Goal: Task Accomplishment & Management: Manage account settings

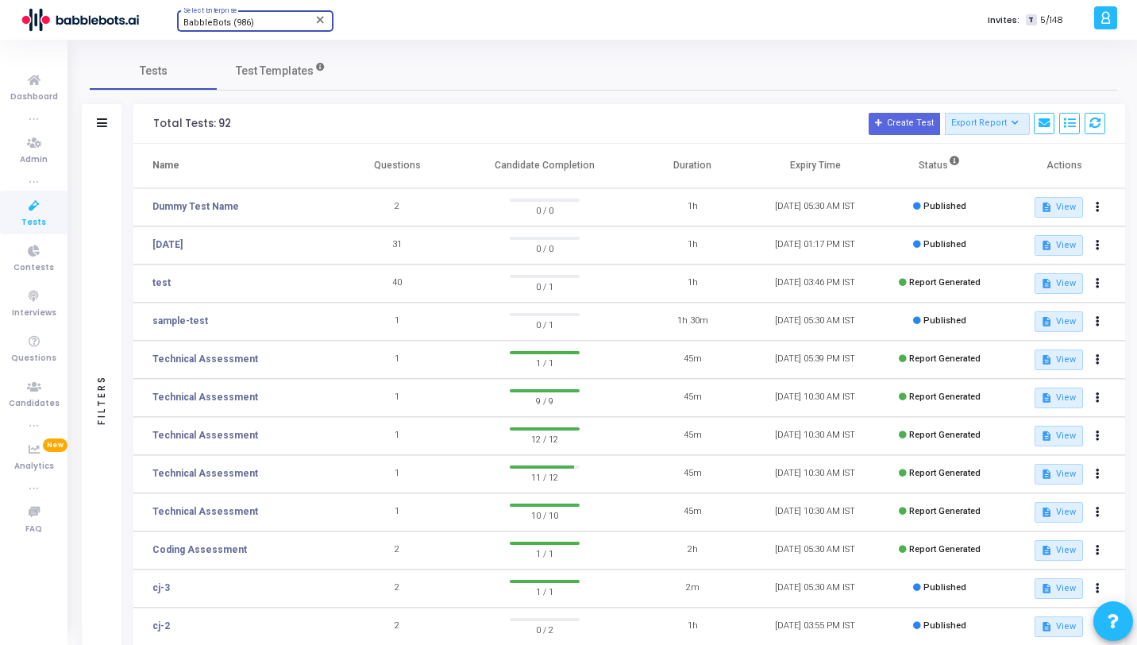
click at [229, 20] on span "BabbleBots (986)" at bounding box center [218, 22] width 71 height 10
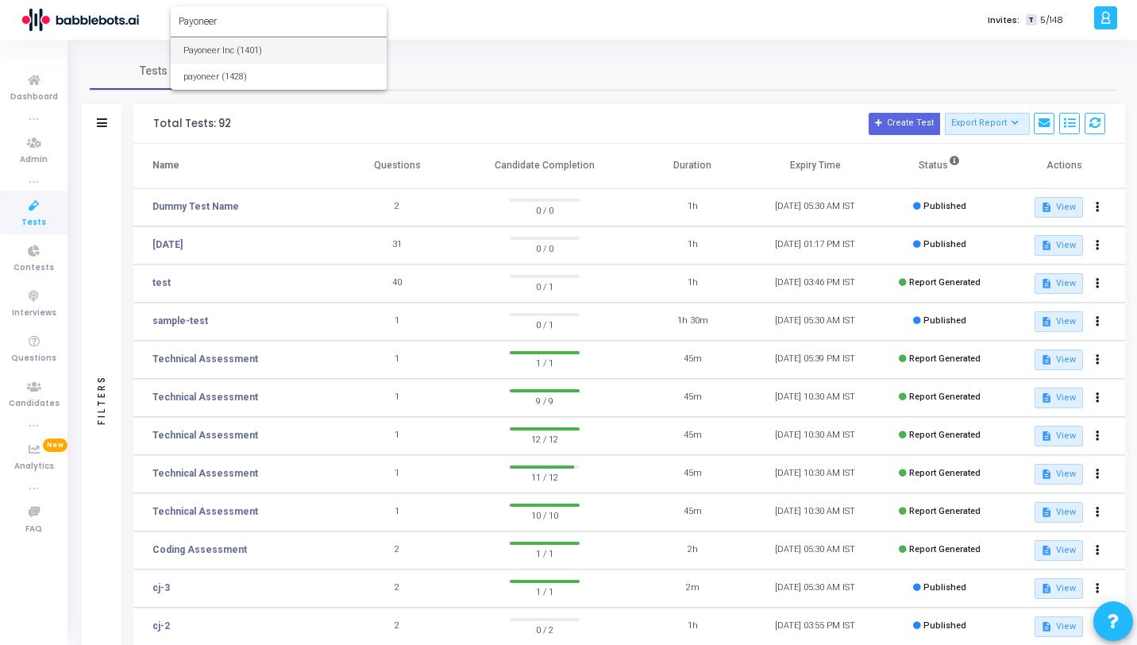
type input "Payoneer"
click at [229, 48] on span "Payoneer Inc (1401)" at bounding box center [278, 50] width 191 height 26
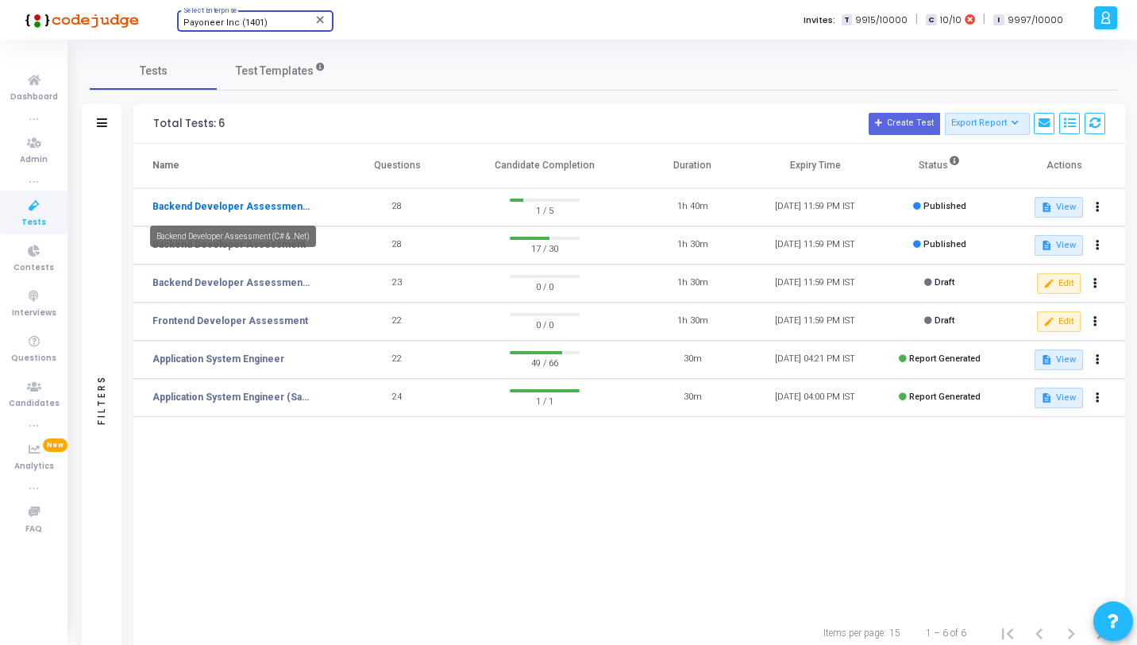
click at [207, 208] on link "Backend Developer Assessment (C# & .Net)" at bounding box center [231, 206] width 159 height 14
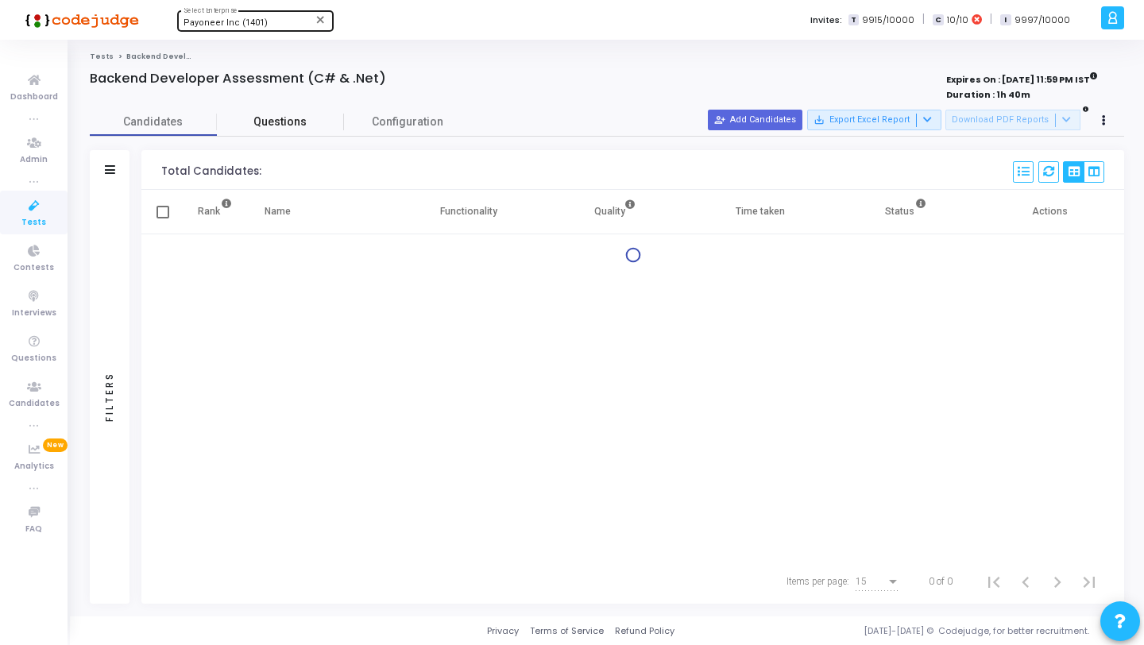
click at [278, 125] on span "Questions" at bounding box center [280, 122] width 127 height 17
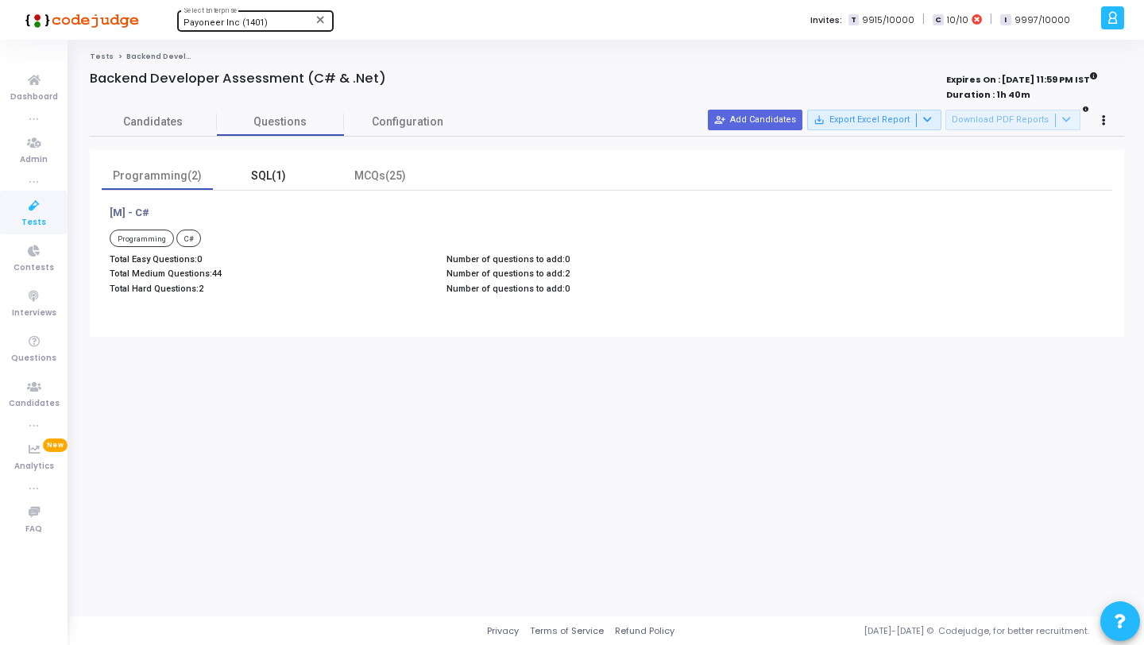
click at [271, 163] on div "SQL(1)" at bounding box center [268, 176] width 111 height 28
click at [368, 172] on div "MCQs(25)" at bounding box center [380, 176] width 92 height 17
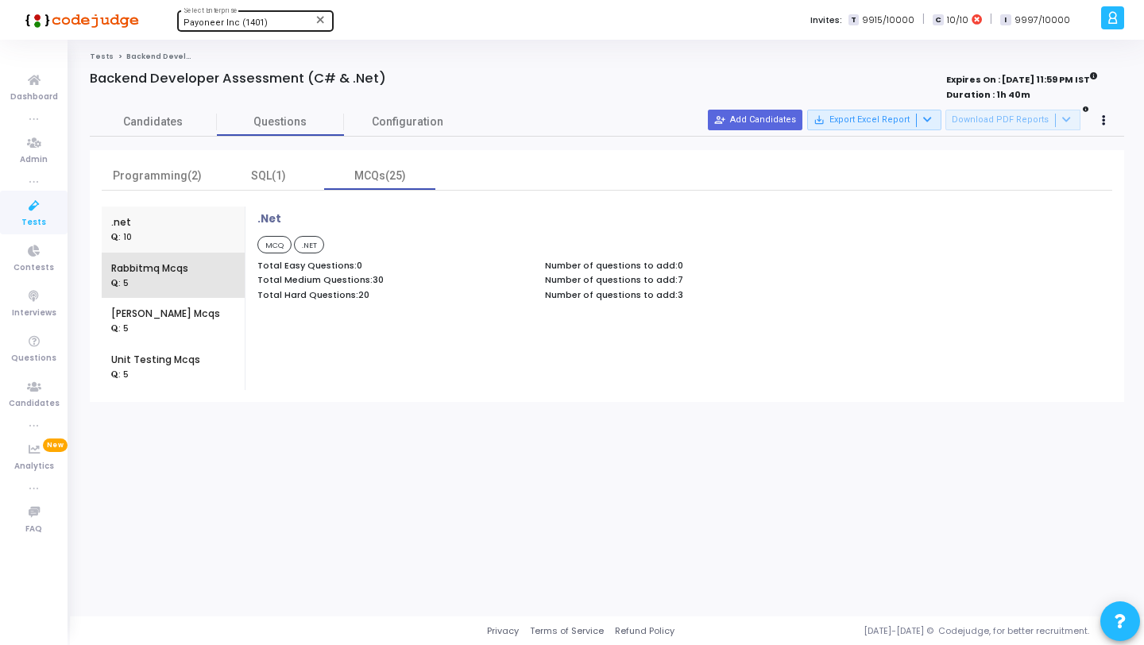
click at [142, 280] on div ": 5" at bounding box center [149, 283] width 77 height 14
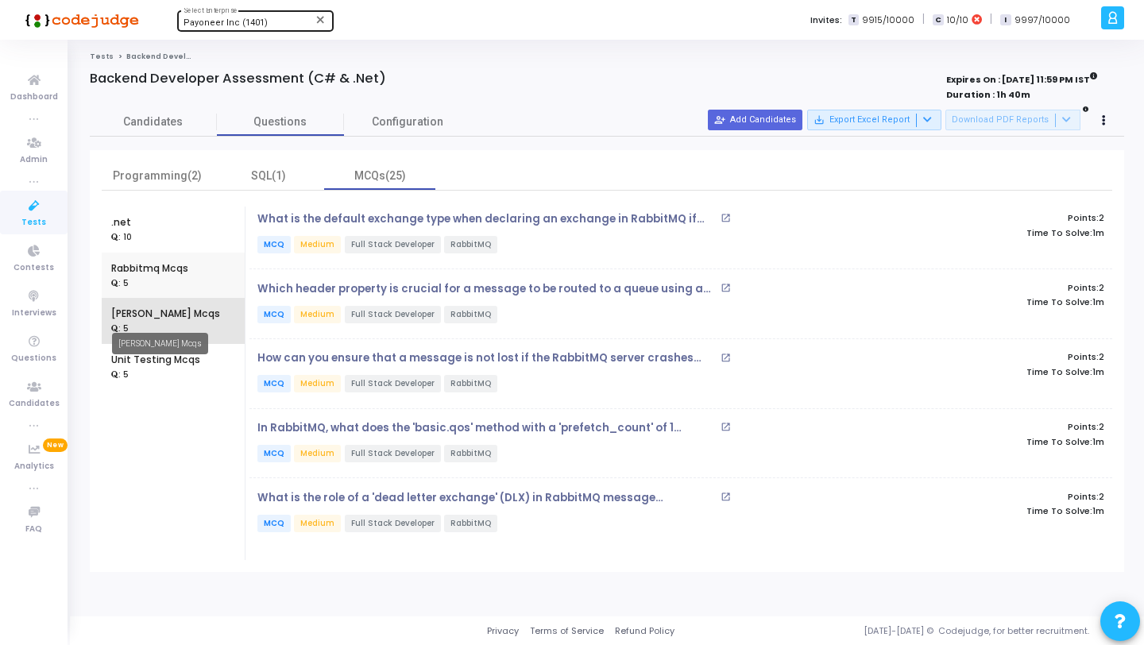
click at [142, 316] on div "[PERSON_NAME] Mcqs" at bounding box center [165, 314] width 109 height 14
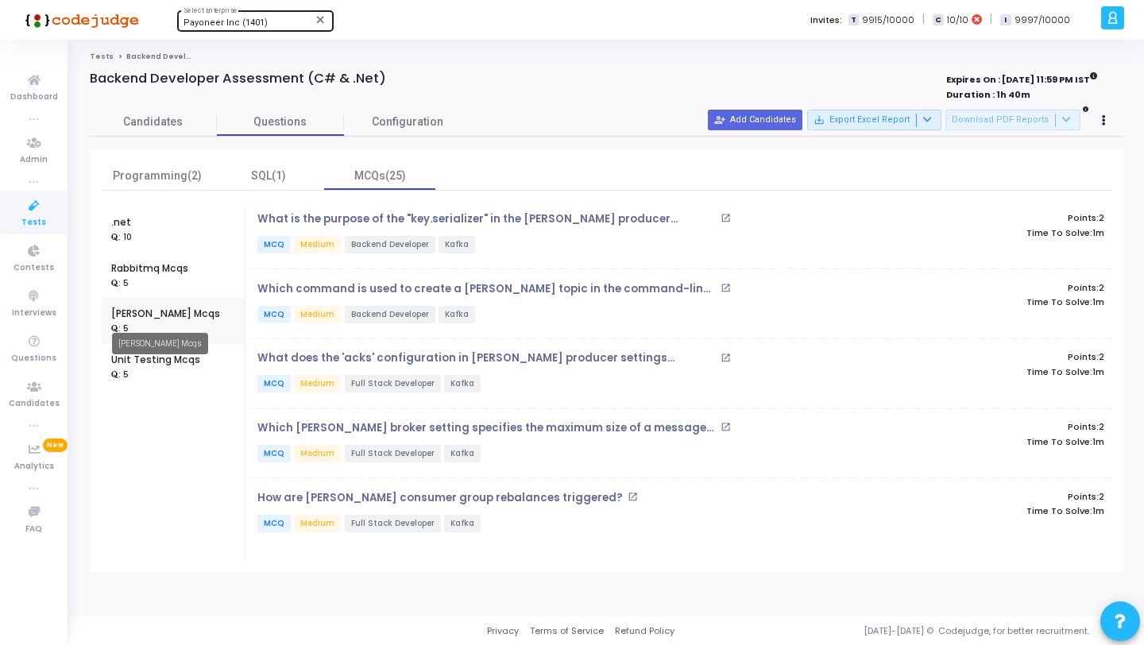
click at [142, 350] on div "[PERSON_NAME] Mcqs" at bounding box center [160, 343] width 96 height 21
click at [142, 390] on div ".net : 10 Rabbitmq Mcqs : 5 [PERSON_NAME] Mcqs : 5 Unit Testing Mcqs : 5" at bounding box center [173, 382] width 143 height 353
click at [38, 361] on span "Questions" at bounding box center [33, 358] width 45 height 13
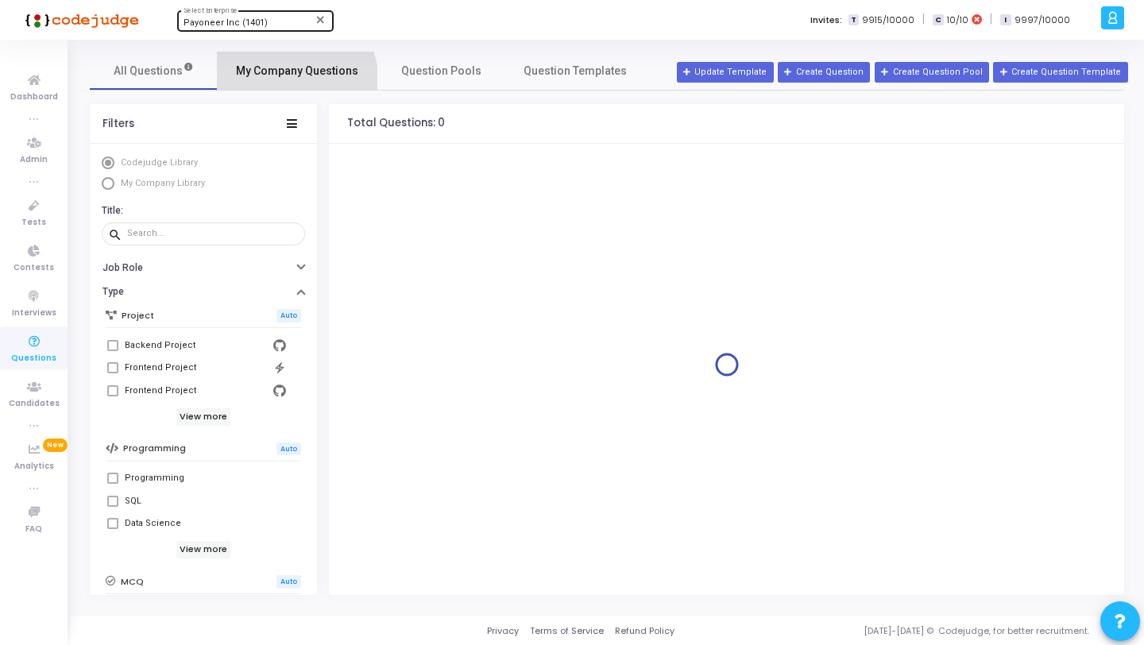
click at [287, 83] on link "My Company Questions" at bounding box center [297, 71] width 160 height 38
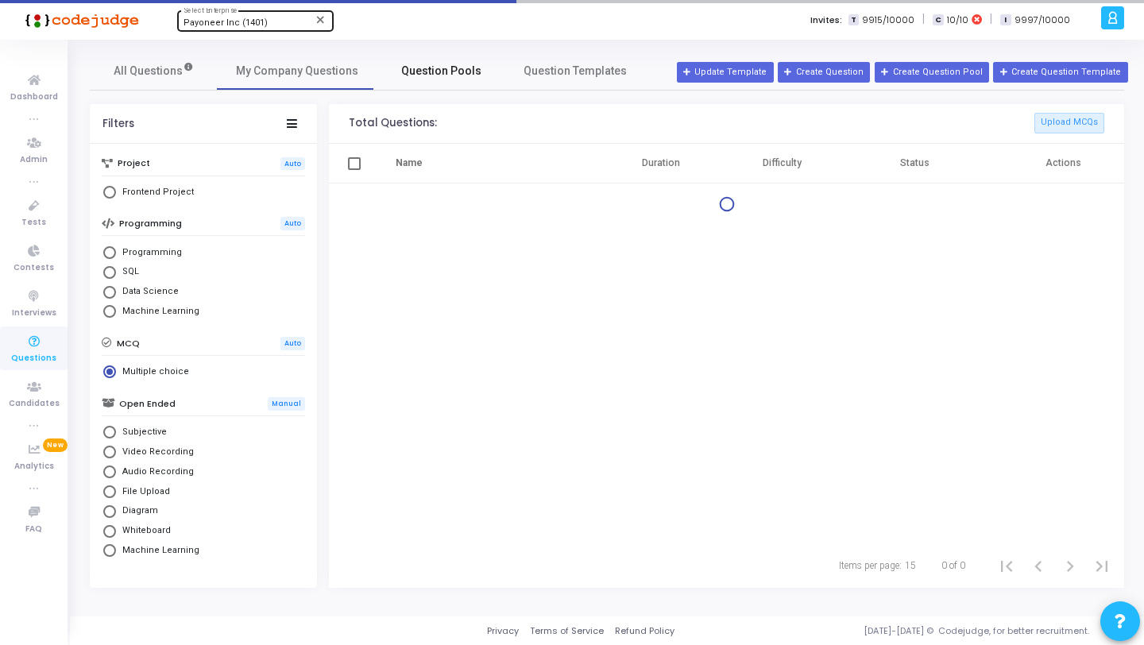
click at [434, 63] on span "Question Pools" at bounding box center [441, 71] width 80 height 17
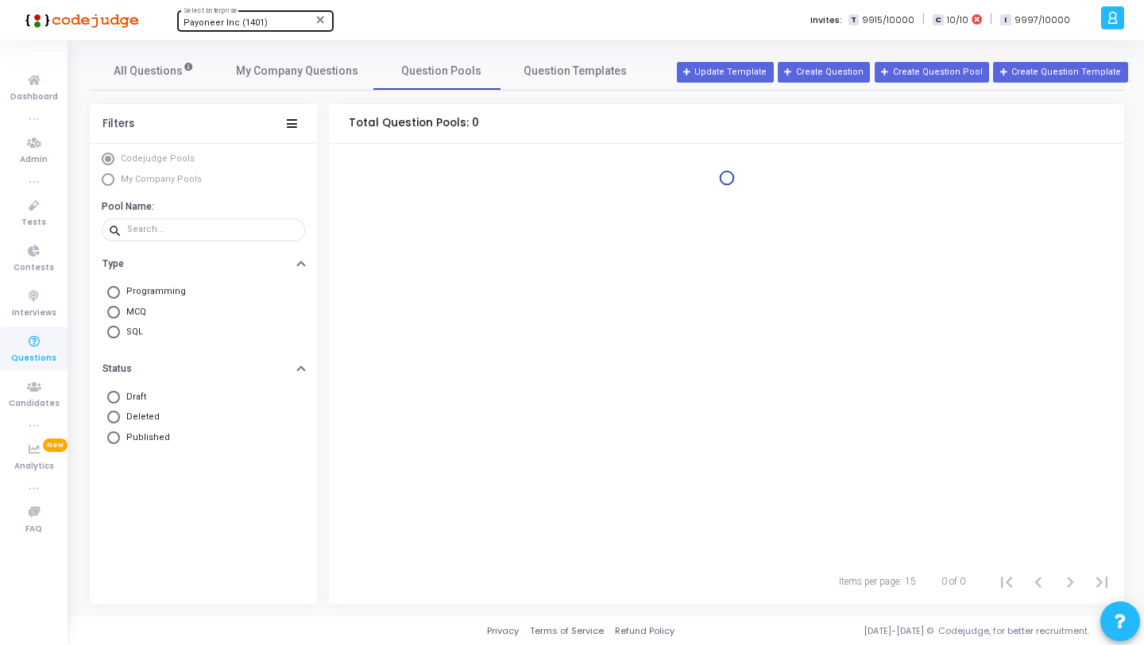
click at [139, 172] on mat-radio-group "Codejudge Pools My Company Pools" at bounding box center [203, 170] width 203 height 37
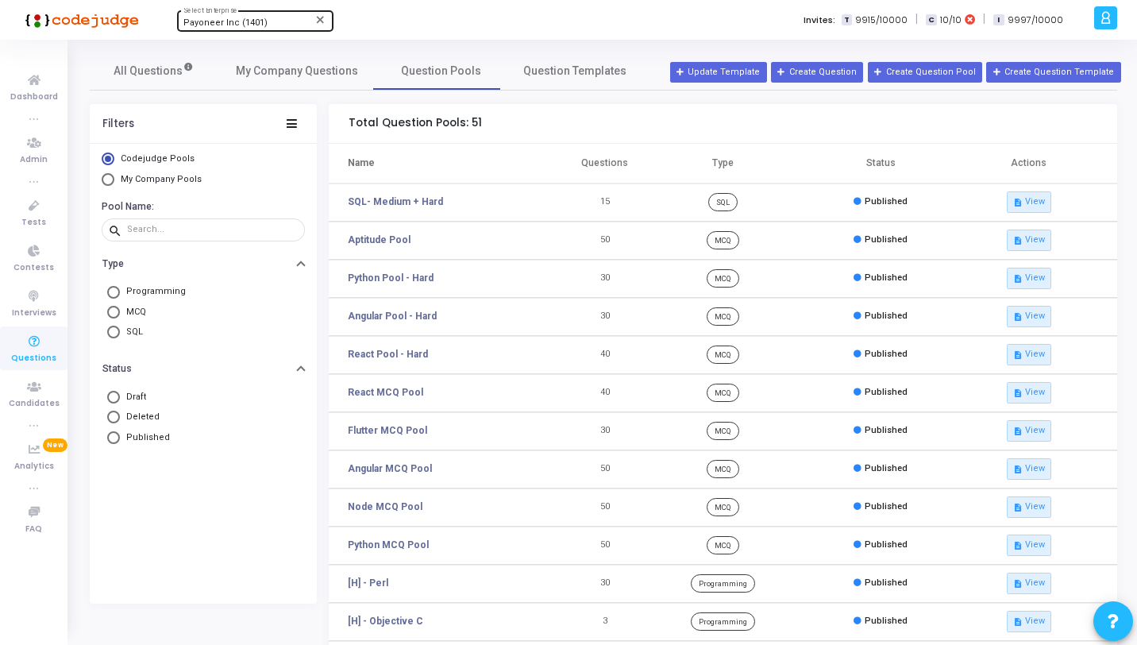
click at [141, 178] on span "My Company Pools" at bounding box center [161, 179] width 81 height 10
click at [114, 178] on input "My Company Pools" at bounding box center [108, 179] width 13 height 13
radio input "true"
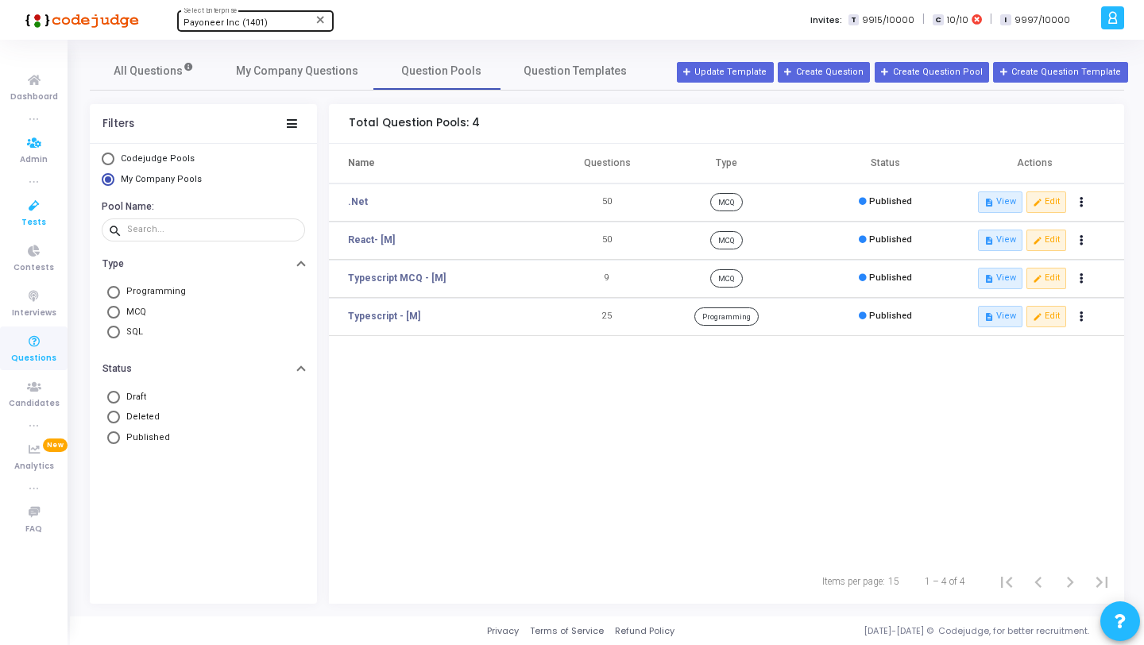
click at [37, 196] on icon at bounding box center [33, 206] width 33 height 20
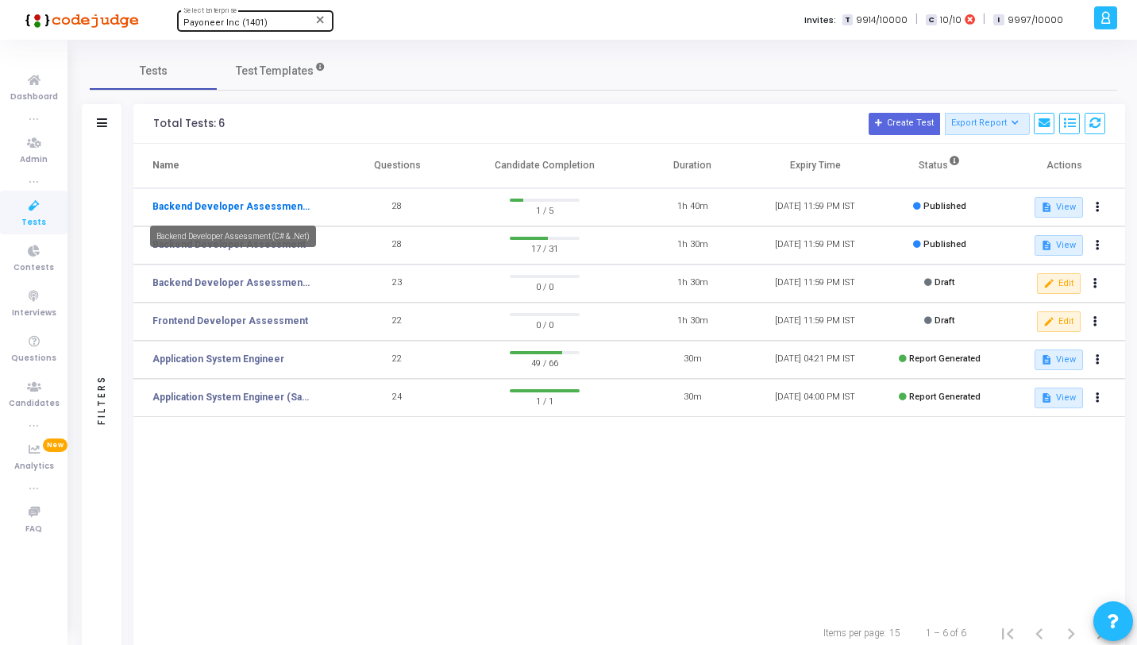
click at [291, 204] on link "Backend Developer Assessment (C# & .Net)" at bounding box center [231, 206] width 159 height 14
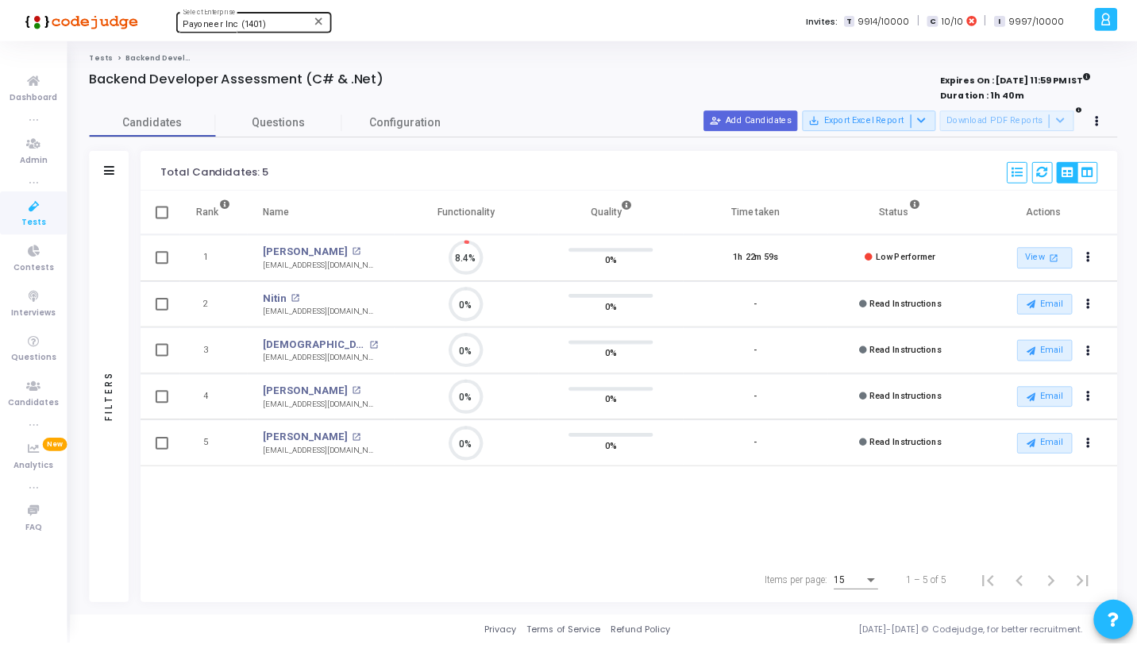
scroll to position [33, 40]
click at [273, 133] on link "Questions" at bounding box center [280, 122] width 127 height 28
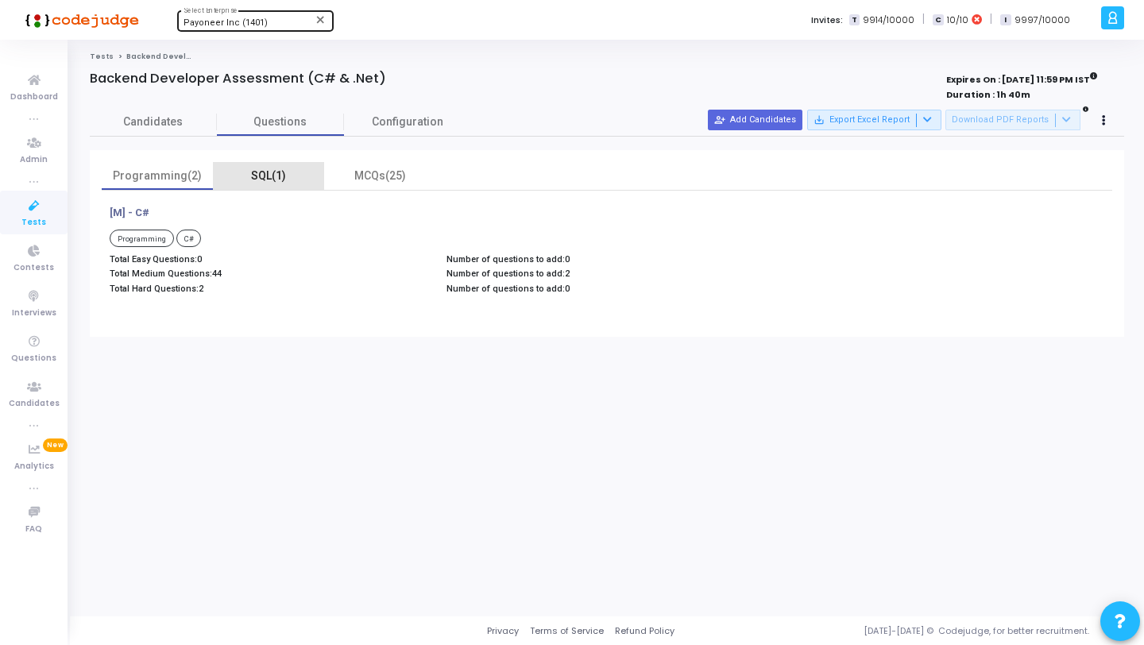
click at [253, 179] on div "SQL(1)" at bounding box center [268, 176] width 92 height 17
click at [405, 179] on div "MCQs(25)" at bounding box center [380, 176] width 92 height 17
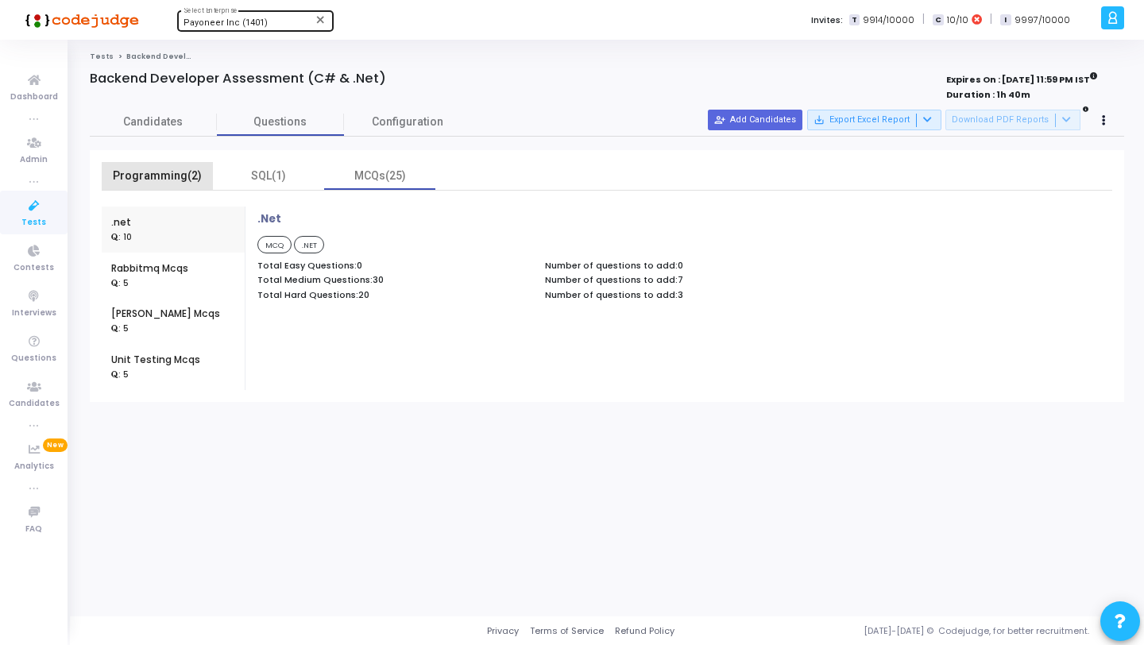
click at [194, 174] on div "Programming(2)" at bounding box center [157, 176] width 92 height 17
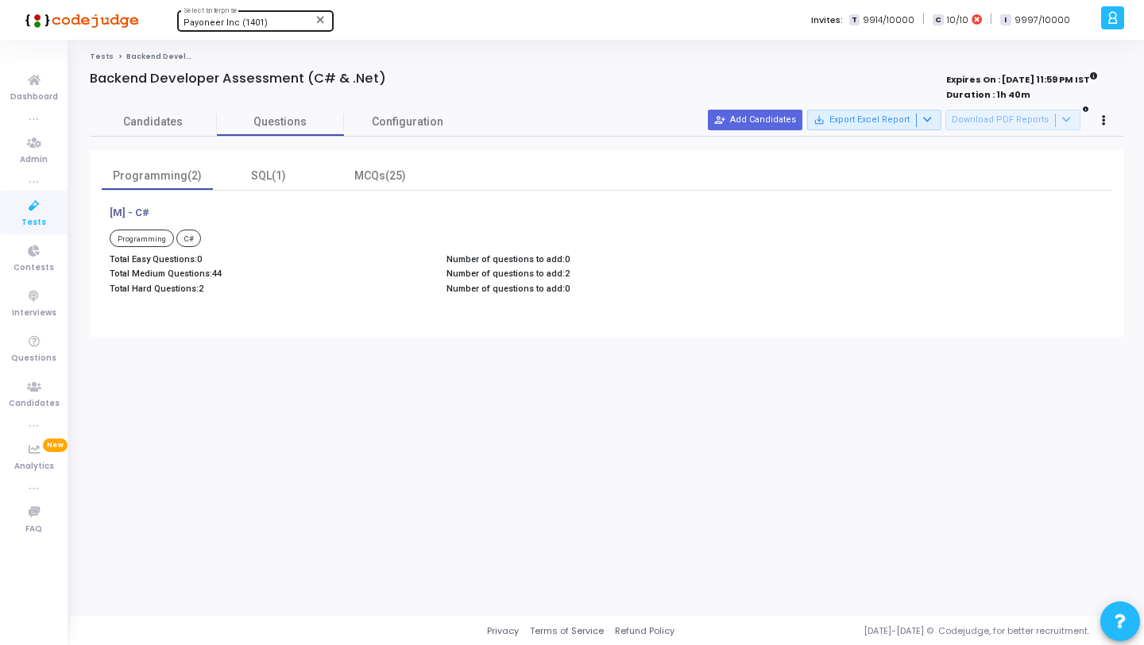
click at [49, 213] on icon at bounding box center [33, 206] width 33 height 20
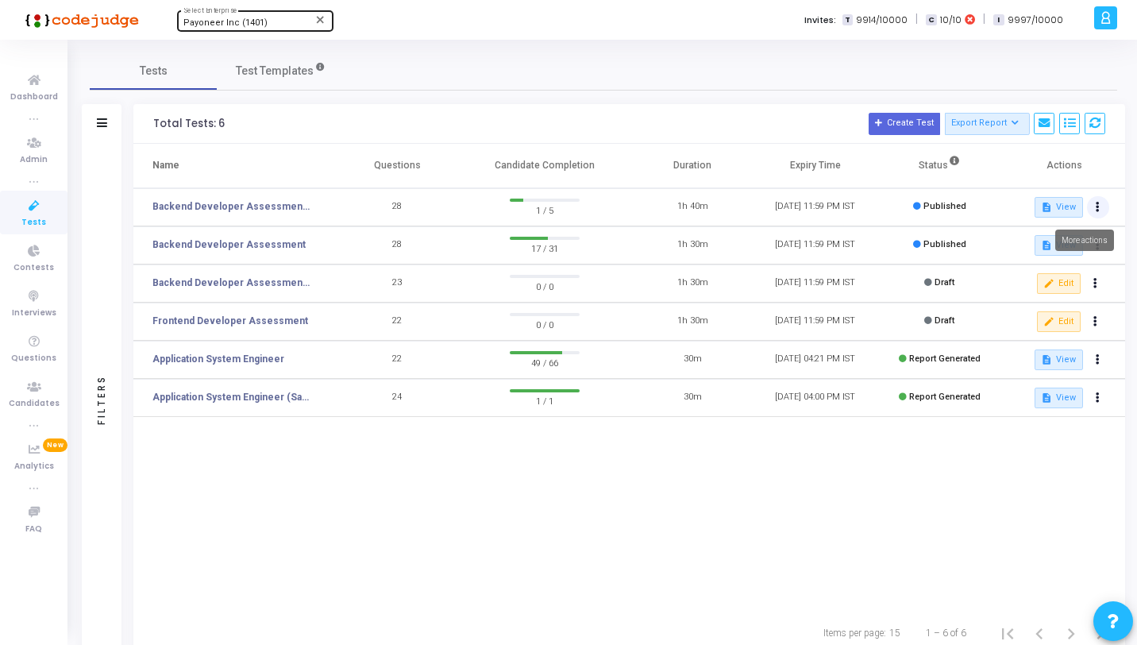
click at [1093, 207] on button at bounding box center [1098, 207] width 22 height 22
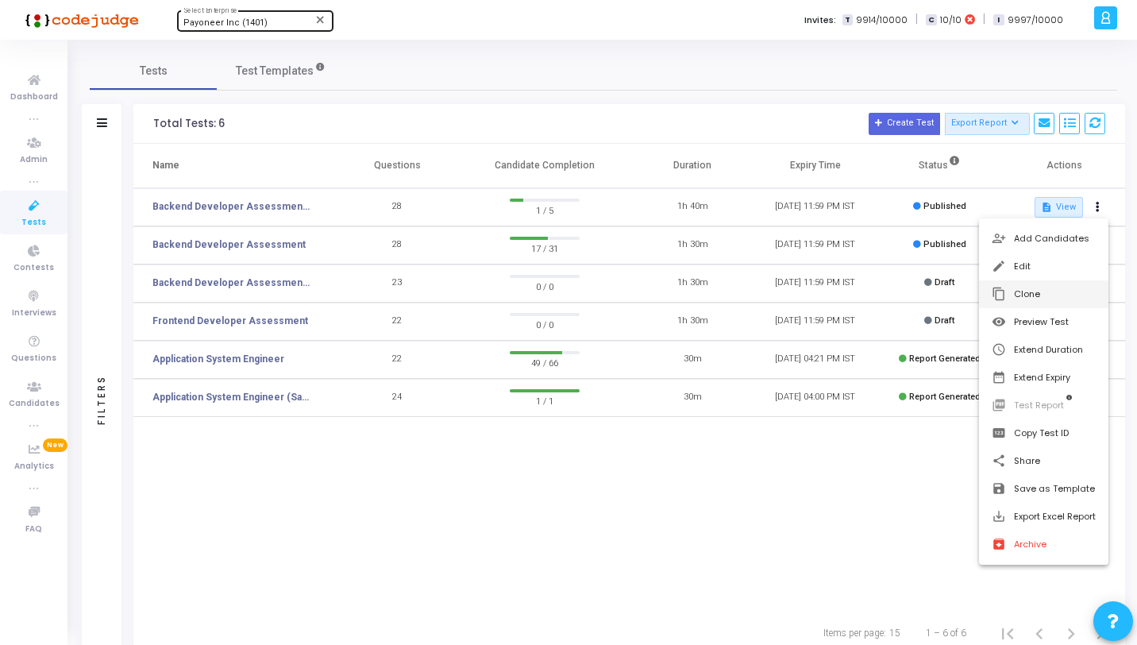
click at [986, 292] on button "content_copy Clone" at bounding box center [1043, 294] width 129 height 28
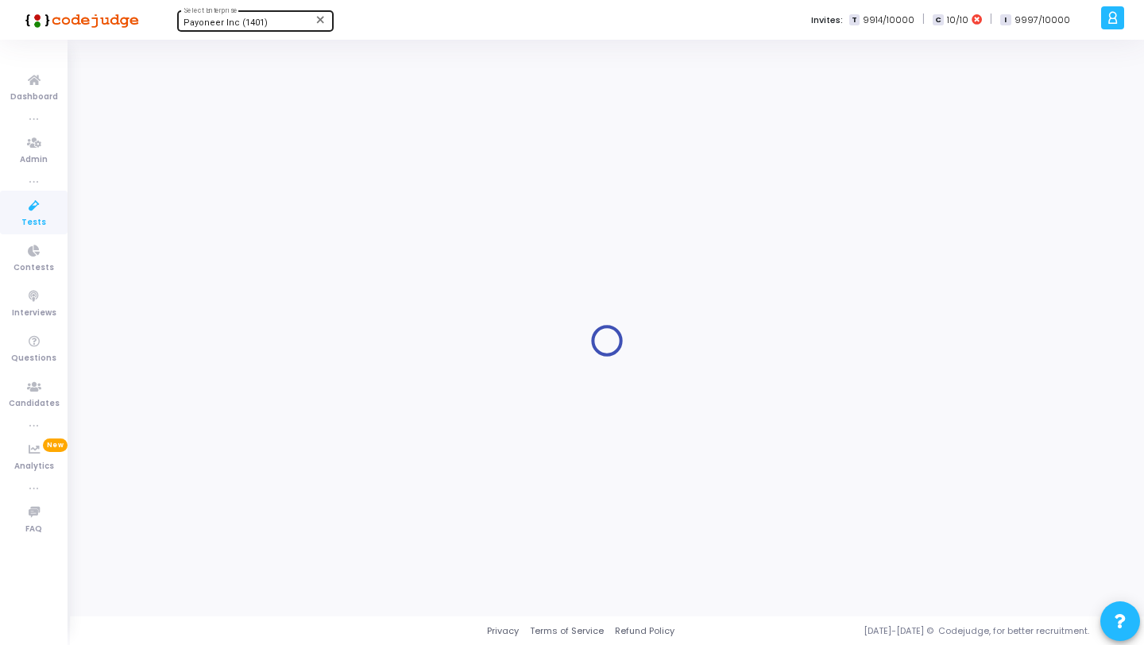
type input "Backend Developer Assessment (C# & .Net)"
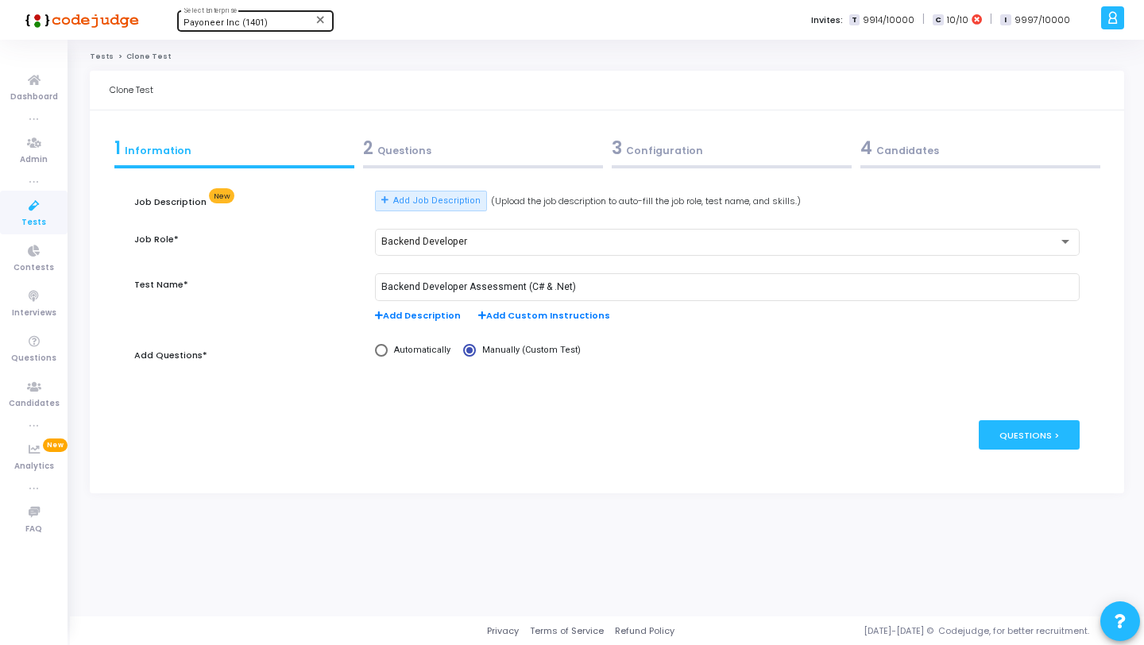
click at [427, 150] on div "2 Questions" at bounding box center [483, 148] width 240 height 26
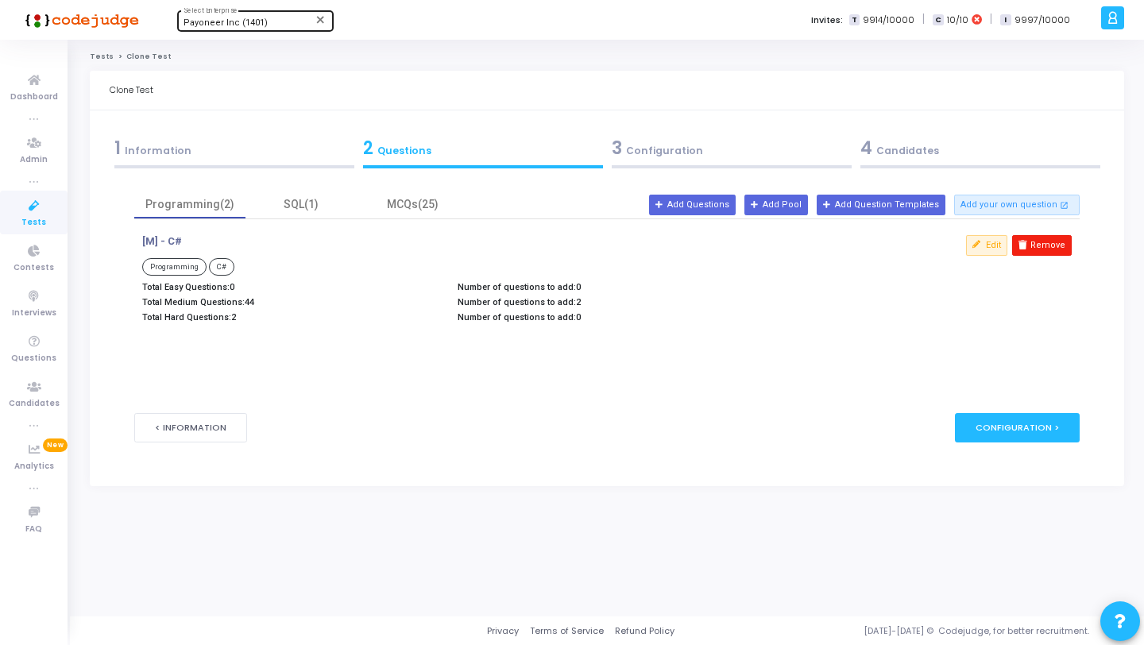
click at [1031, 245] on button "Remove" at bounding box center [1042, 245] width 60 height 21
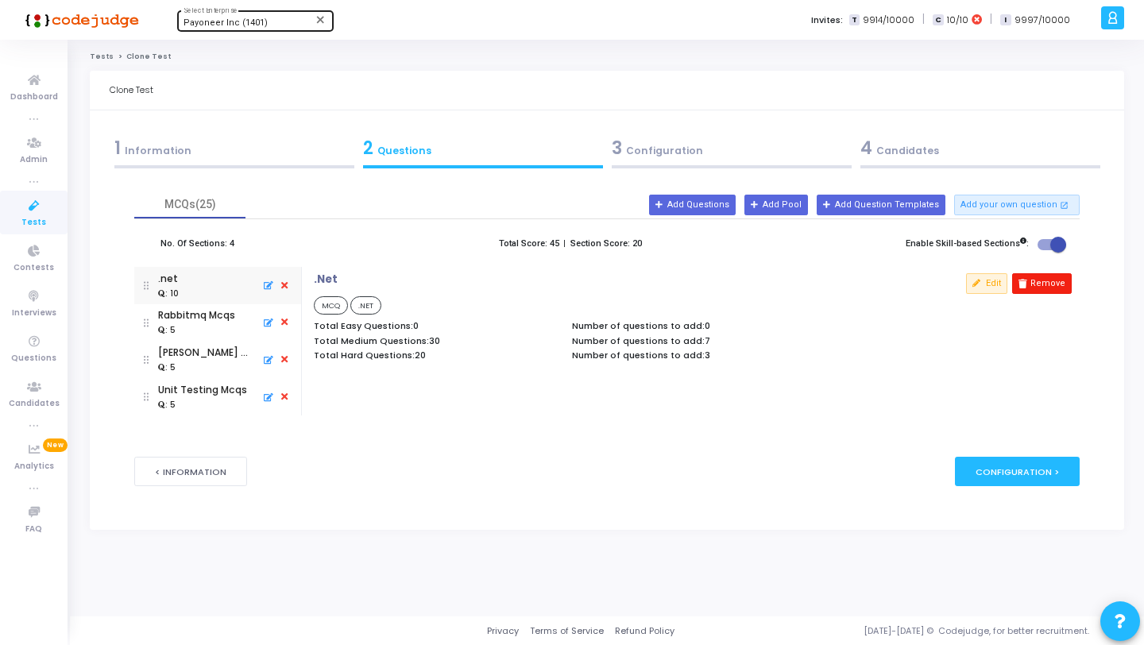
click at [1037, 279] on button "Remove" at bounding box center [1042, 283] width 60 height 21
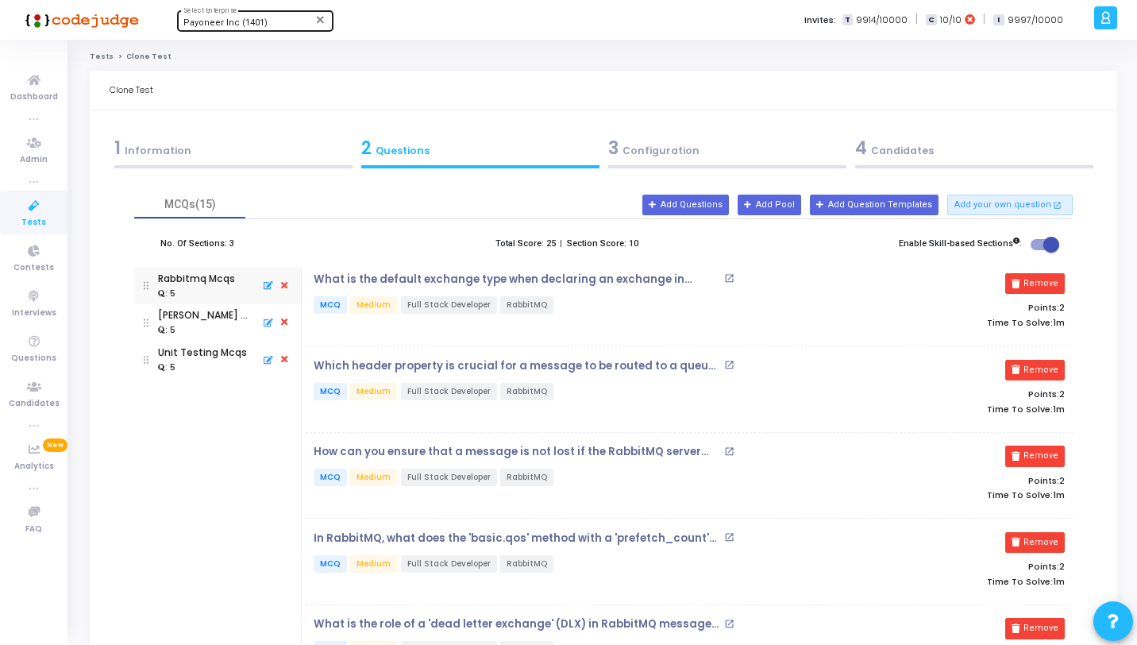
click at [195, 326] on div ": 5" at bounding box center [206, 330] width 97 height 14
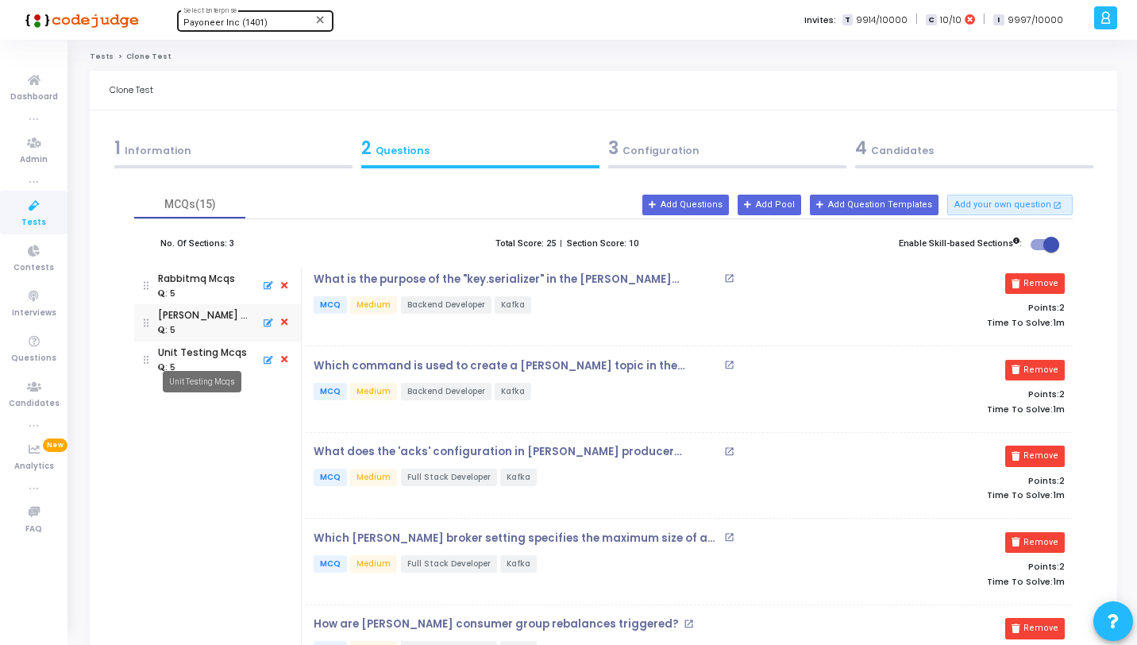
click at [192, 376] on div "Unit Testing Mcqs" at bounding box center [202, 381] width 79 height 21
click at [195, 366] on mat-tooltip-component "Unit Testing Mcqs" at bounding box center [202, 382] width 101 height 44
click at [201, 356] on div "Unit Testing Mcqs" at bounding box center [202, 352] width 89 height 14
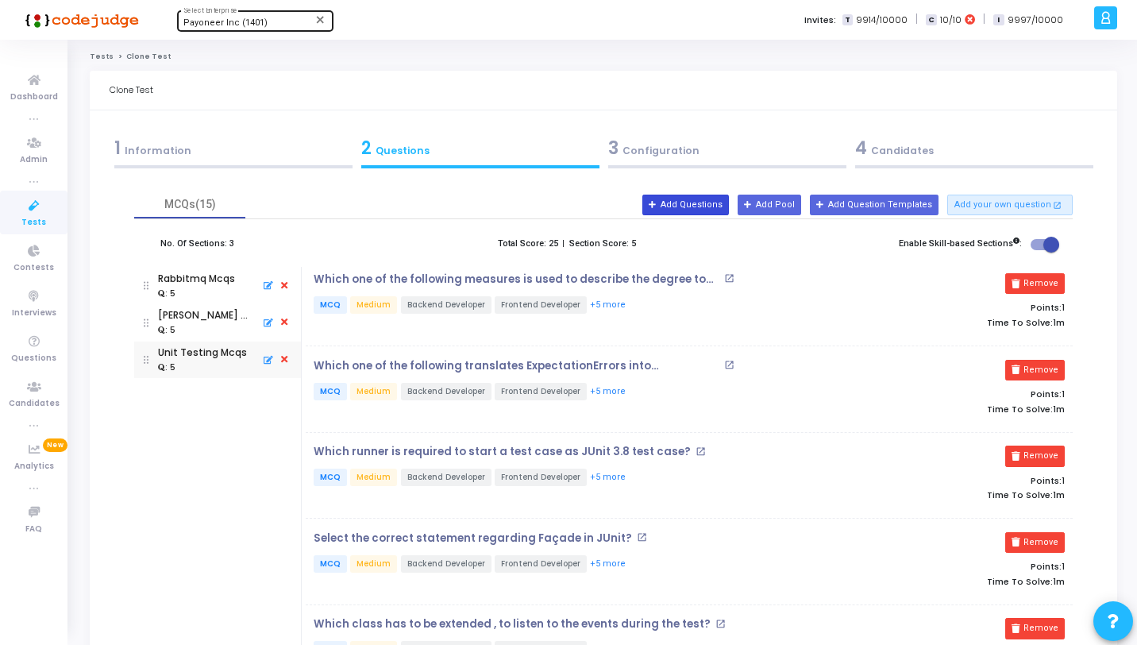
click at [719, 200] on button "Add Questions" at bounding box center [685, 205] width 87 height 21
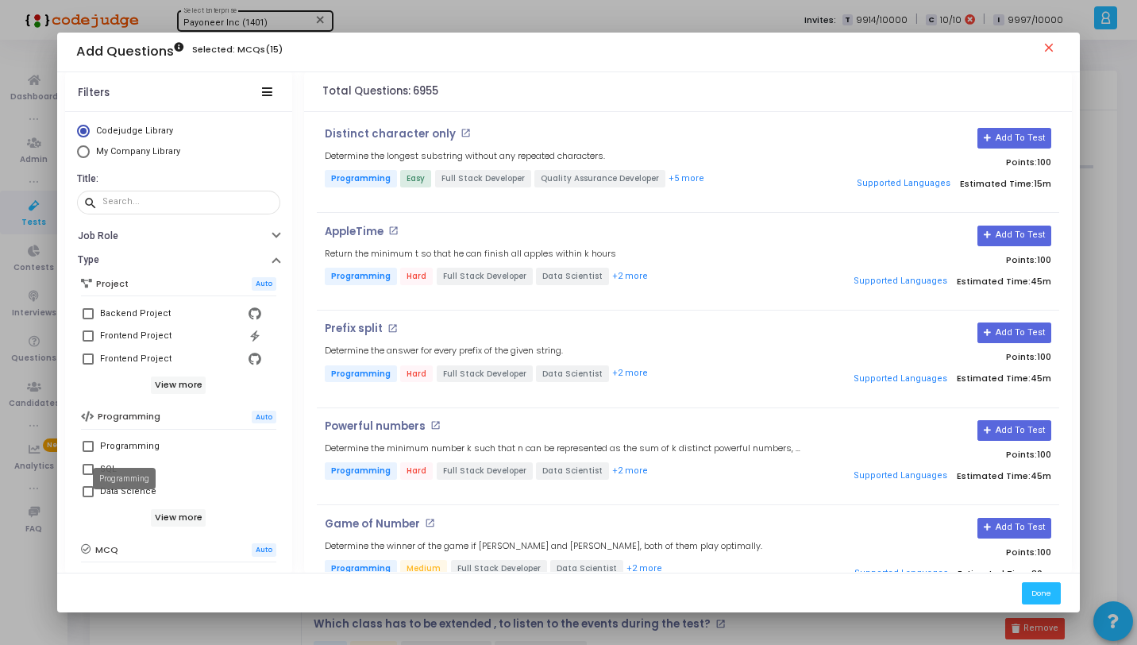
click at [141, 442] on div "Programming" at bounding box center [130, 446] width 60 height 19
click at [88, 452] on input "Programming" at bounding box center [87, 452] width 1 height 1
checkbox input "true"
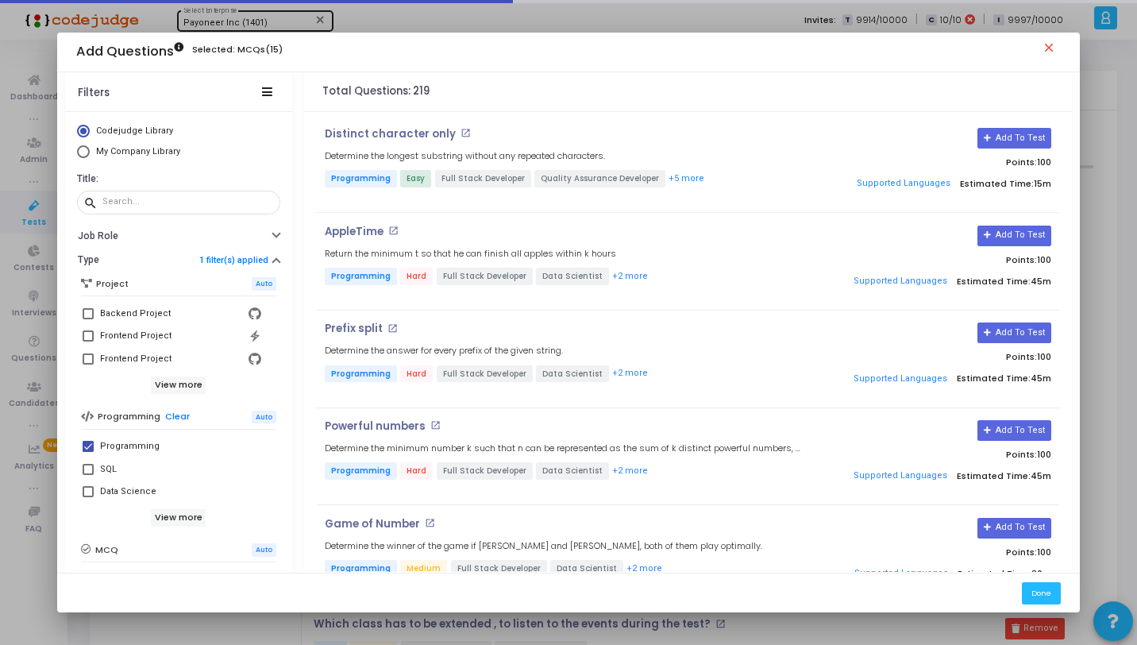
scroll to position [272, 0]
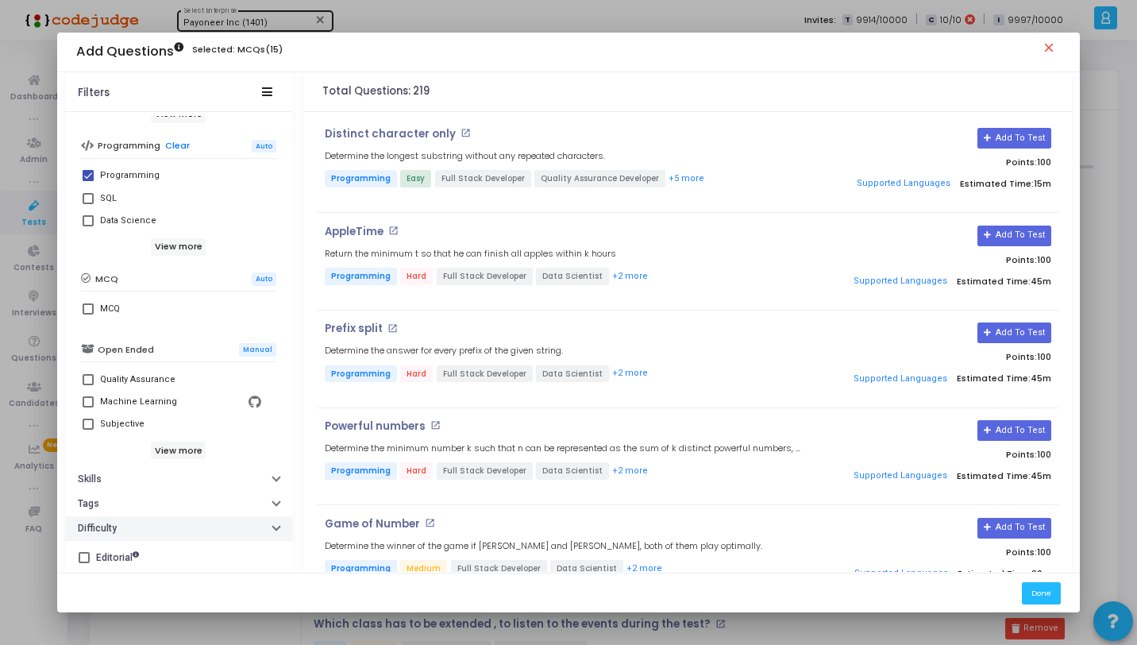
click at [145, 530] on button "Difficulty" at bounding box center [178, 528] width 227 height 25
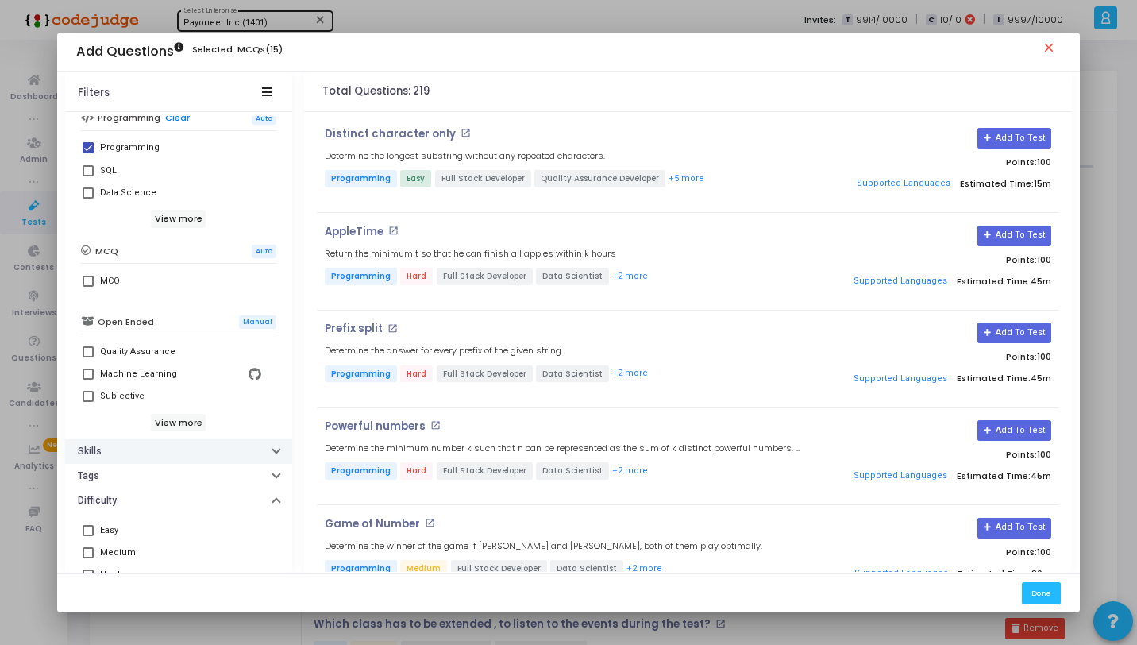
scroll to position [360, 0]
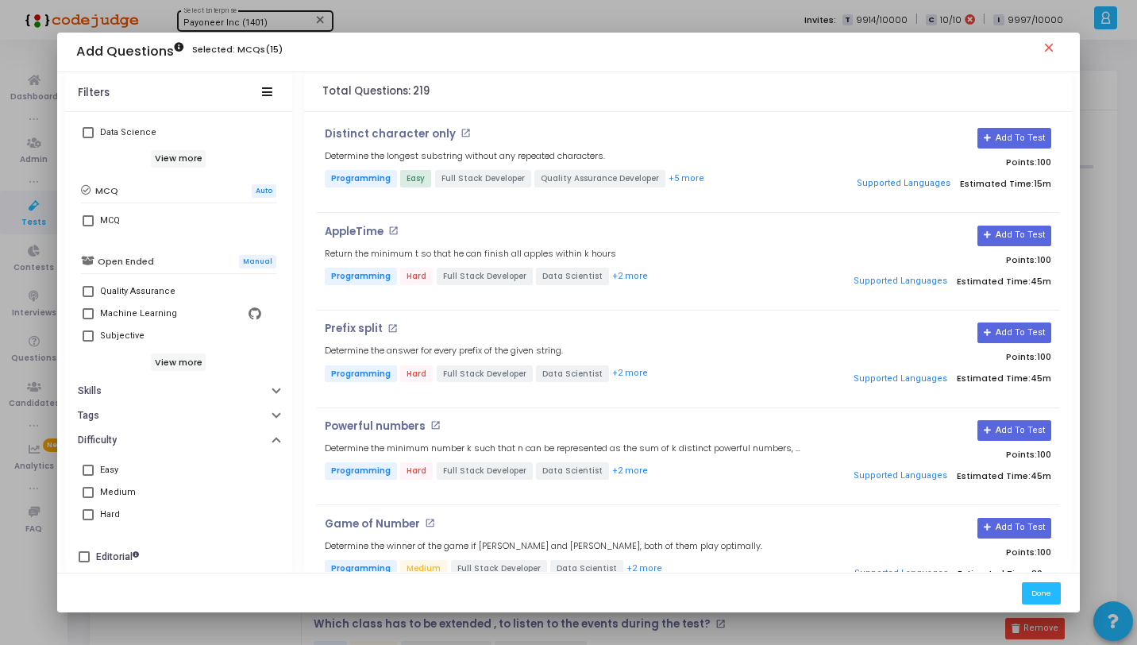
click at [91, 488] on label "Medium" at bounding box center [179, 492] width 192 height 19
click at [88, 498] on input "Medium" at bounding box center [87, 498] width 1 height 1
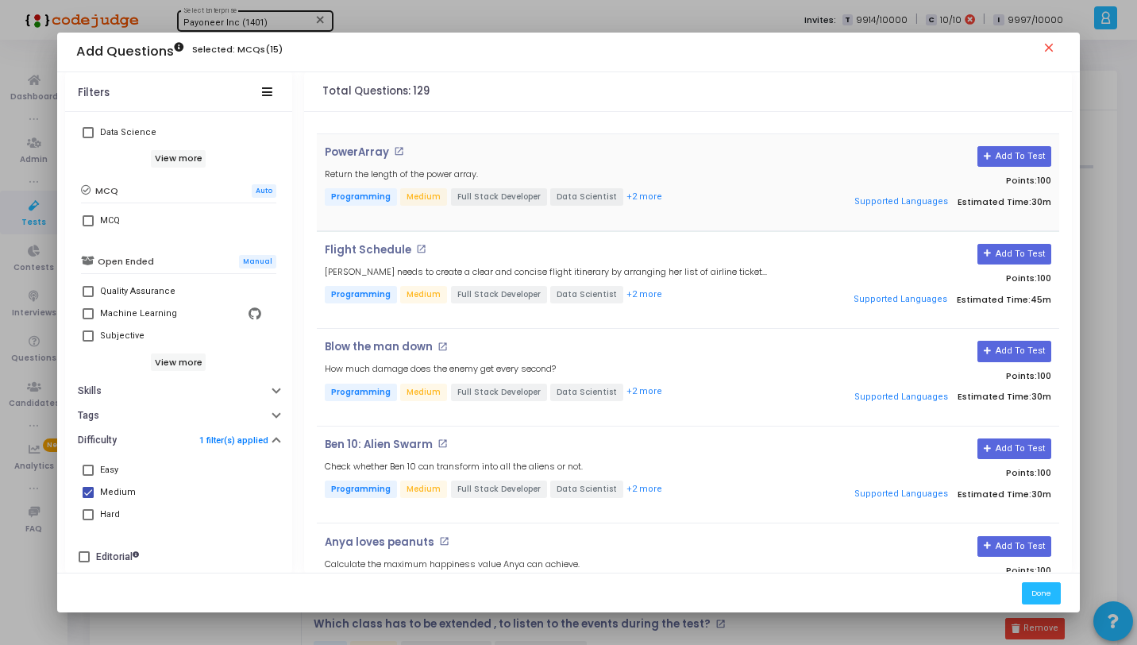
scroll to position [2227, 0]
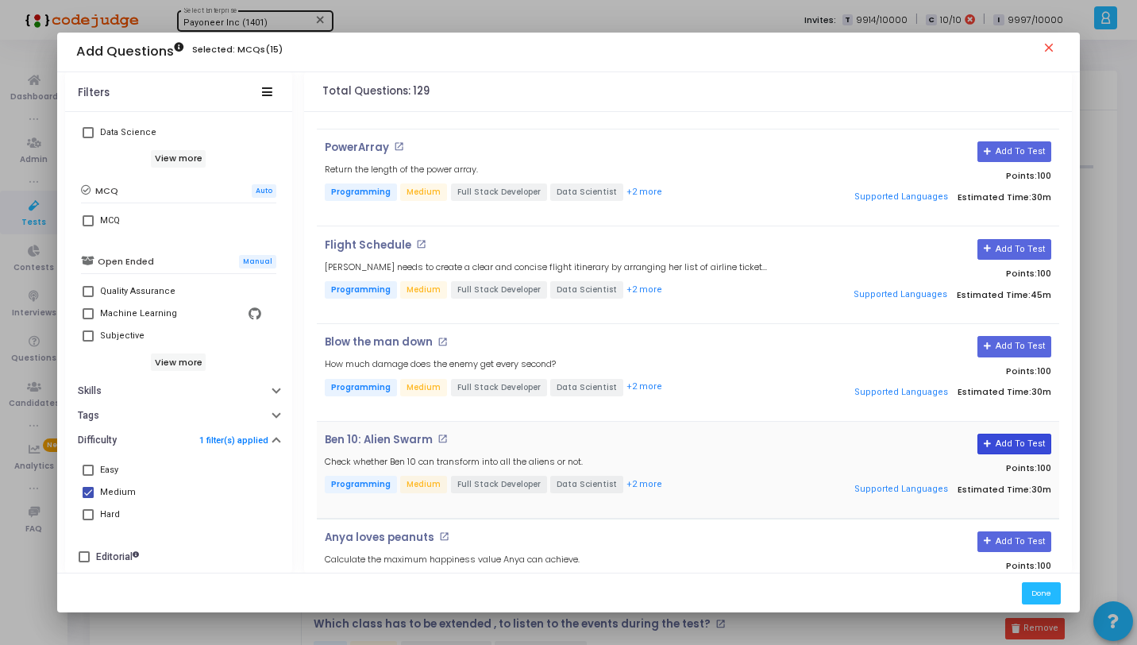
click at [1006, 434] on button "Add To Test" at bounding box center [1015, 444] width 74 height 21
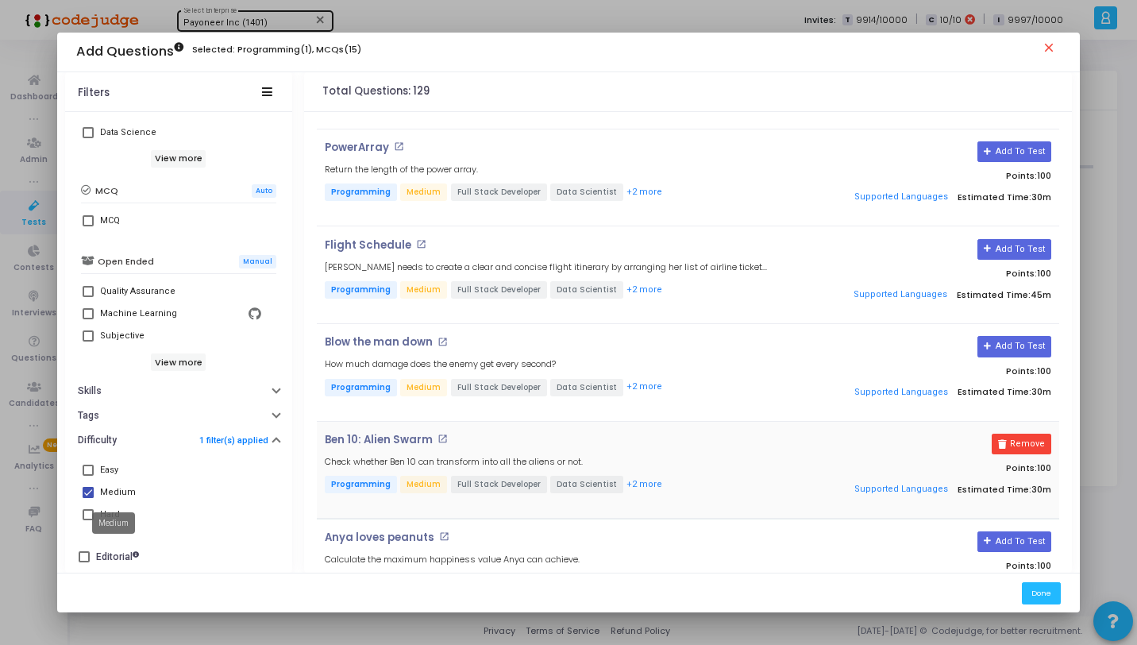
click at [123, 484] on div "Medium" at bounding box center [118, 492] width 36 height 19
click at [88, 498] on input "Medium" at bounding box center [87, 498] width 1 height 1
checkbox input "false"
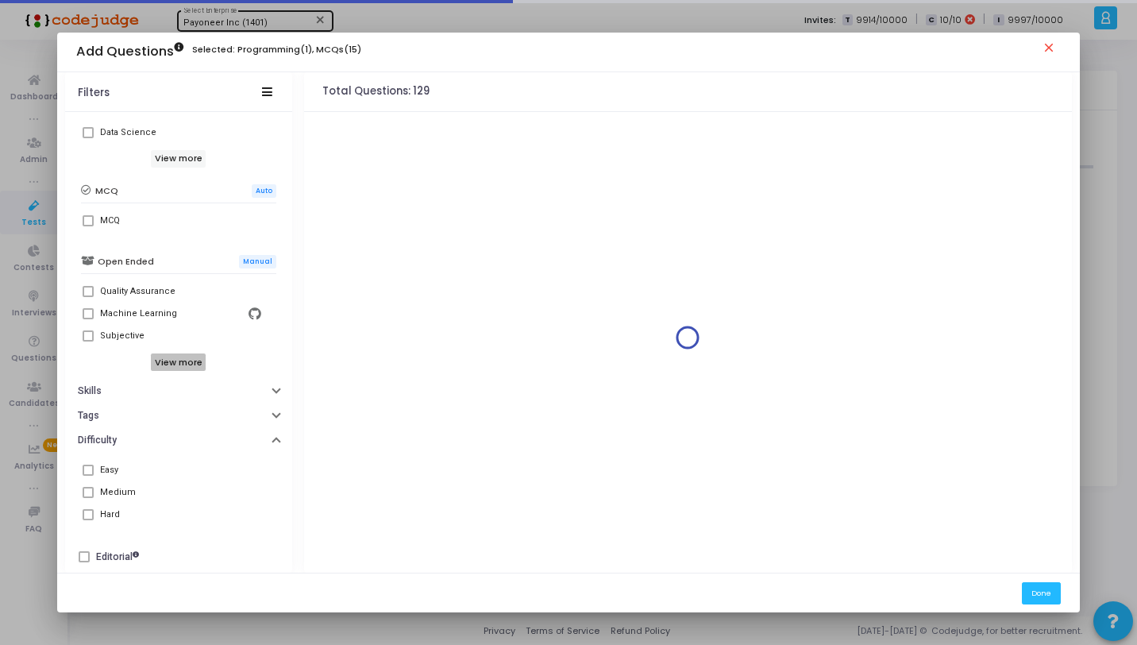
scroll to position [50, 0]
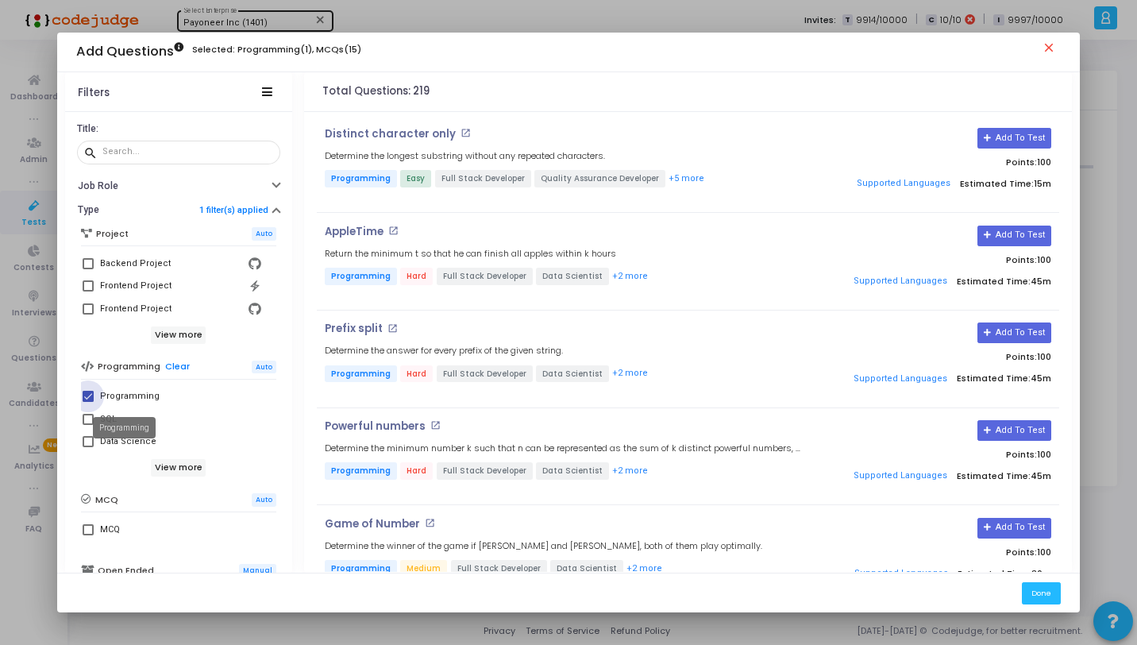
click at [113, 397] on div "Programming" at bounding box center [130, 396] width 60 height 19
click at [88, 402] on input "Programming" at bounding box center [87, 402] width 1 height 1
checkbox input "false"
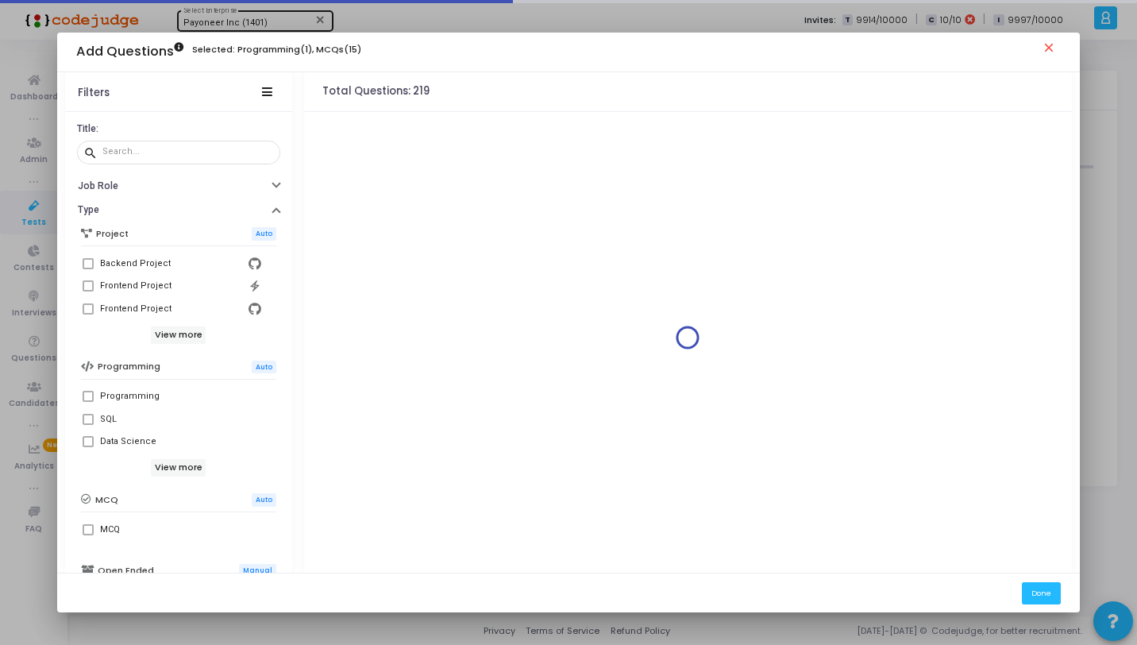
click at [95, 420] on label "SQL" at bounding box center [179, 419] width 192 height 19
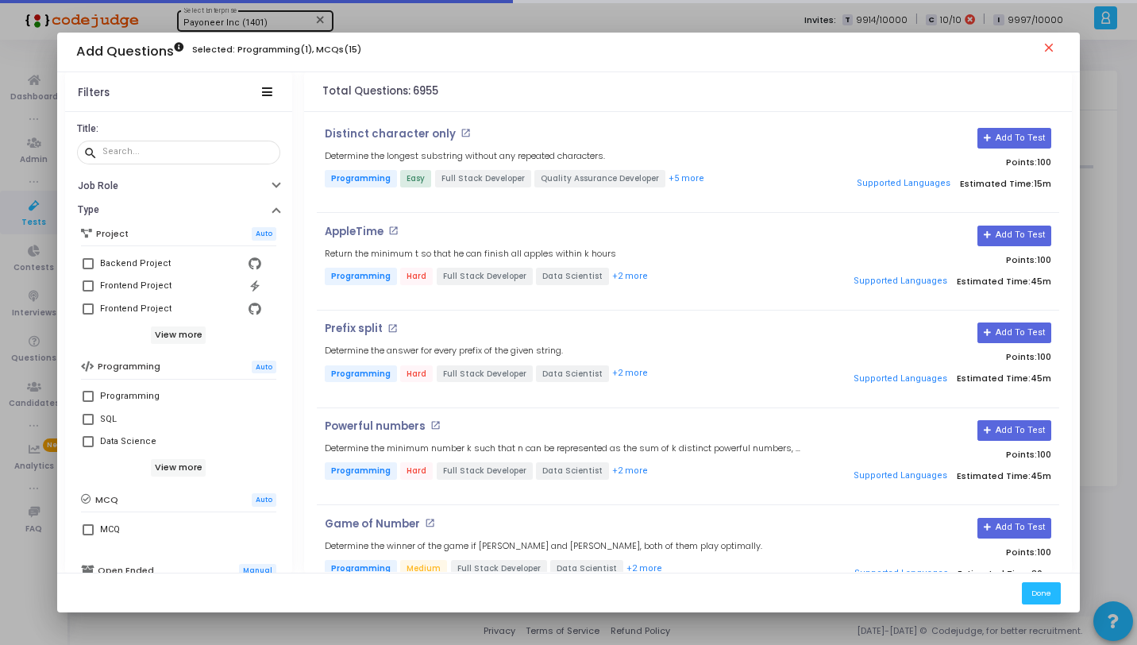
click at [86, 418] on span at bounding box center [88, 419] width 11 height 11
click at [87, 425] on input "SQL" at bounding box center [87, 425] width 1 height 1
checkbox input "true"
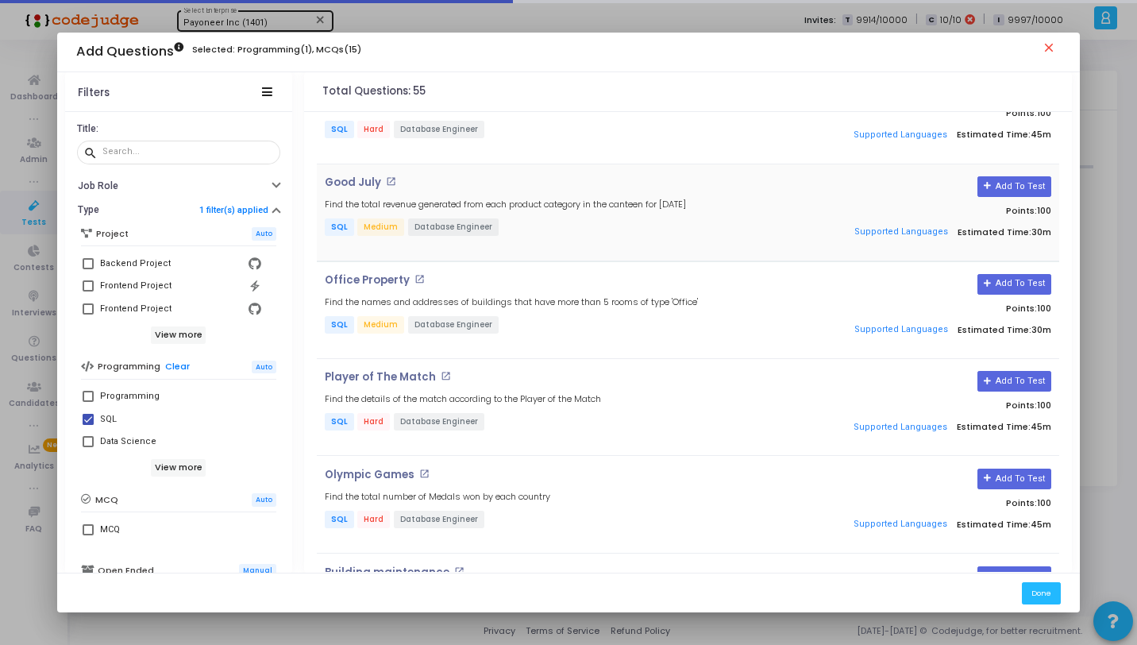
scroll to position [1012, 0]
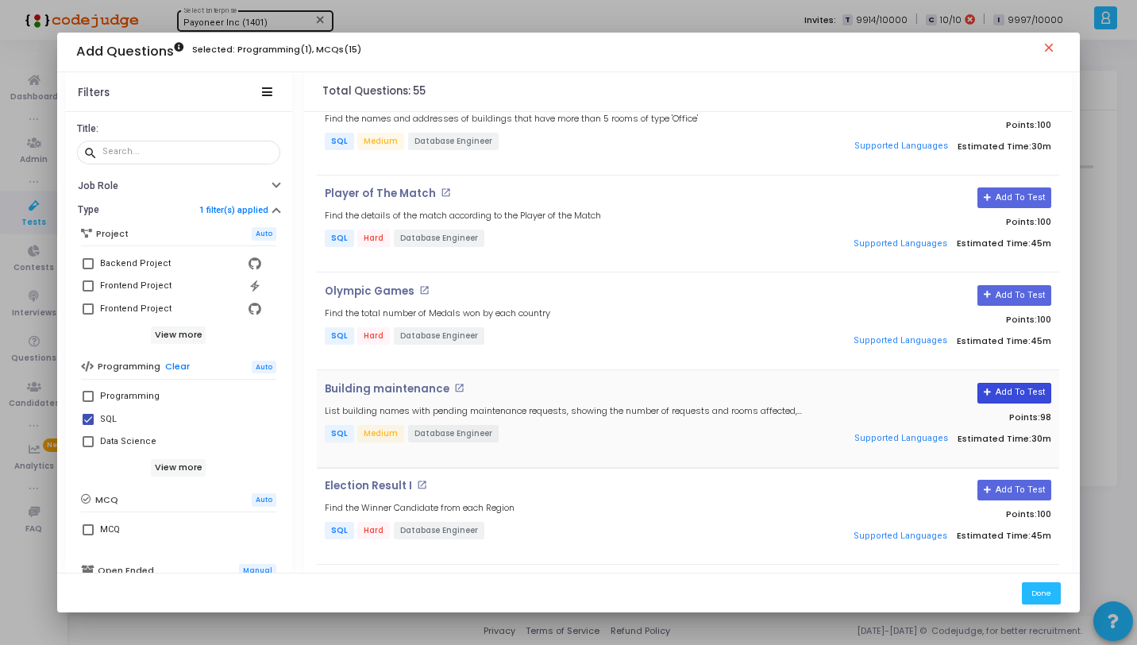
click at [1001, 385] on button "Add To Test" at bounding box center [1015, 393] width 74 height 21
click at [1002, 388] on icon at bounding box center [1002, 392] width 9 height 9
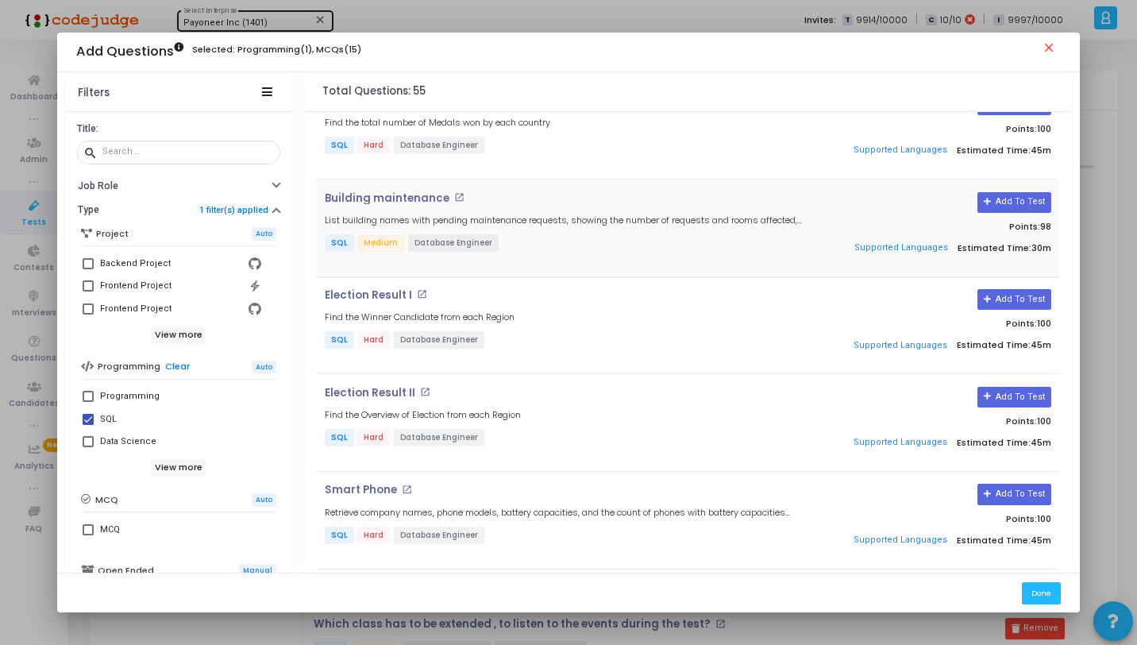
scroll to position [1551, 0]
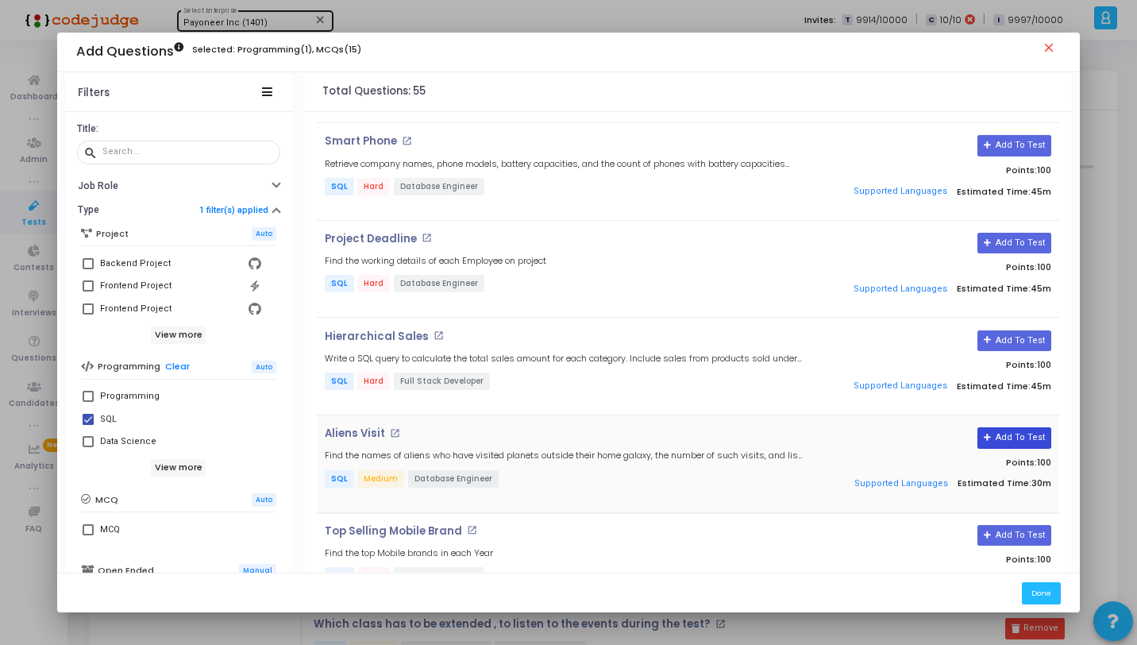
click at [1014, 427] on button "Add To Test" at bounding box center [1015, 437] width 74 height 21
click at [1032, 594] on button "Done" at bounding box center [1041, 592] width 39 height 21
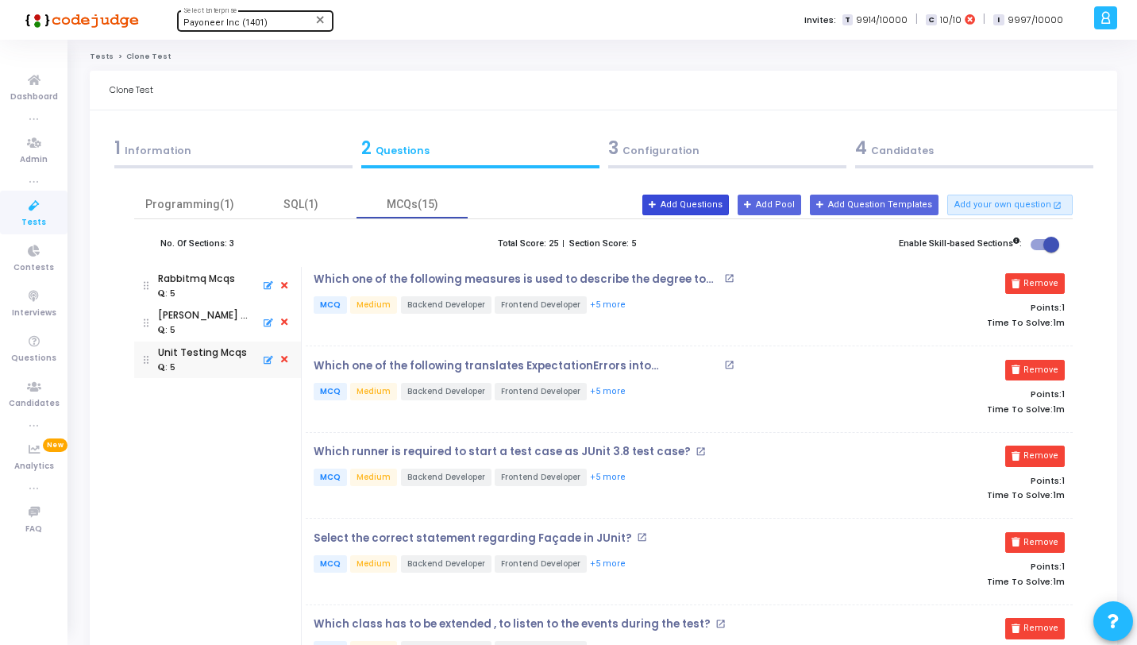
click at [674, 210] on button "Add Questions" at bounding box center [685, 205] width 87 height 21
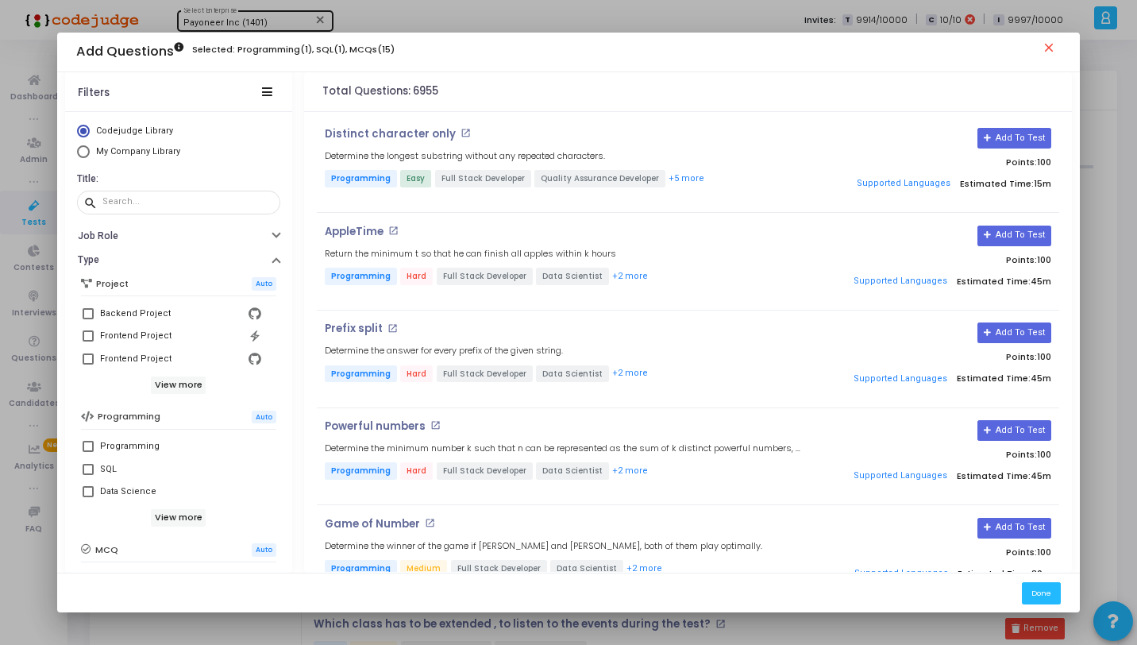
scroll to position [272, 0]
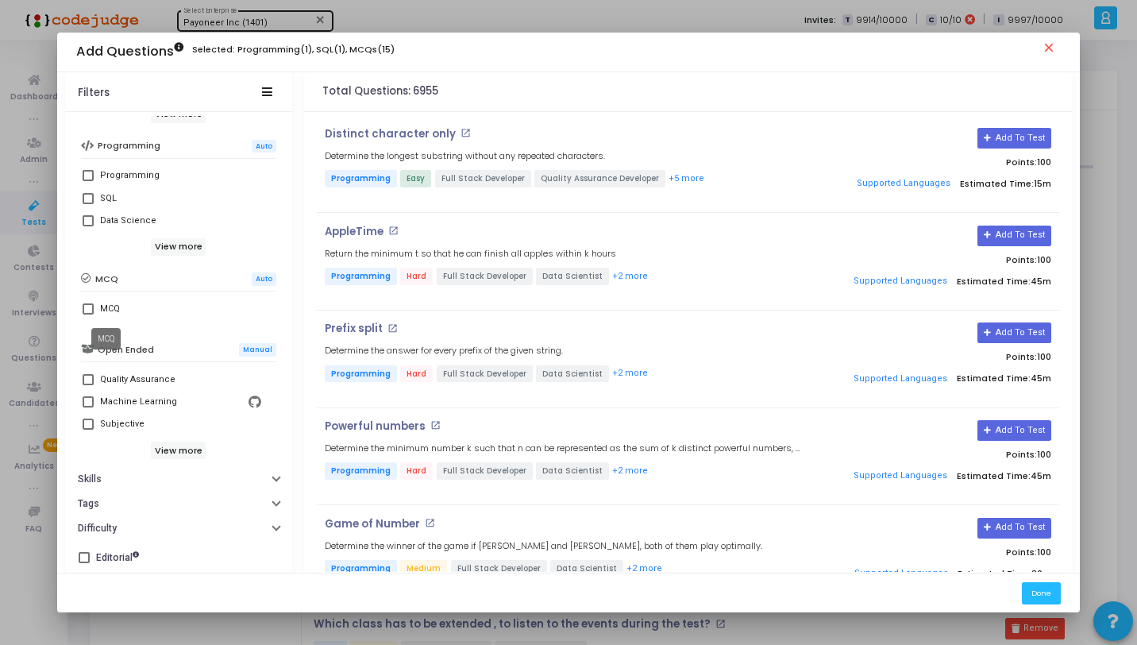
click at [104, 309] on div "MCQ" at bounding box center [110, 308] width 20 height 19
click at [88, 314] on input "MCQ" at bounding box center [87, 314] width 1 height 1
checkbox input "true"
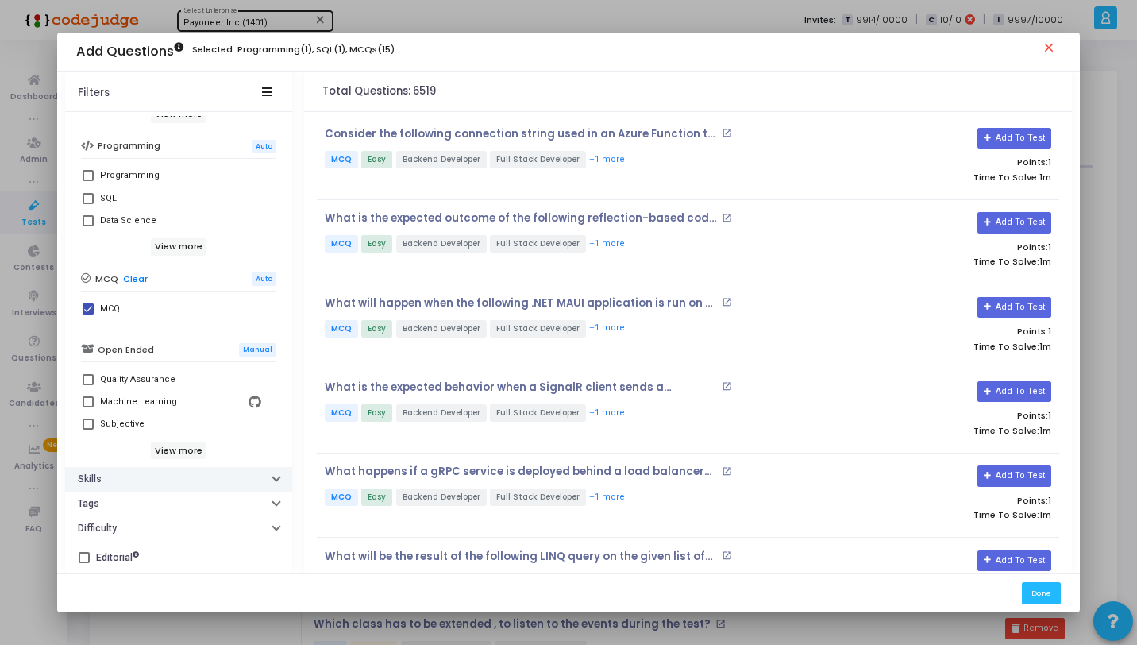
click at [144, 480] on button "Skills" at bounding box center [178, 479] width 227 height 25
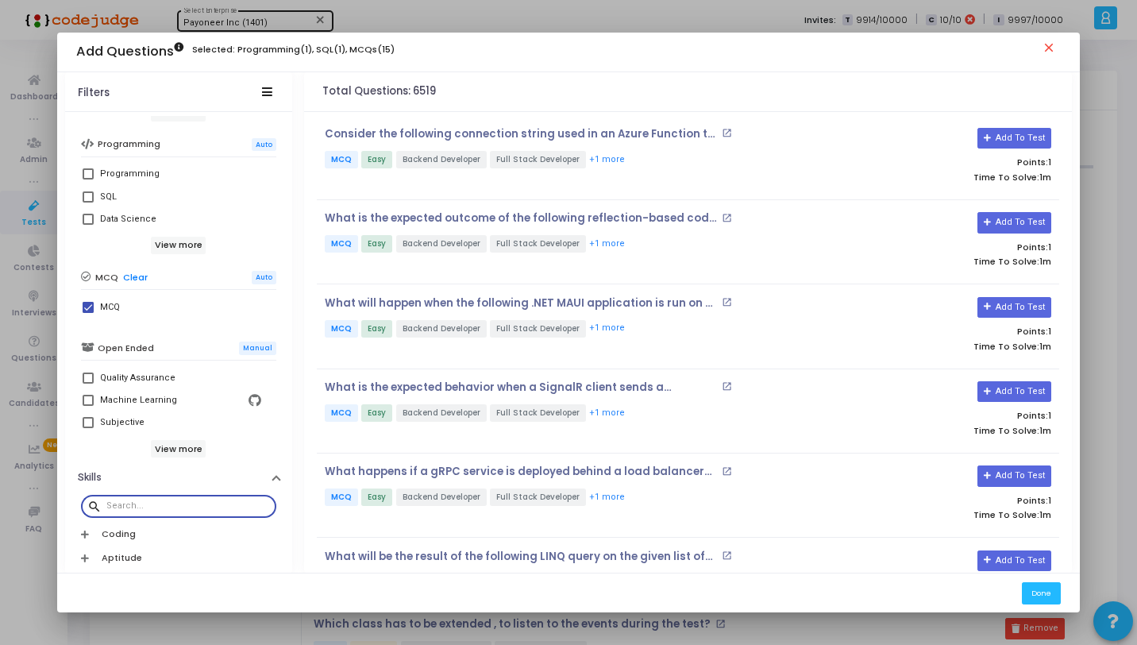
click at [156, 502] on input "text" at bounding box center [188, 506] width 164 height 10
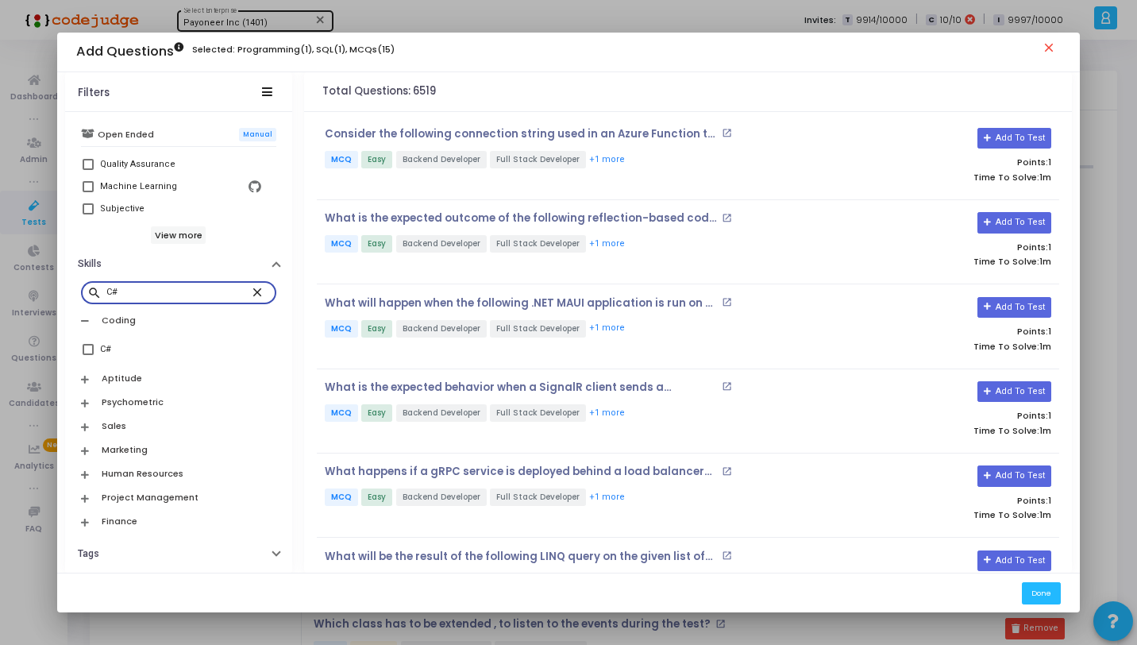
scroll to position [525, 0]
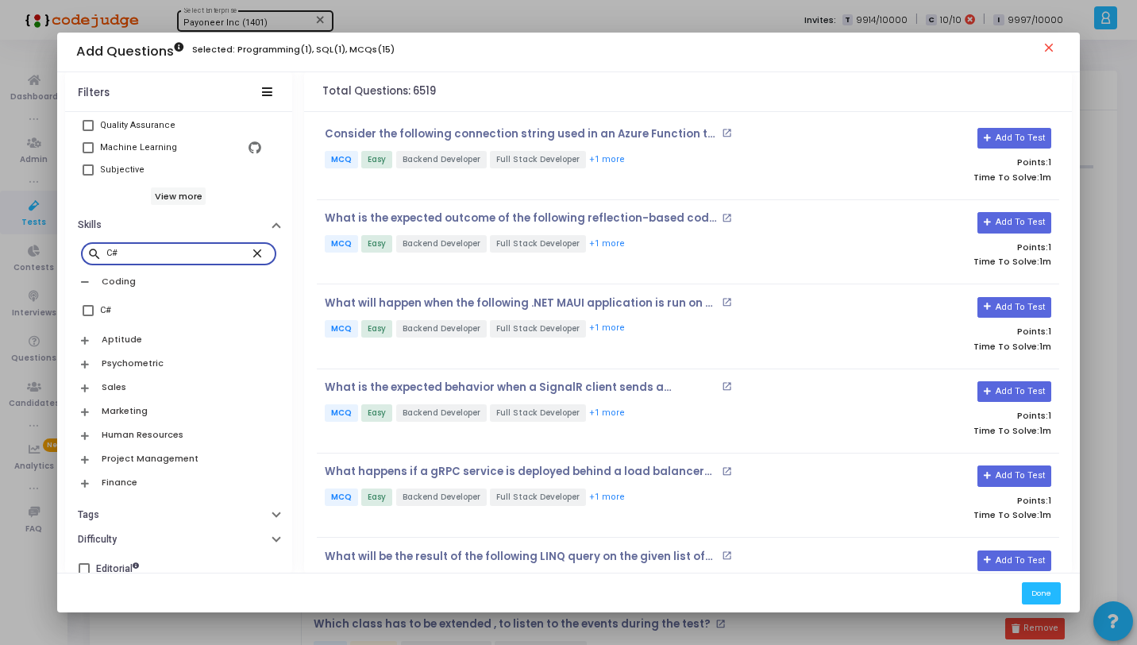
type input "C#"
click at [91, 310] on label "C#" at bounding box center [179, 310] width 192 height 19
click at [88, 316] on input "C#" at bounding box center [87, 316] width 1 height 1
checkbox input "true"
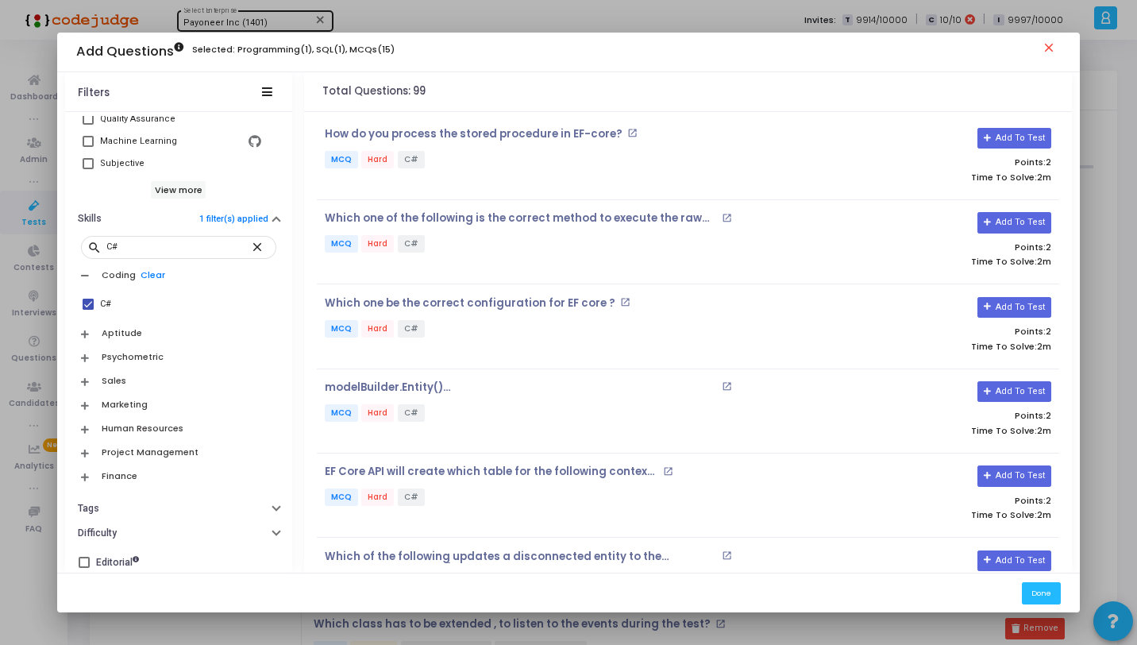
scroll to position [538, 0]
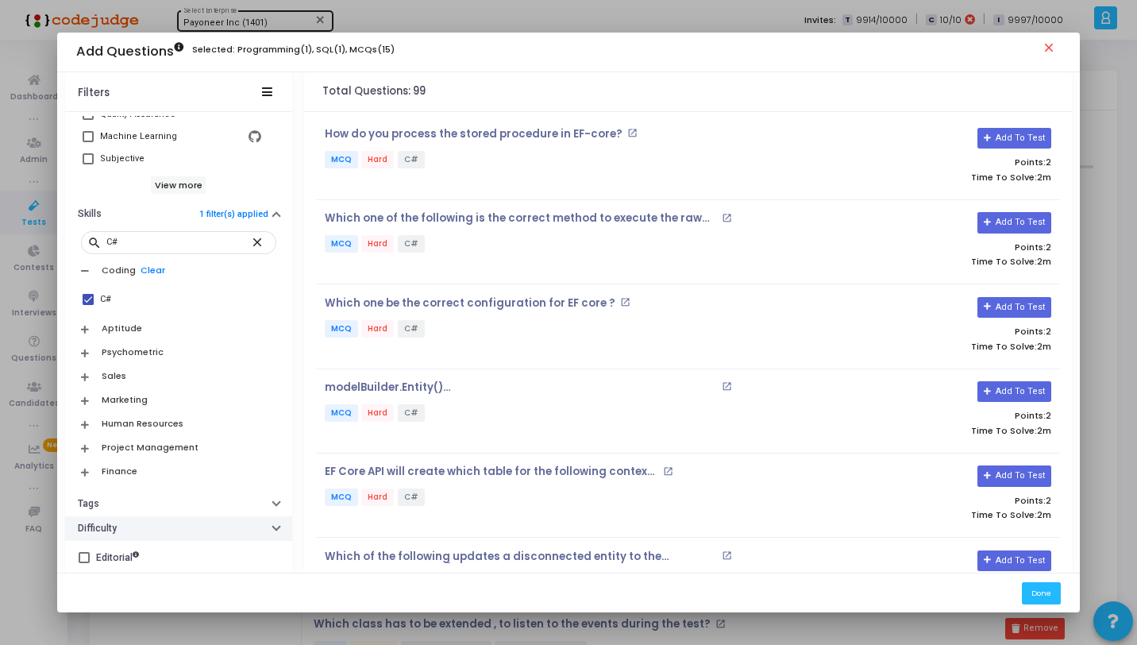
click at [148, 519] on button "Difficulty" at bounding box center [178, 528] width 227 height 25
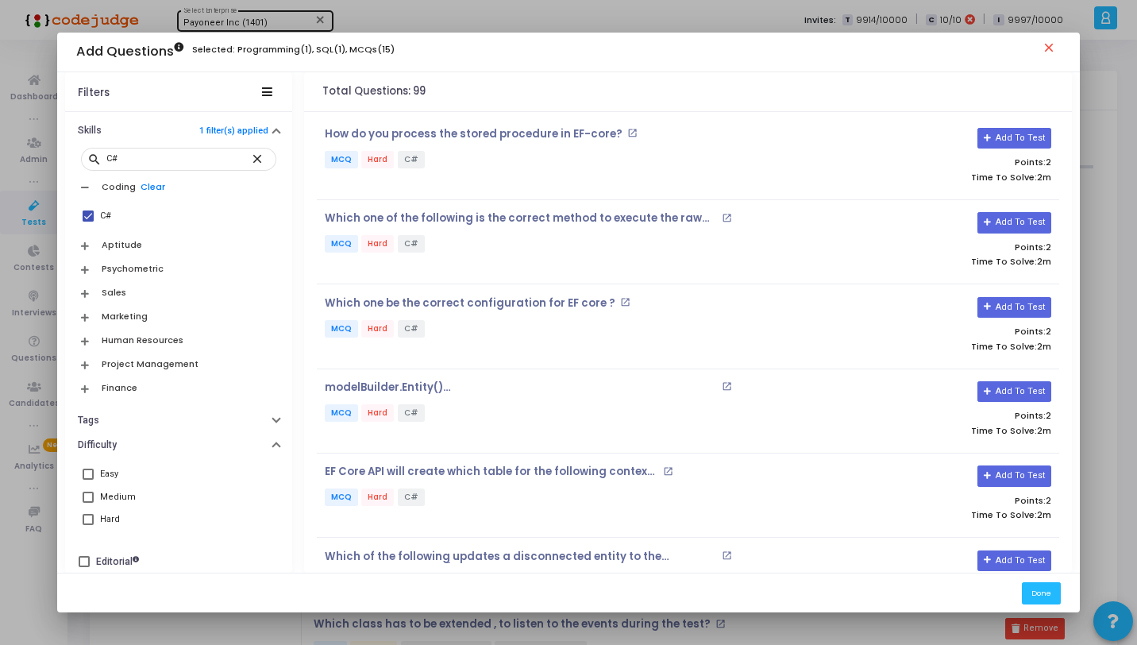
scroll to position [625, 0]
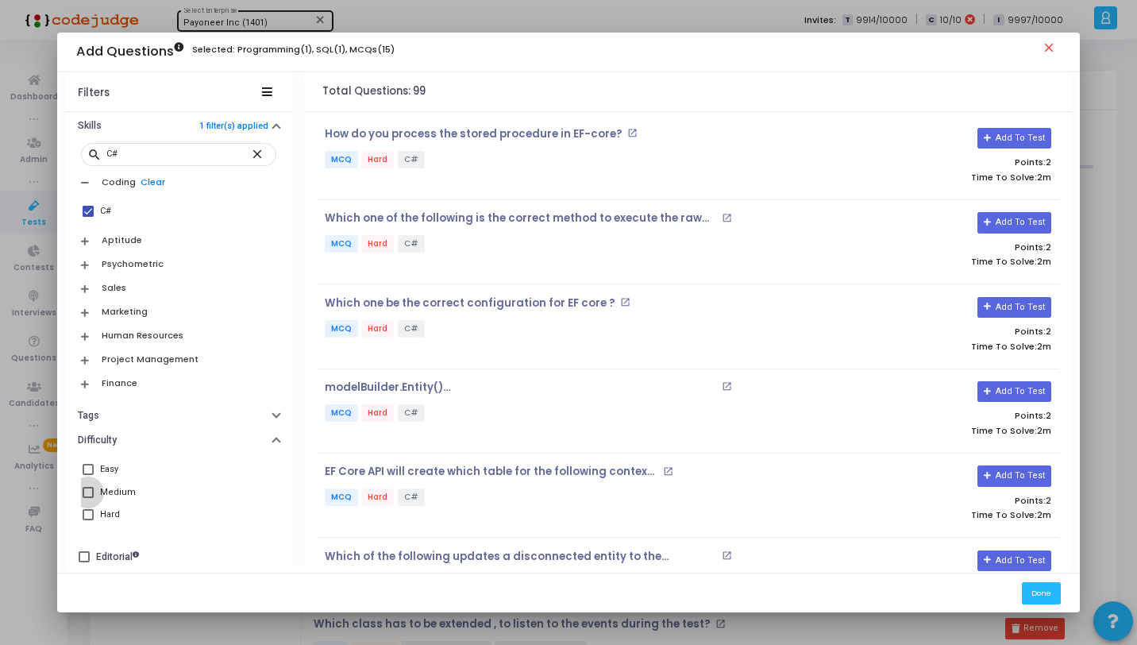
click at [130, 492] on div "Medium" at bounding box center [180, 492] width 161 height 19
click at [88, 498] on input "Medium" at bounding box center [87, 498] width 1 height 1
checkbox input "true"
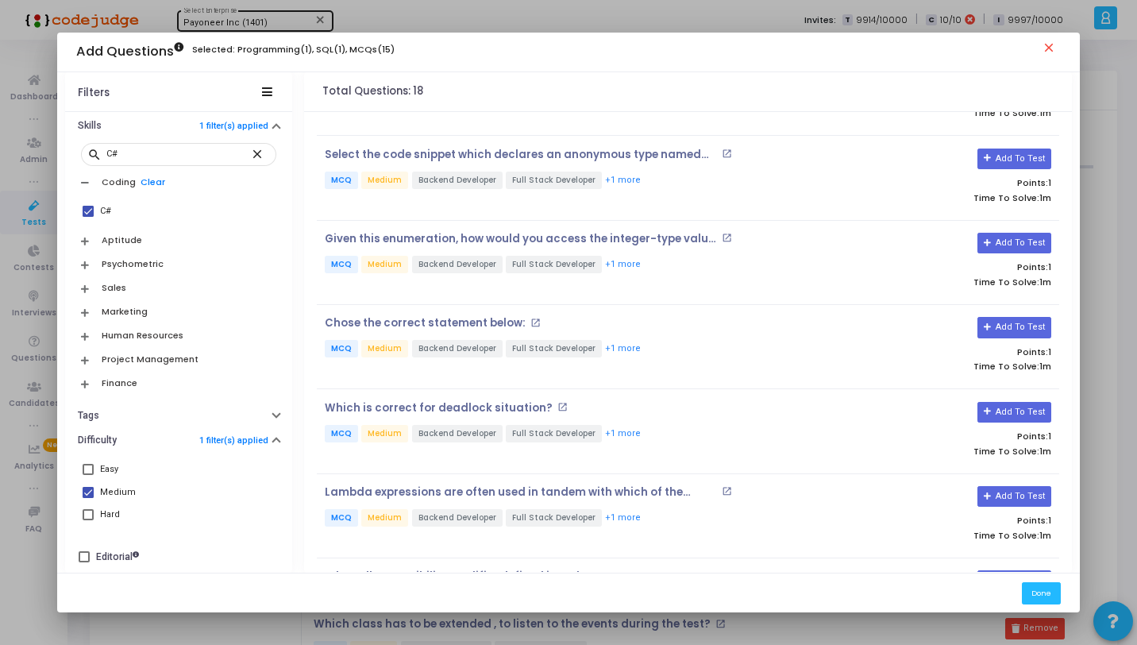
scroll to position [817, 0]
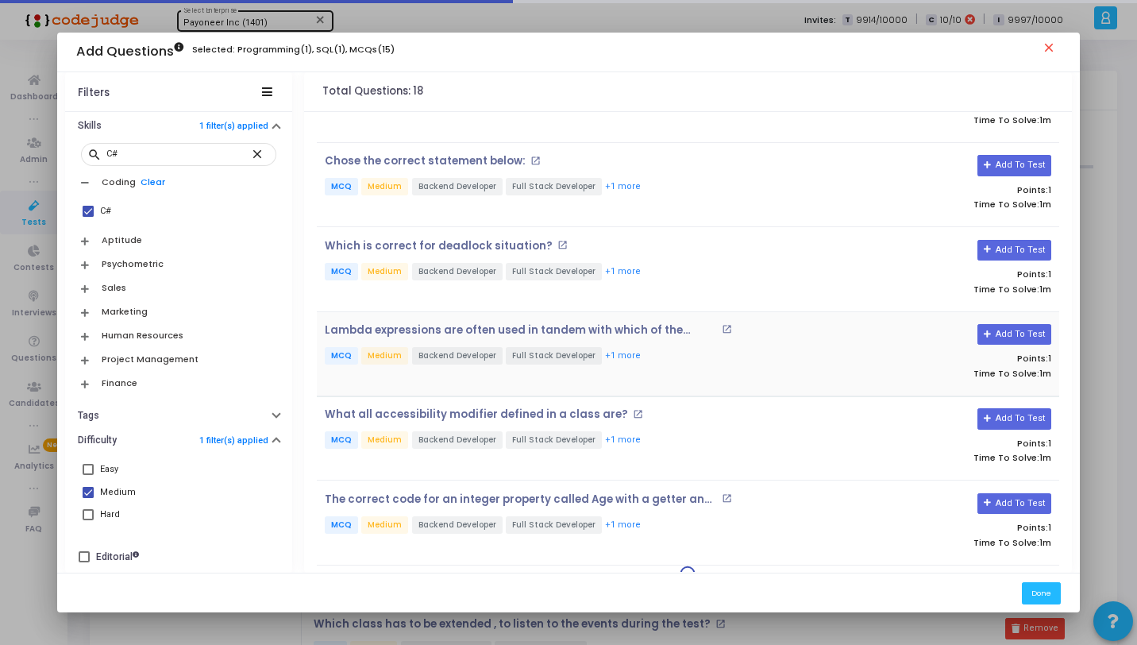
click at [548, 382] on div "Lambda expressions are often used in tandem with which of the following? open_i…" at bounding box center [688, 354] width 742 height 84
click at [542, 365] on div "Lambda expressions are often used in tandem with which of the following? open_i…" at bounding box center [564, 354] width 495 height 60
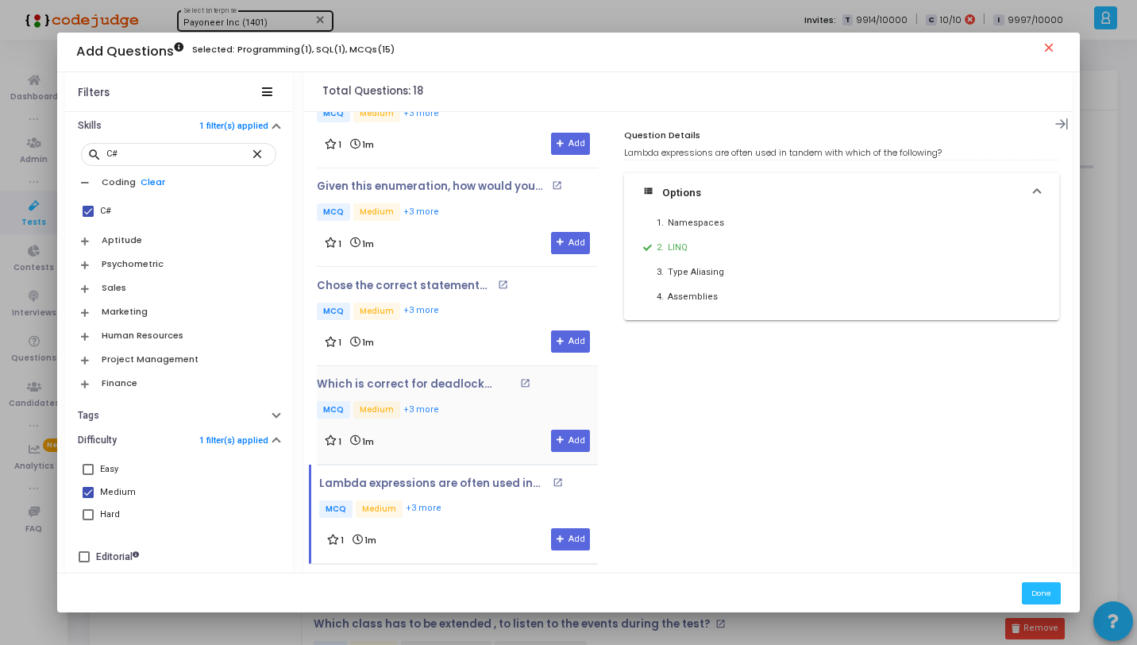
scroll to position [847, 0]
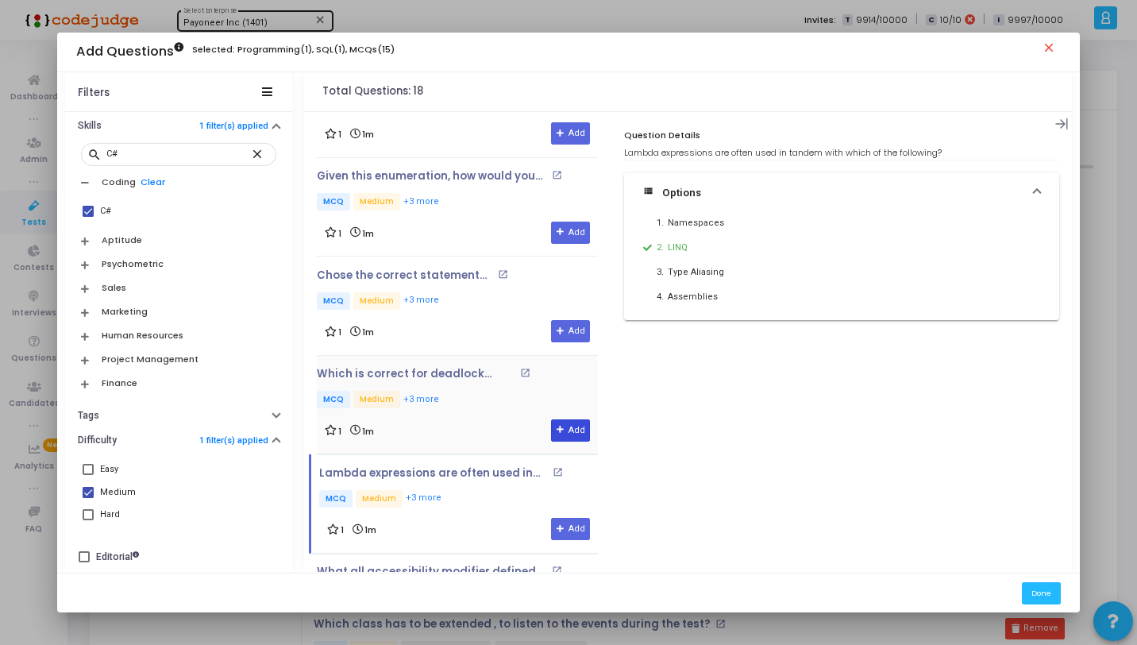
click at [567, 422] on button "Add" at bounding box center [570, 430] width 39 height 22
click at [557, 327] on icon at bounding box center [561, 331] width 9 height 9
click at [557, 228] on icon at bounding box center [561, 232] width 9 height 9
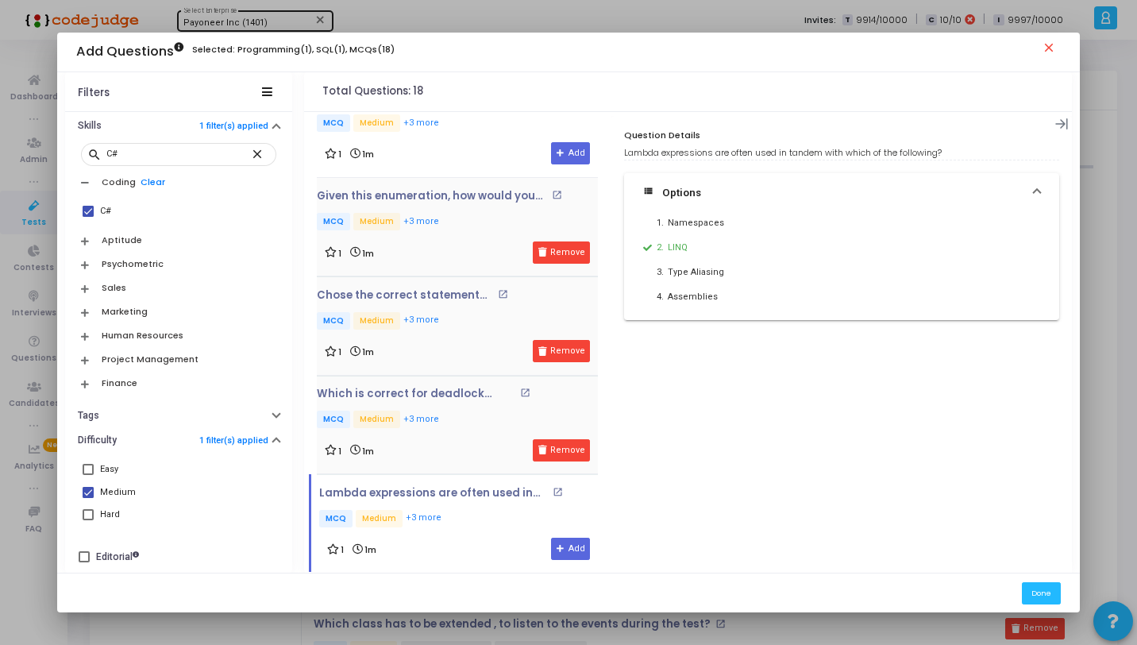
scroll to position [817, 0]
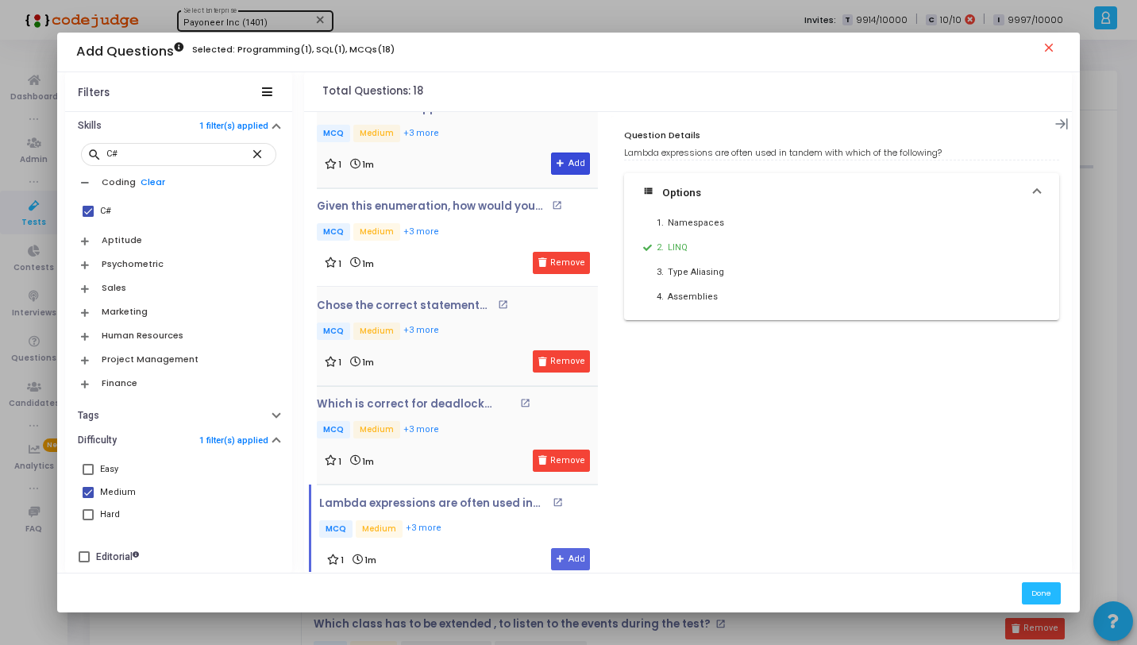
click at [579, 152] on button "Add" at bounding box center [570, 163] width 39 height 22
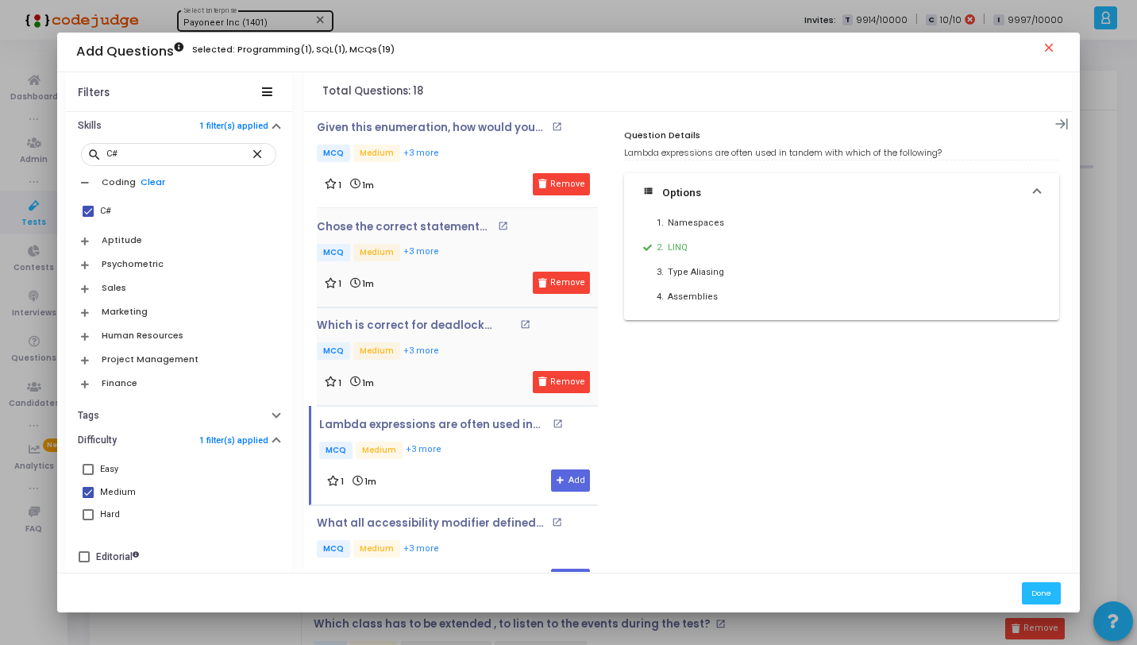
scroll to position [963, 0]
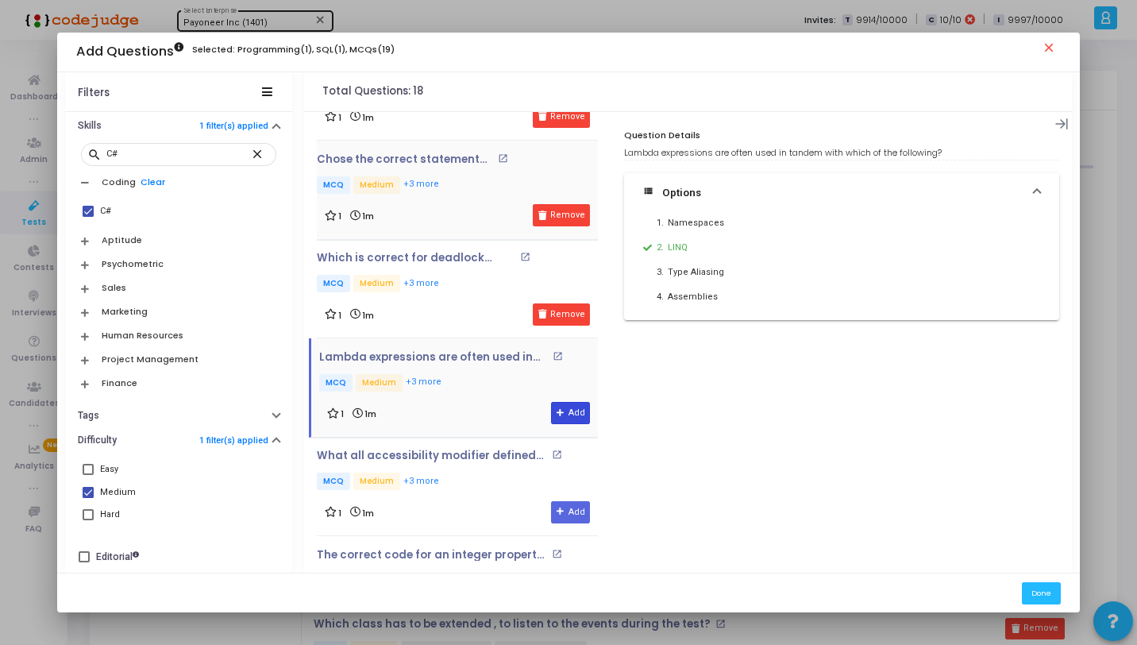
click at [557, 409] on icon at bounding box center [561, 413] width 9 height 9
click at [89, 215] on span at bounding box center [88, 211] width 11 height 11
click at [88, 217] on input "C#" at bounding box center [87, 217] width 1 height 1
checkbox input "false"
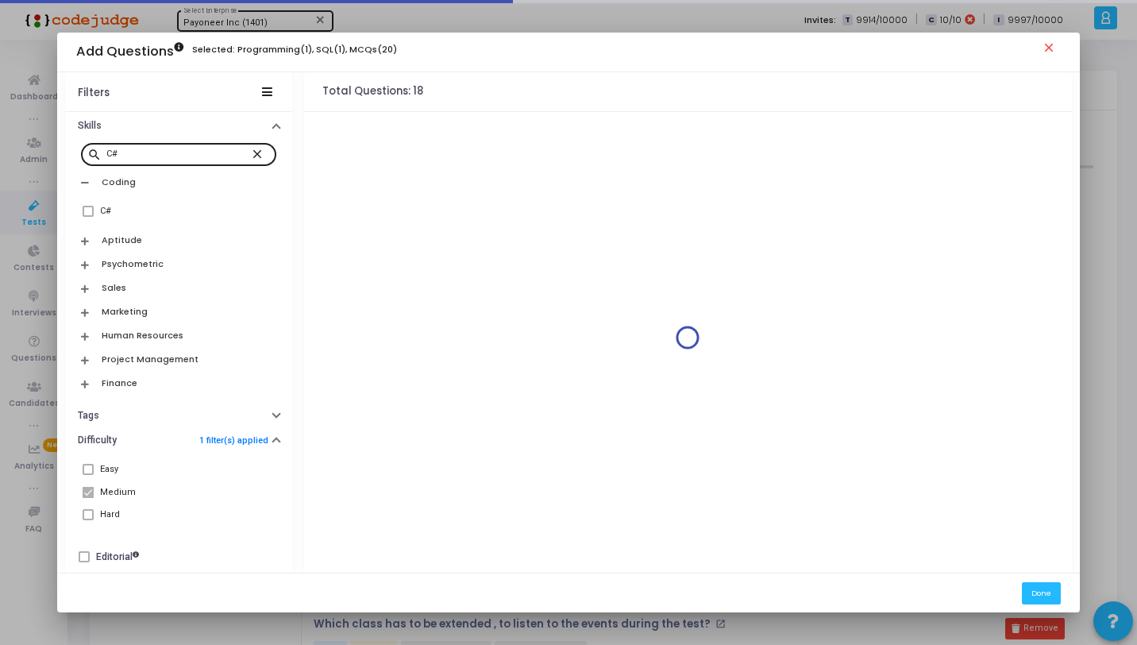
click at [250, 155] on mat-icon "close" at bounding box center [259, 153] width 19 height 14
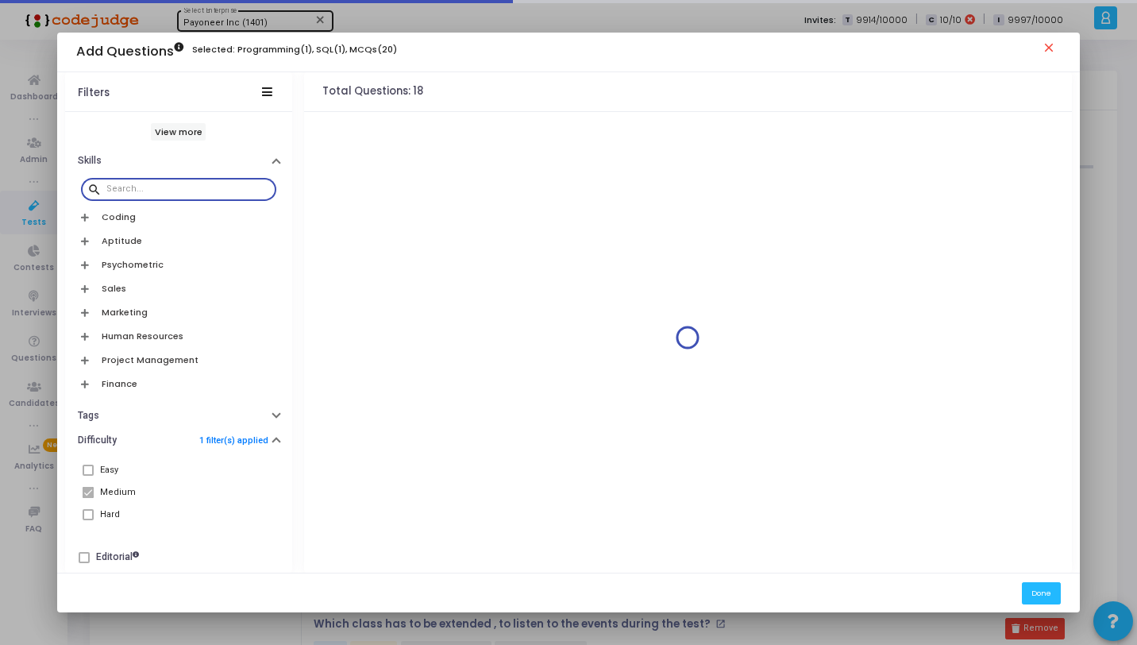
scroll to position [590, 0]
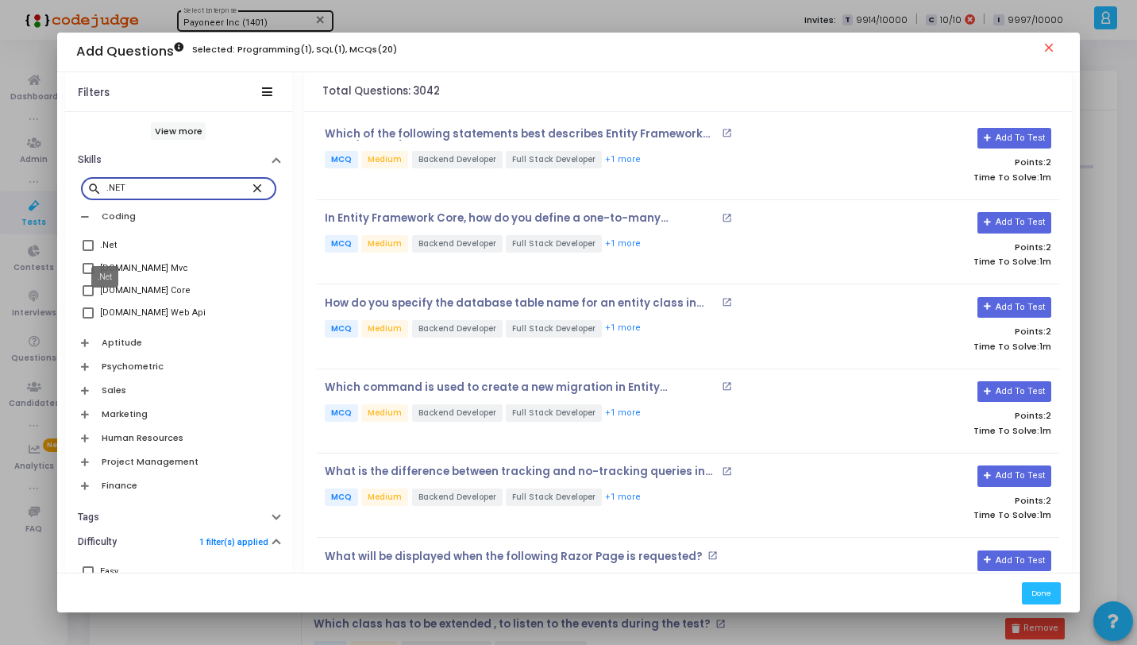
type input ".NET"
click at [110, 239] on div ".Net" at bounding box center [108, 245] width 17 height 19
click at [88, 251] on input ".Net" at bounding box center [87, 251] width 1 height 1
checkbox input "true"
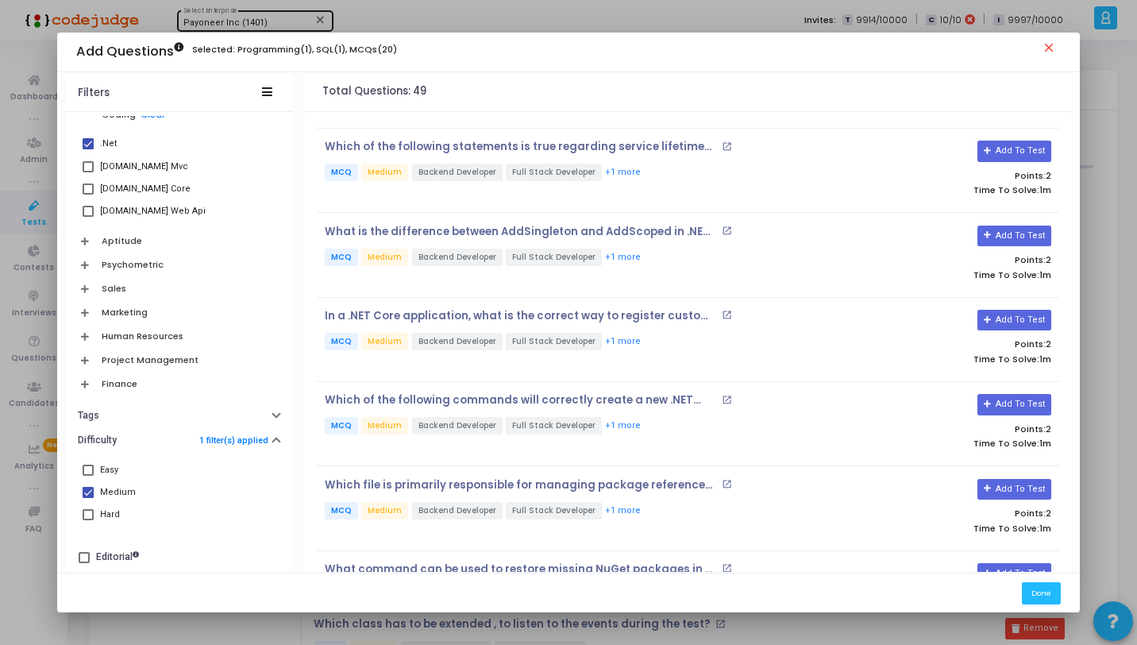
scroll to position [1368, 0]
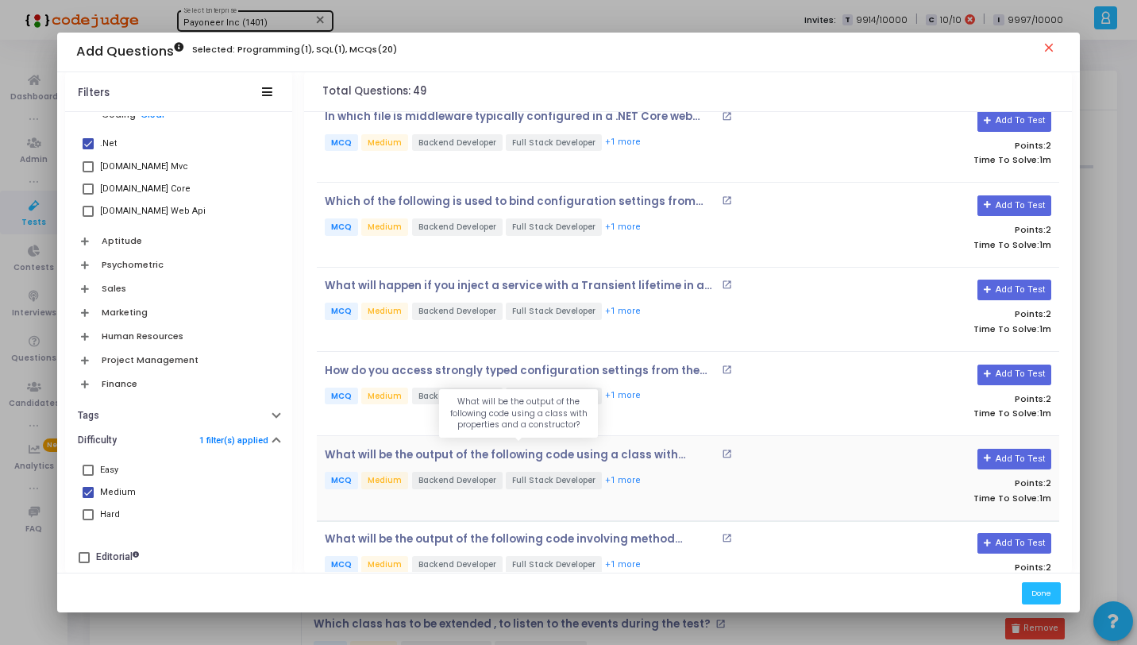
click at [476, 449] on p "What will be the output of the following code using a class with properties and…" at bounding box center [521, 455] width 393 height 13
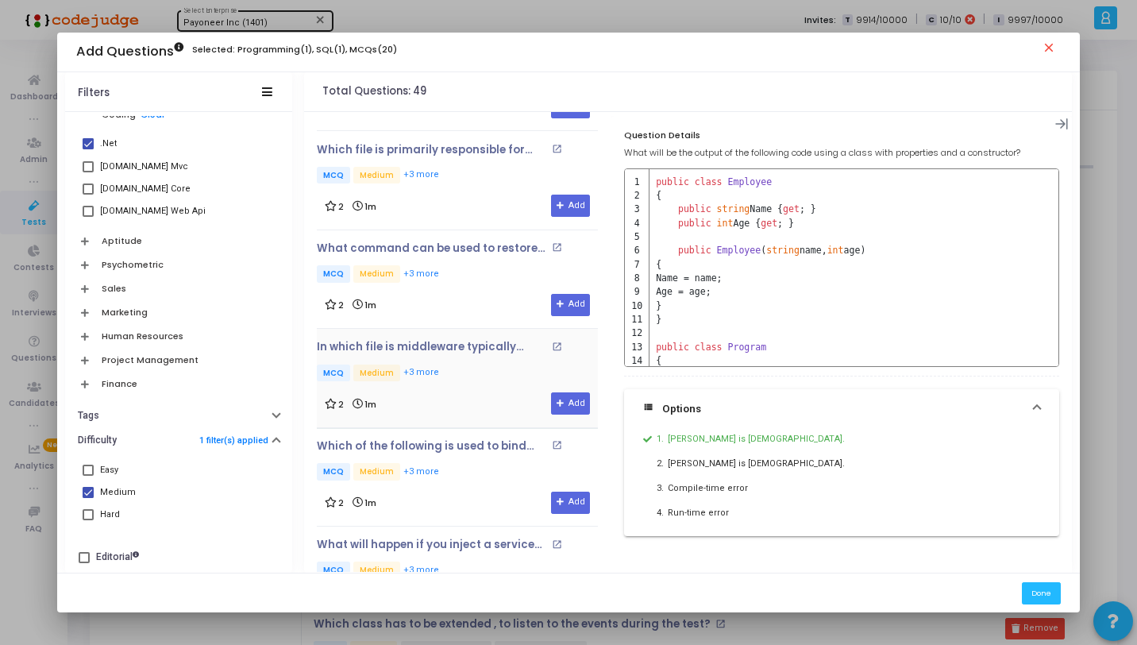
click at [476, 364] on p "MCQ Medium +3 more" at bounding box center [457, 374] width 281 height 20
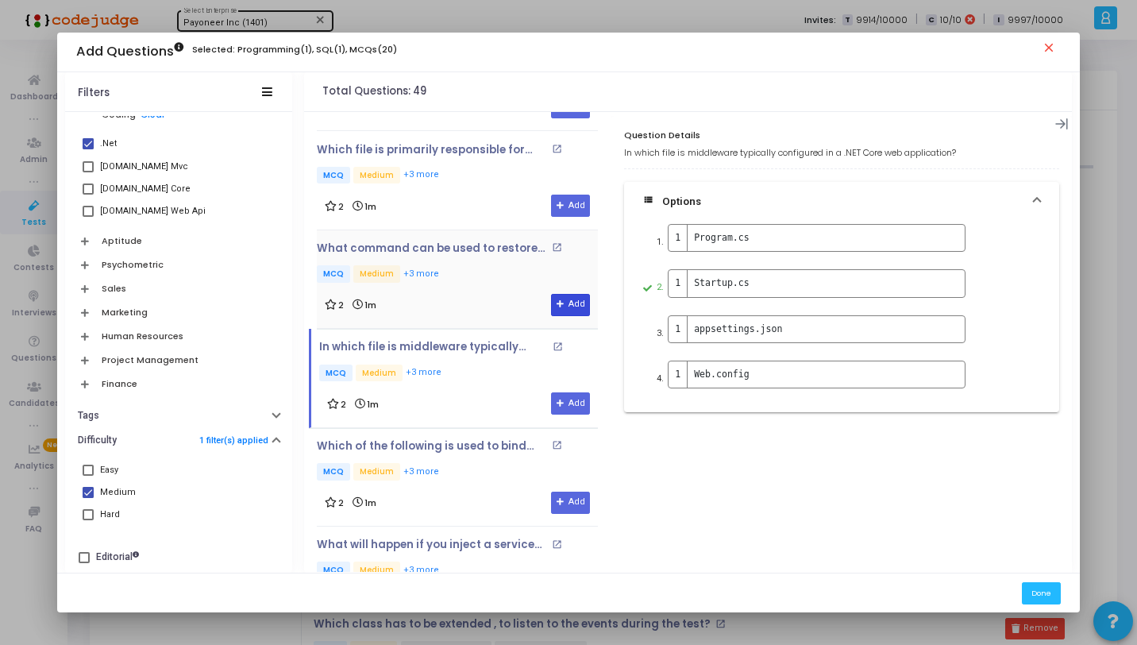
click at [562, 295] on button "Add" at bounding box center [570, 305] width 39 height 22
click at [557, 202] on icon at bounding box center [561, 206] width 9 height 9
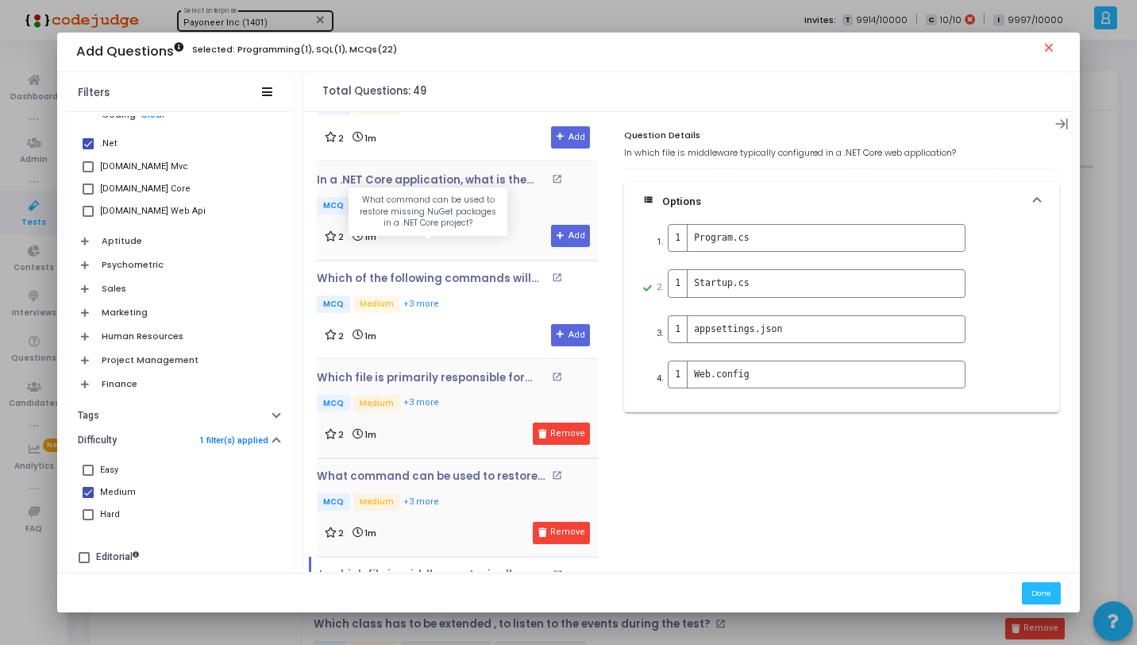
scroll to position [1139, 0]
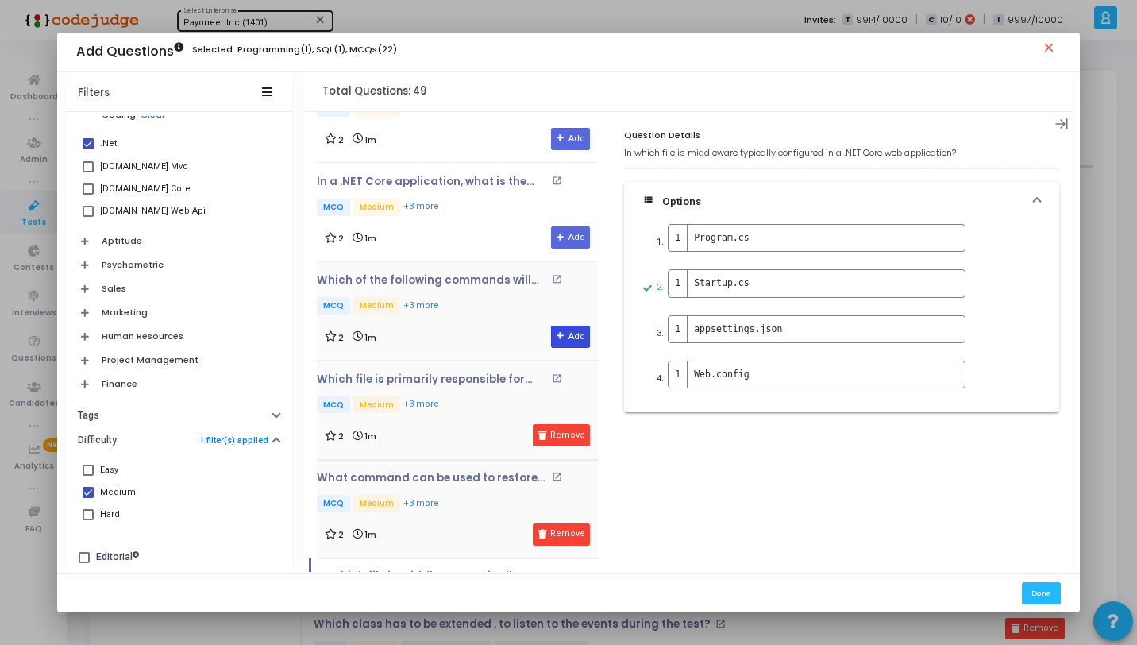
click at [569, 330] on button "Add" at bounding box center [570, 337] width 39 height 22
click at [557, 233] on icon at bounding box center [561, 237] width 9 height 9
click at [551, 128] on button "Add" at bounding box center [570, 139] width 39 height 22
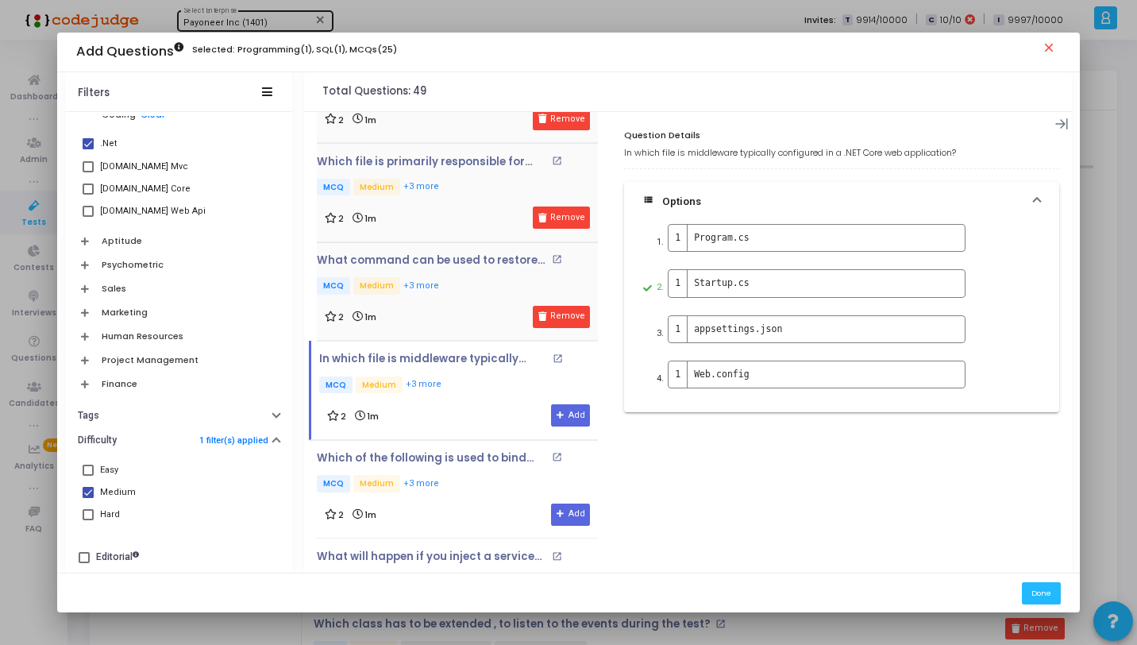
scroll to position [1637, 0]
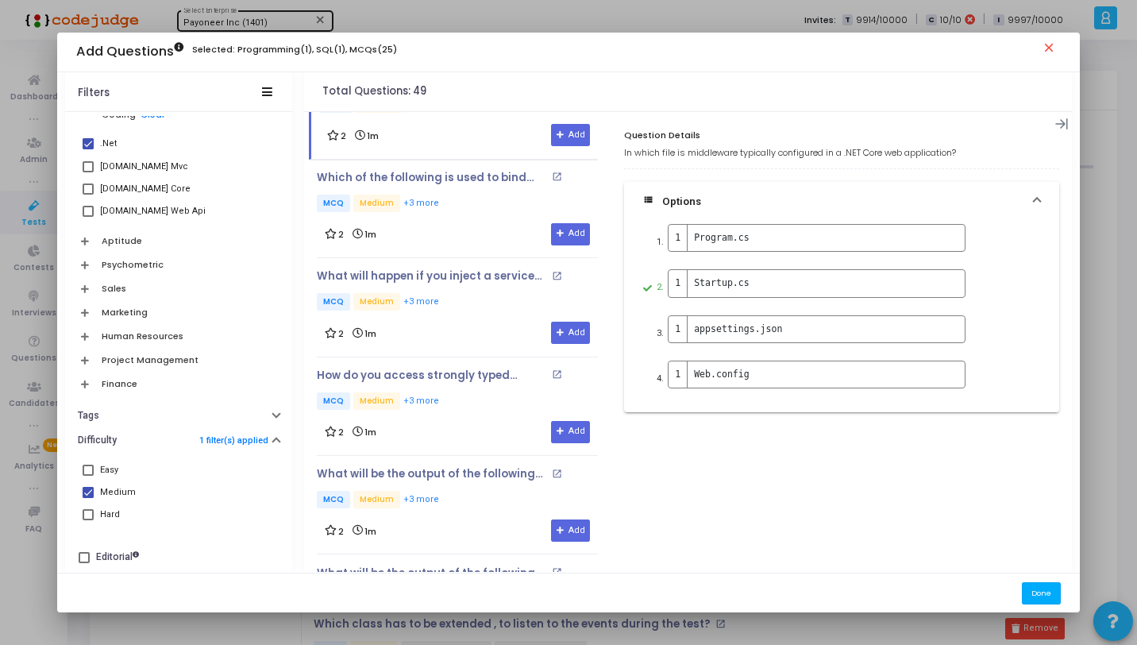
click at [1051, 586] on button "Done" at bounding box center [1041, 592] width 39 height 21
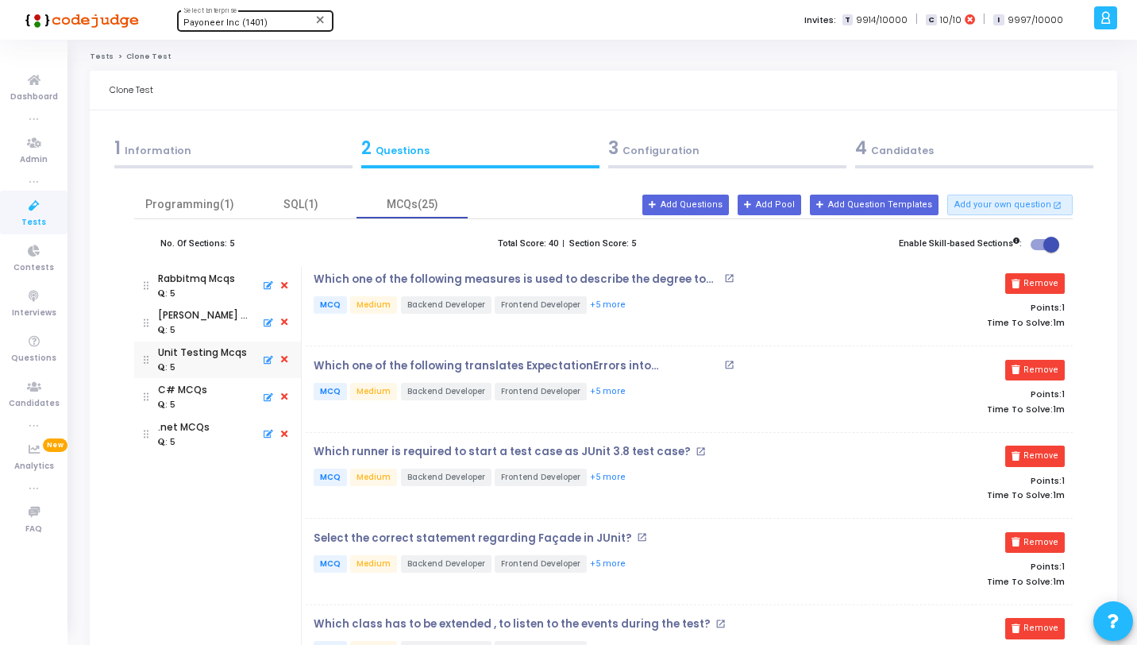
click at [722, 148] on div "3 Configuration" at bounding box center [727, 148] width 238 height 26
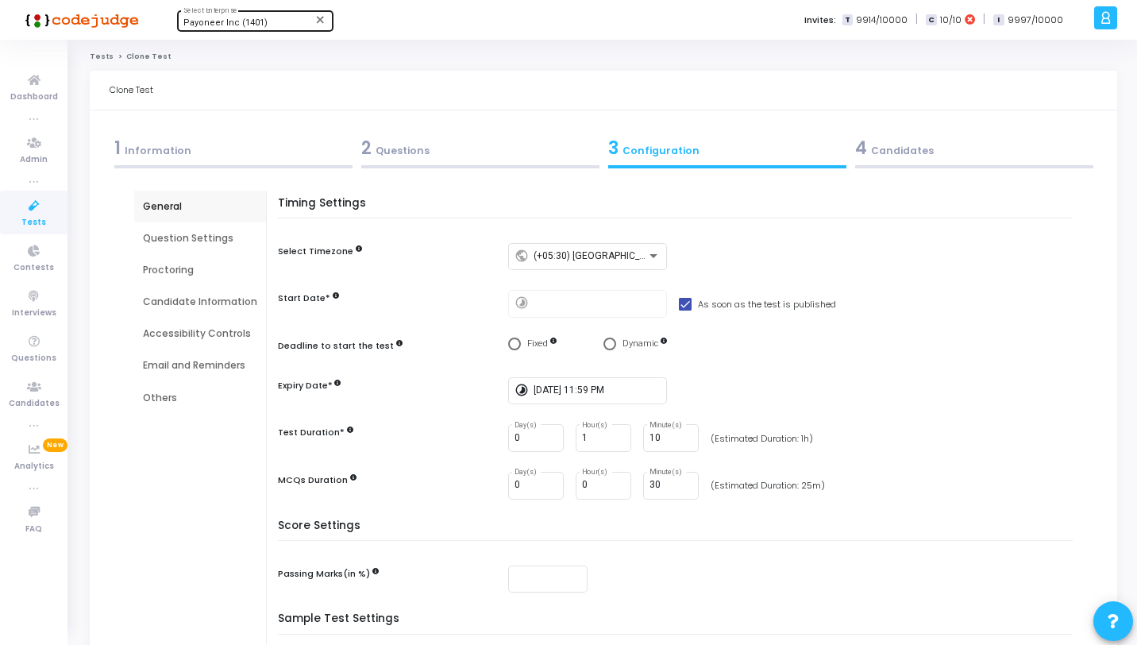
click at [223, 229] on div "Question Settings" at bounding box center [200, 238] width 132 height 32
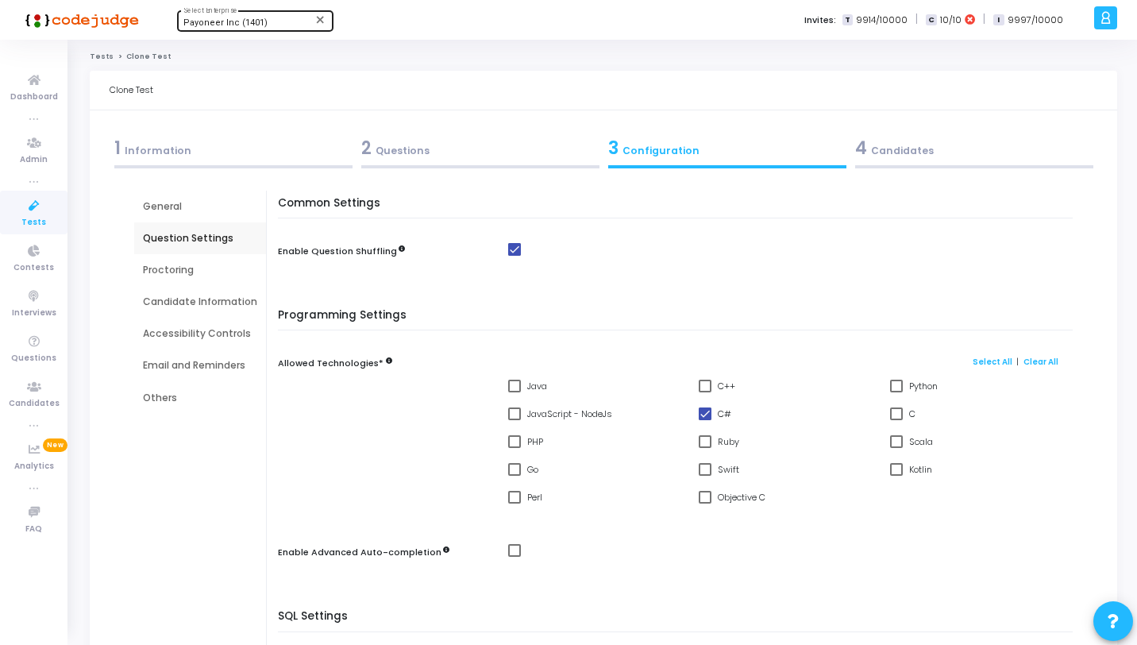
click at [224, 269] on div "Proctoring" at bounding box center [200, 270] width 114 height 14
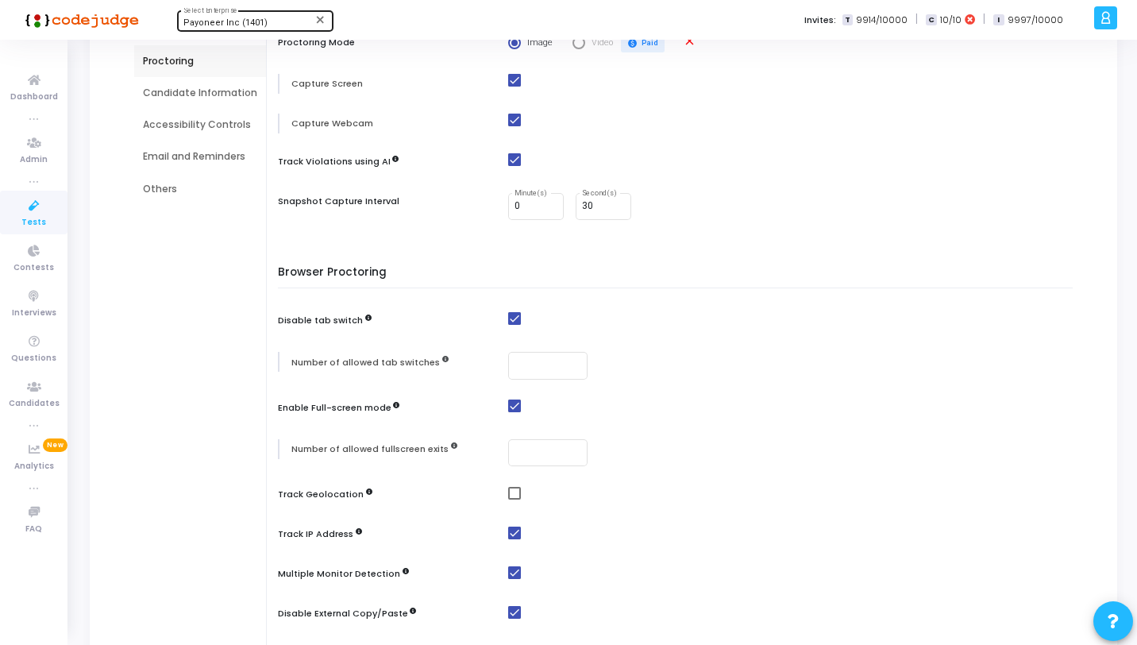
scroll to position [125, 0]
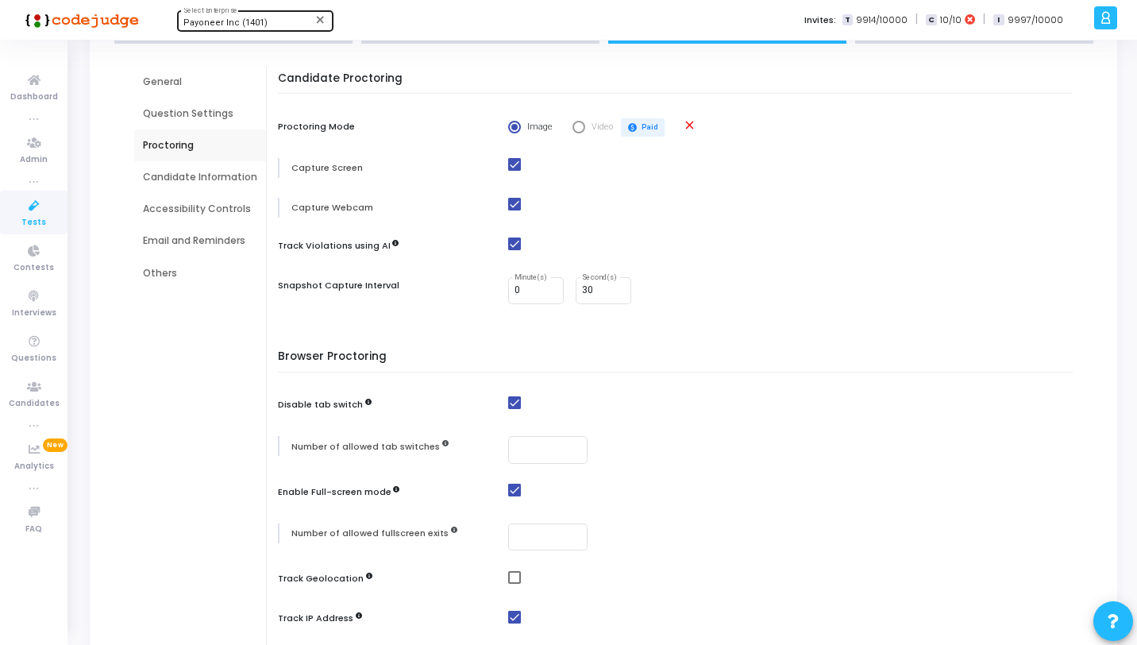
click at [214, 120] on div "Question Settings" at bounding box center [200, 113] width 114 height 14
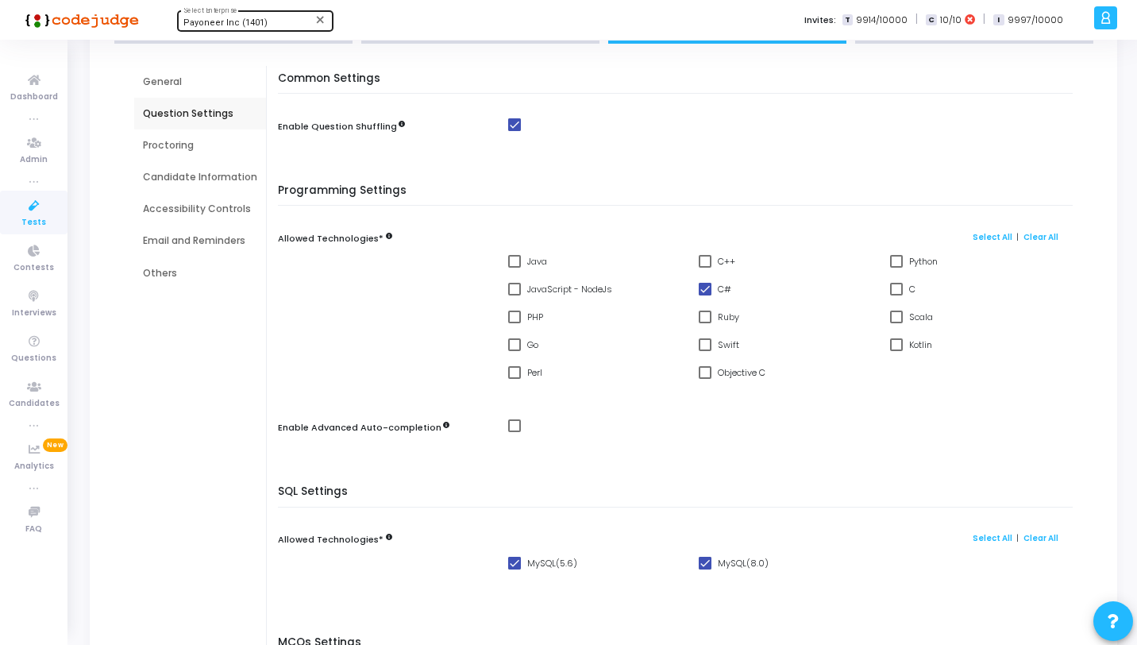
scroll to position [0, 0]
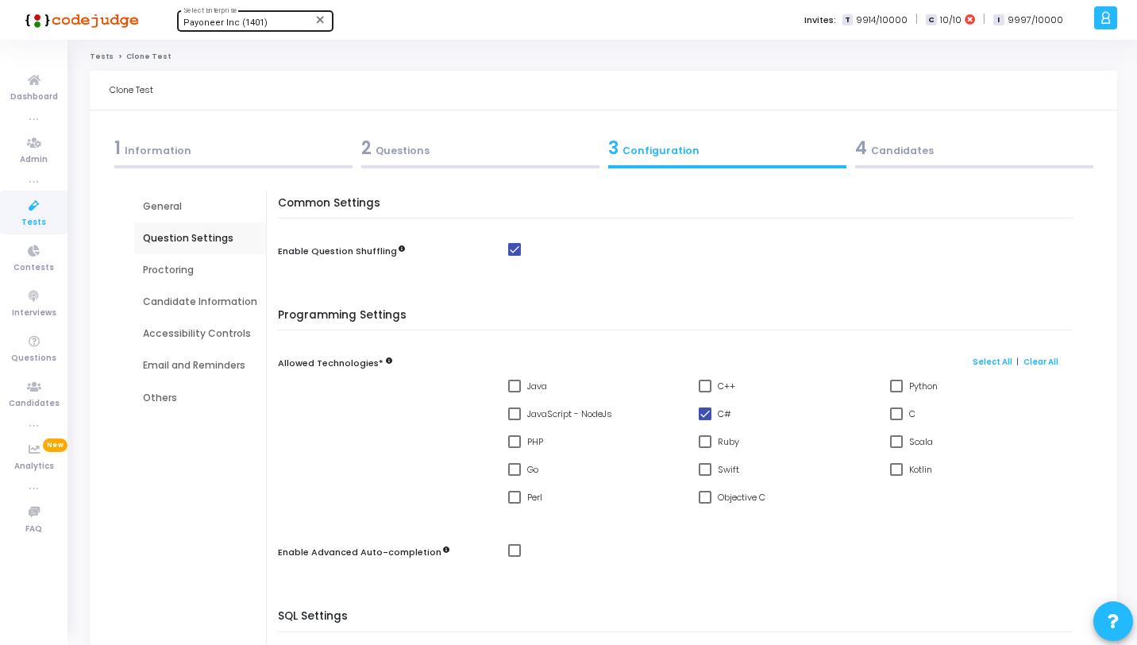
click at [222, 203] on div "General" at bounding box center [200, 206] width 114 height 14
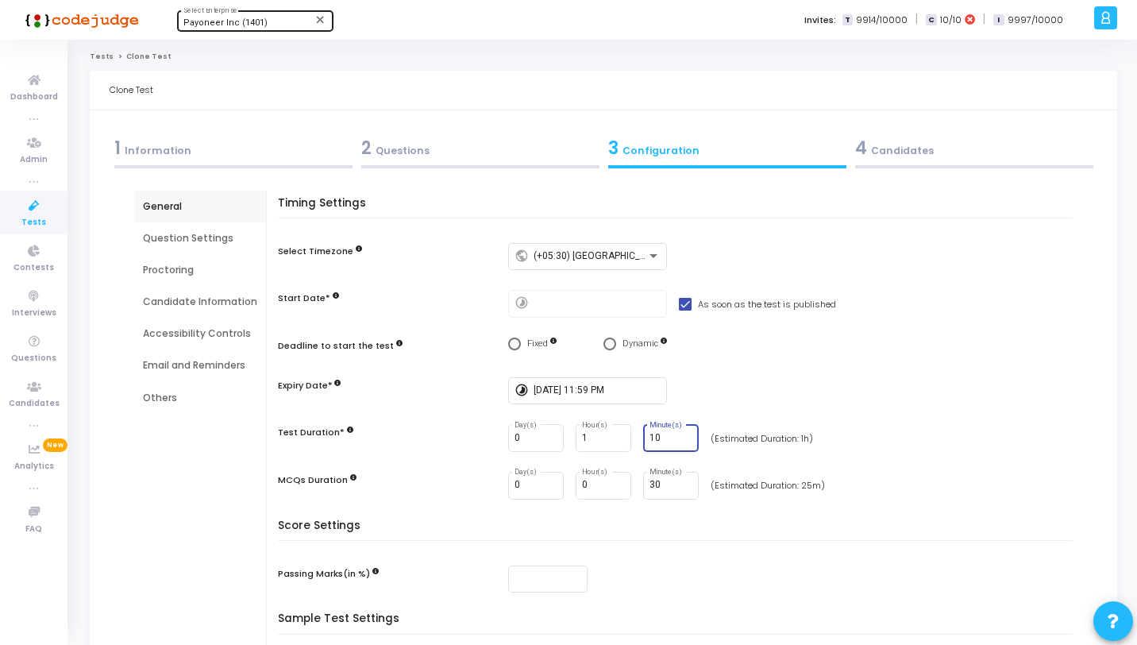
click at [669, 437] on input "10" at bounding box center [671, 438] width 43 height 11
type input "1"
type input "0"
click at [458, 142] on div "2 Questions" at bounding box center [480, 148] width 238 height 26
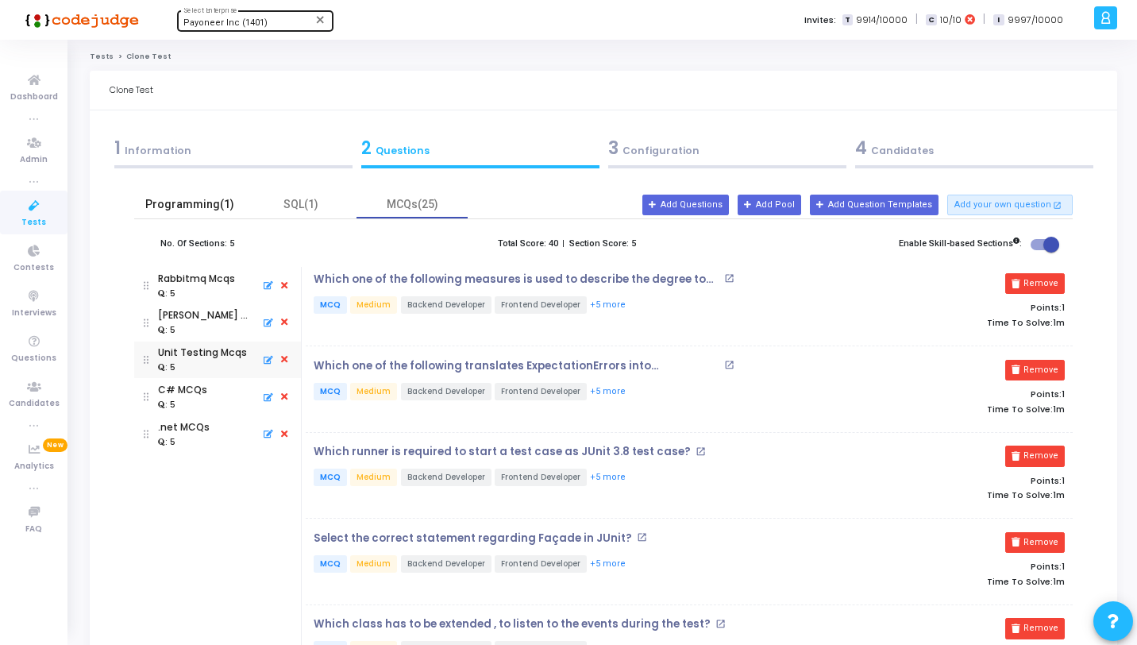
click at [183, 199] on div "Programming(1)" at bounding box center [190, 204] width 92 height 17
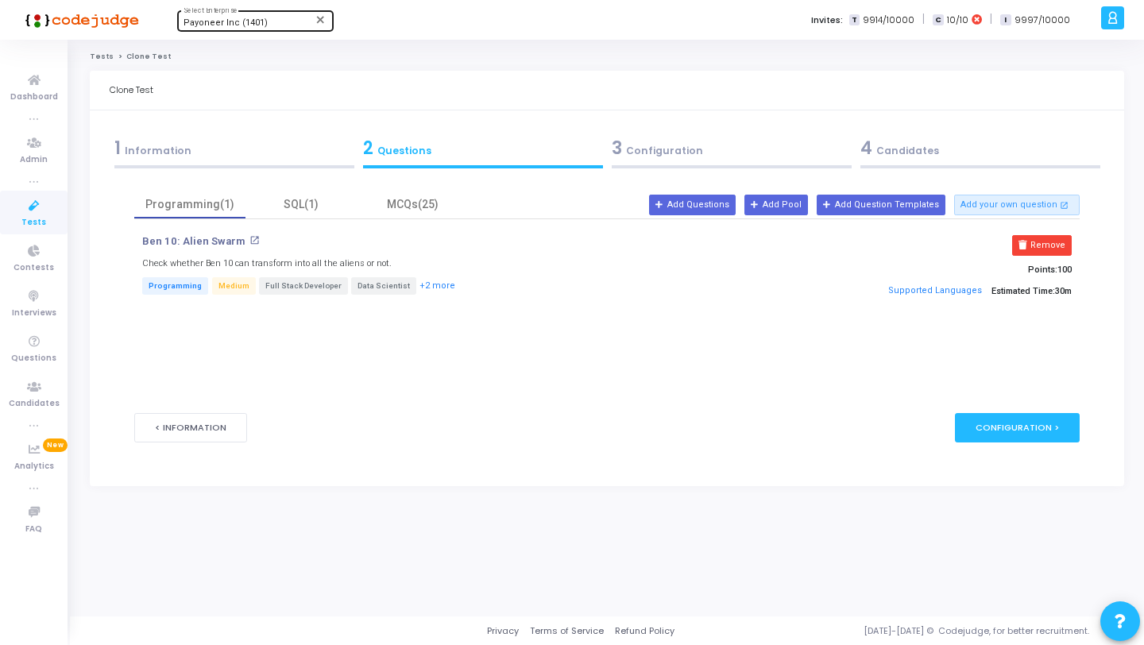
click at [698, 143] on div "3 Configuration" at bounding box center [731, 148] width 240 height 26
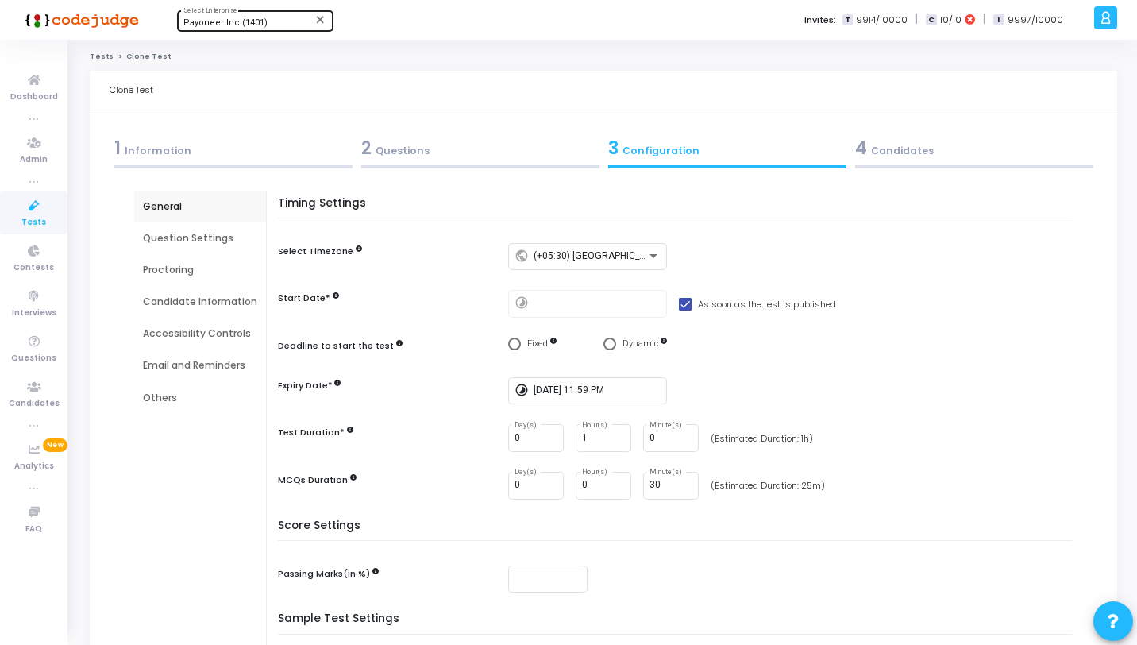
click at [866, 160] on div "4 Candidates" at bounding box center [974, 148] width 238 height 26
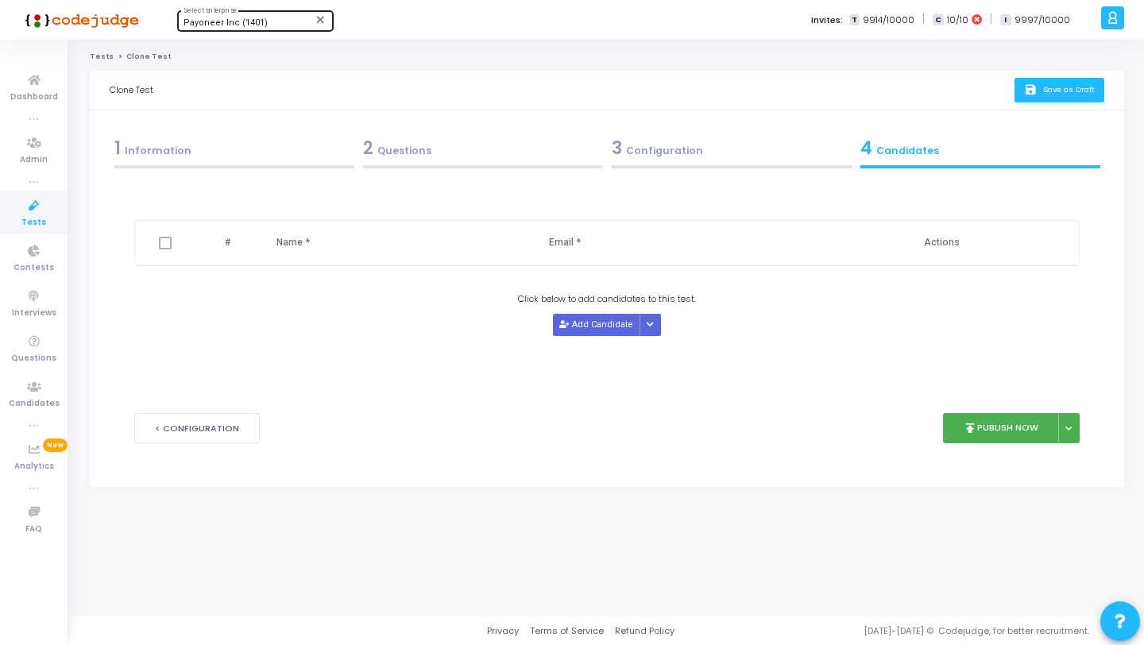
click at [1071, 96] on button "save Save as Draft" at bounding box center [1059, 90] width 90 height 25
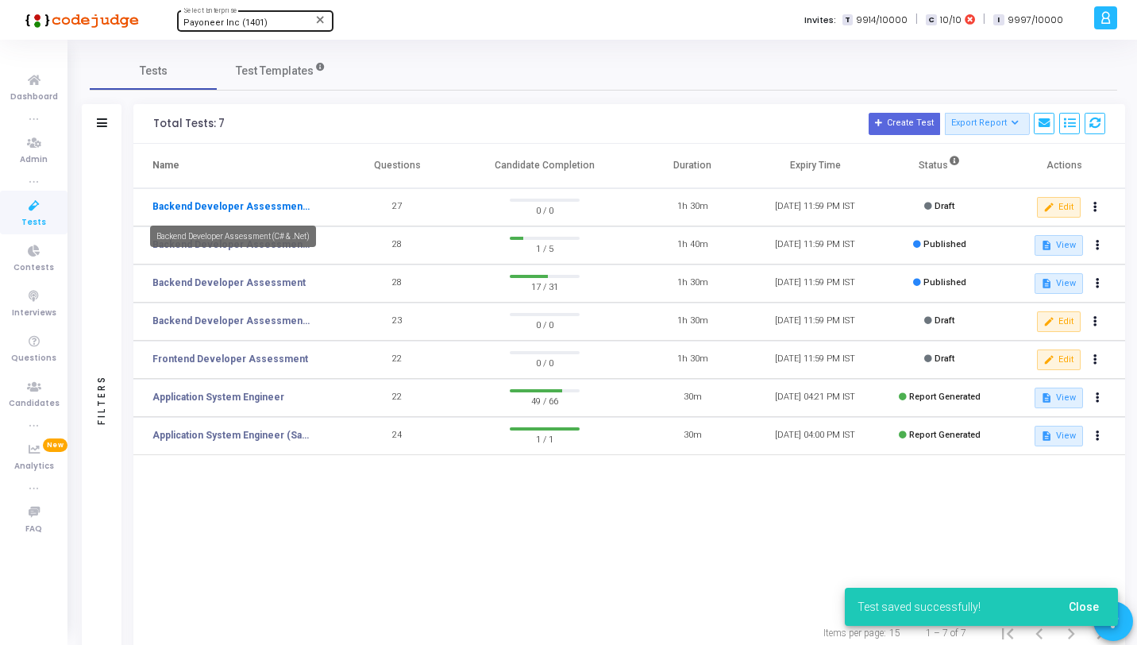
click at [265, 206] on link "Backend Developer Assessment (C# & .Net)" at bounding box center [231, 206] width 159 height 14
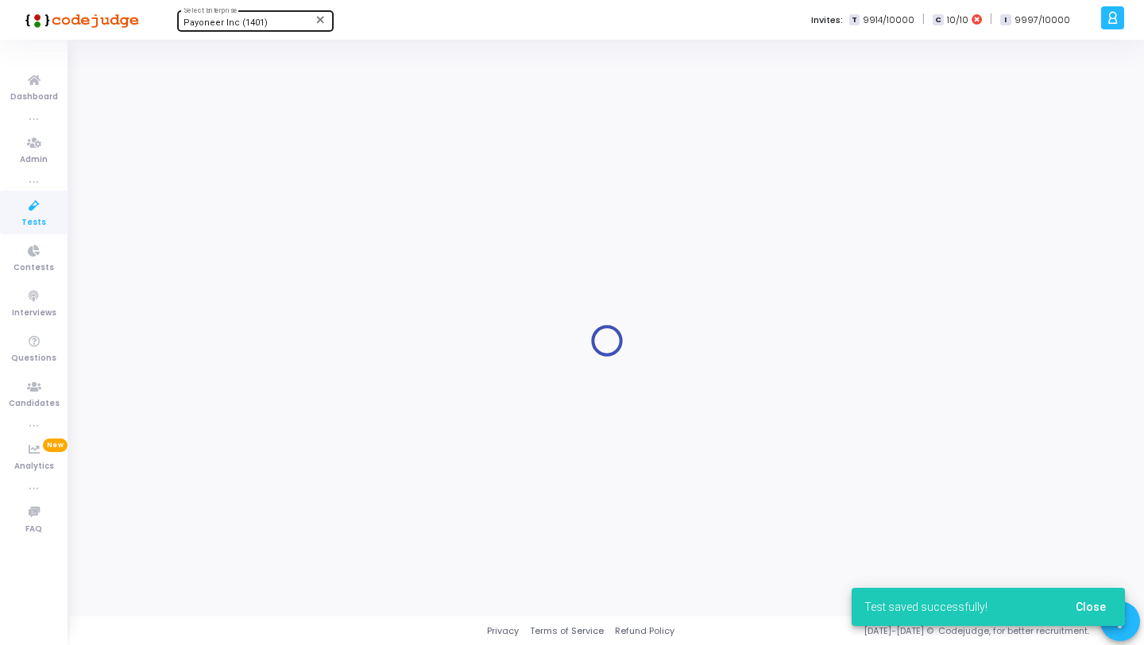
type input "Backend Developer Assessment (C# & .Net)"
type input "[DATE] 11:59 PM"
type input "1"
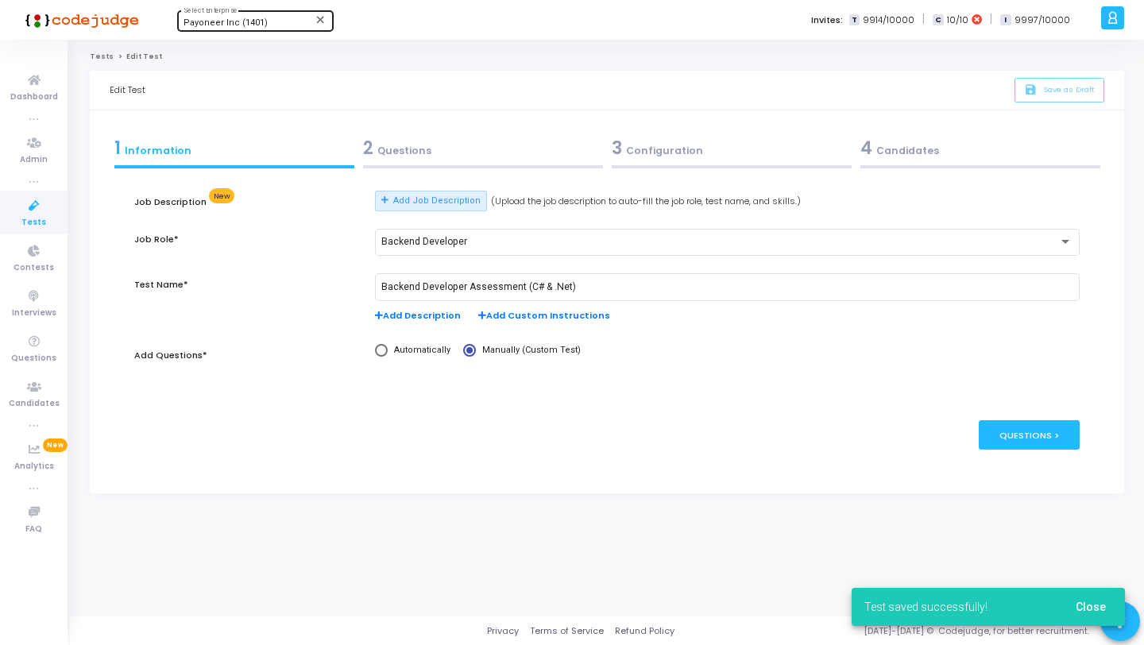
click at [754, 159] on div "3 Configuration" at bounding box center [731, 148] width 240 height 26
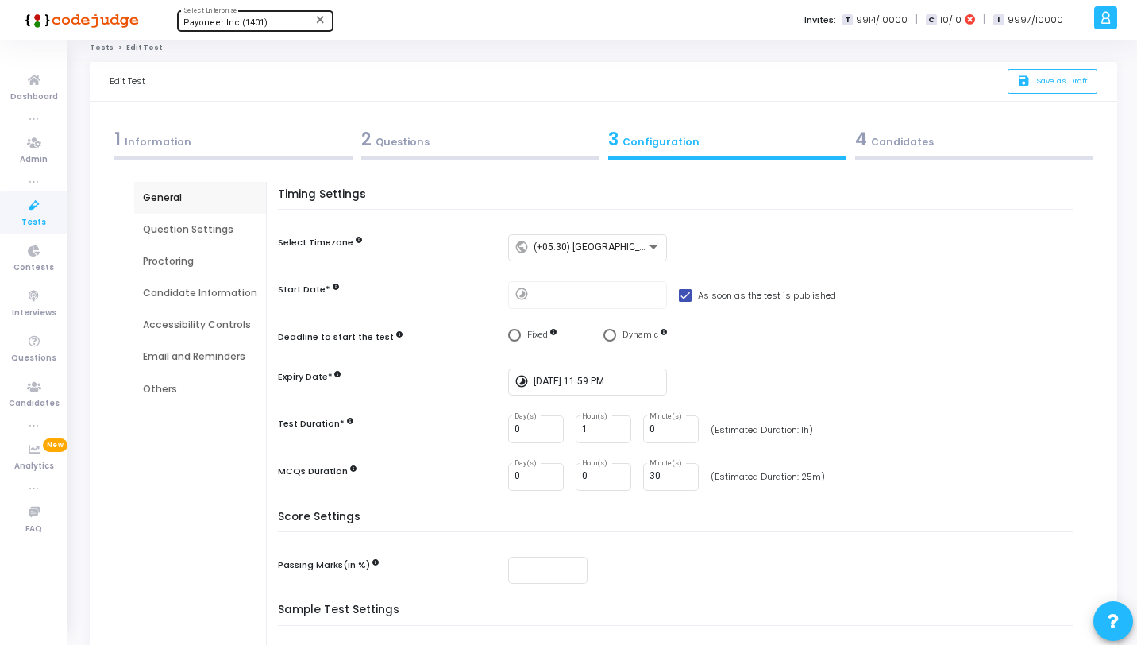
scroll to position [10, 0]
click at [598, 428] on input "1" at bounding box center [603, 427] width 43 height 11
type input "0"
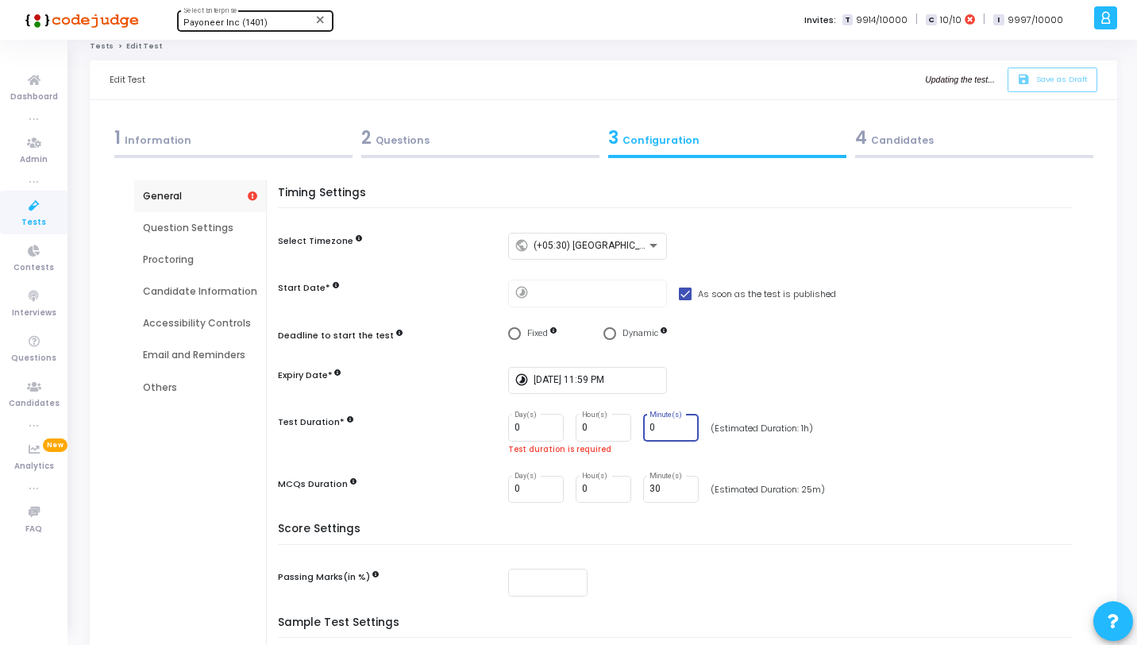
click at [660, 424] on input "0" at bounding box center [671, 427] width 43 height 11
click at [600, 429] on input "0" at bounding box center [603, 427] width 43 height 11
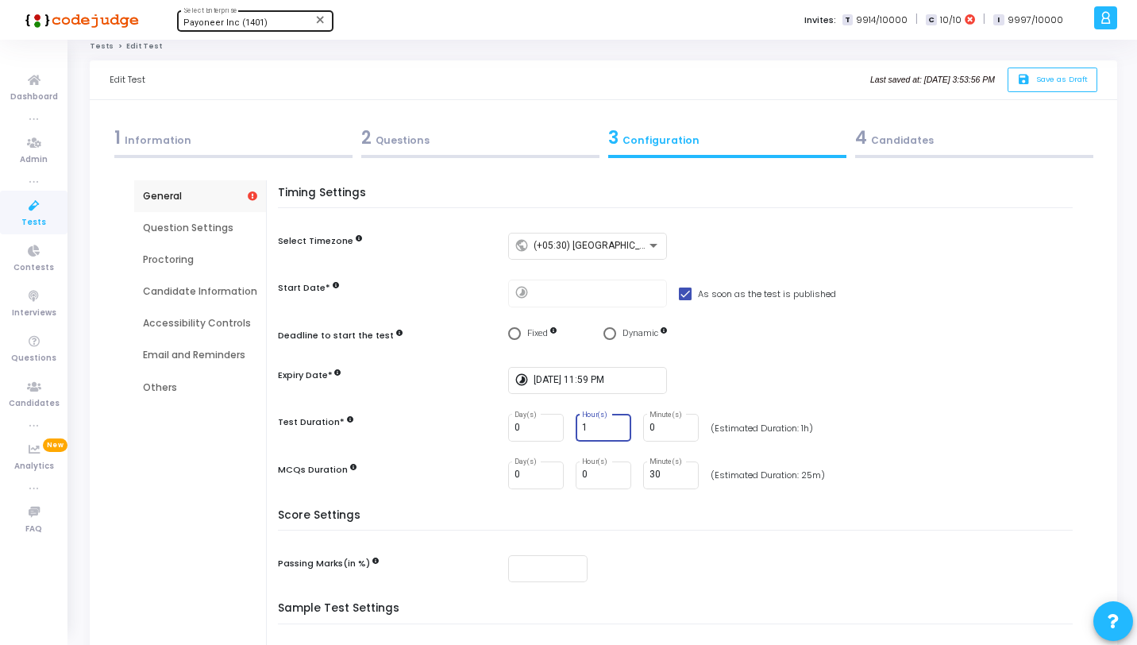
type input "1"
click at [654, 536] on div "Score Settings Passing Marks(in %)" at bounding box center [679, 556] width 787 height 94
click at [1050, 76] on span "Save as Draft" at bounding box center [1062, 79] width 52 height 10
click at [46, 220] on link "Tests" at bounding box center [33, 213] width 67 height 44
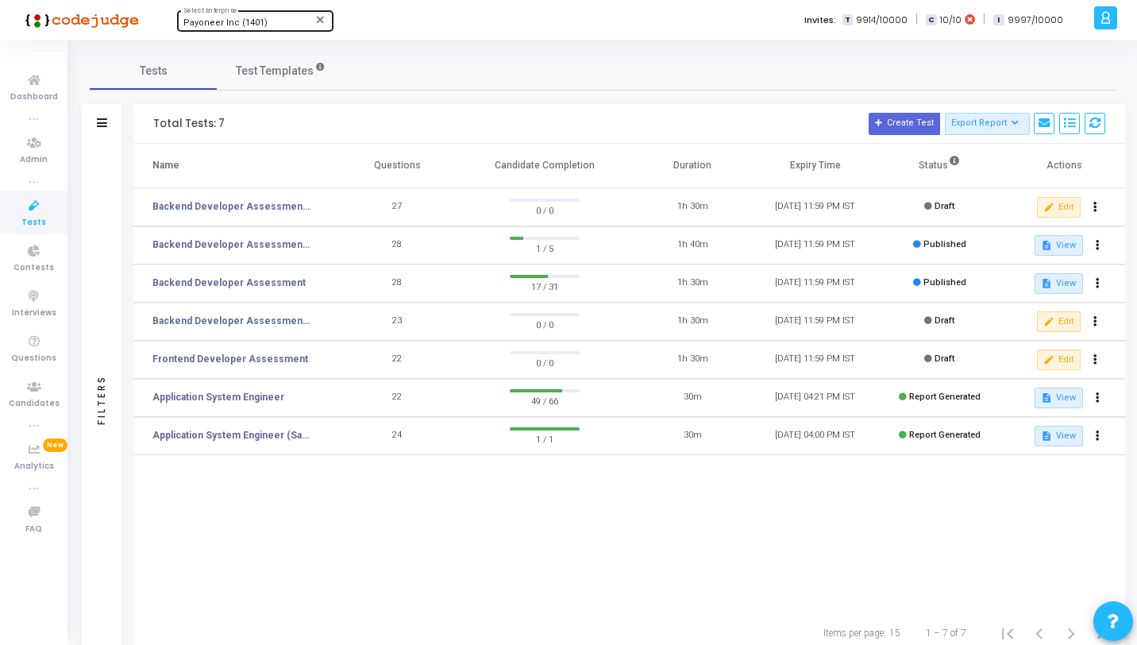
click at [1105, 21] on icon at bounding box center [1106, 18] width 12 height 18
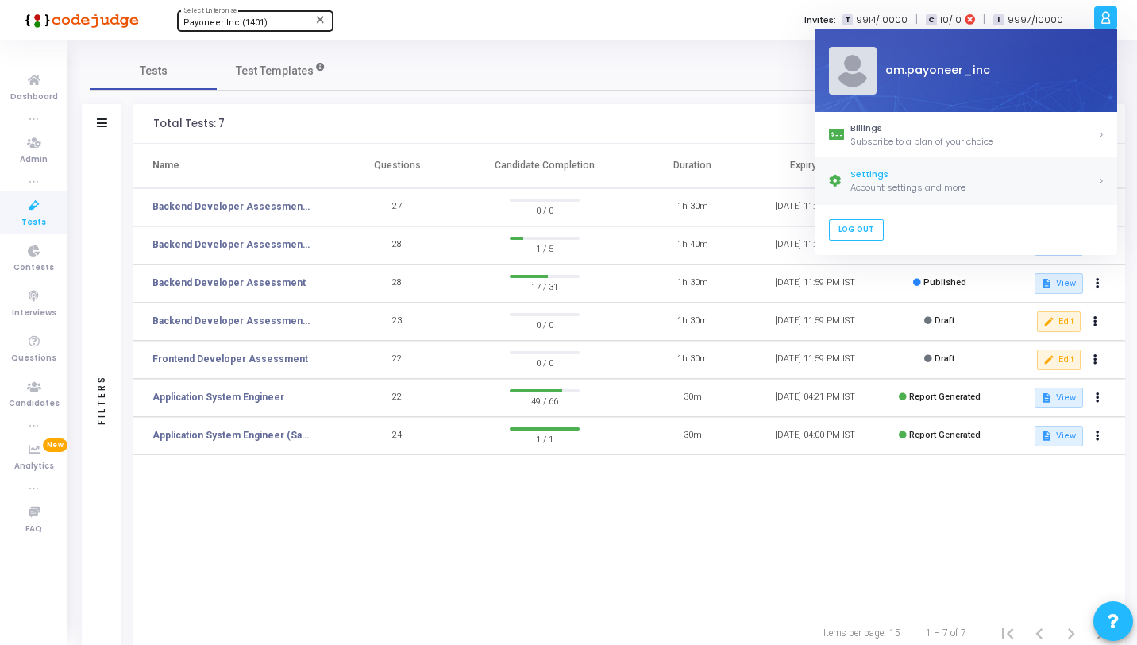
click at [913, 183] on div "Account settings and more" at bounding box center [973, 187] width 247 height 13
select select "91"
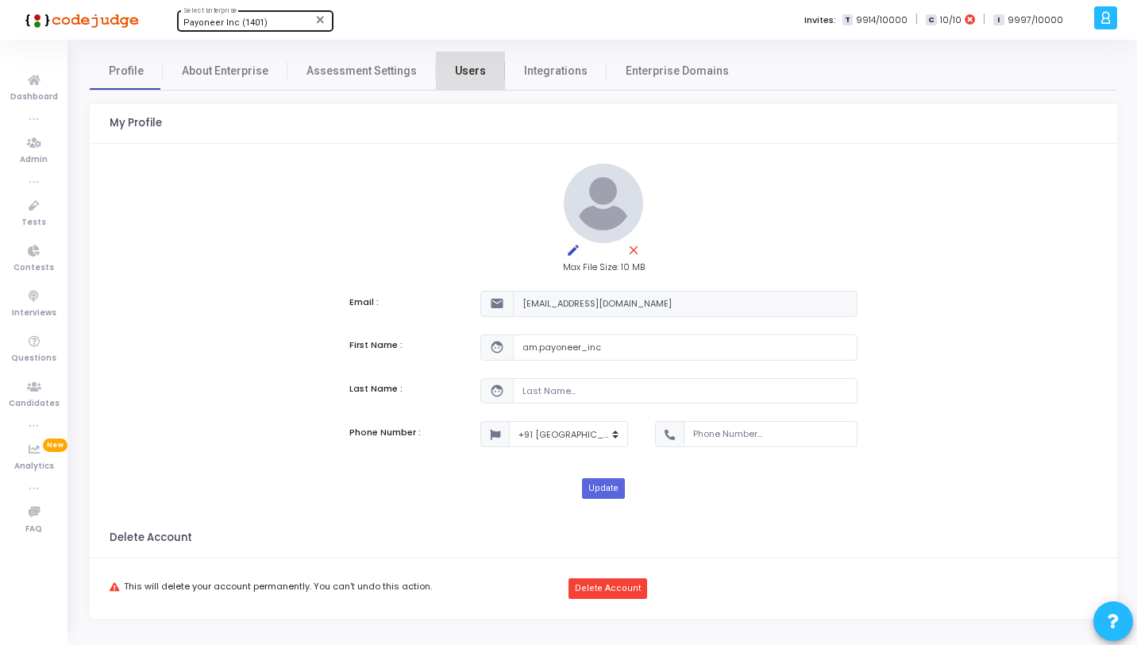
click at [463, 68] on span "Users" at bounding box center [470, 71] width 31 height 17
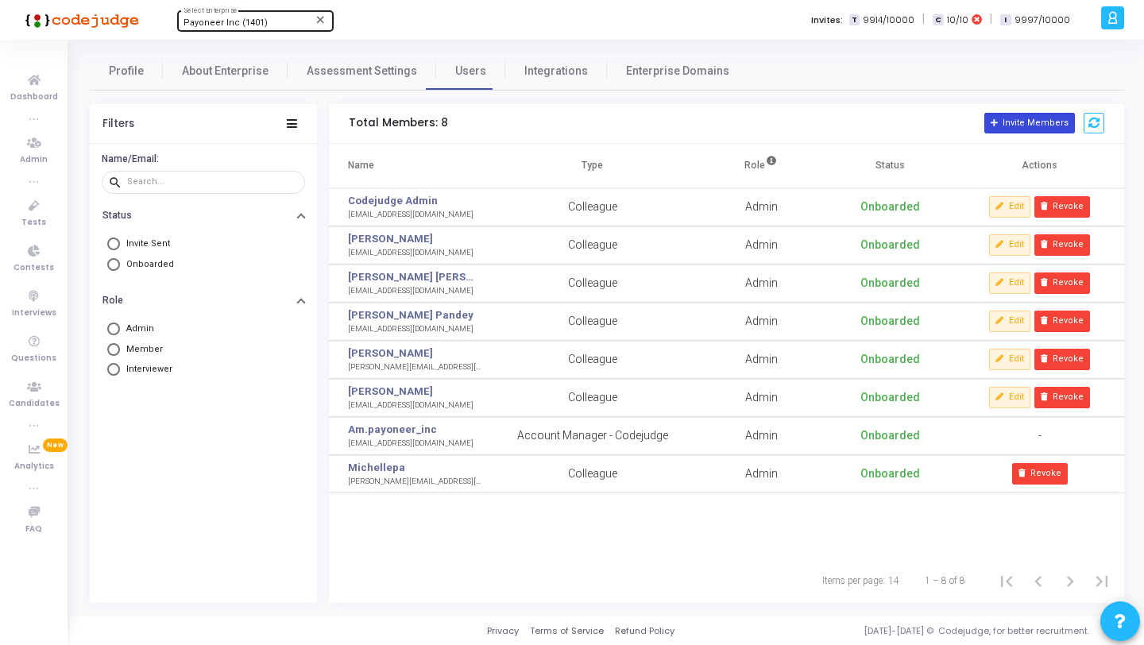
click at [1039, 121] on button "Invite Members" at bounding box center [1029, 123] width 91 height 21
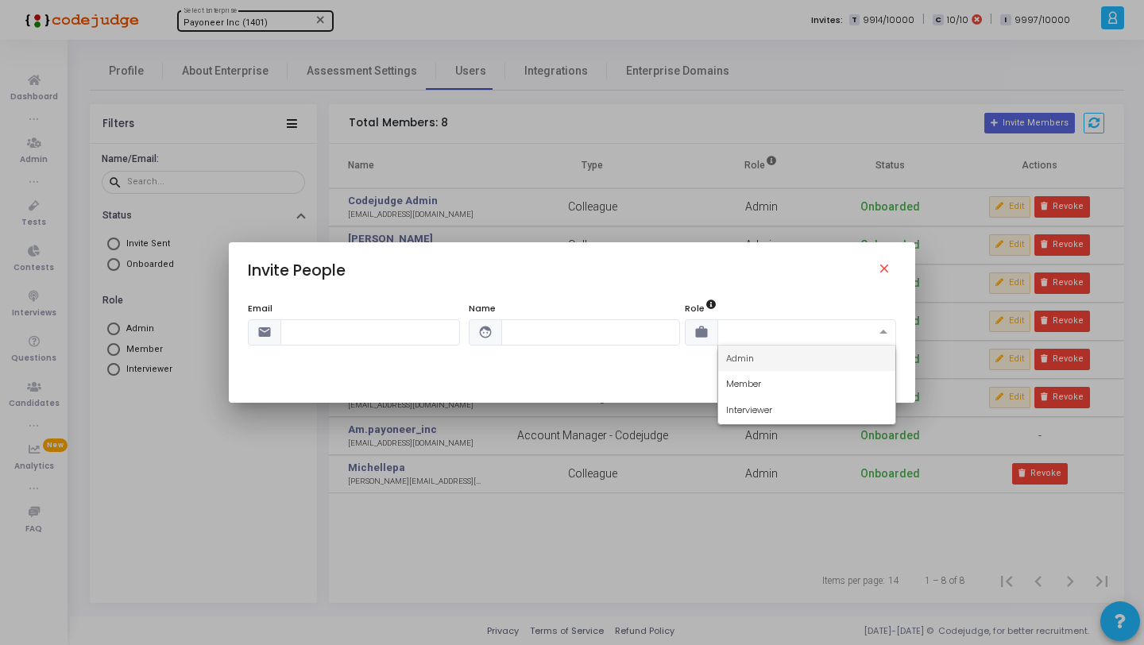
click at [799, 324] on input "text" at bounding box center [791, 330] width 130 height 13
click at [770, 291] on div "Email email Name face Role work Send Invite" at bounding box center [572, 333] width 686 height 99
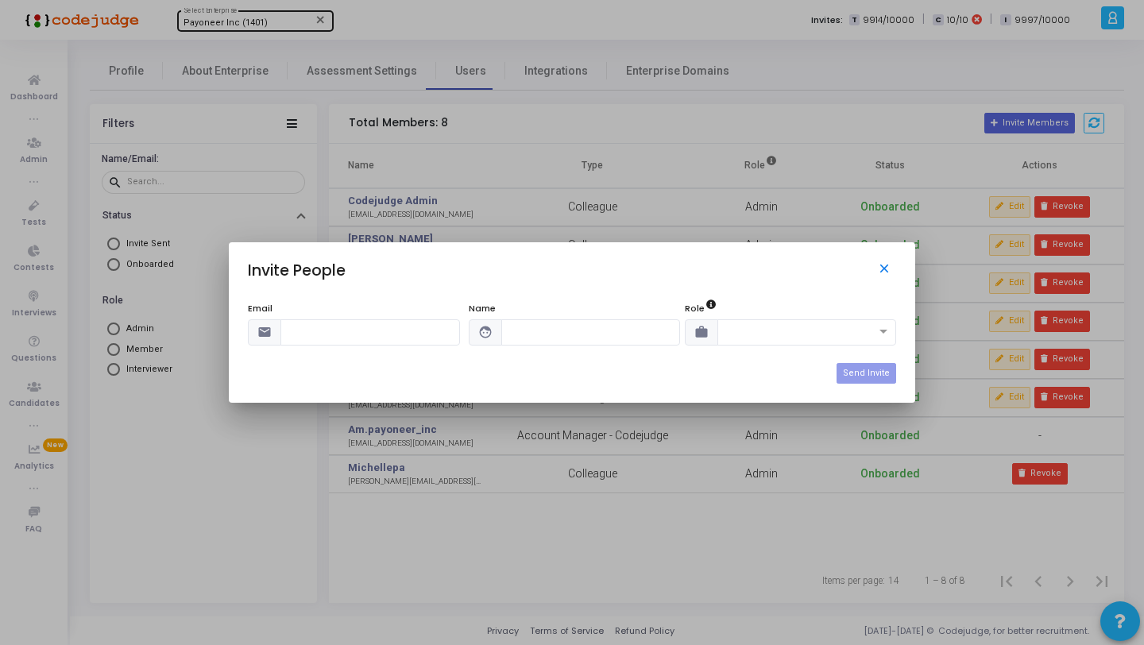
click at [888, 268] on mat-icon "close" at bounding box center [886, 270] width 19 height 19
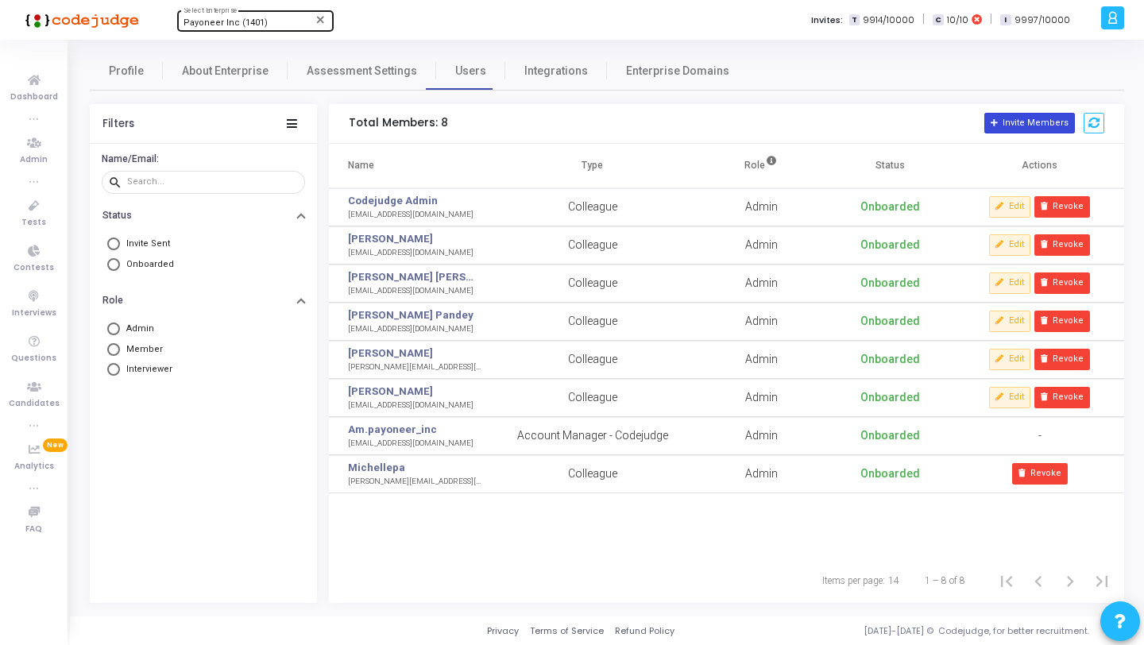
click at [1003, 128] on button "Invite Members" at bounding box center [1029, 123] width 91 height 21
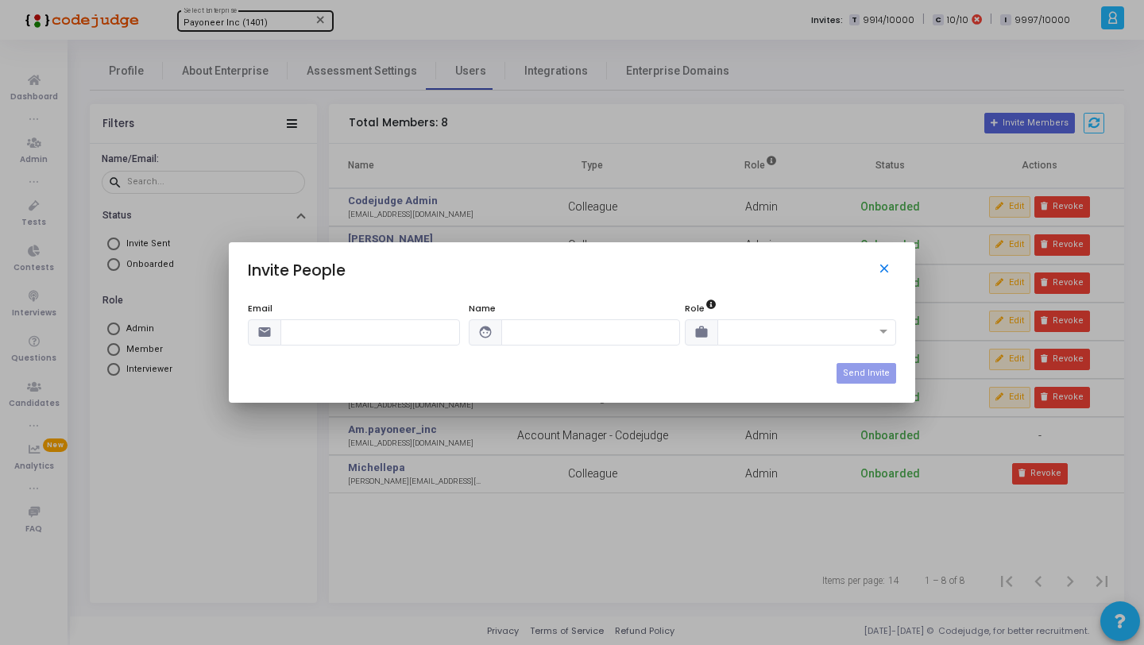
click at [877, 268] on mat-icon "close" at bounding box center [886, 270] width 19 height 19
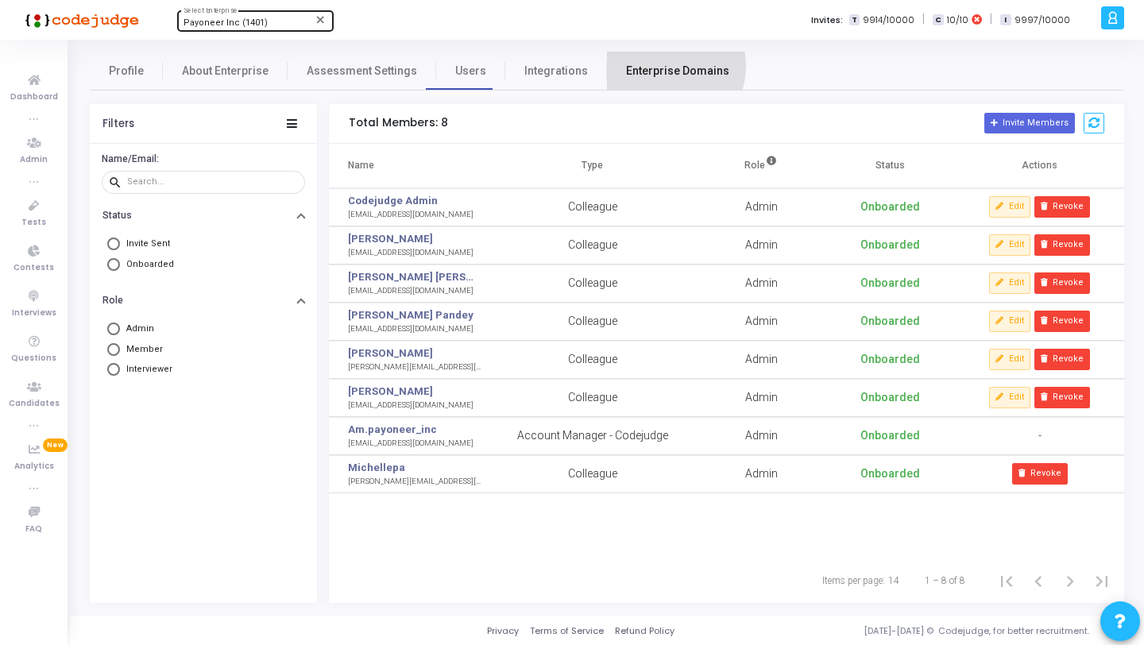
click at [650, 66] on span "Enterprise Domains" at bounding box center [677, 71] width 103 height 17
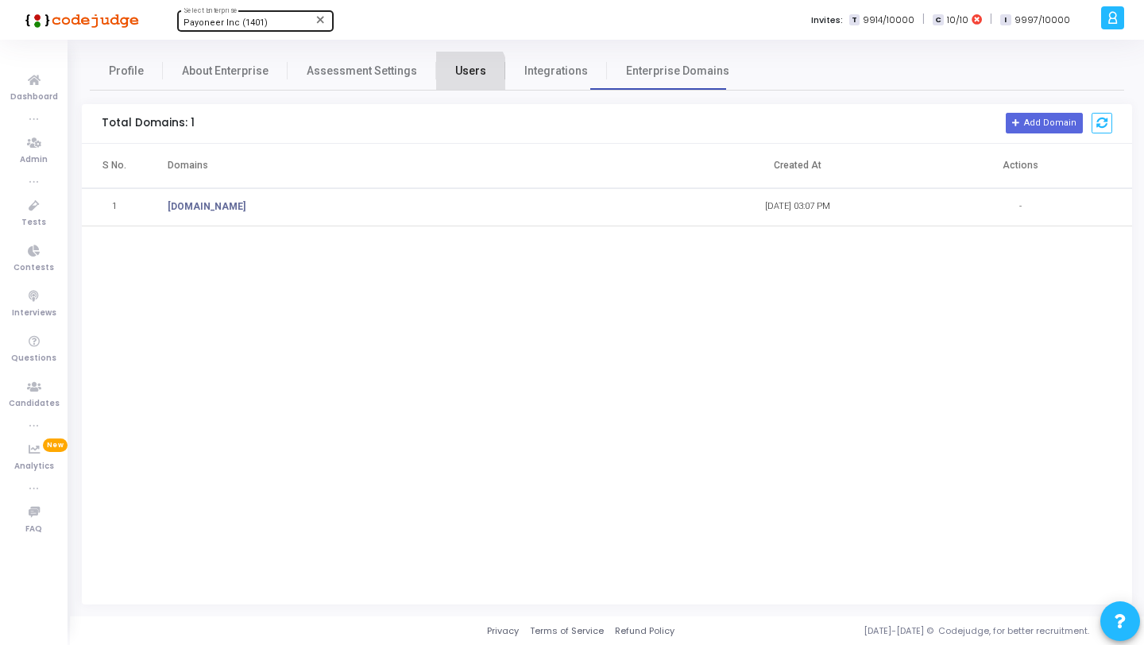
click at [455, 75] on span "Users" at bounding box center [470, 71] width 31 height 17
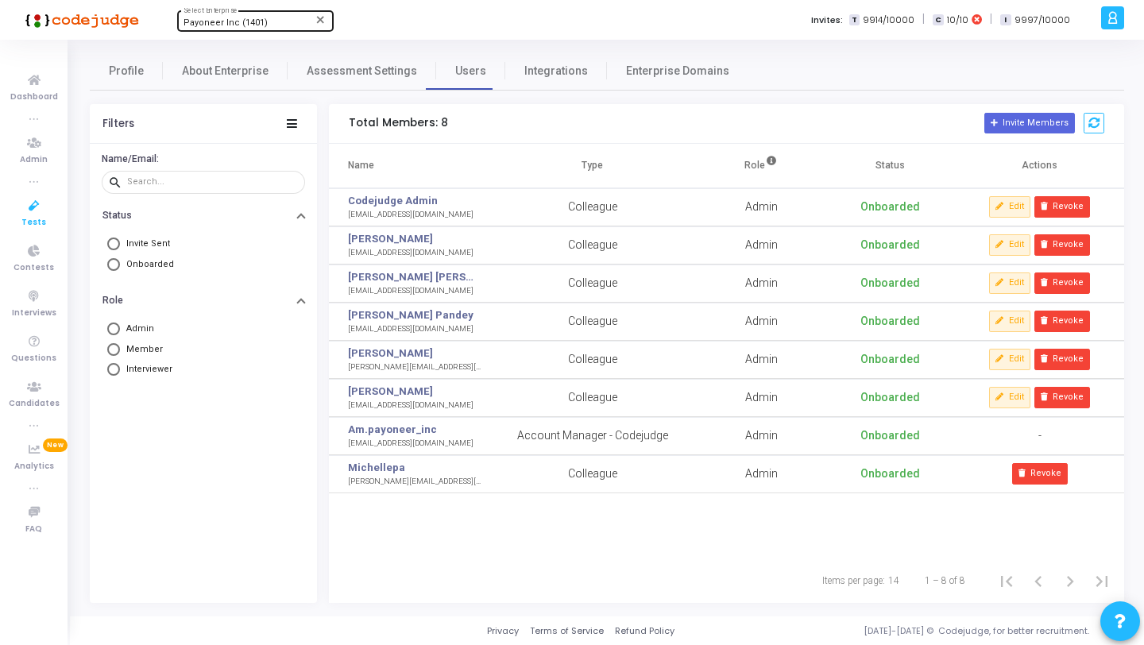
click at [50, 214] on link "Tests" at bounding box center [33, 213] width 67 height 44
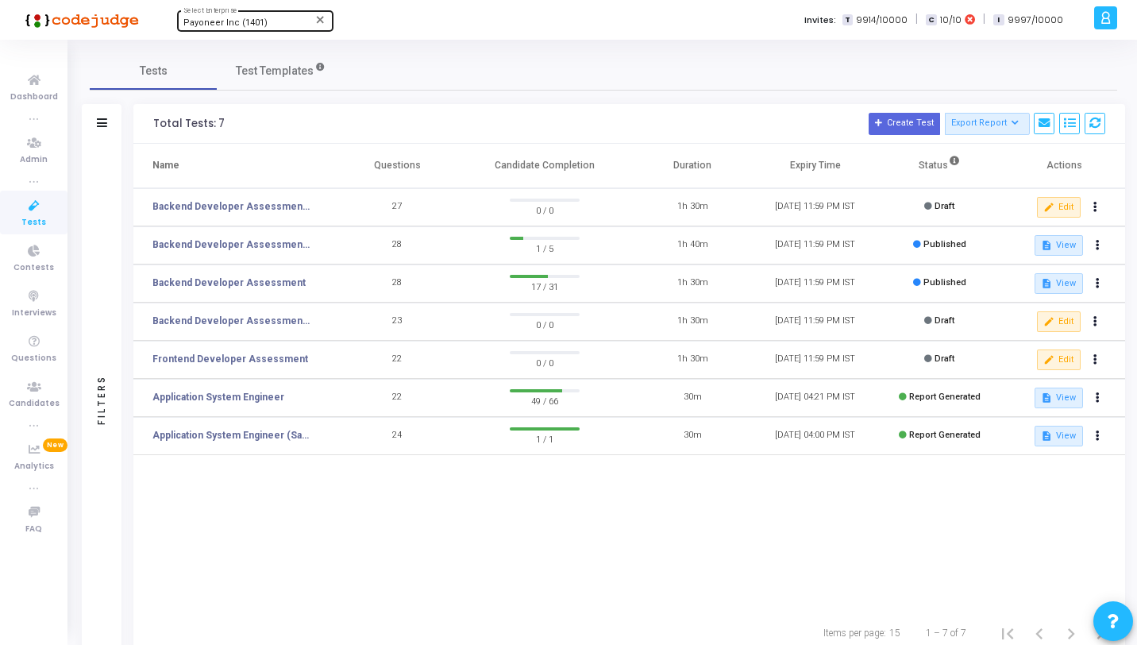
click at [1122, 15] on div "a am.payoneer_inc [PERSON_NAME] Subscribe to a plan of your choice Settings Acc…" at bounding box center [1114, 20] width 48 height 40
click at [1107, 19] on icon at bounding box center [1106, 18] width 12 height 18
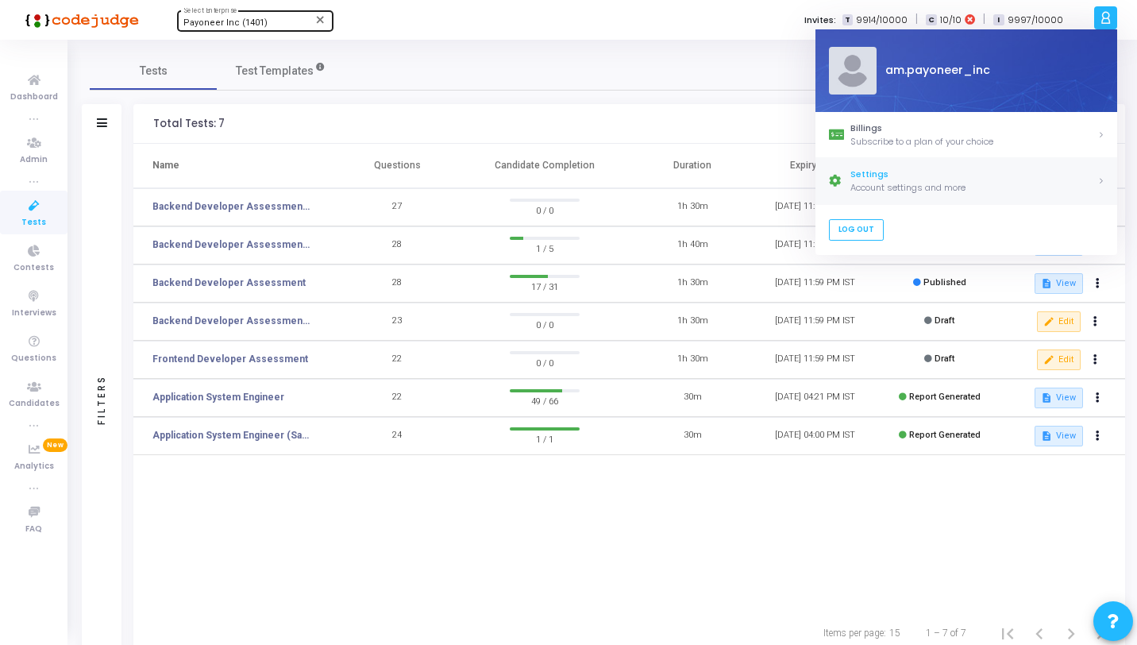
click at [893, 190] on div "Account settings and more" at bounding box center [973, 187] width 247 height 13
select select "91"
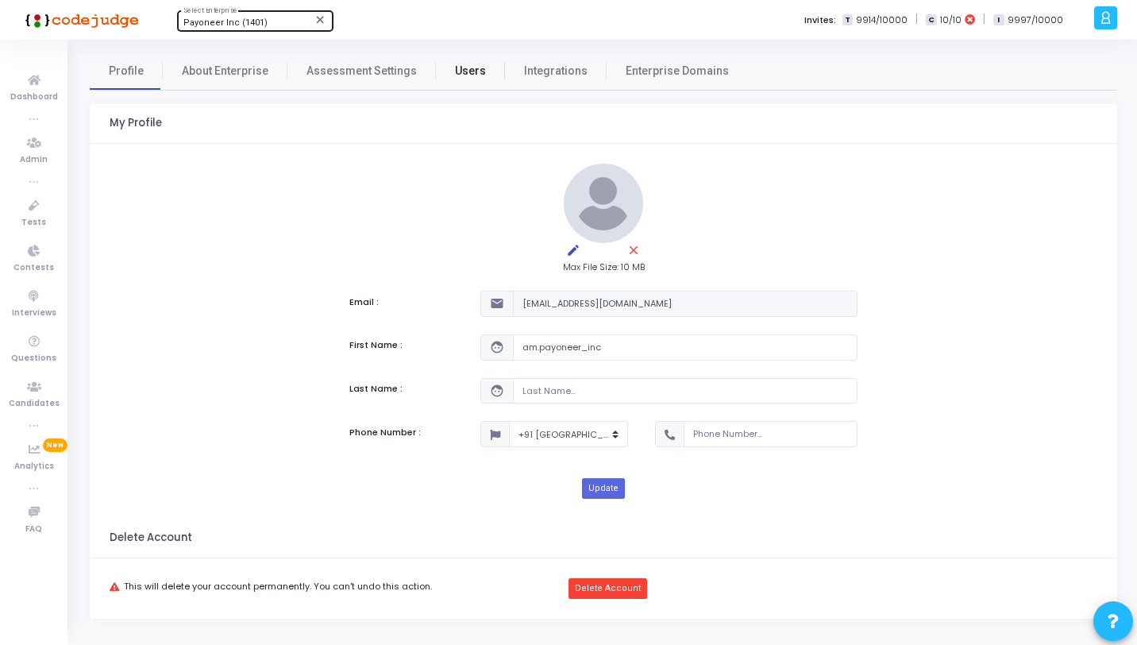
click at [470, 68] on span "Users" at bounding box center [470, 71] width 31 height 17
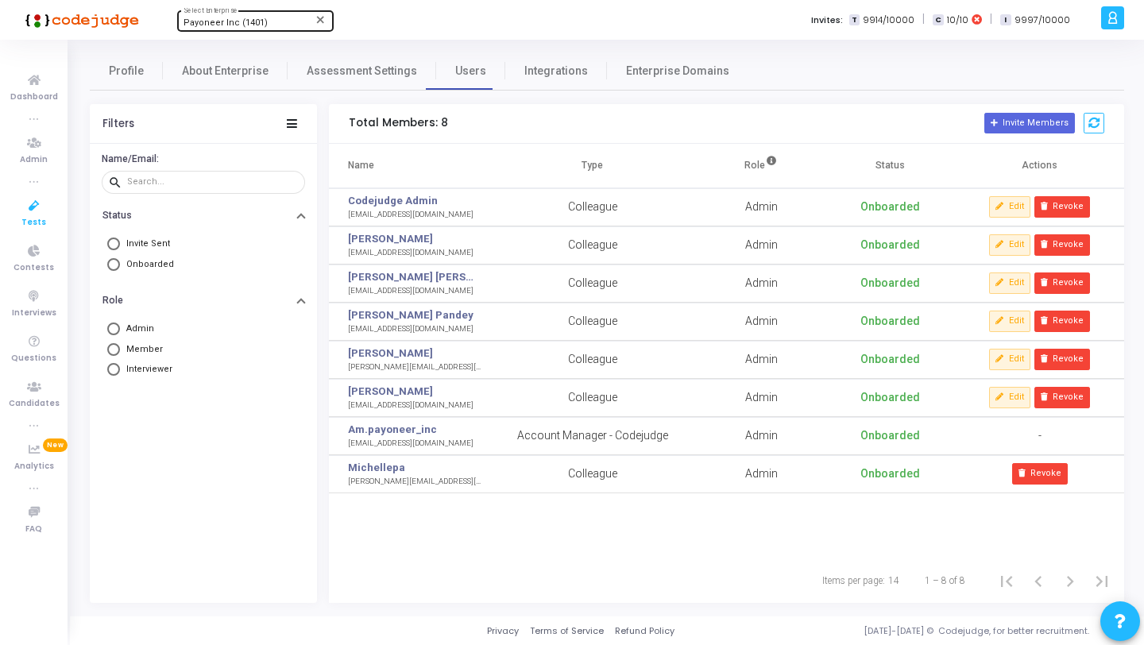
click at [47, 210] on icon at bounding box center [33, 206] width 33 height 20
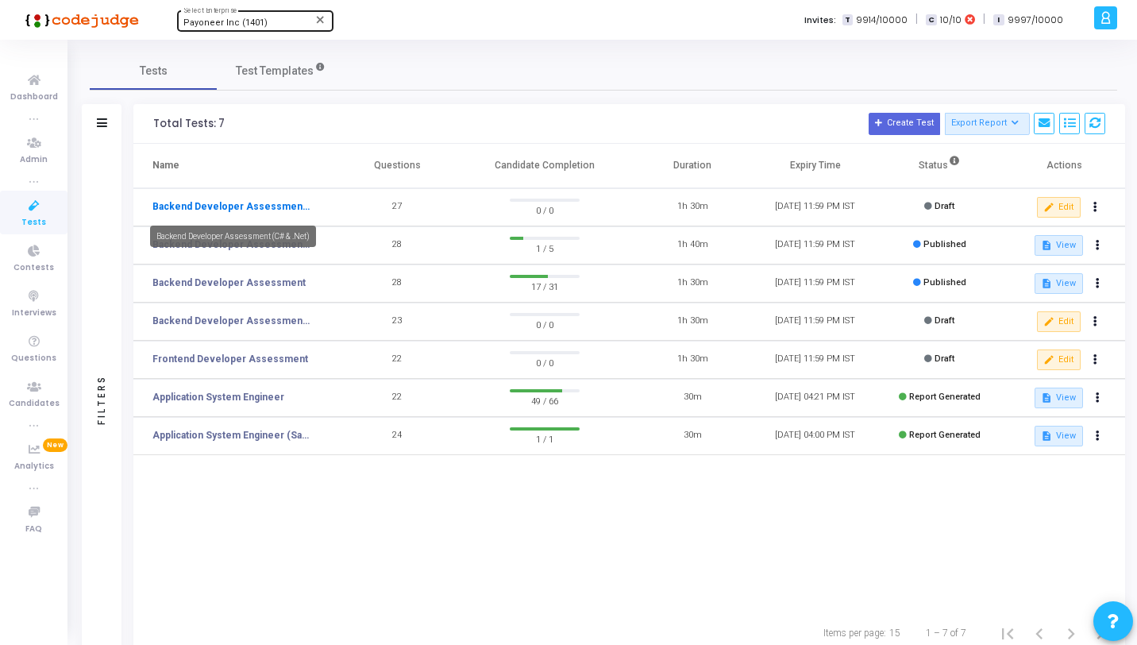
click at [255, 207] on link "Backend Developer Assessment (C# & .Net)" at bounding box center [231, 206] width 159 height 14
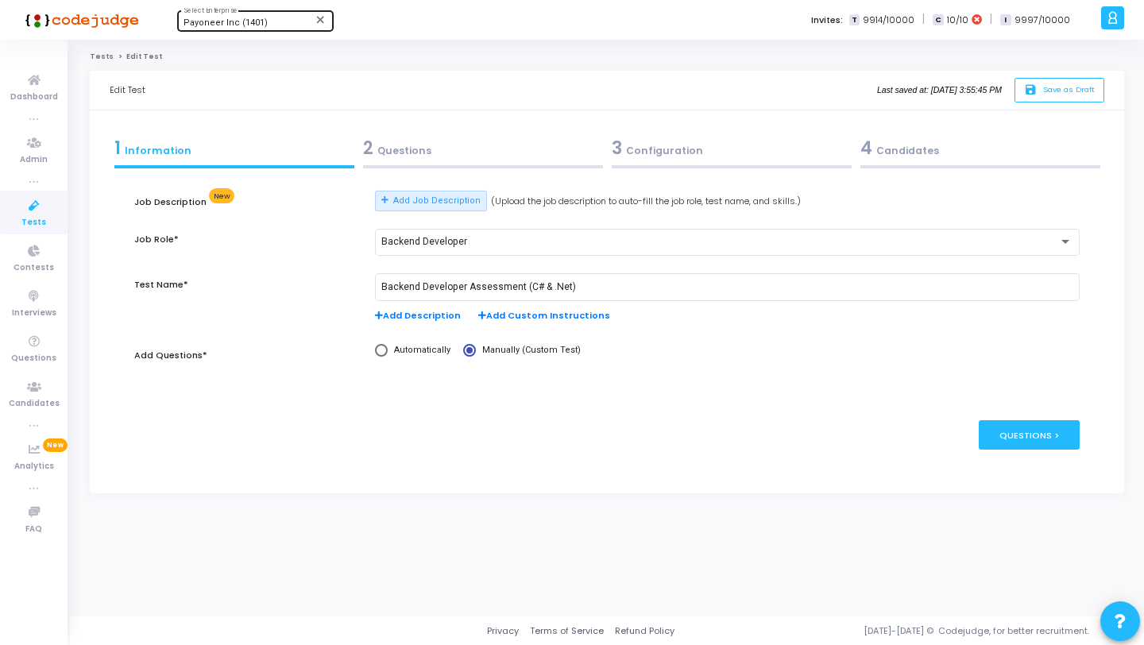
click at [469, 156] on div "2 Questions" at bounding box center [483, 148] width 240 height 26
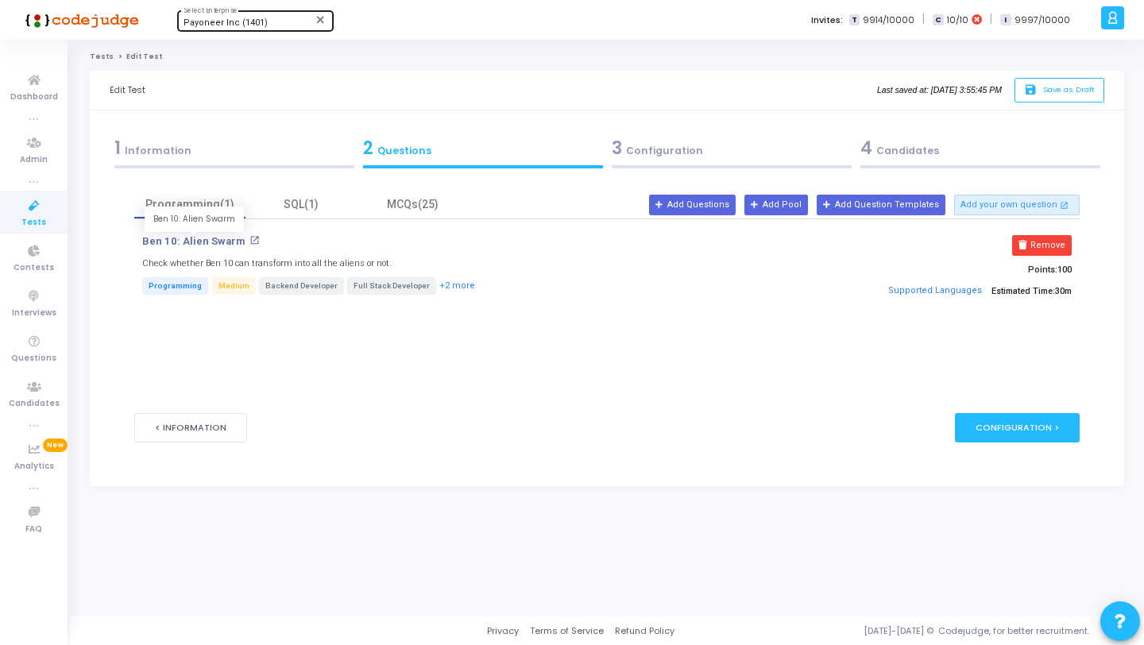
click at [199, 244] on p "Ben 10: Alien Swarm" at bounding box center [193, 241] width 102 height 13
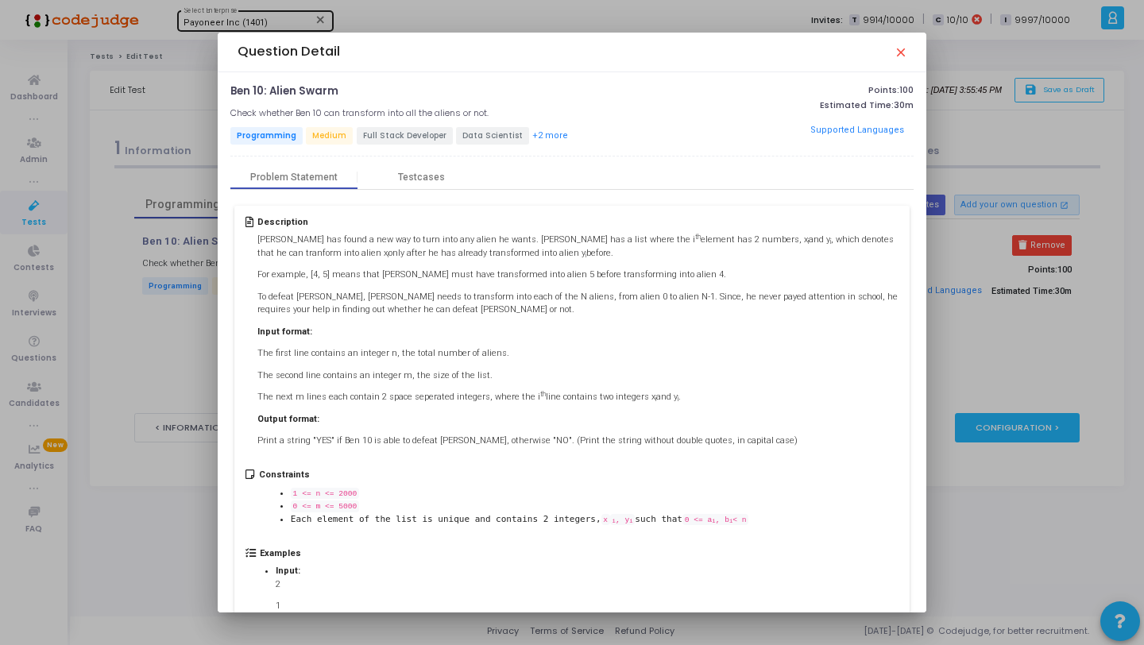
scroll to position [175, 0]
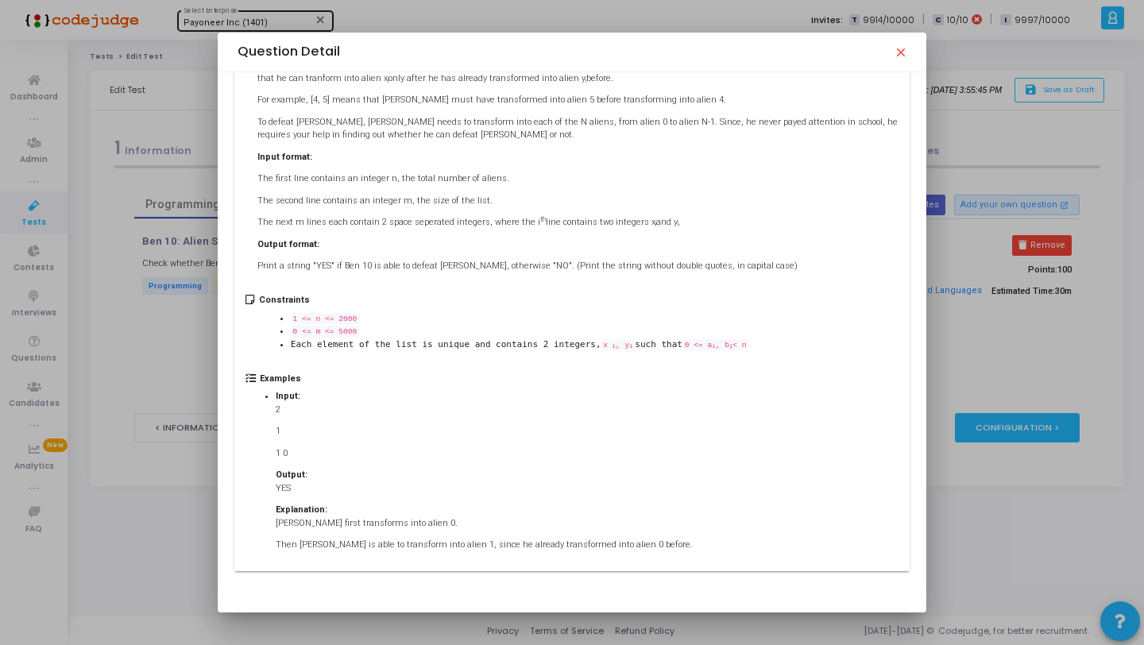
click at [903, 49] on mat-icon "close" at bounding box center [899, 51] width 13 height 13
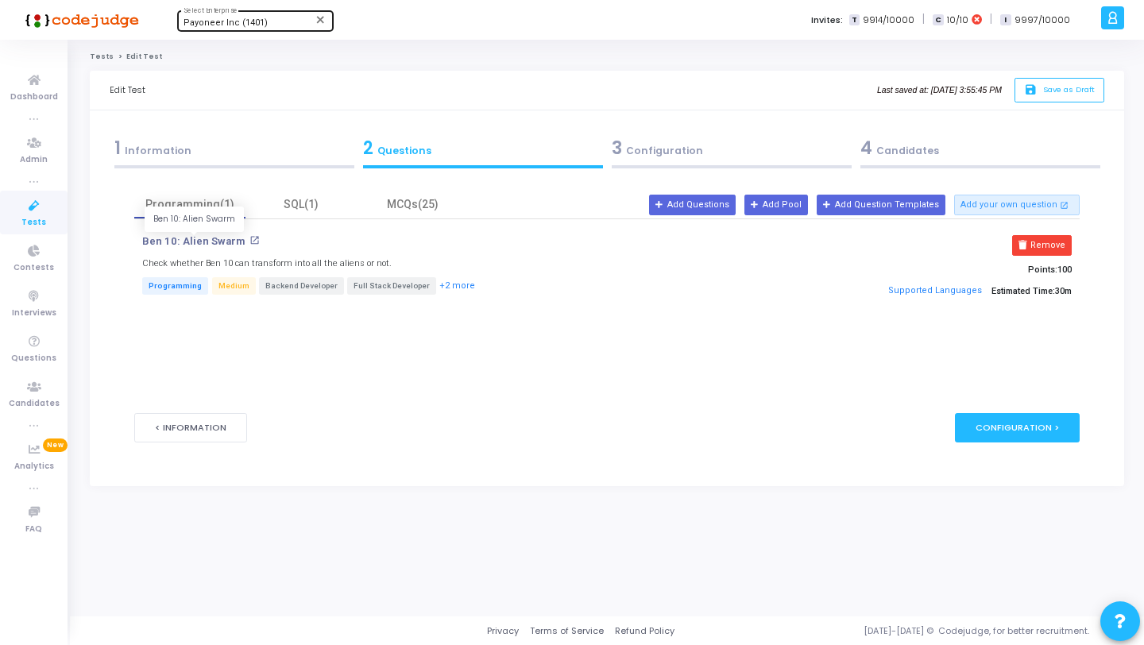
click at [185, 238] on p "Ben 10: Alien Swarm" at bounding box center [193, 241] width 102 height 13
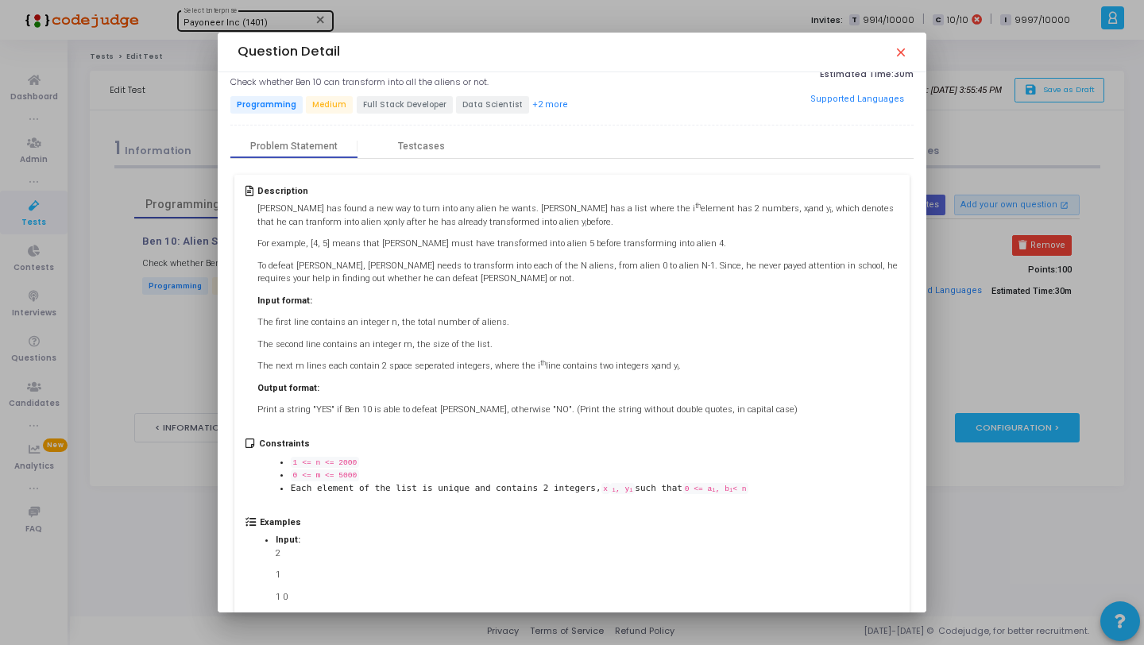
scroll to position [0, 0]
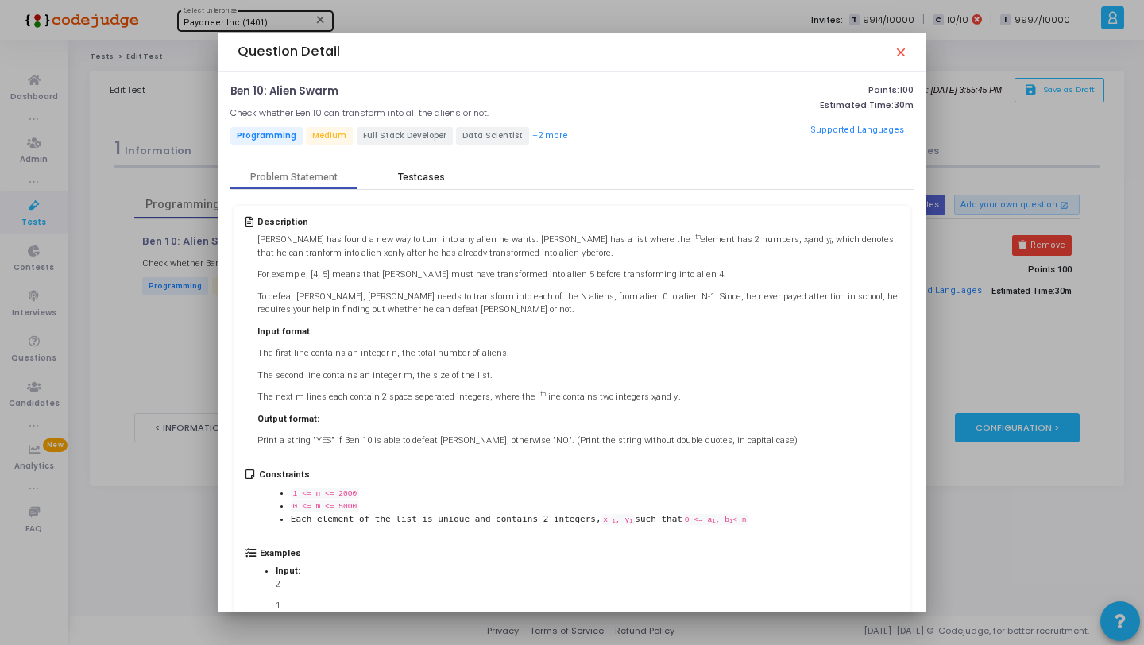
click at [409, 183] on div "Testcases" at bounding box center [420, 177] width 127 height 24
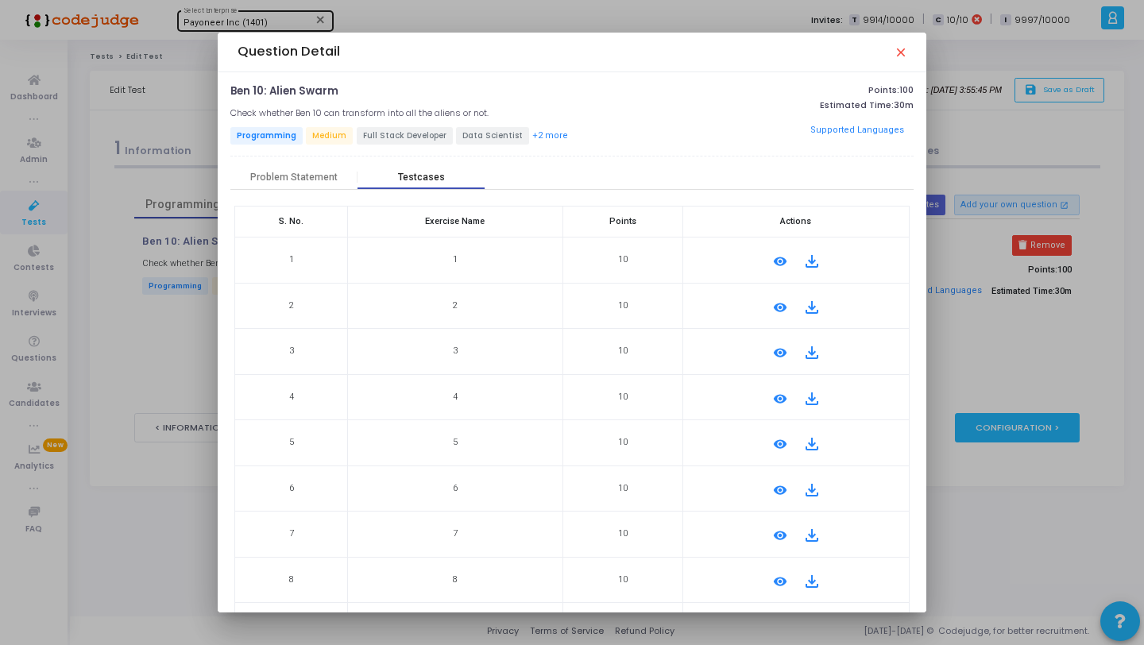
scroll to position [116, 0]
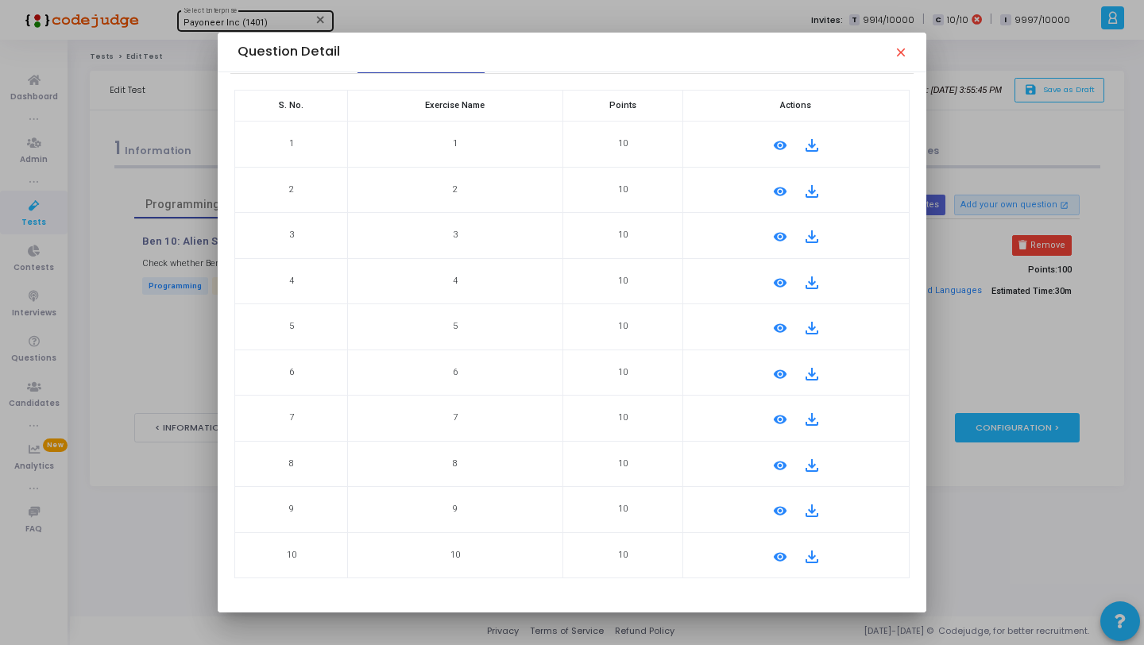
click at [770, 142] on mat-icon "remove_red_eye" at bounding box center [779, 145] width 19 height 19
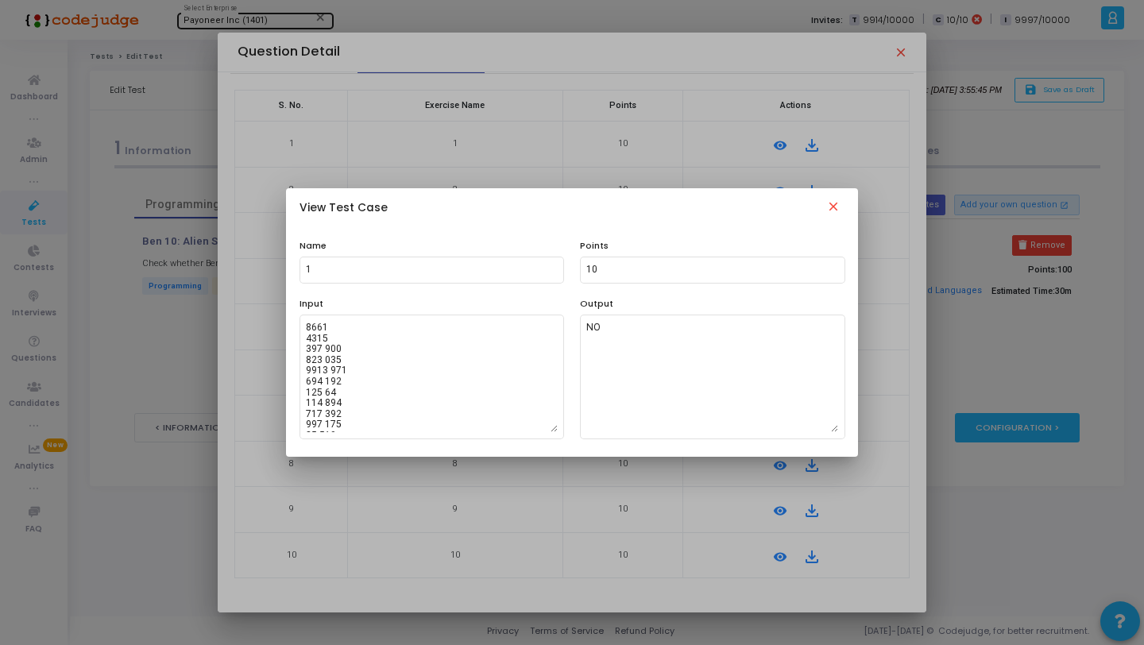
click at [827, 206] on mat-icon "close" at bounding box center [832, 208] width 19 height 19
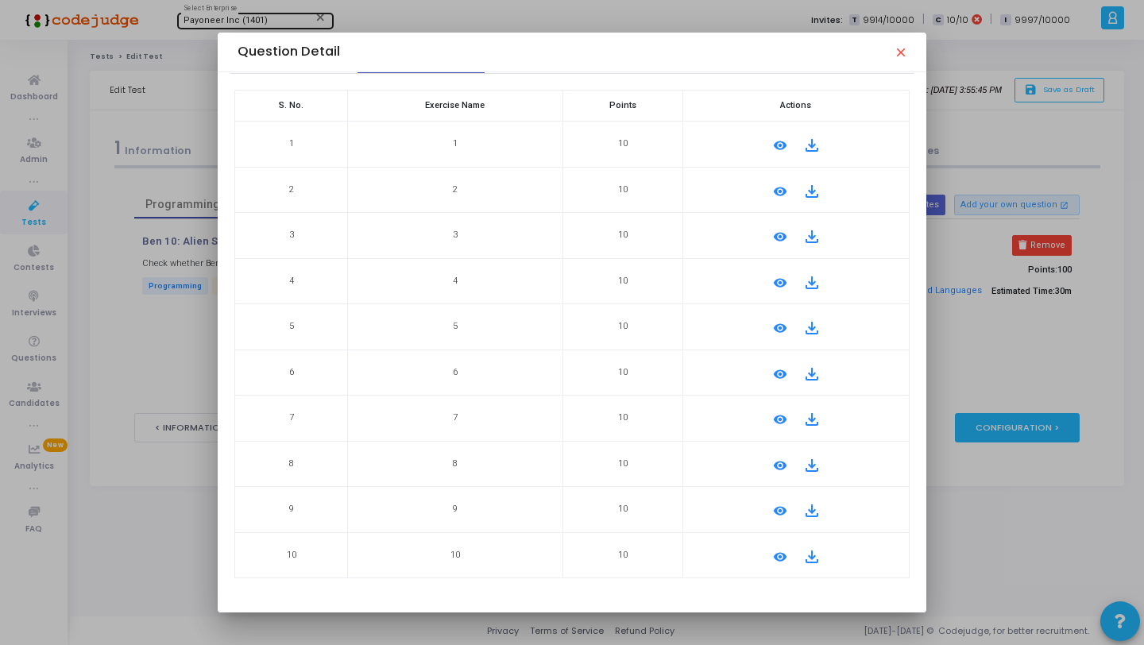
click at [894, 52] on mat-icon "close" at bounding box center [899, 51] width 13 height 13
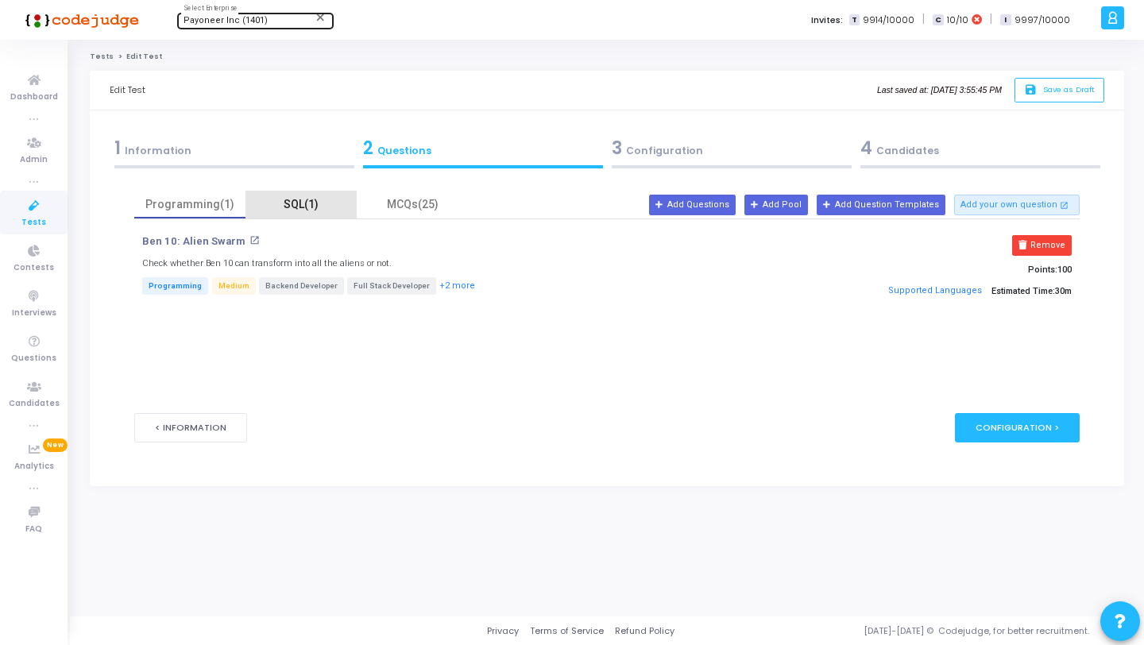
click at [299, 209] on div "SQL(1)" at bounding box center [301, 204] width 92 height 17
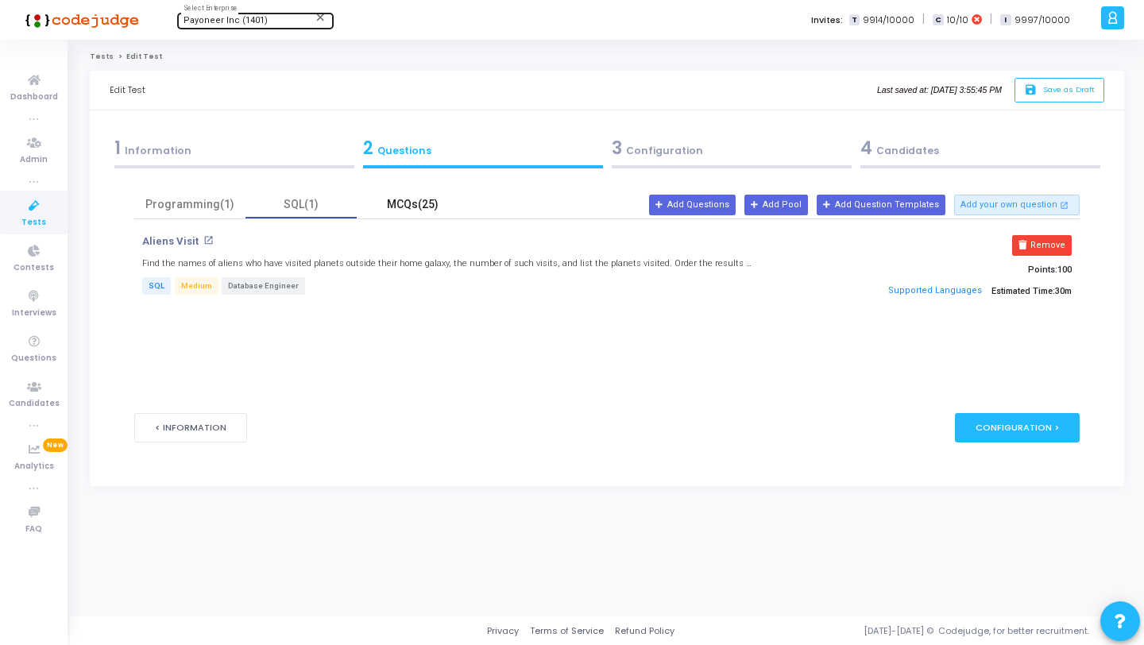
click at [384, 202] on div "MCQs(25)" at bounding box center [412, 204] width 92 height 17
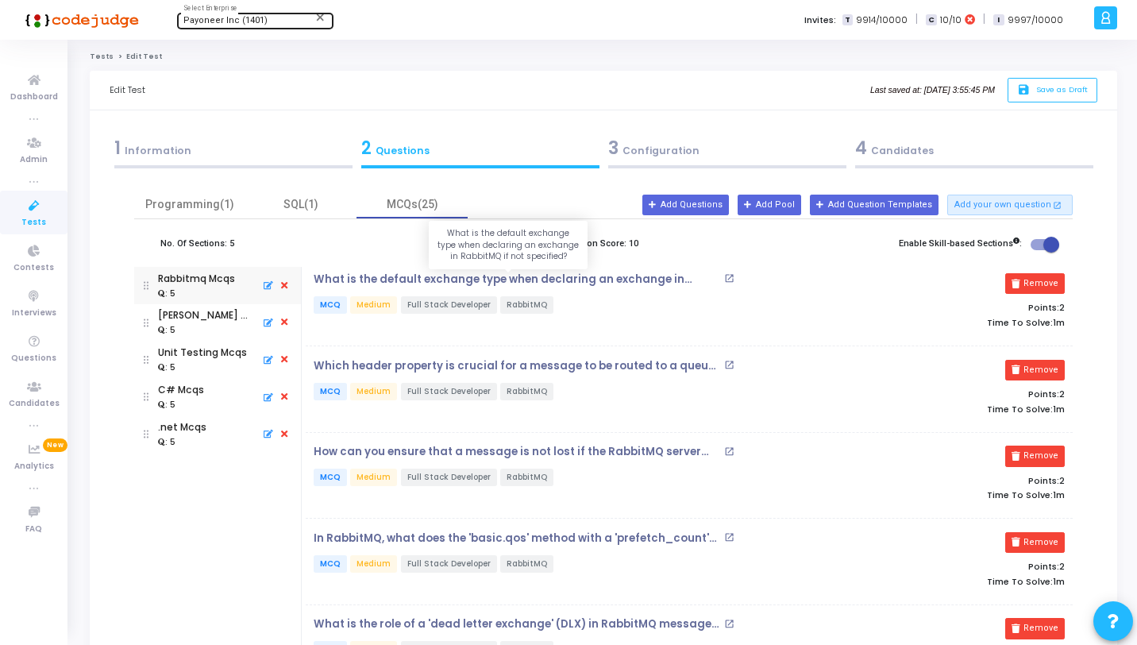
click at [538, 280] on p "What is the default exchange type when declaring an exchange in RabbitMQ if not…" at bounding box center [517, 279] width 407 height 13
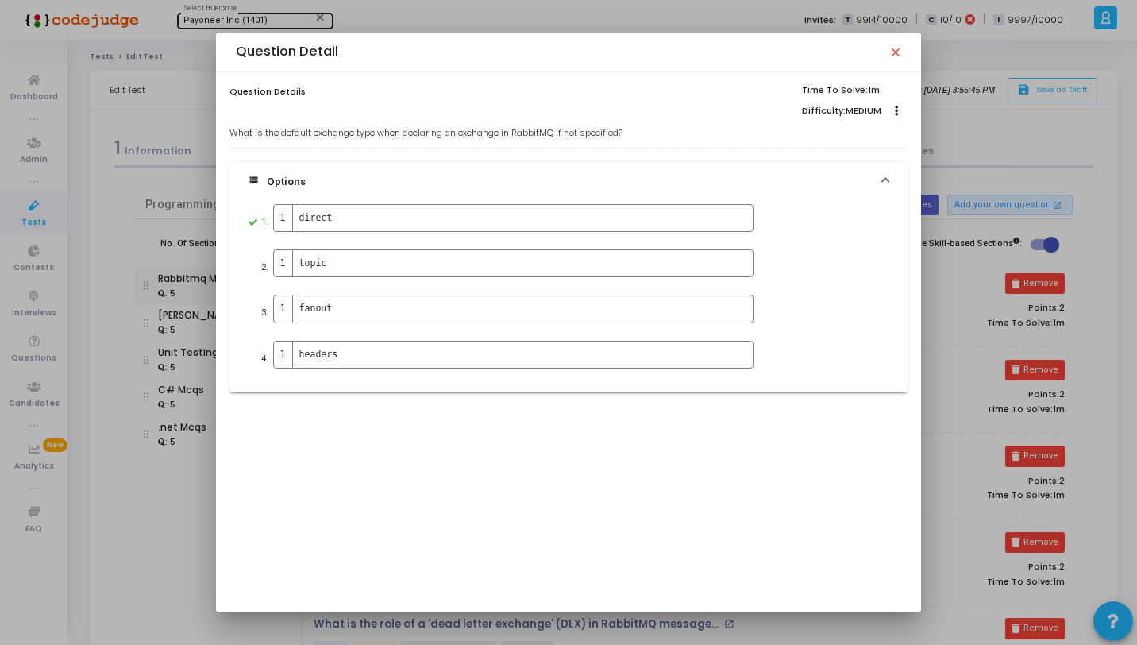
click at [897, 47] on mat-icon "close" at bounding box center [895, 51] width 13 height 13
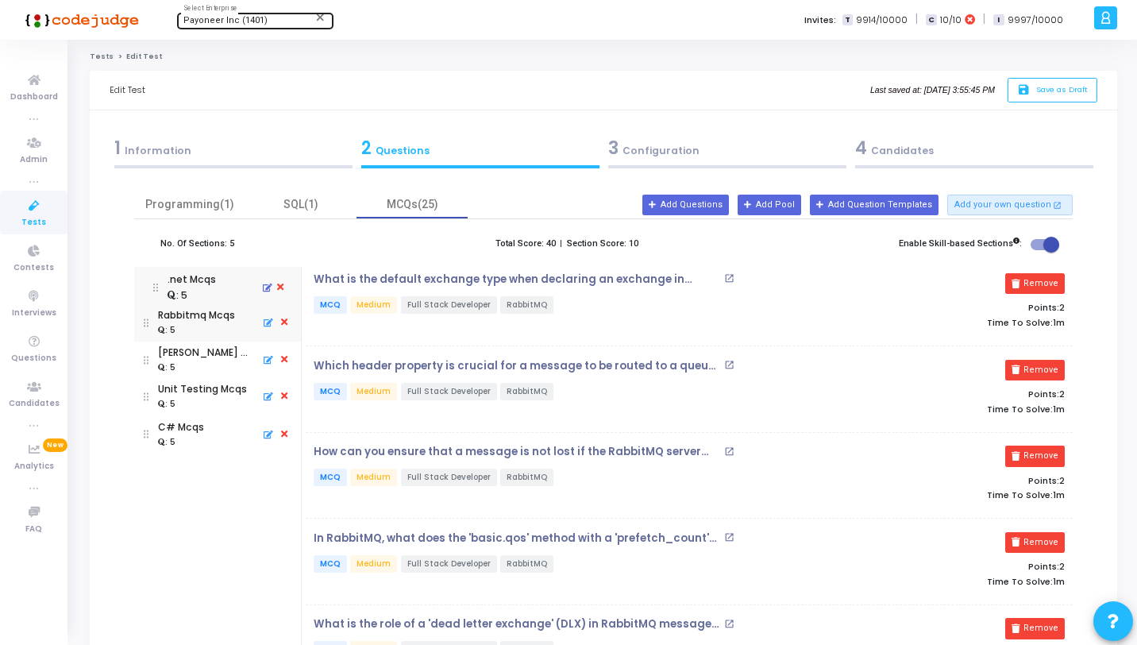
drag, startPoint x: 178, startPoint y: 428, endPoint x: 189, endPoint y: 280, distance: 148.9
drag, startPoint x: 147, startPoint y: 432, endPoint x: 156, endPoint y: 307, distance: 125.8
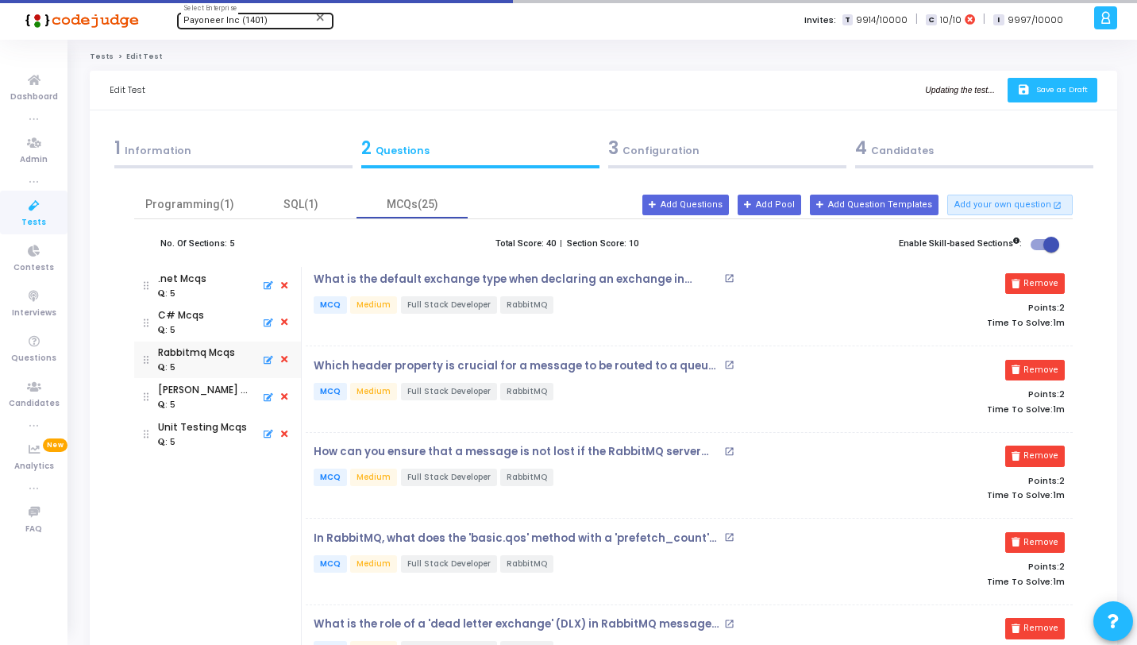
click at [1083, 84] on span "Save as Draft" at bounding box center [1062, 89] width 52 height 10
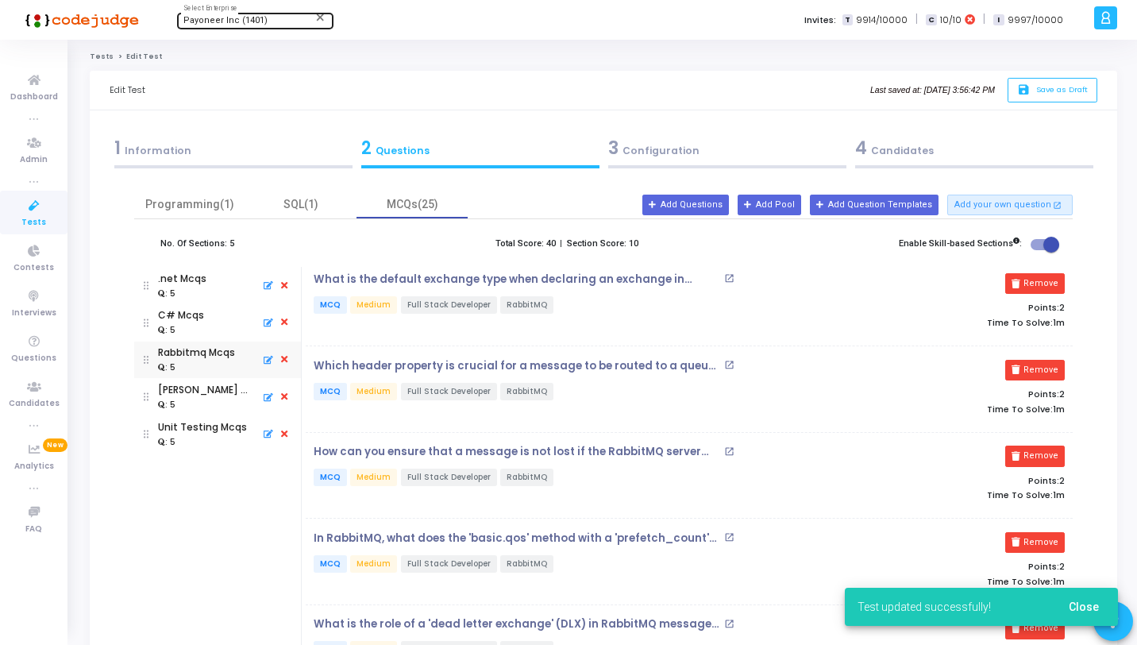
click at [621, 157] on div "3 Configuration" at bounding box center [727, 148] width 238 height 26
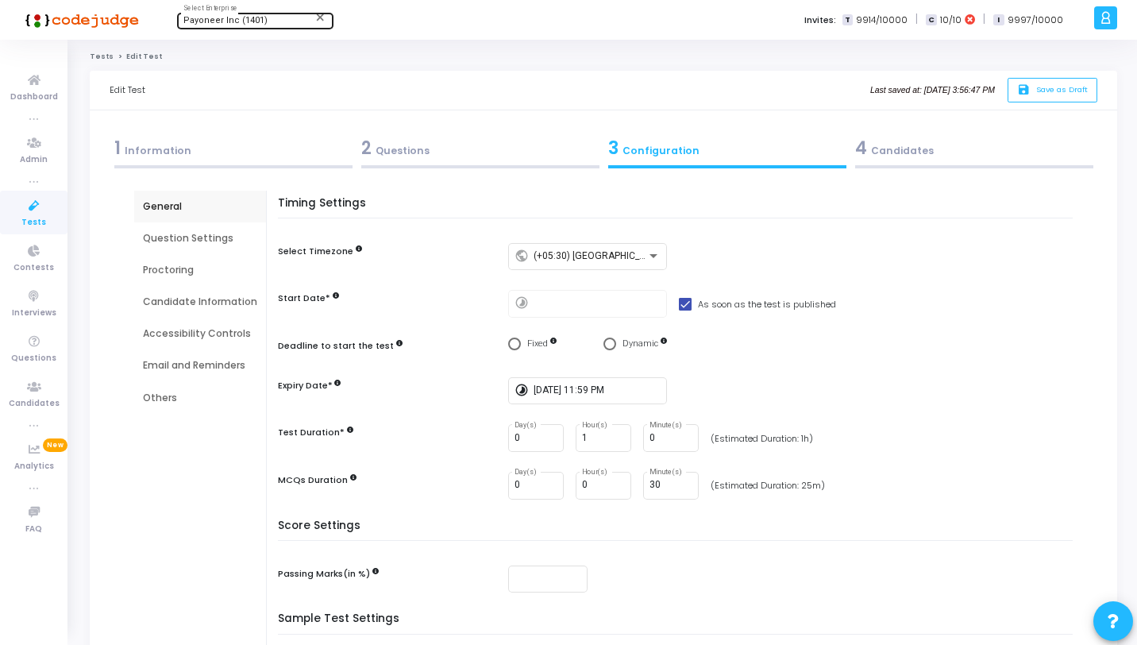
click at [453, 163] on div "2 Questions" at bounding box center [480, 151] width 247 height 43
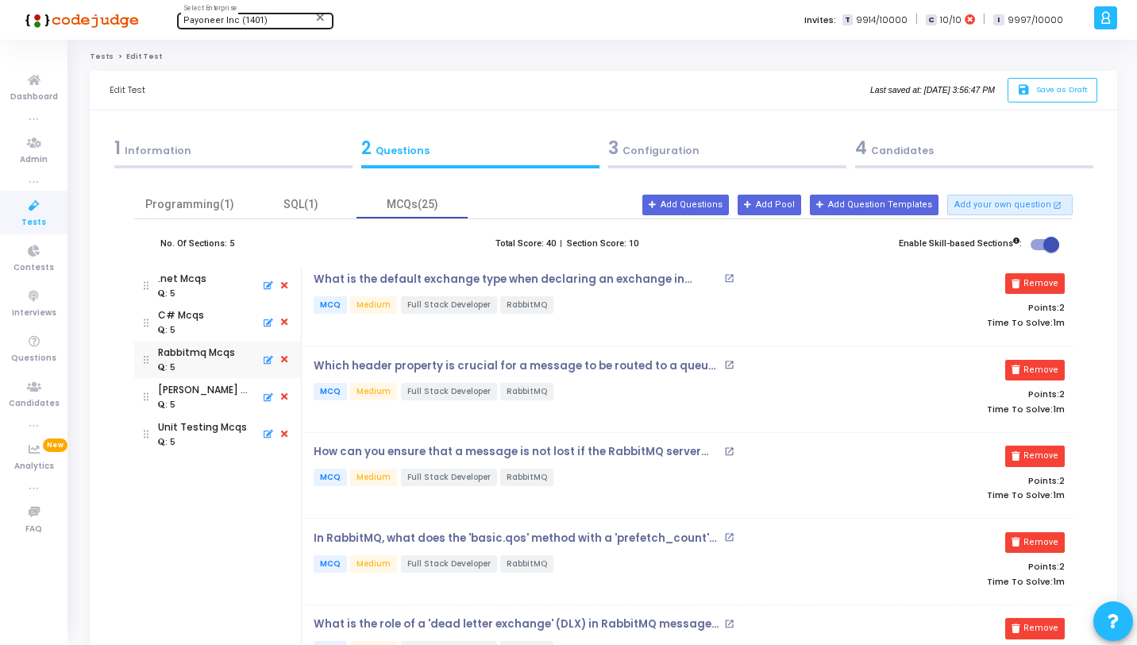
click at [696, 146] on div "3 Configuration" at bounding box center [727, 148] width 238 height 26
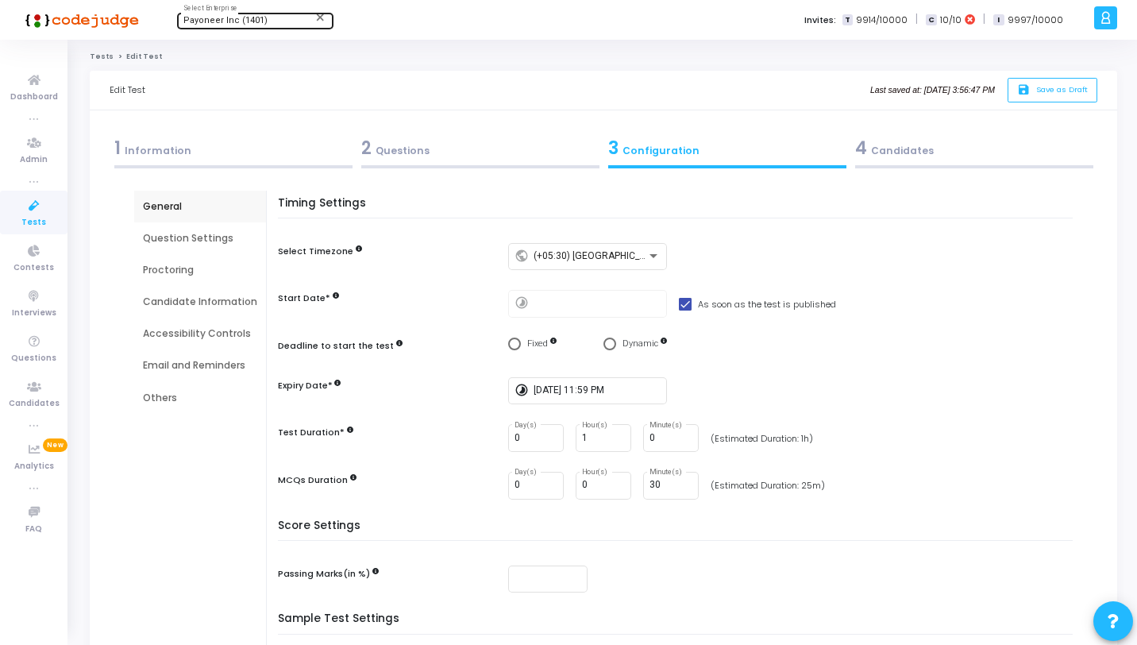
click at [37, 207] on icon at bounding box center [33, 206] width 33 height 20
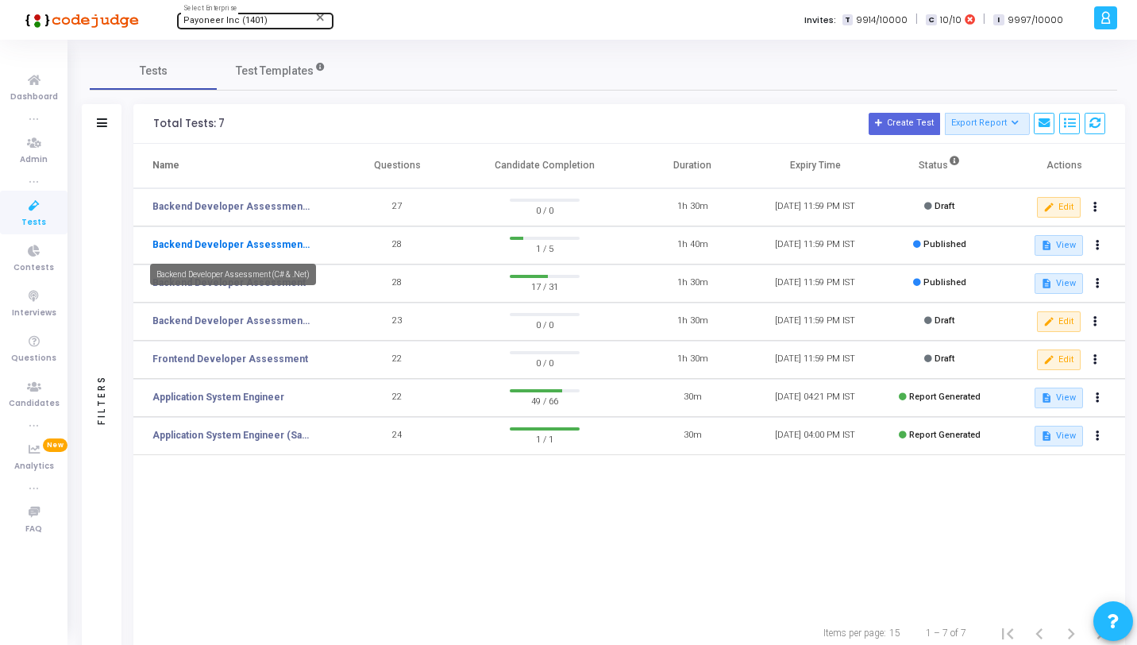
click at [290, 246] on link "Backend Developer Assessment (C# & .Net)" at bounding box center [231, 244] width 159 height 14
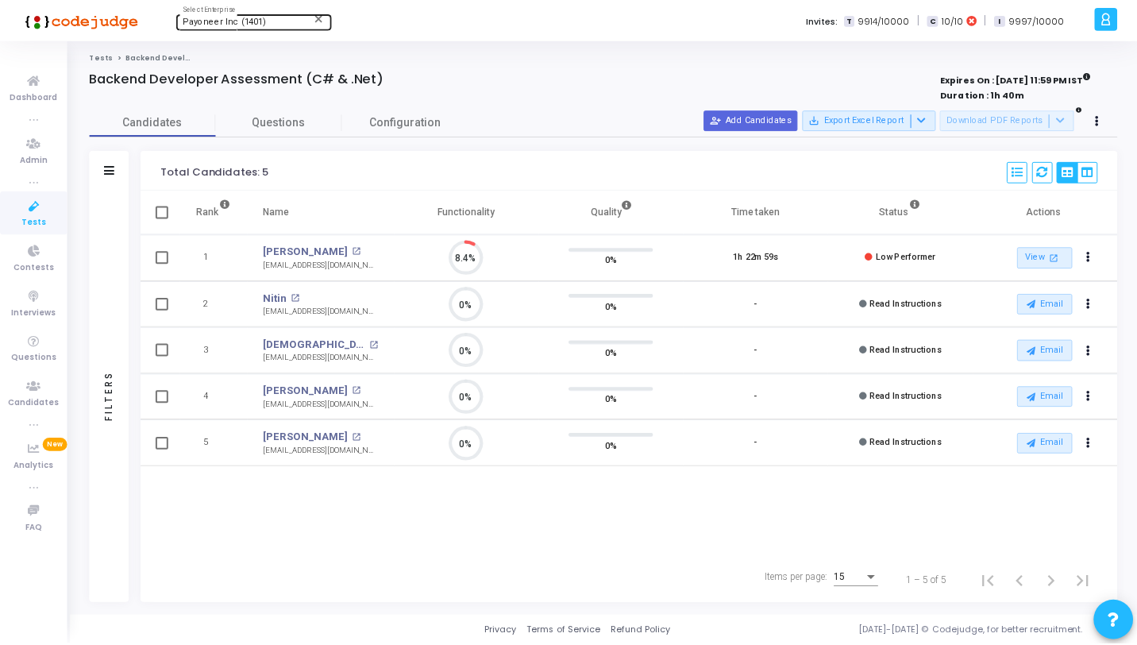
scroll to position [33, 40]
click at [250, 128] on span "Questions" at bounding box center [280, 122] width 127 height 17
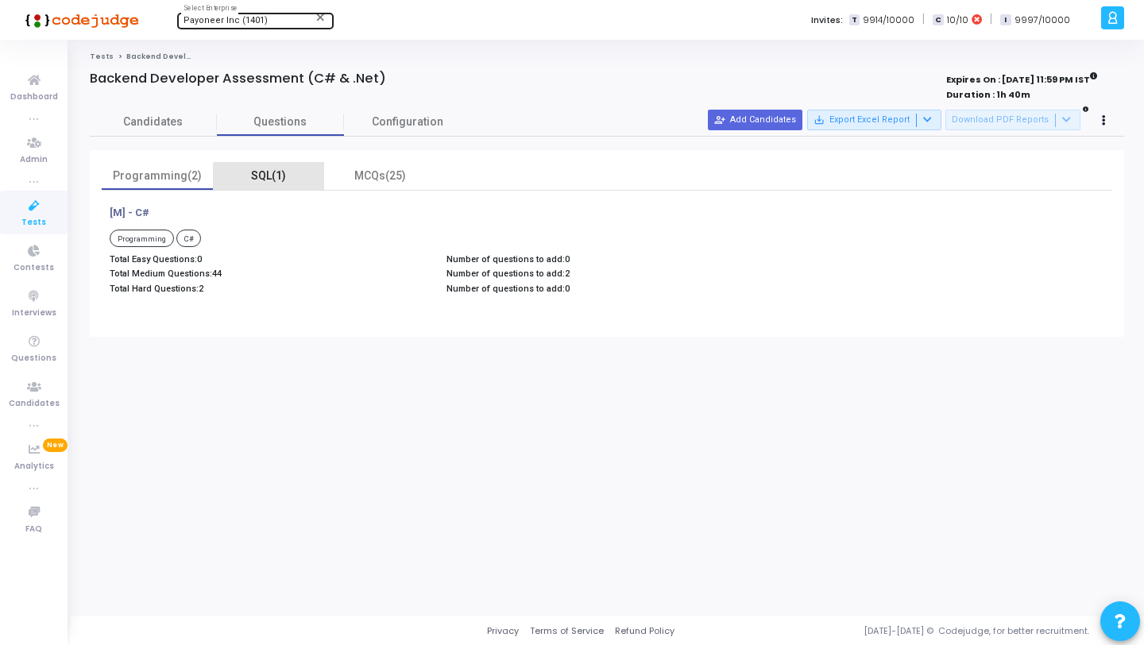
click at [276, 175] on div "SQL(1)" at bounding box center [268, 176] width 92 height 17
click at [354, 184] on div "MCQs(25)" at bounding box center [379, 176] width 111 height 28
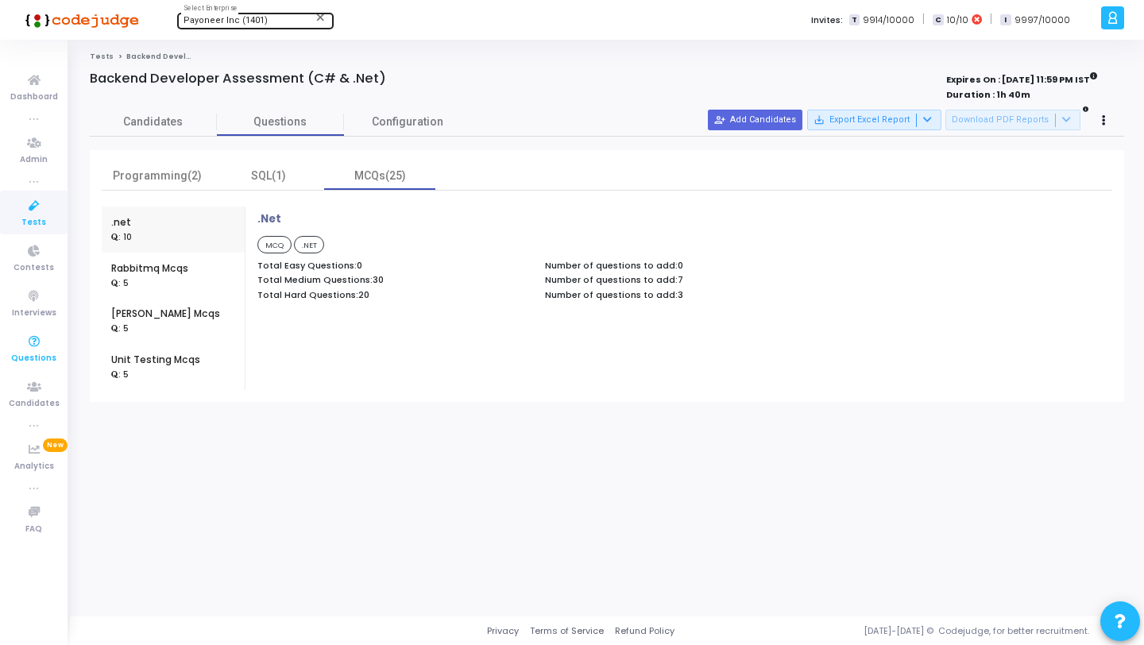
click at [37, 352] on span "Questions" at bounding box center [33, 358] width 45 height 13
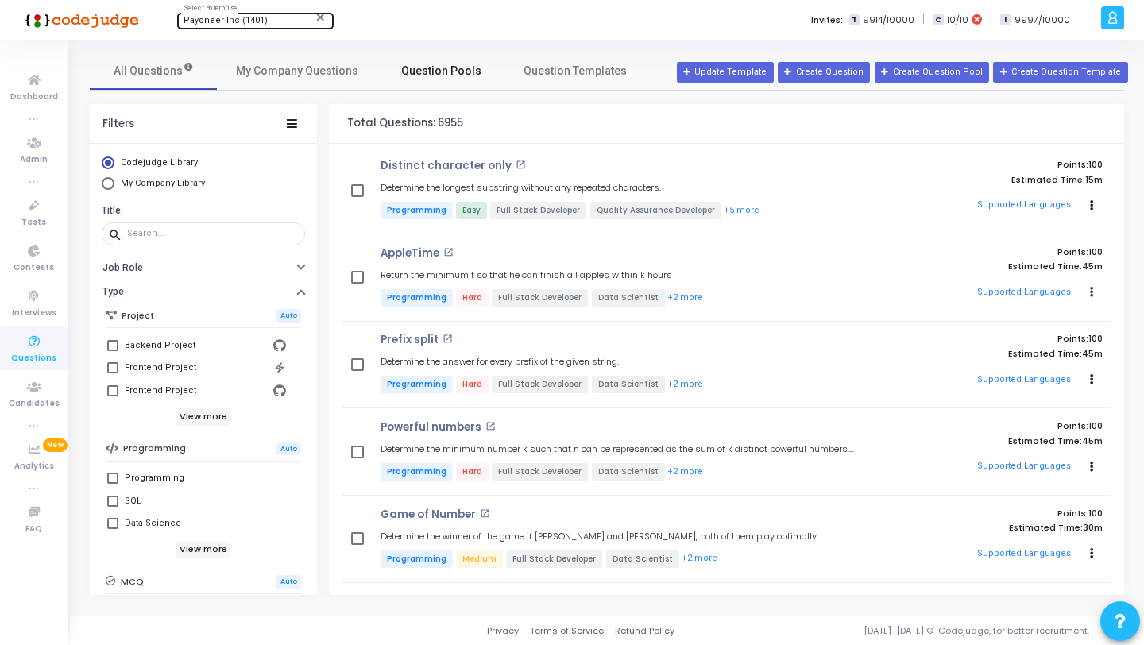
click at [422, 68] on span "Question Pools" at bounding box center [441, 71] width 80 height 17
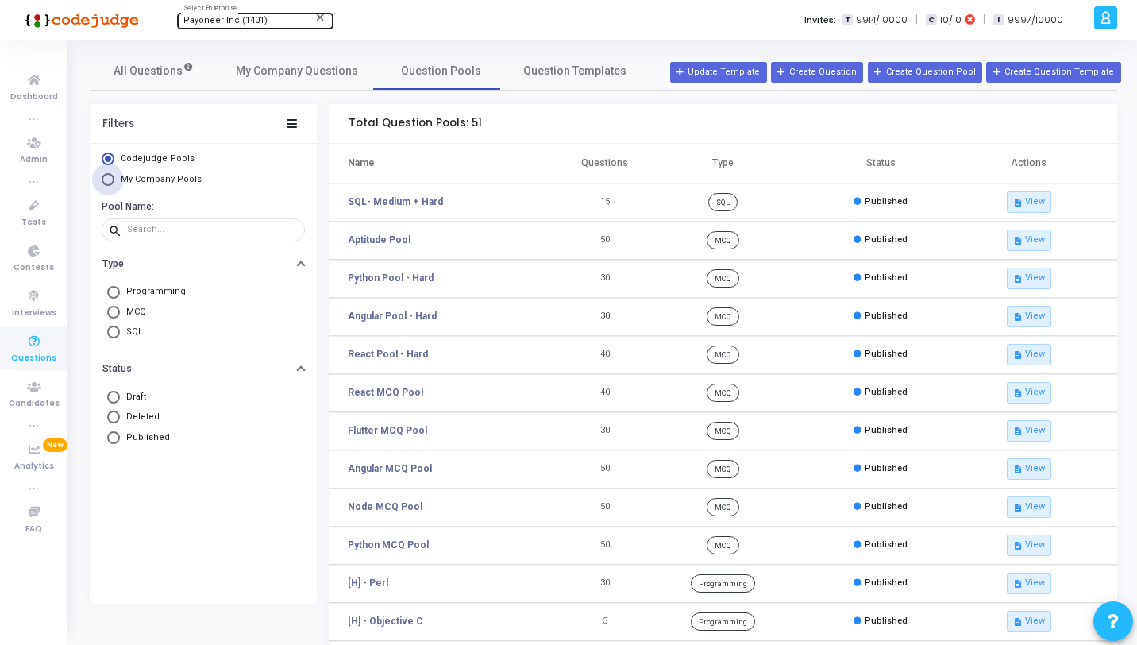
click at [145, 181] on span "My Company Pools" at bounding box center [161, 179] width 81 height 10
click at [114, 181] on input "My Company Pools" at bounding box center [108, 179] width 13 height 13
radio input "true"
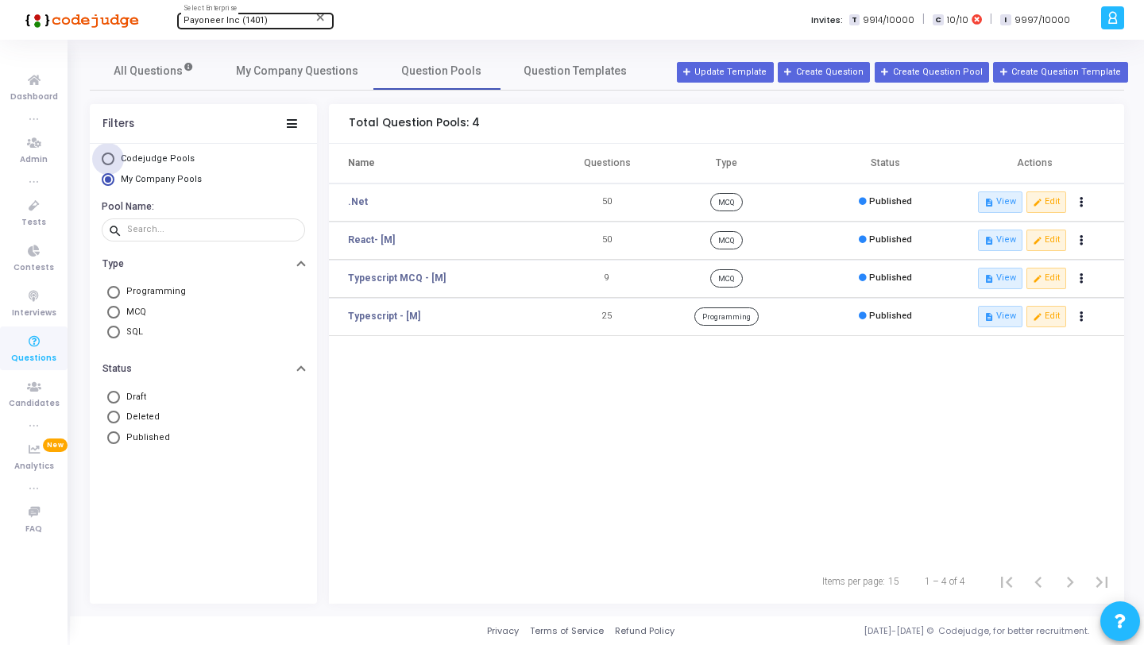
click at [153, 156] on span "Codejudge Pools" at bounding box center [158, 158] width 74 height 10
click at [114, 156] on input "Codejudge Pools" at bounding box center [108, 158] width 13 height 13
radio input "true"
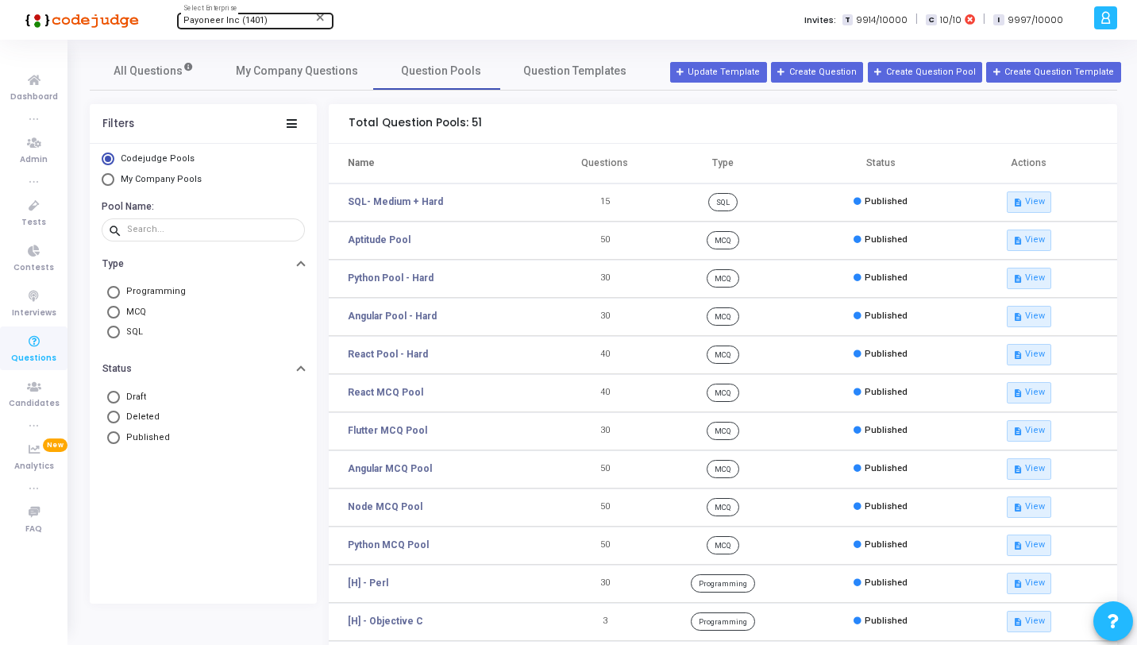
click at [129, 330] on span "SQL" at bounding box center [131, 332] width 23 height 13
click at [120, 330] on input "SQL" at bounding box center [113, 332] width 13 height 13
radio input "true"
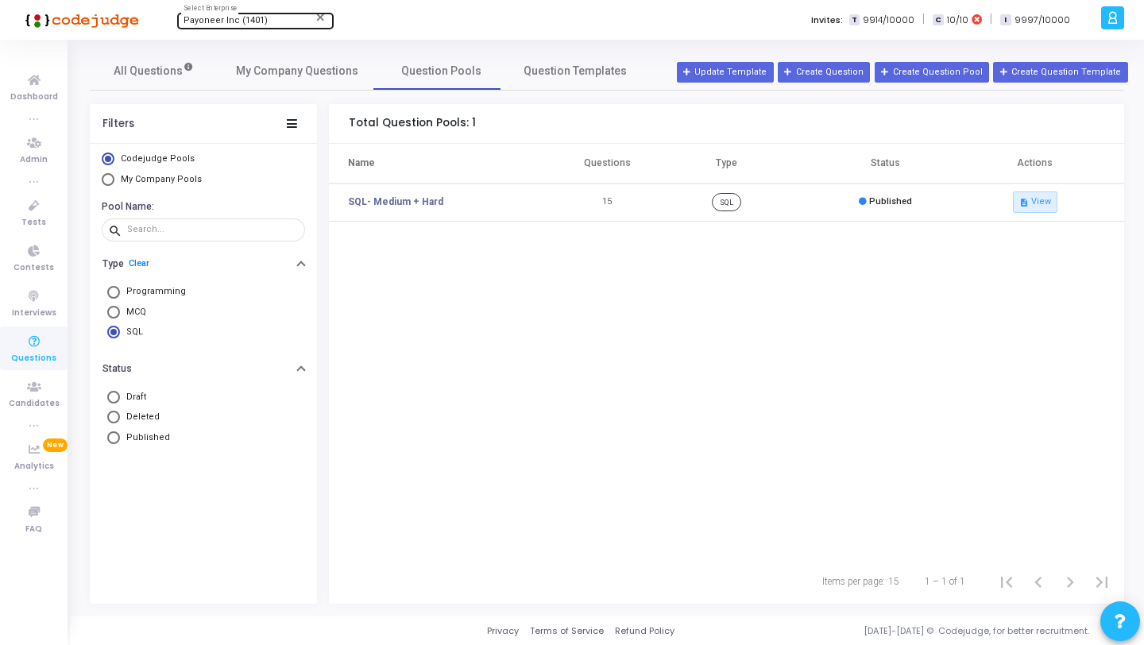
click at [136, 291] on span "Programming" at bounding box center [153, 291] width 66 height 13
click at [120, 291] on input "Programming" at bounding box center [113, 292] width 13 height 13
radio input "true"
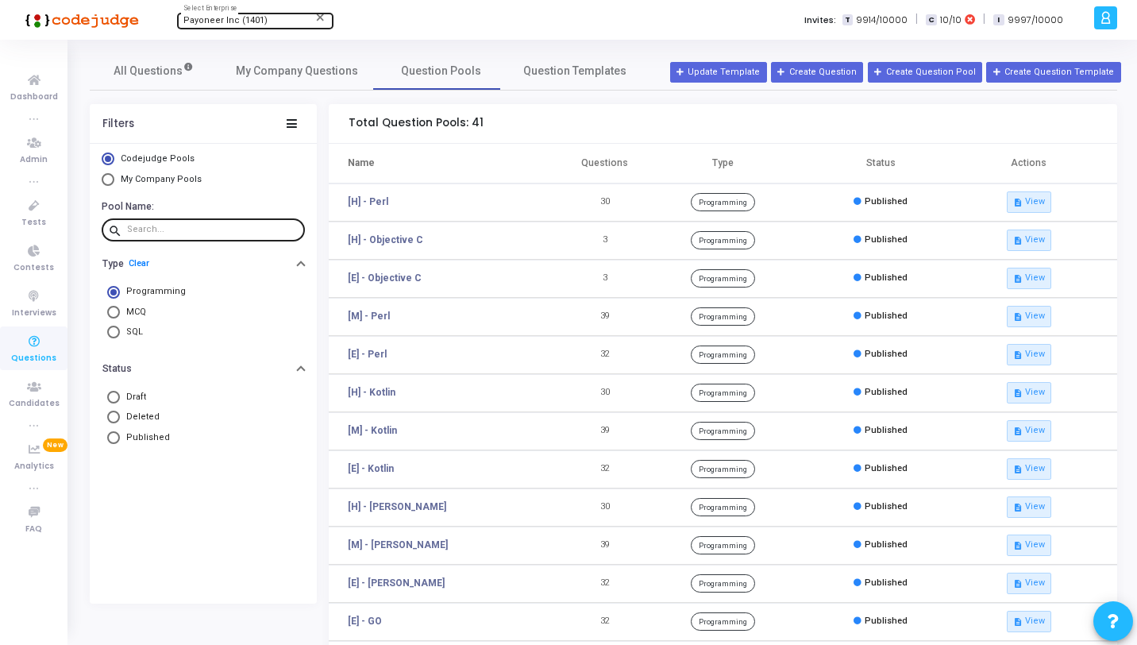
click at [178, 229] on input "text" at bounding box center [213, 230] width 172 height 10
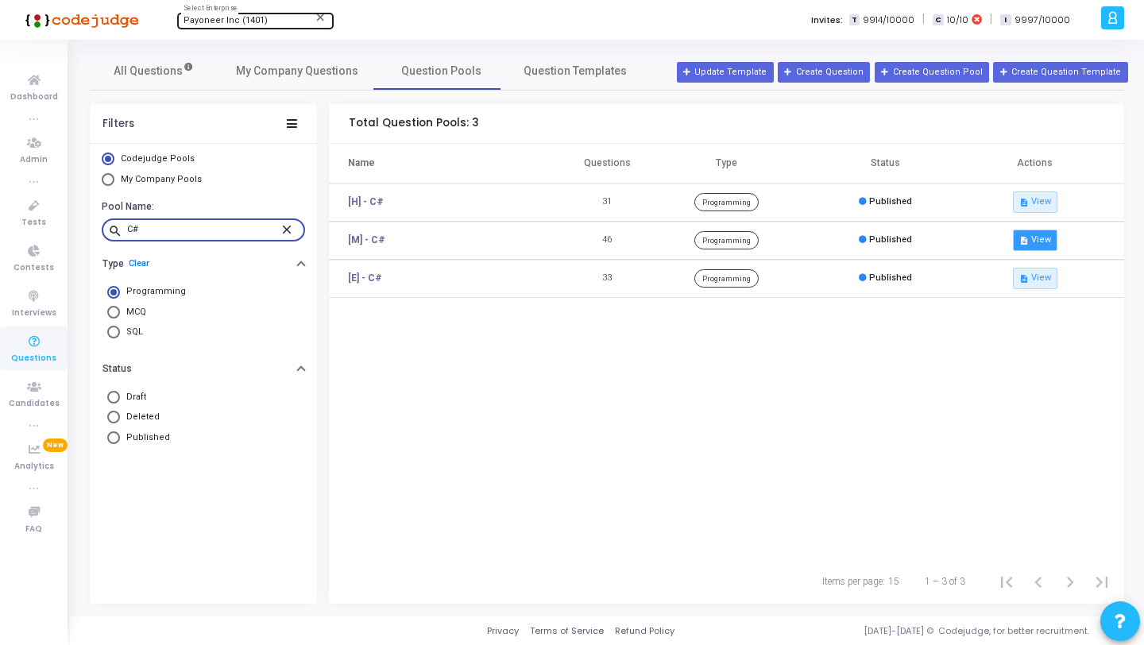
type input "C#"
click at [1043, 238] on button "description View" at bounding box center [1034, 239] width 44 height 21
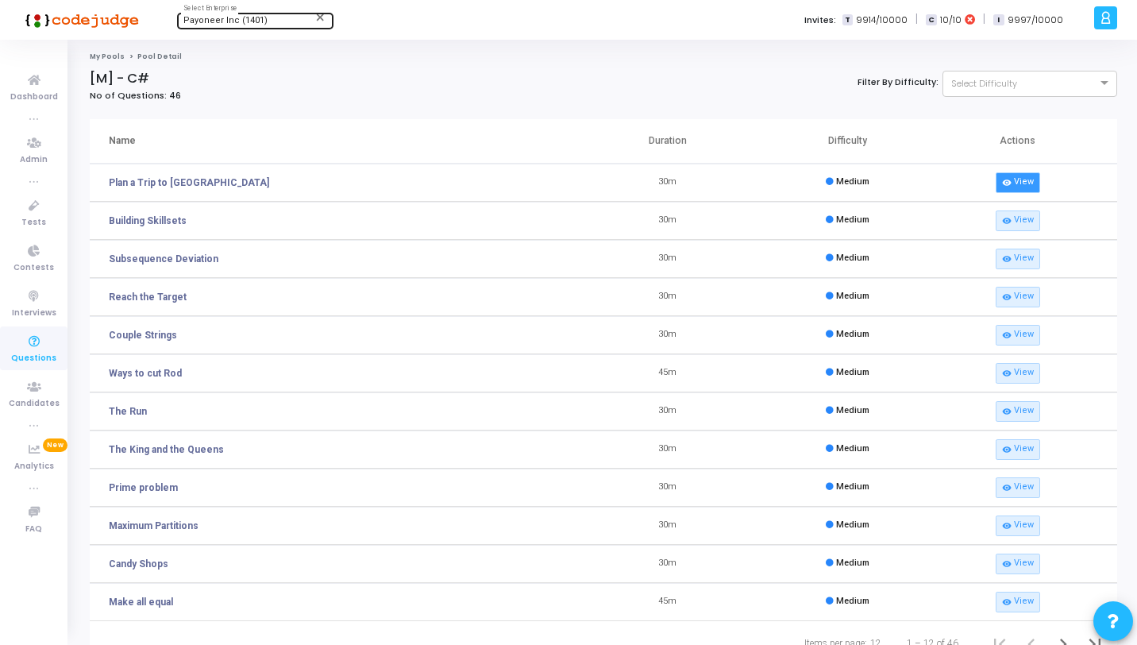
click at [1020, 182] on link "visibility View" at bounding box center [1018, 182] width 44 height 21
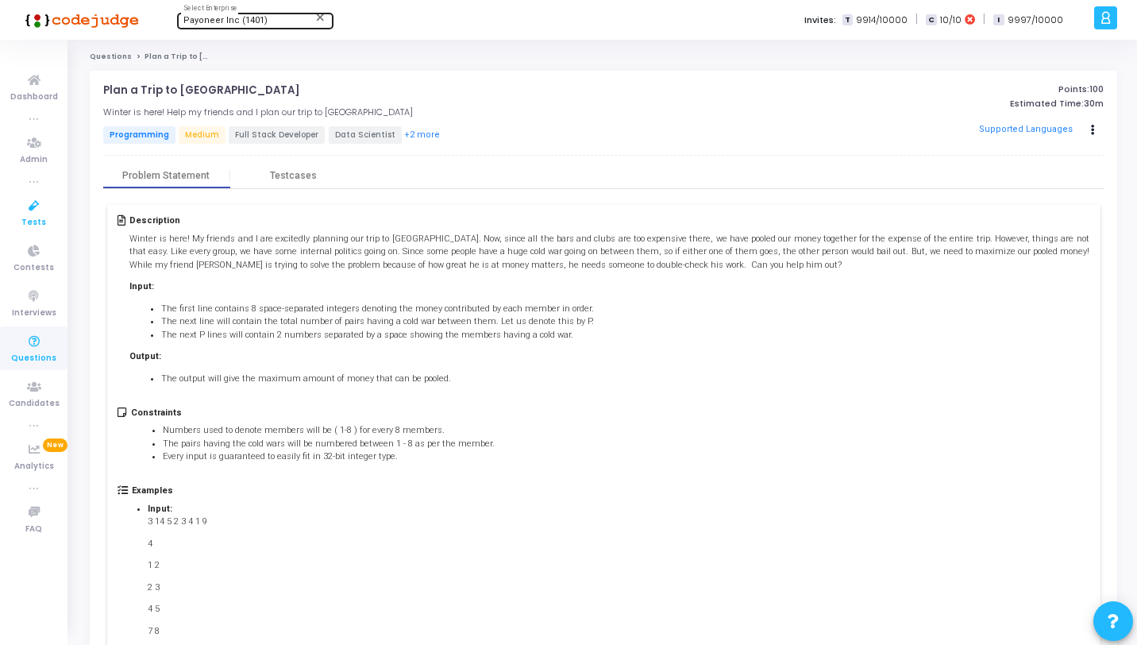
click at [51, 202] on link "Tests" at bounding box center [33, 213] width 67 height 44
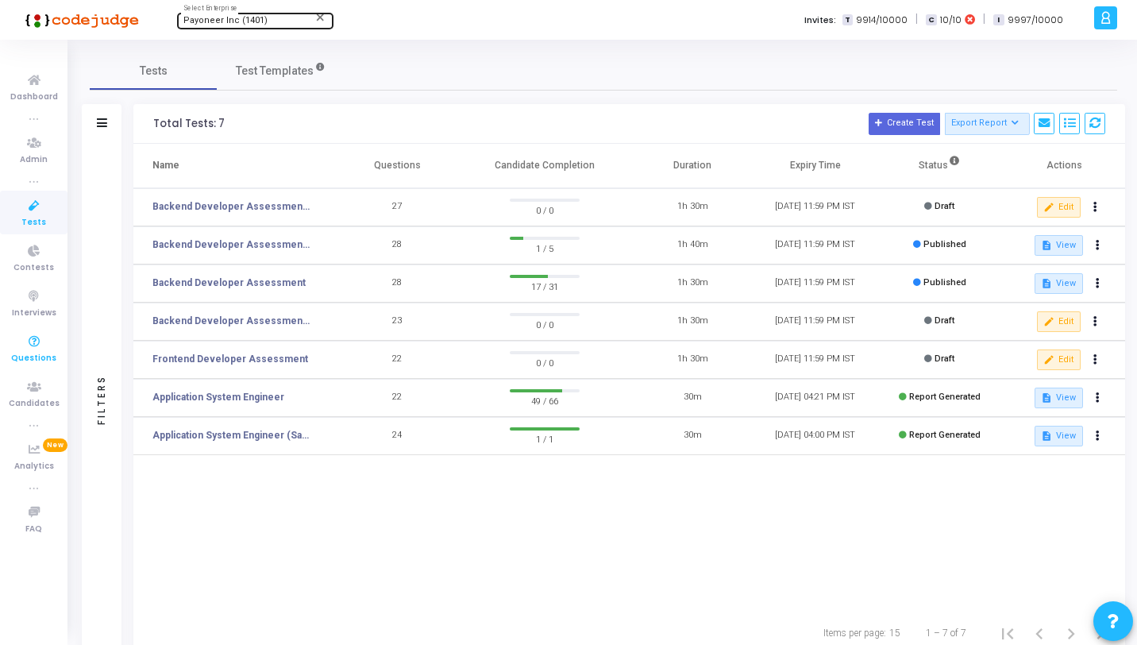
click at [23, 358] on span "Questions" at bounding box center [33, 358] width 45 height 13
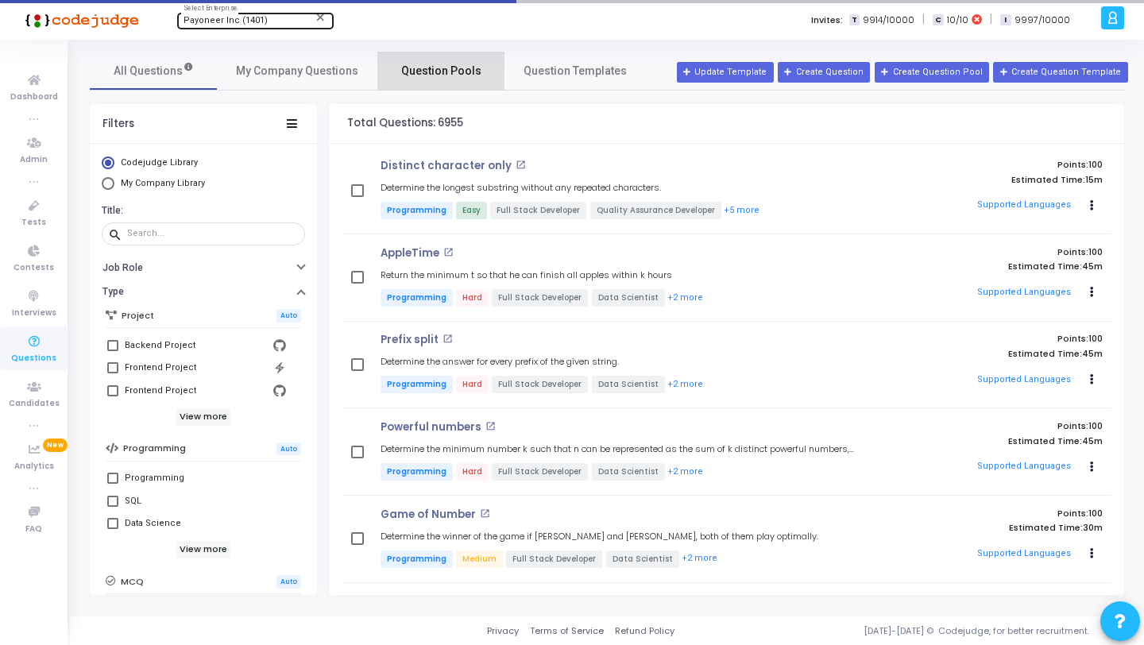
click at [430, 66] on span "Question Pools" at bounding box center [441, 71] width 80 height 17
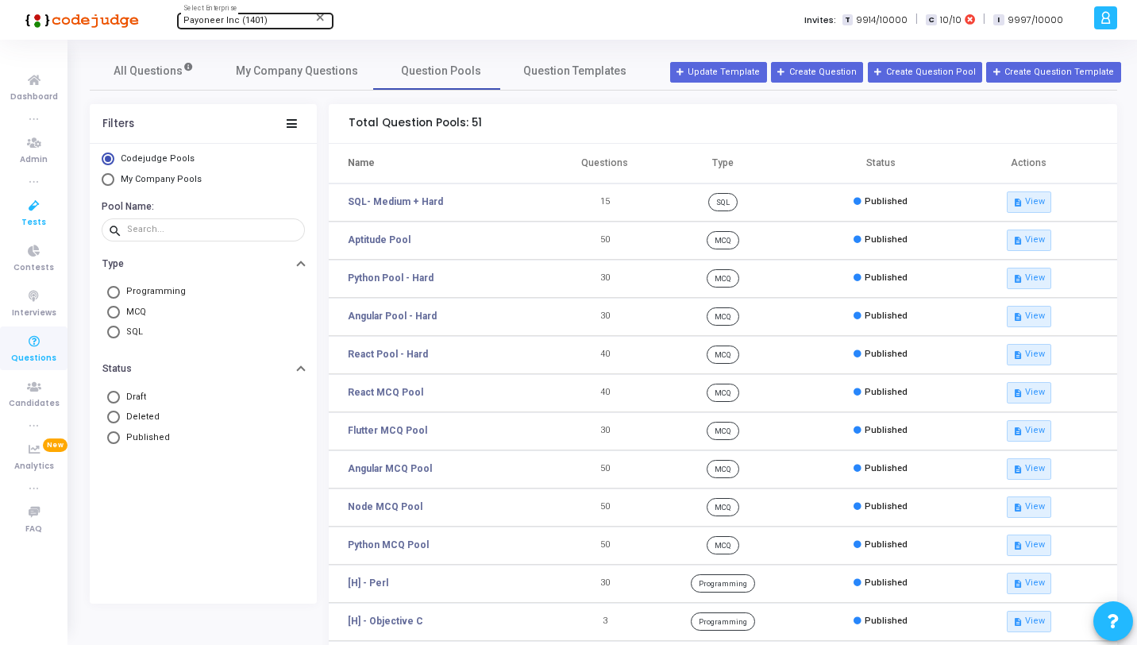
click at [47, 215] on link "Tests" at bounding box center [33, 213] width 67 height 44
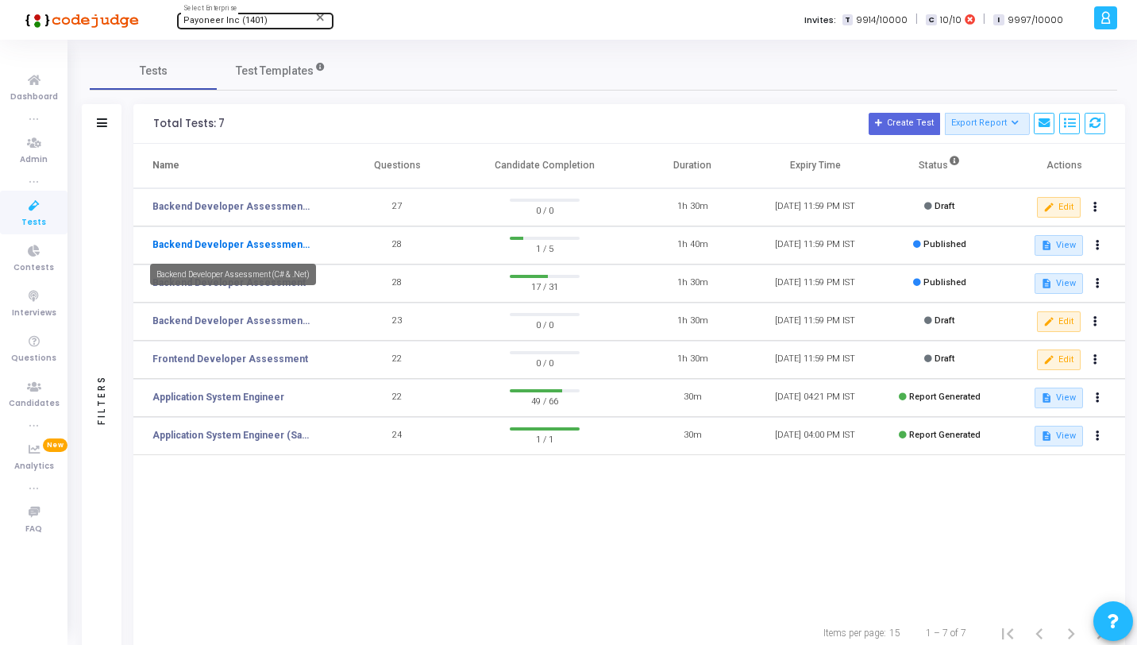
click at [278, 241] on link "Backend Developer Assessment (C# & .Net)" at bounding box center [231, 244] width 159 height 14
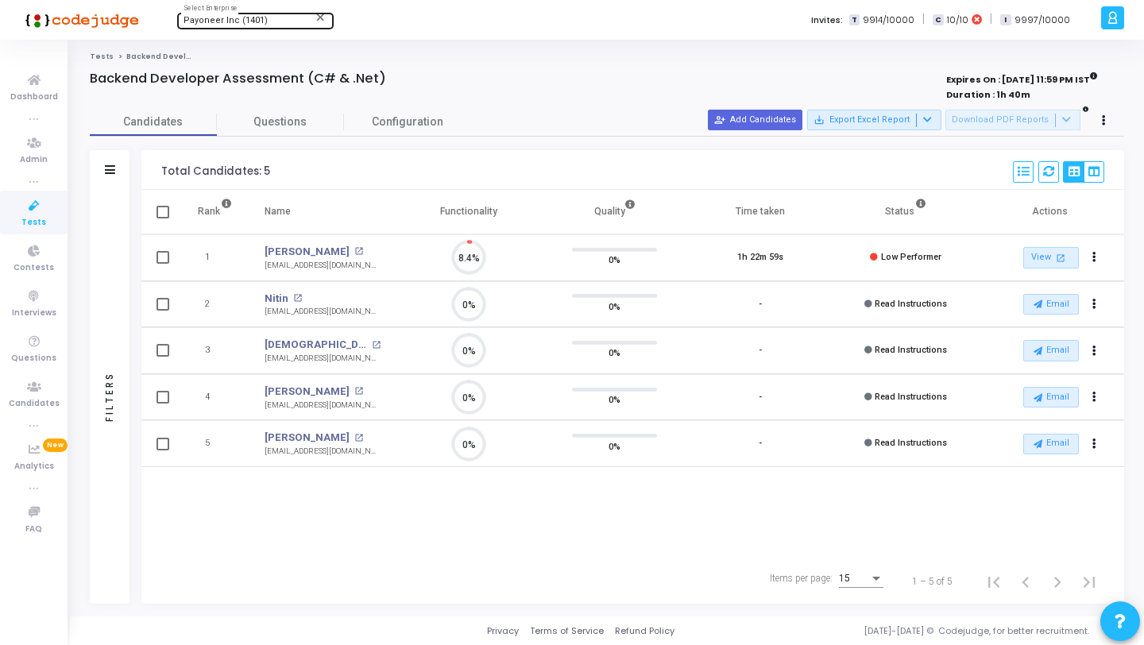
scroll to position [33, 40]
click at [290, 126] on span "Questions" at bounding box center [280, 122] width 127 height 17
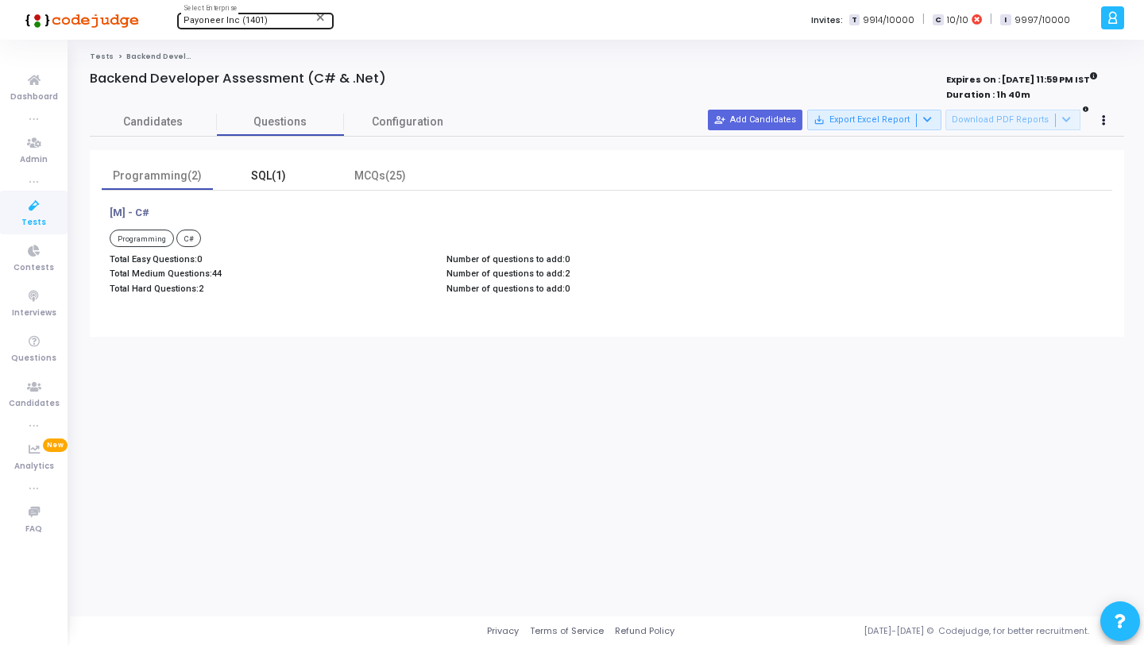
click at [282, 183] on div "SQL(1)" at bounding box center [268, 176] width 92 height 17
click at [364, 183] on div "MCQs(25)" at bounding box center [380, 176] width 92 height 17
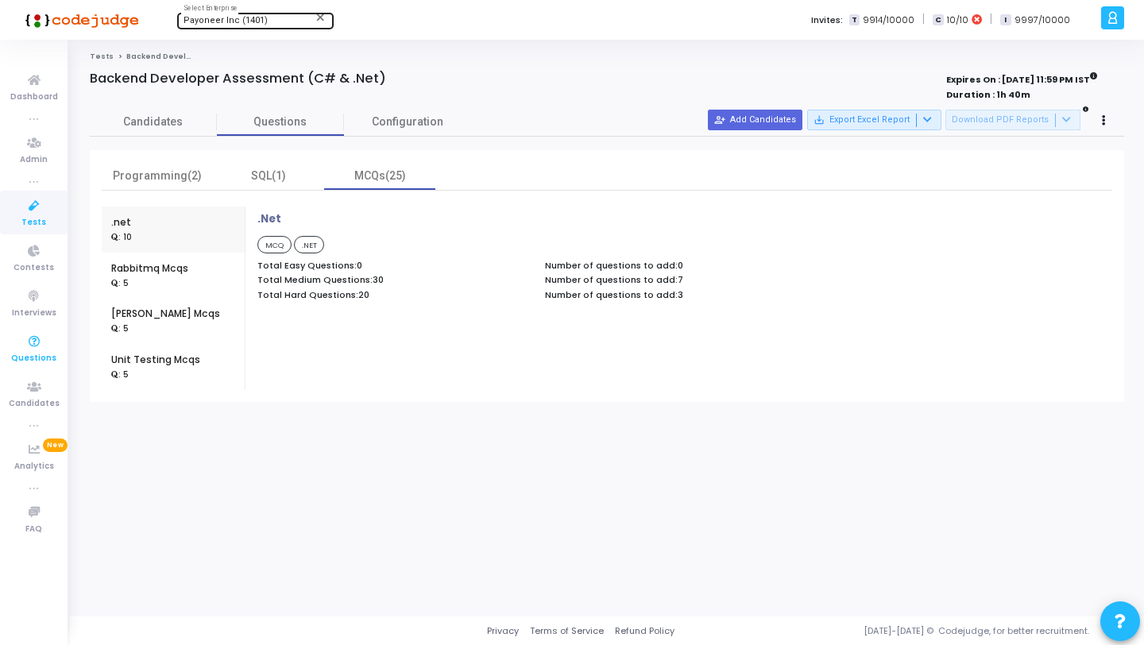
click at [37, 350] on icon at bounding box center [33, 342] width 33 height 20
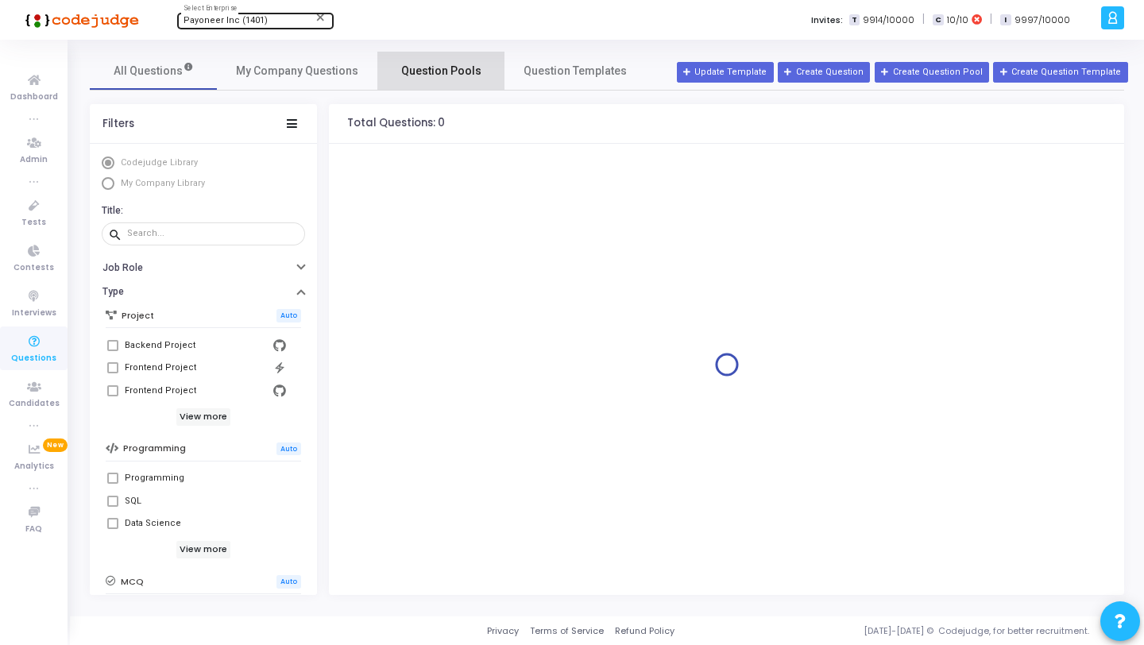
click at [415, 71] on span "Question Pools" at bounding box center [441, 71] width 80 height 17
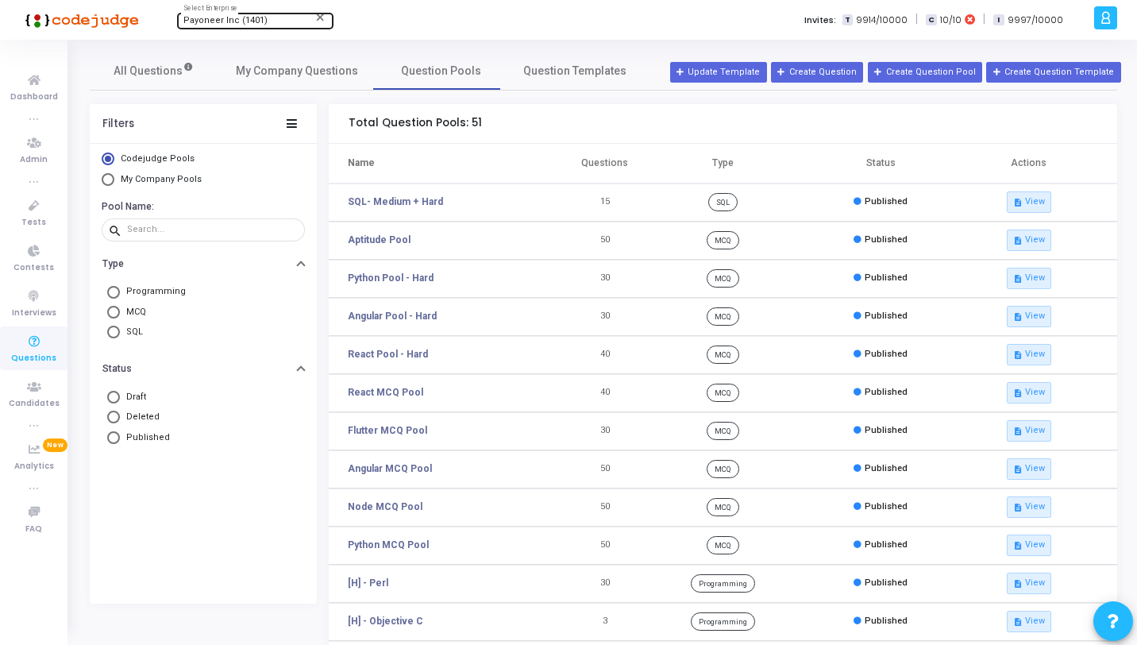
click at [137, 311] on span "MCQ" at bounding box center [133, 312] width 26 height 13
click at [120, 311] on input "MCQ" at bounding box center [113, 312] width 13 height 13
radio input "true"
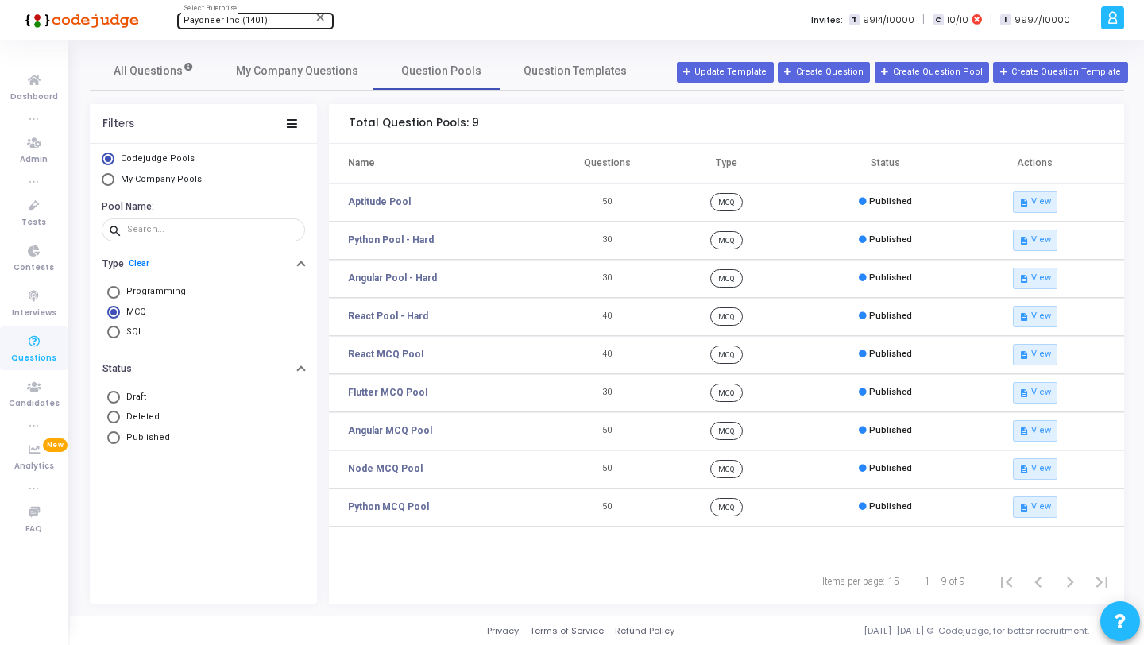
click at [189, 177] on span "My Company Pools" at bounding box center [161, 179] width 81 height 10
click at [114, 177] on input "My Company Pools" at bounding box center [108, 179] width 13 height 13
radio input "true"
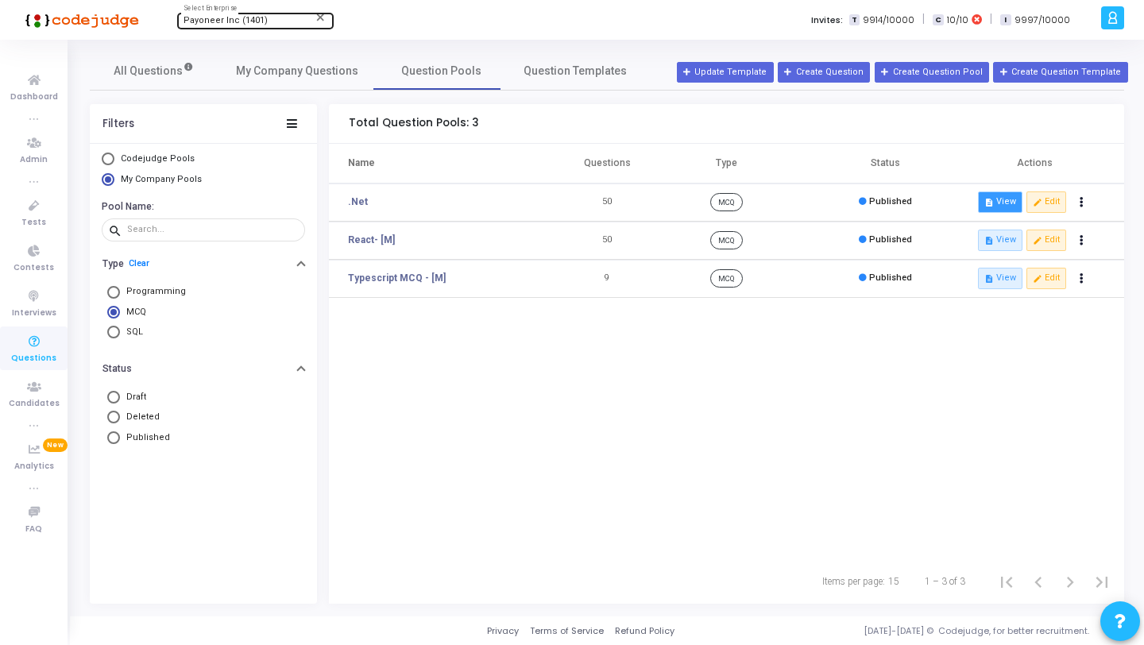
click at [997, 205] on button "description View" at bounding box center [1000, 201] width 44 height 21
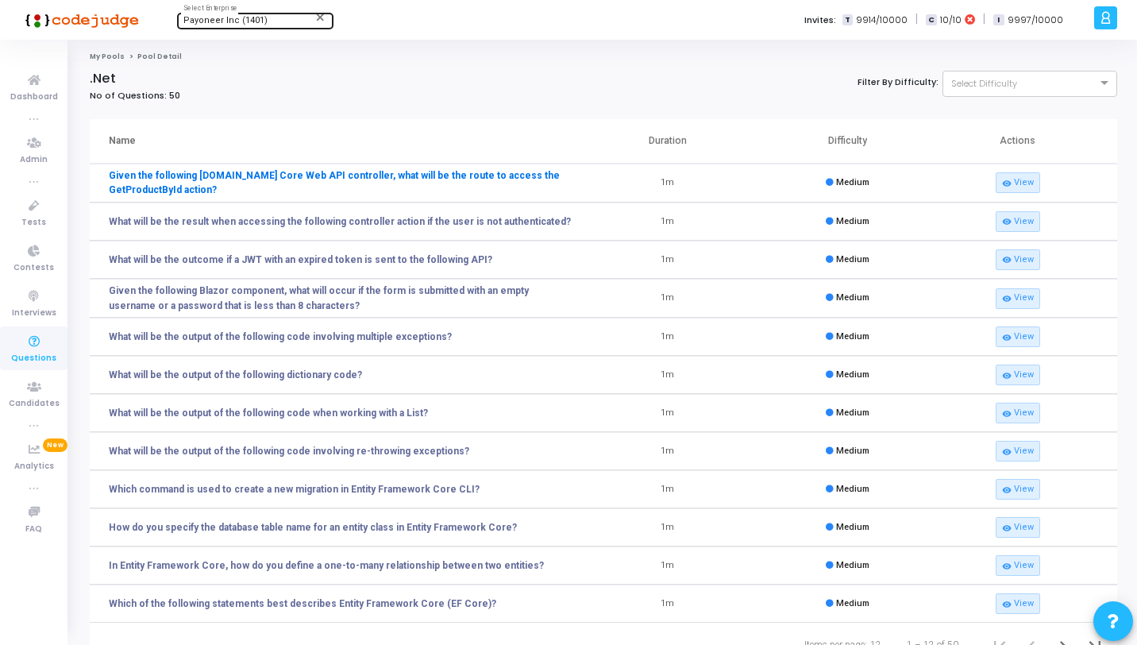
click at [305, 176] on link "Given the following [DOMAIN_NAME] Core Web API controller, what will be the rou…" at bounding box center [343, 182] width 469 height 29
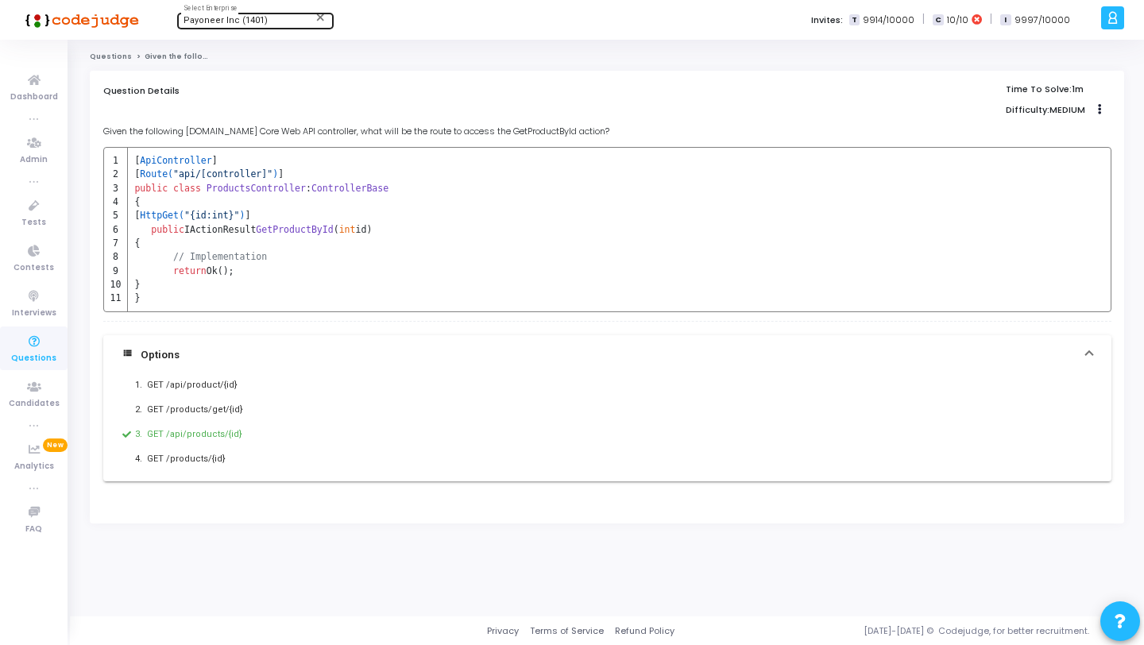
click at [115, 58] on link "Questions" at bounding box center [111, 57] width 42 height 10
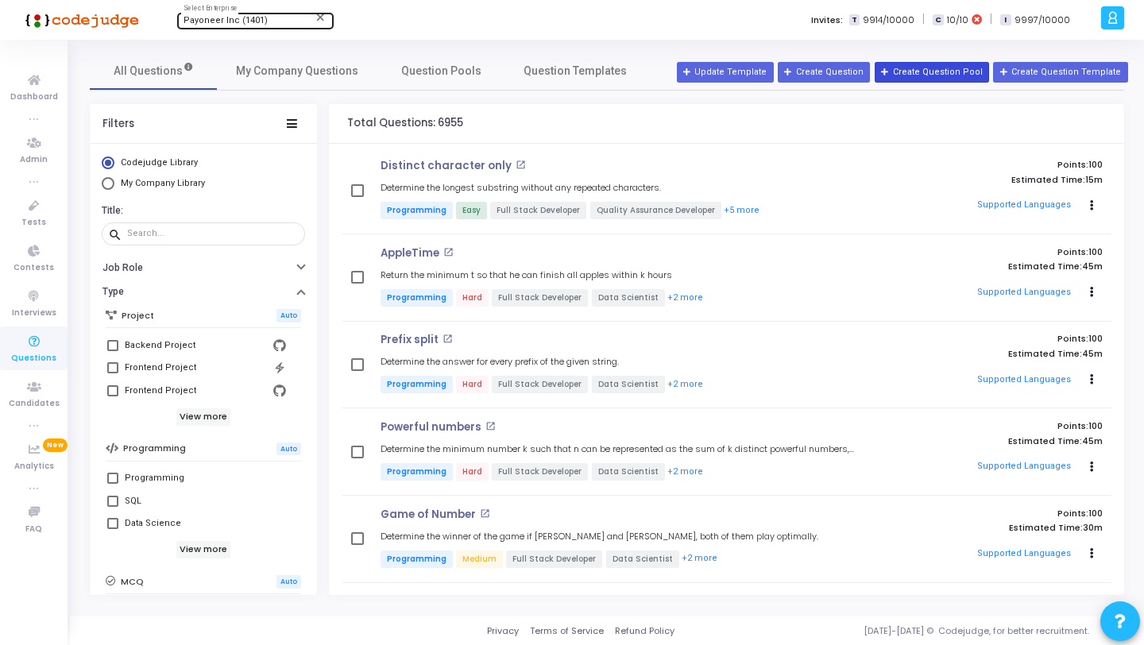
click at [928, 69] on button "Create Question Pool" at bounding box center [931, 72] width 114 height 21
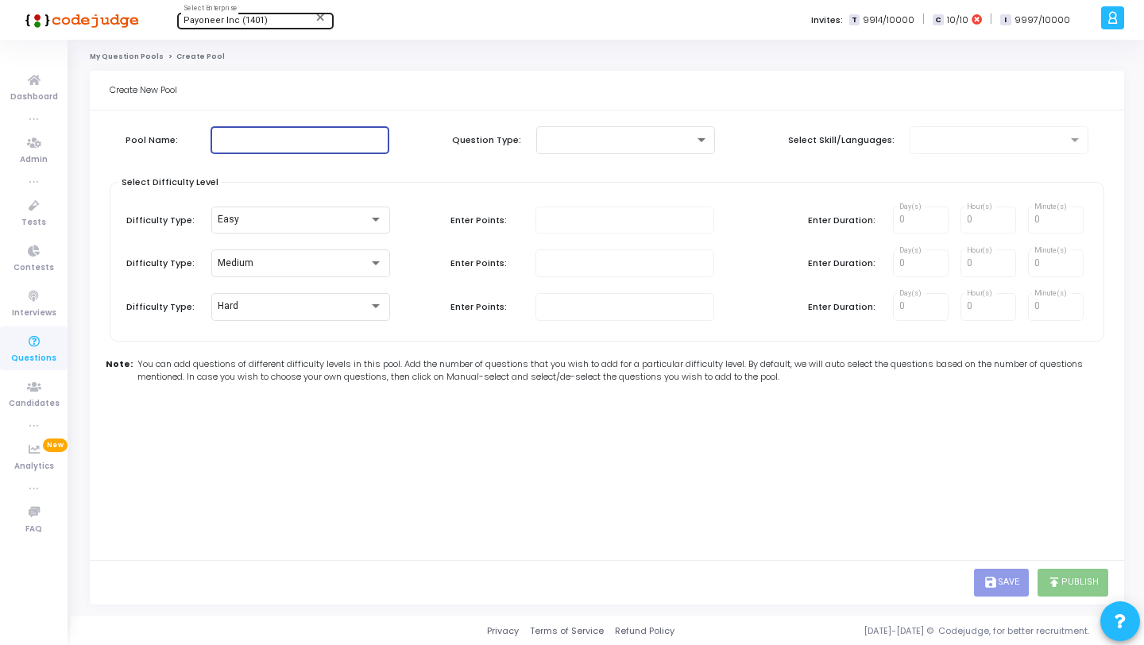
click at [291, 144] on input "text" at bounding box center [300, 139] width 166 height 11
type input "C#"
click at [542, 141] on span at bounding box center [542, 138] width 1 height 11
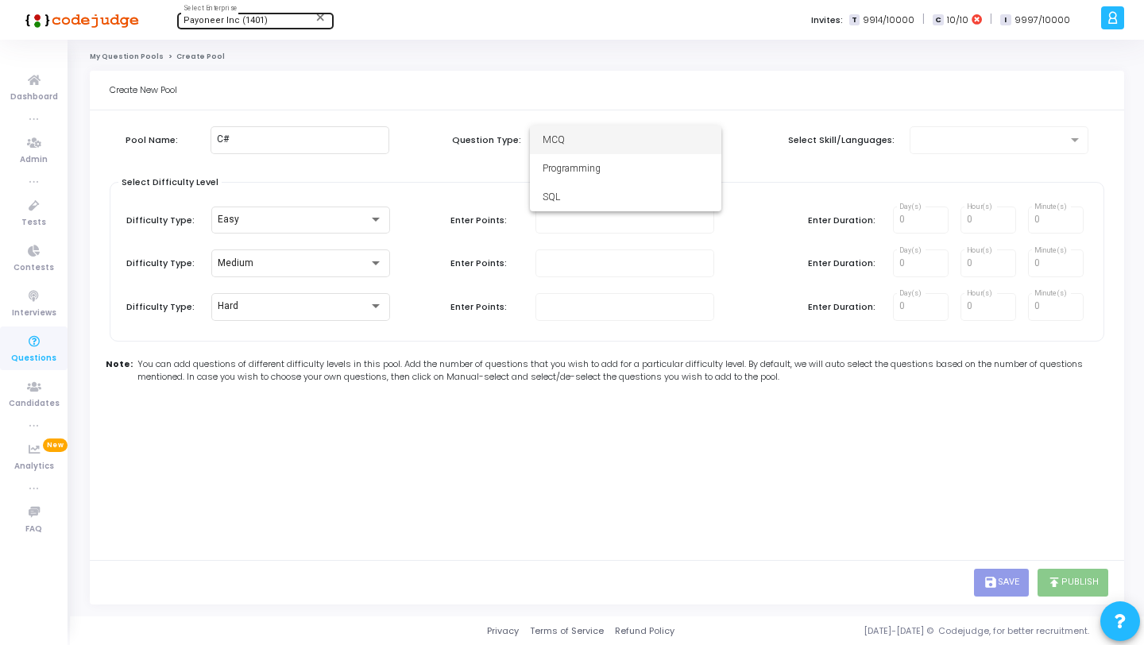
click at [542, 141] on span "MCQ" at bounding box center [625, 139] width 166 height 29
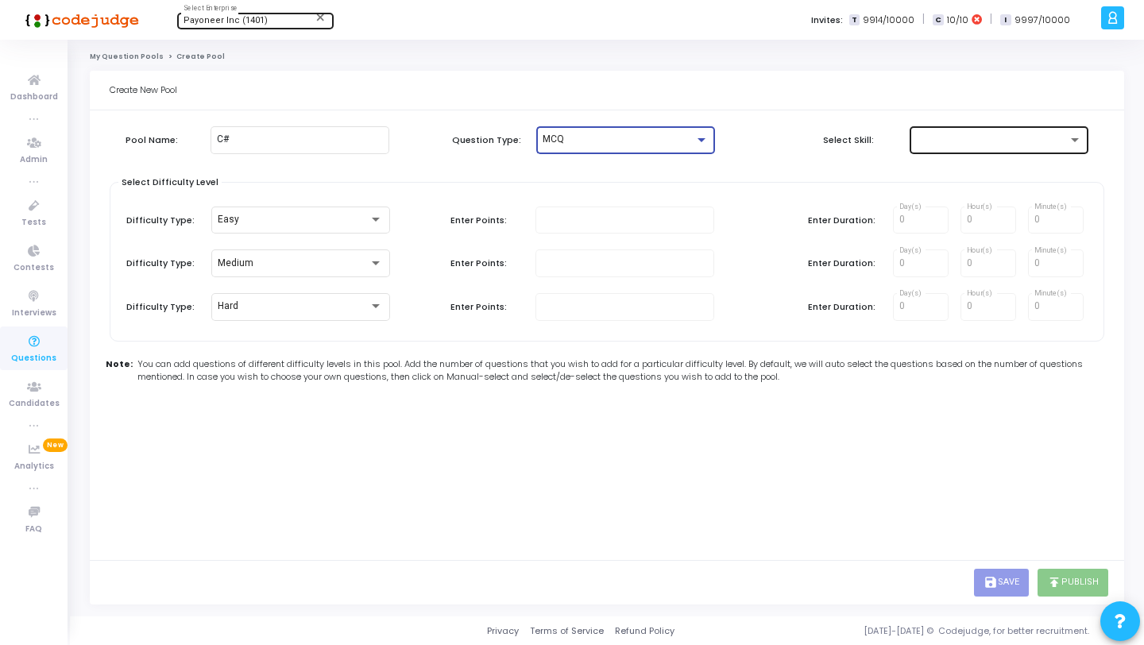
click at [937, 137] on div at bounding box center [992, 139] width 152 height 11
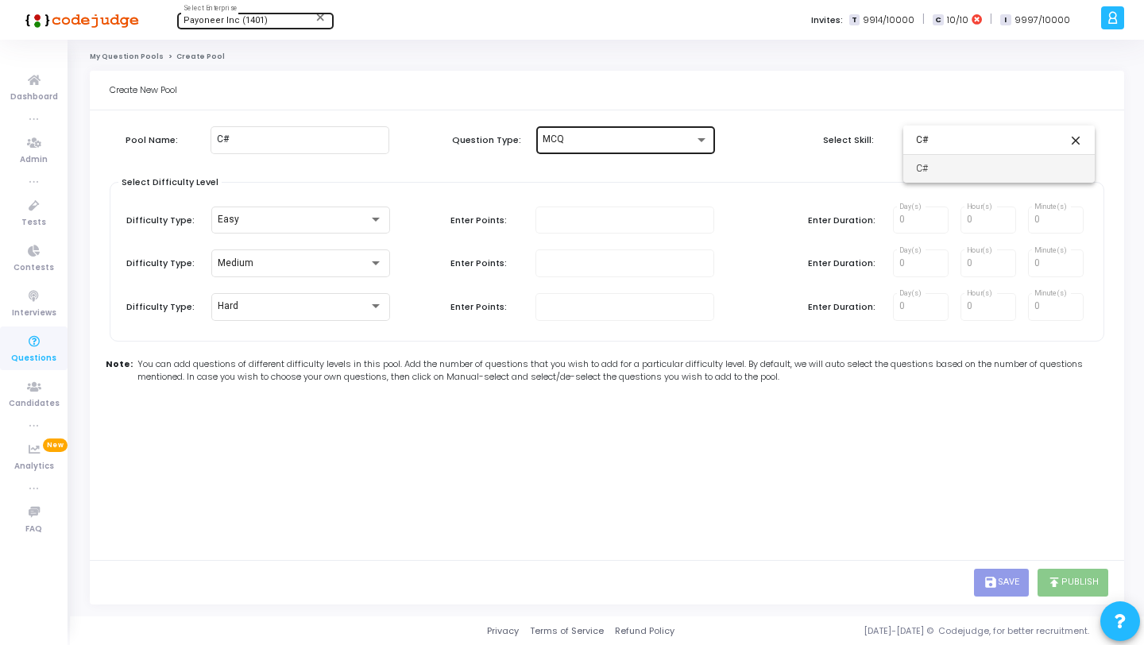
type input "C#"
click at [957, 166] on span "C#" at bounding box center [999, 168] width 166 height 29
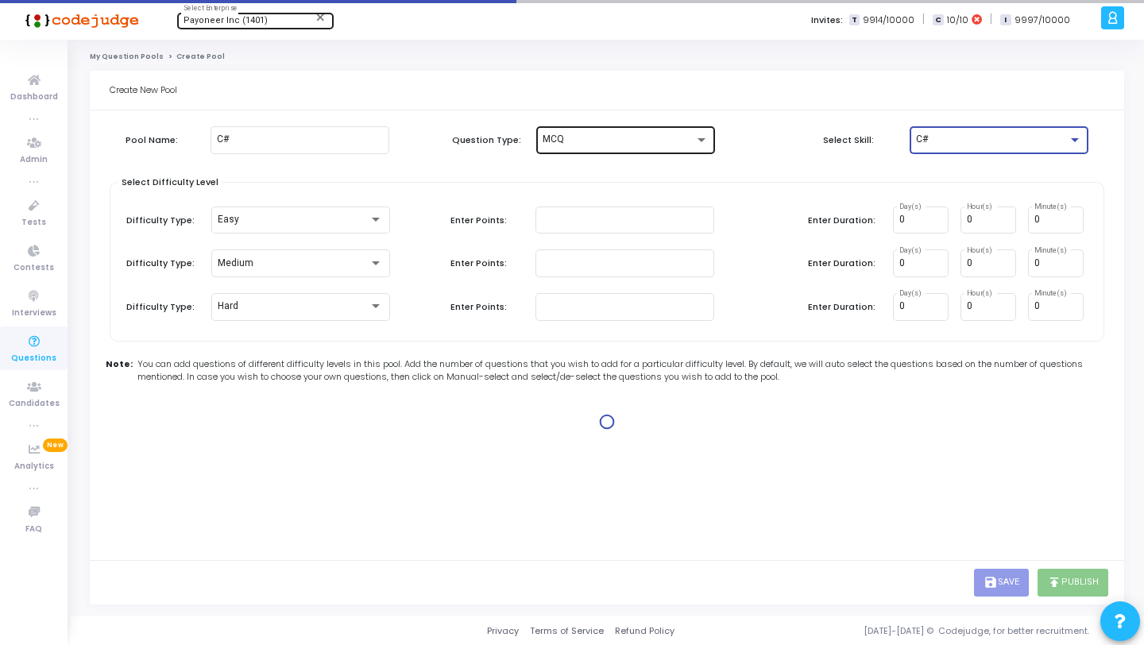
type input "1"
type input "2"
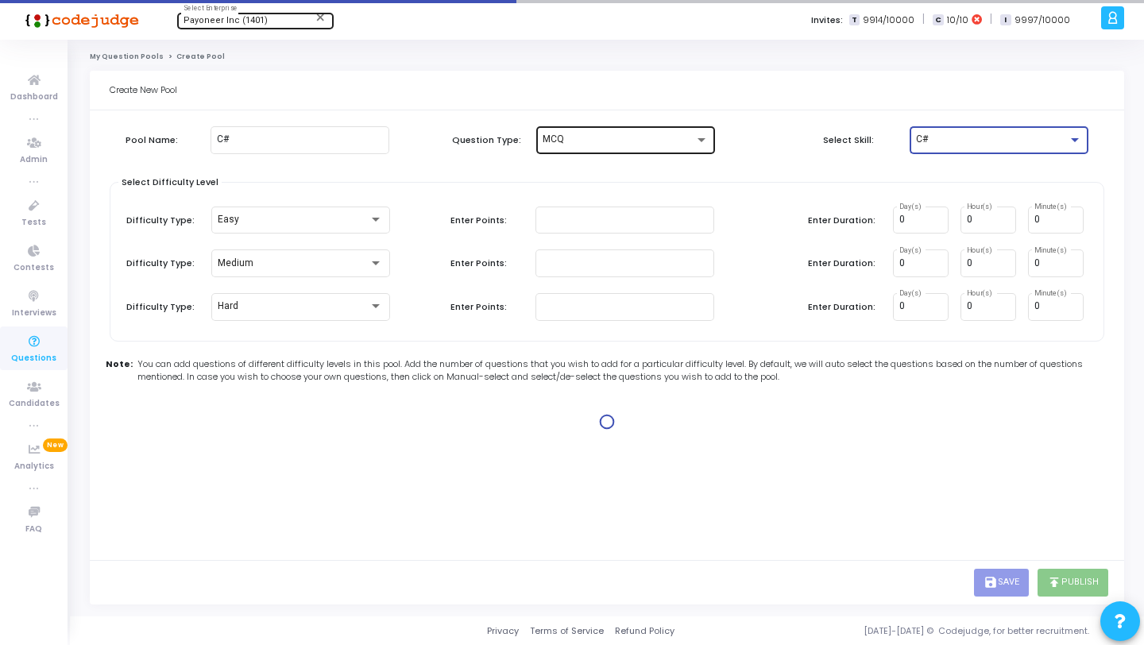
type input "2"
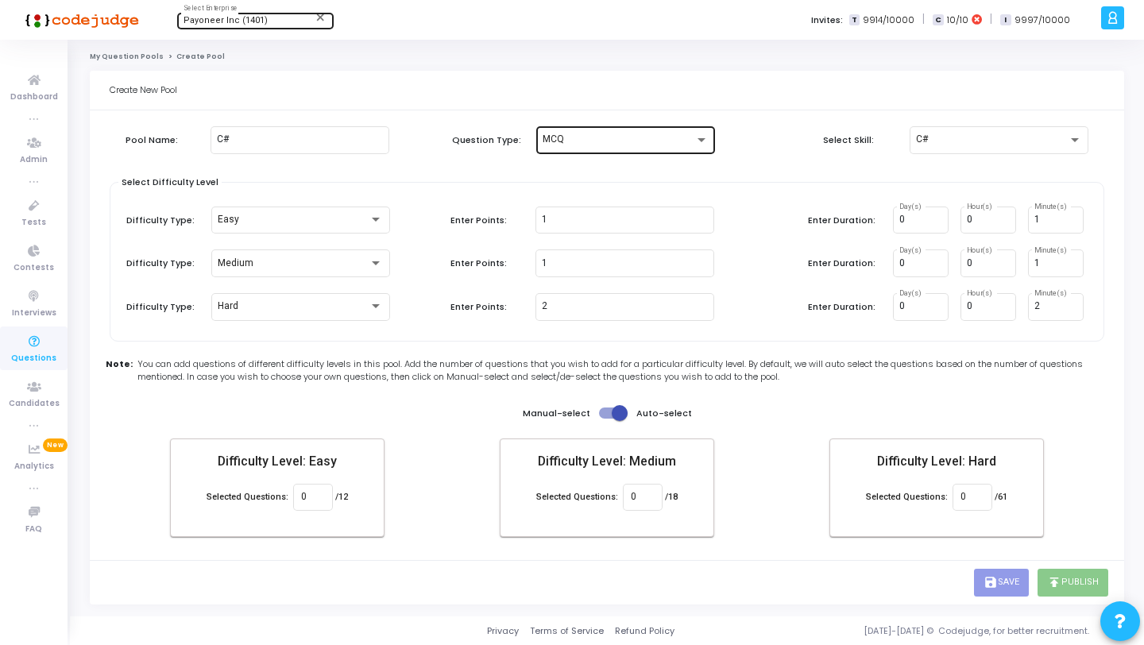
click at [747, 409] on div "Manual-select Auto-select" at bounding box center [607, 412] width 1002 height 19
click at [644, 498] on input "0" at bounding box center [642, 497] width 23 height 11
type input "18"
click at [609, 416] on span at bounding box center [613, 412] width 29 height 11
click at [607, 418] on input "checkbox" at bounding box center [606, 418] width 1 height 1
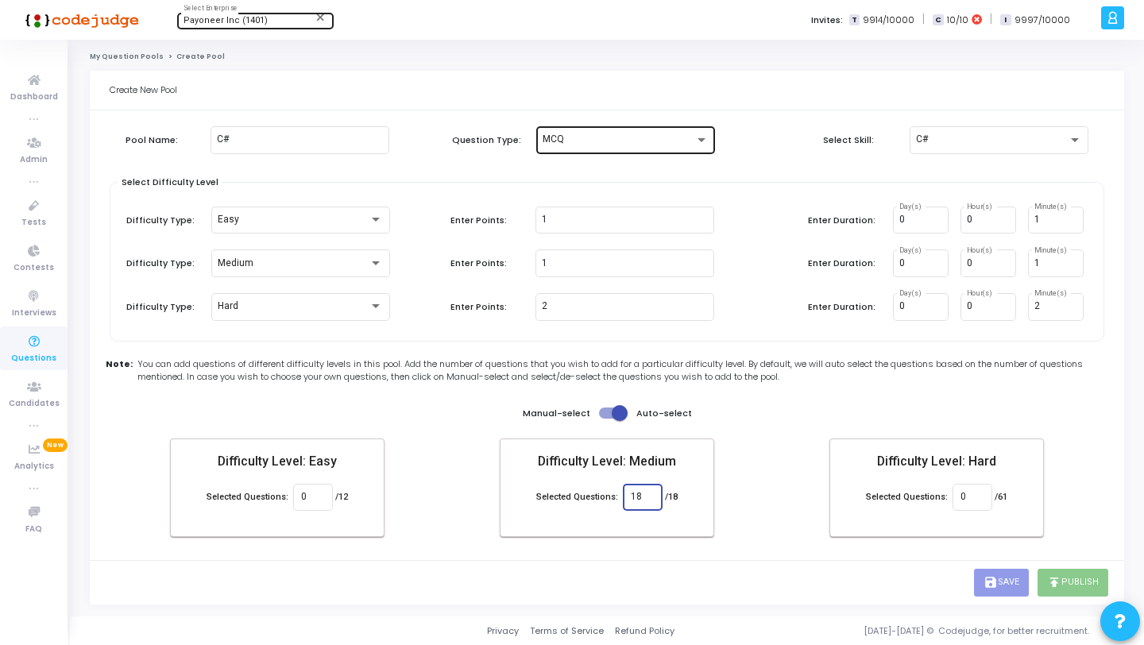
checkbox input "false"
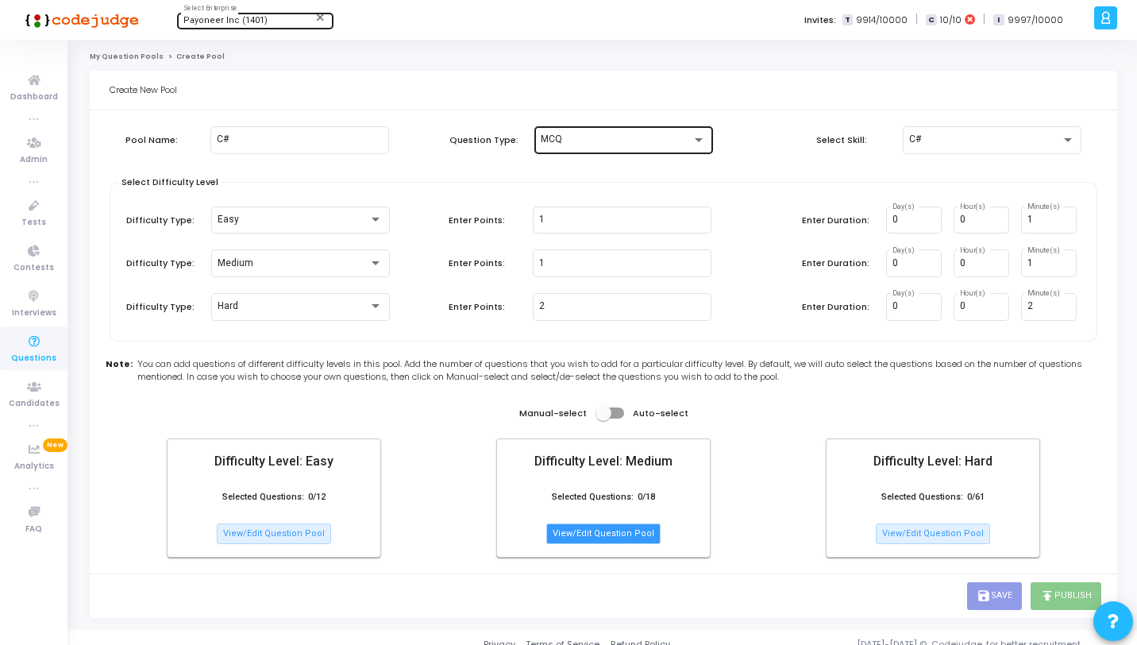
click at [602, 530] on button "View/Edit Question Pool" at bounding box center [603, 533] width 114 height 21
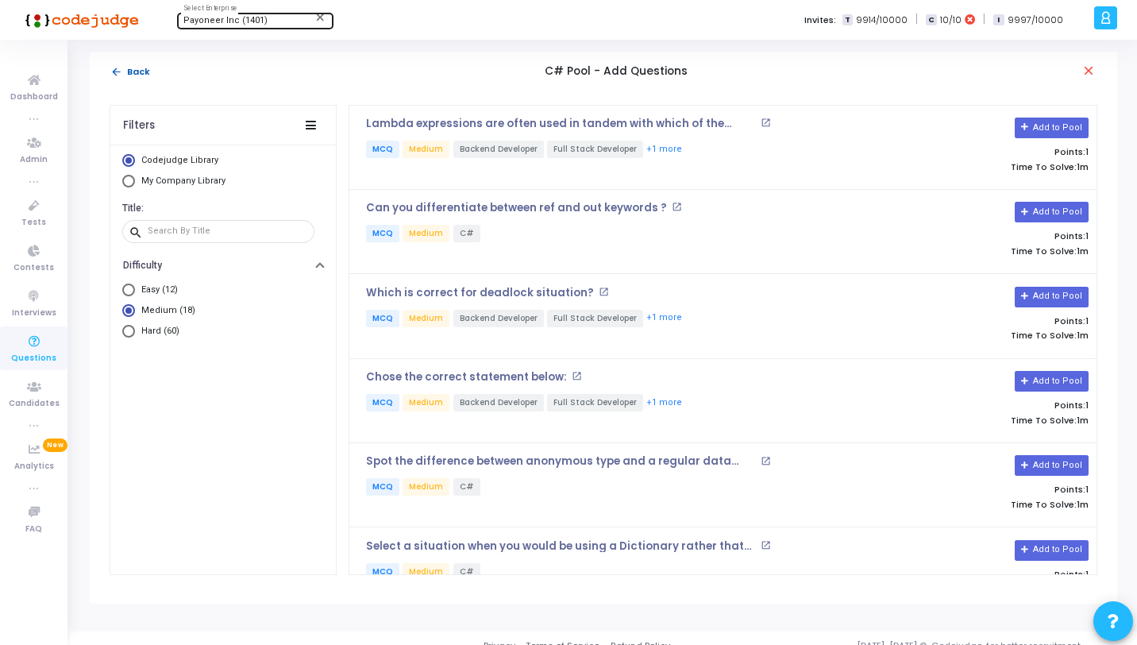
click at [123, 67] on button "arrow_back Back" at bounding box center [130, 71] width 41 height 15
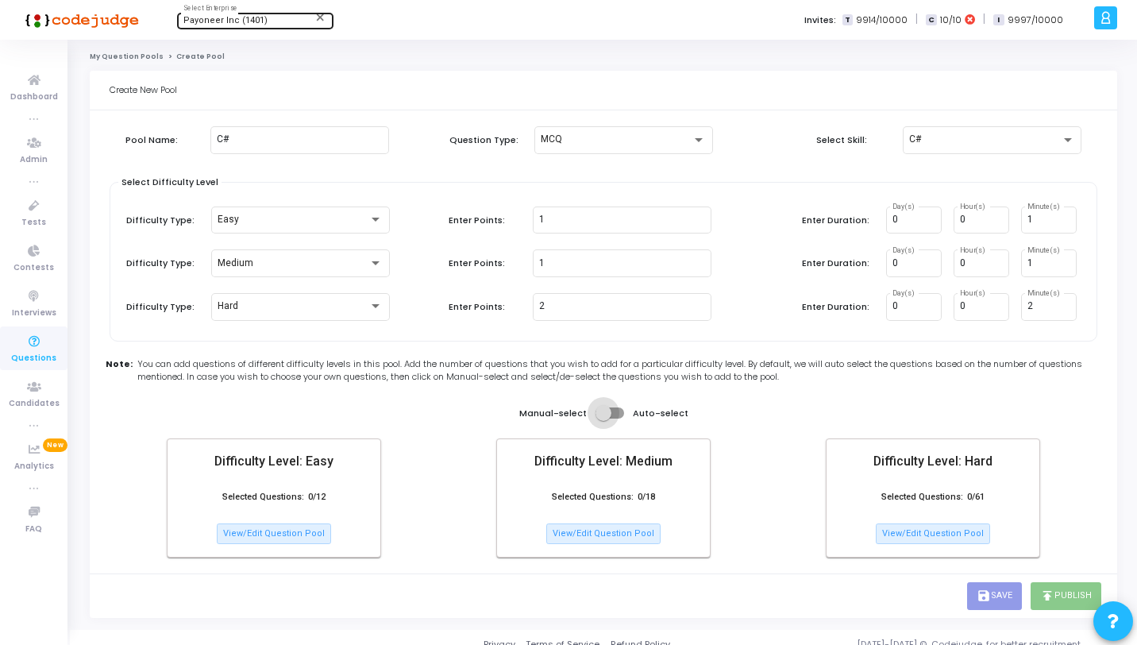
click at [615, 414] on span at bounding box center [610, 412] width 29 height 11
click at [604, 418] on input "checkbox" at bounding box center [603, 418] width 1 height 1
checkbox input "true"
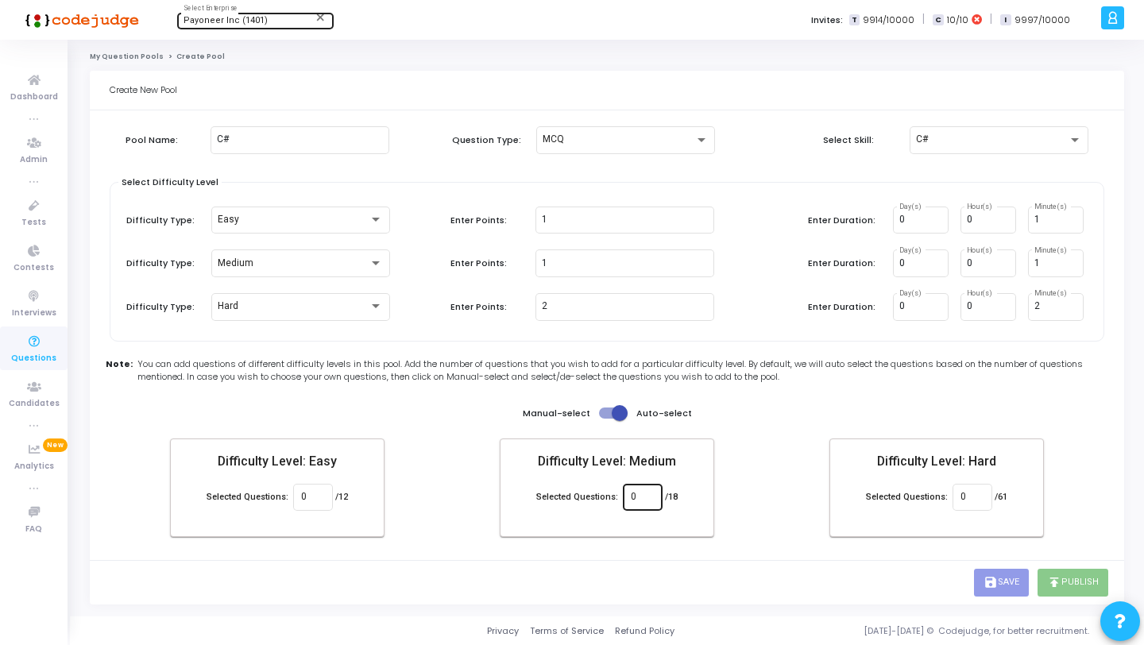
click at [649, 499] on input "0" at bounding box center [642, 497] width 23 height 11
type input "18"
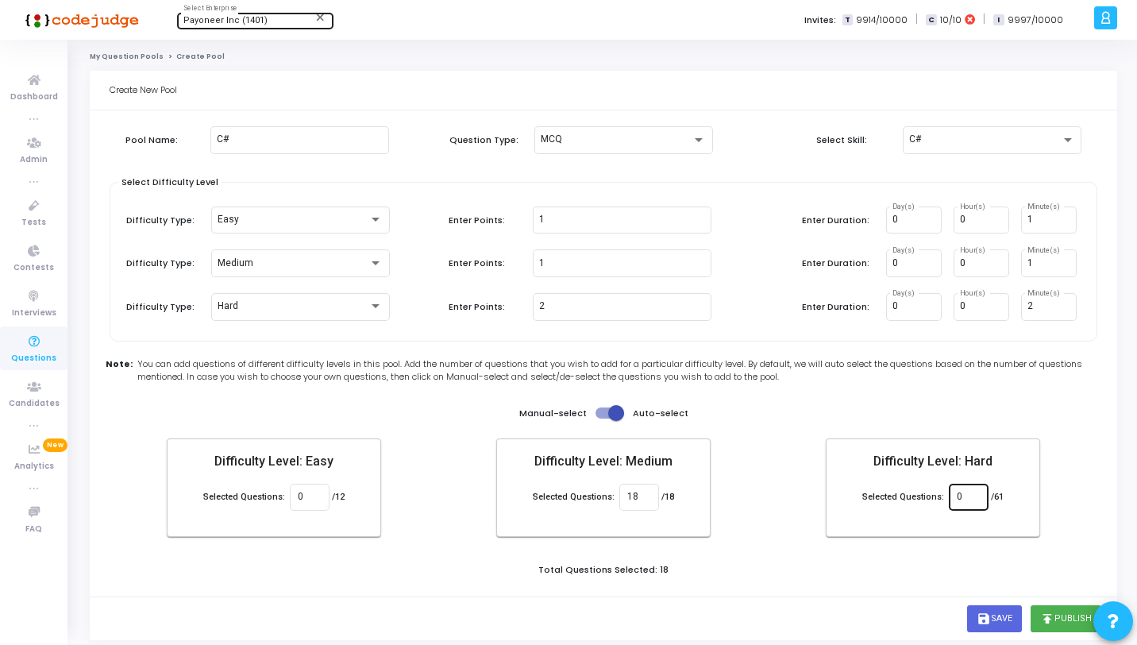
click at [983, 492] on div "0" at bounding box center [969, 495] width 40 height 29
type input "32"
click at [974, 566] on div "Total Questions Selected: 50" at bounding box center [604, 571] width 996 height 17
click at [55, 214] on link "Tests" at bounding box center [33, 213] width 67 height 44
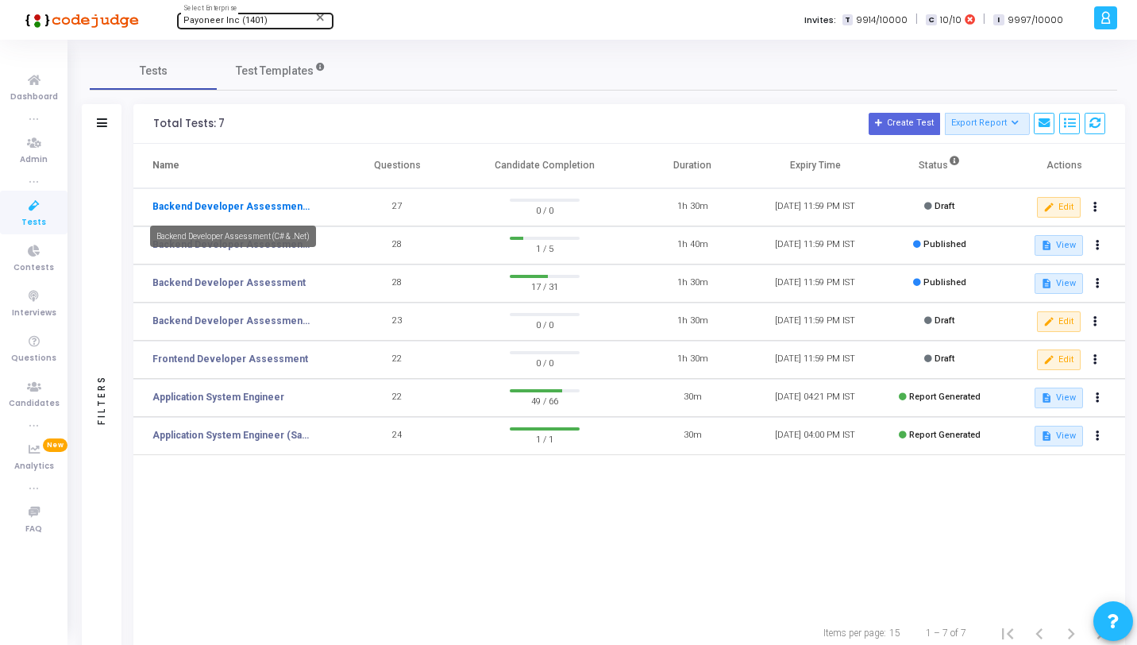
click at [265, 206] on link "Backend Developer Assessment (C# & .Net)" at bounding box center [231, 206] width 159 height 14
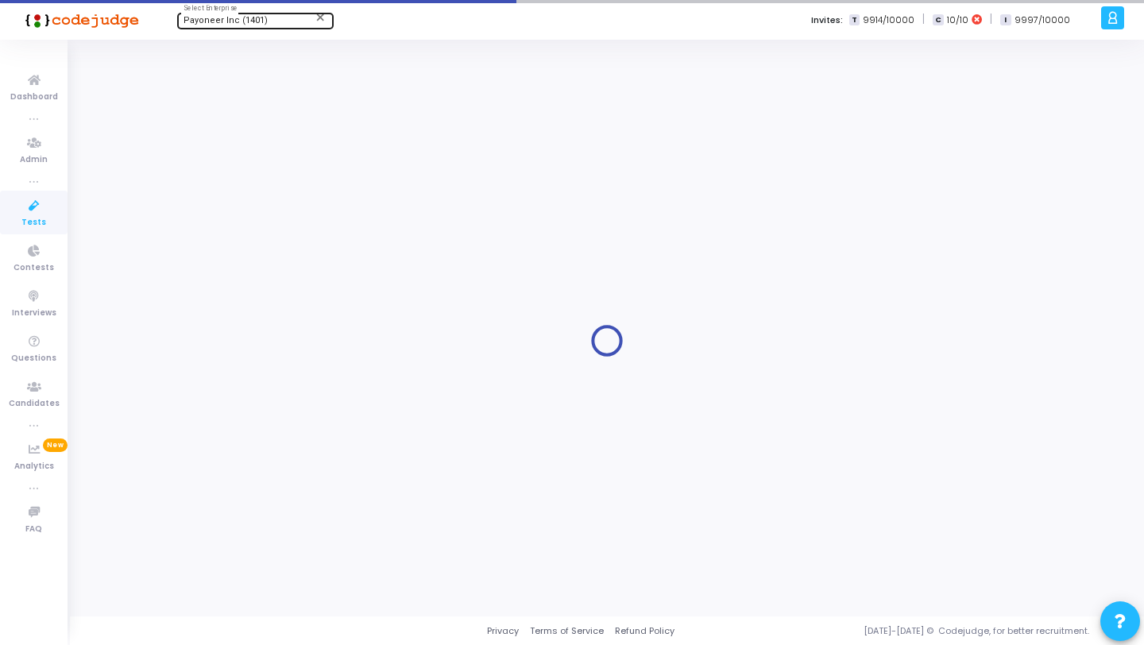
type input "Backend Developer Assessment (C# & .Net)"
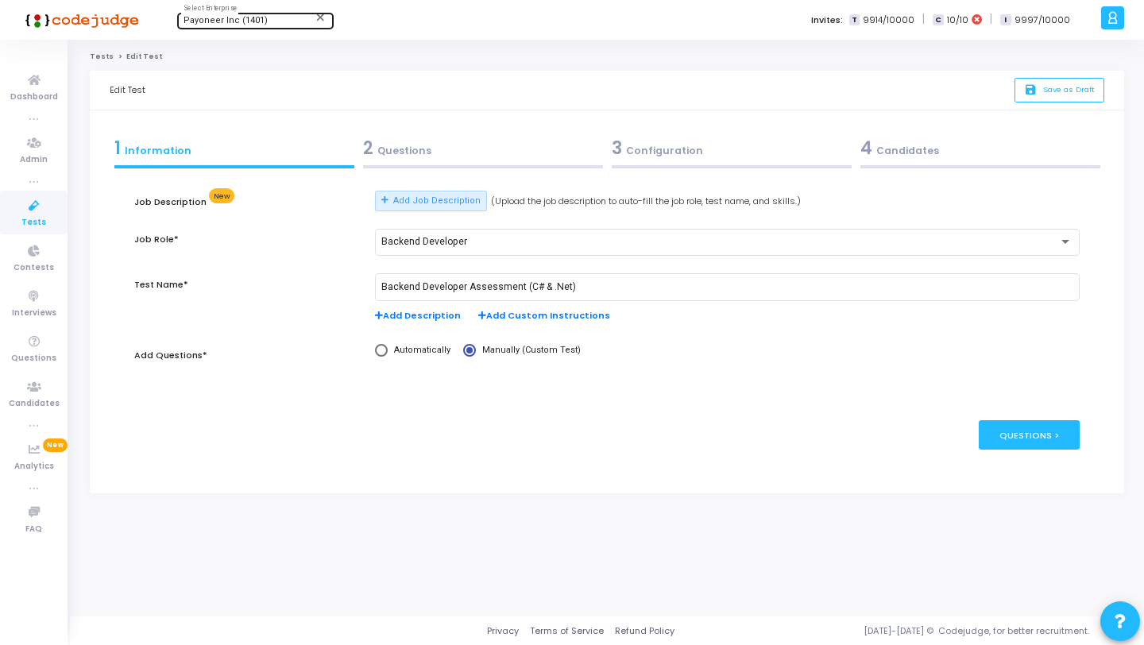
click at [412, 165] on div at bounding box center [483, 166] width 240 height 3
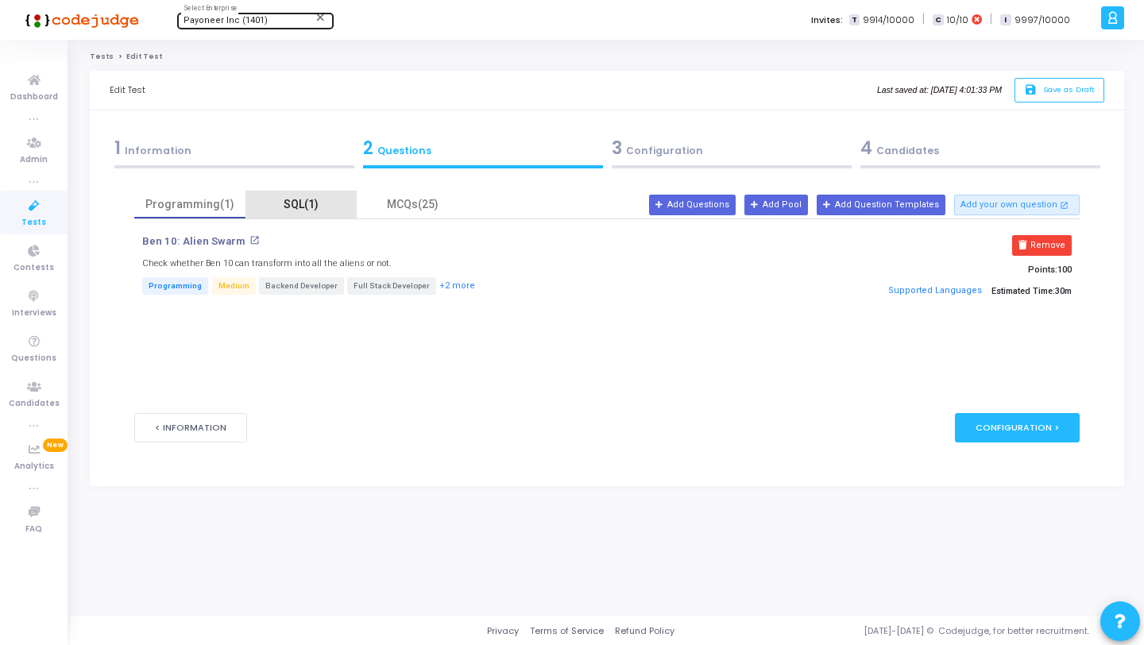
click at [311, 201] on div "SQL(1)" at bounding box center [301, 204] width 92 height 17
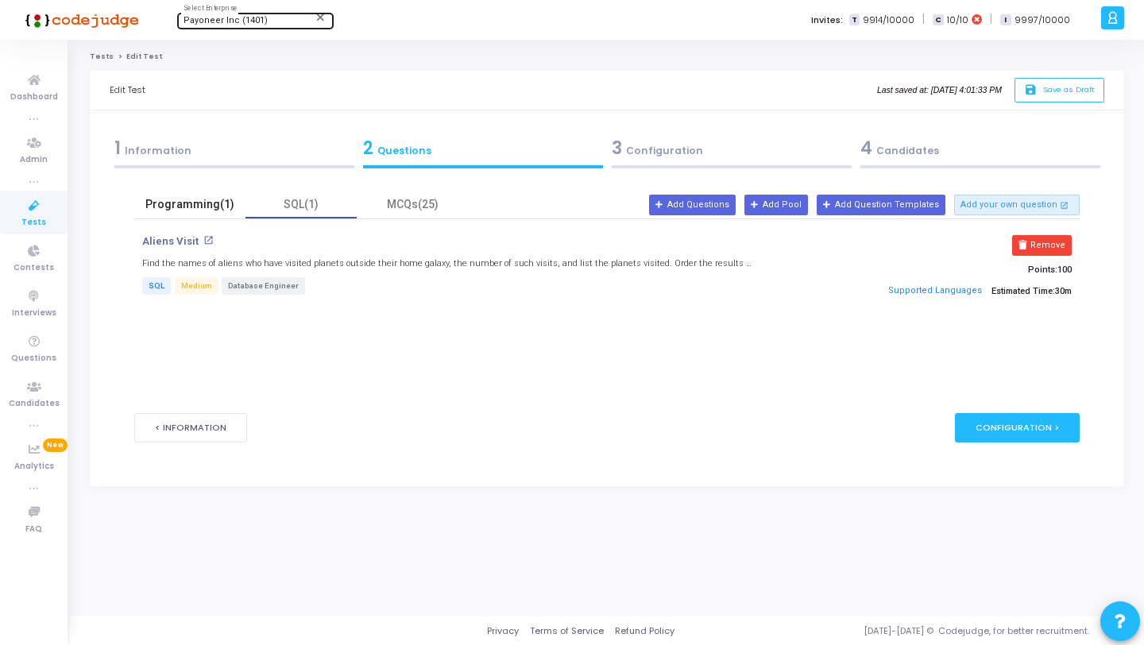
click at [194, 203] on div "Programming(1)" at bounding box center [190, 204] width 92 height 17
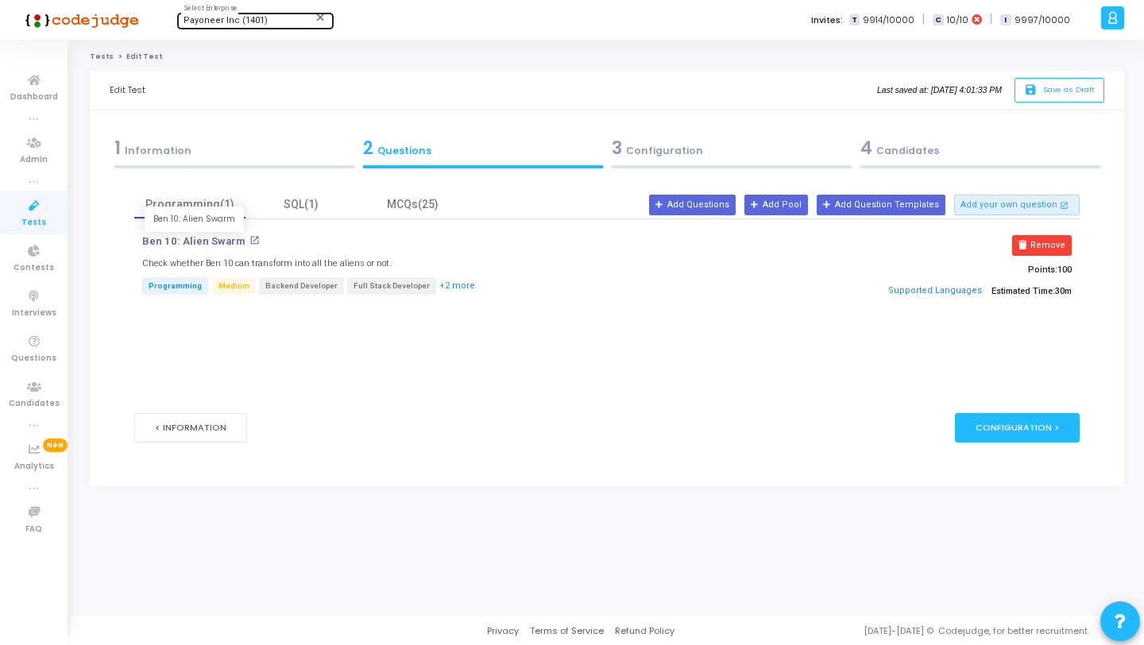
click at [187, 238] on p "Ben 10: Alien Swarm" at bounding box center [193, 241] width 102 height 13
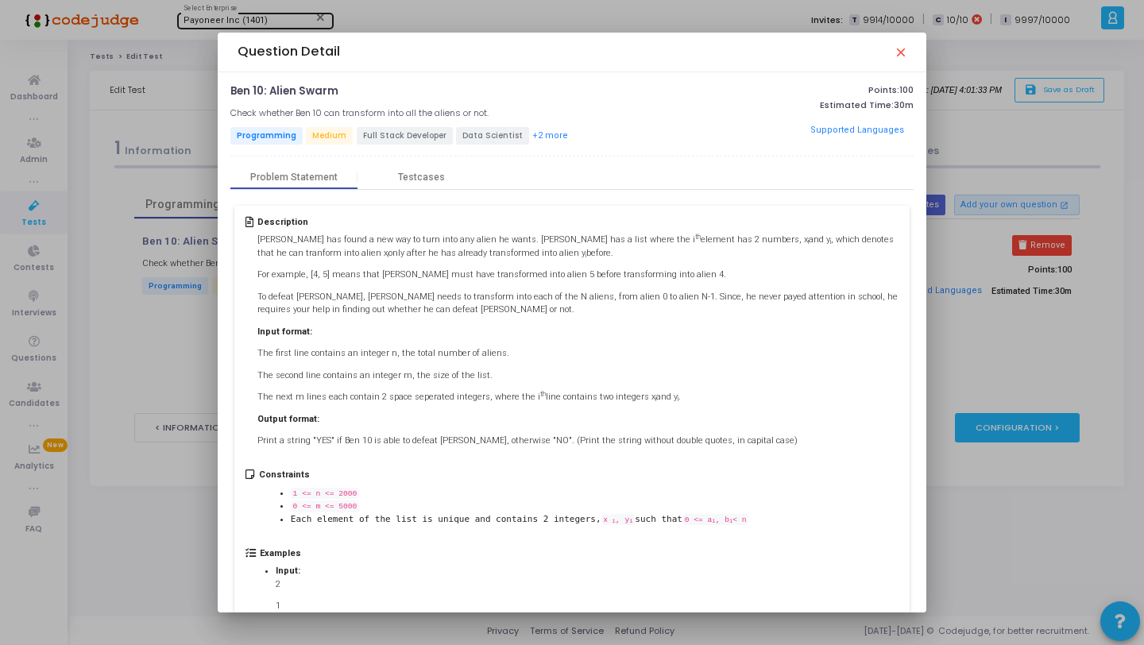
click at [901, 60] on div "Question Detail close" at bounding box center [571, 52] width 669 height 39
click at [895, 50] on mat-icon "close" at bounding box center [899, 51] width 13 height 13
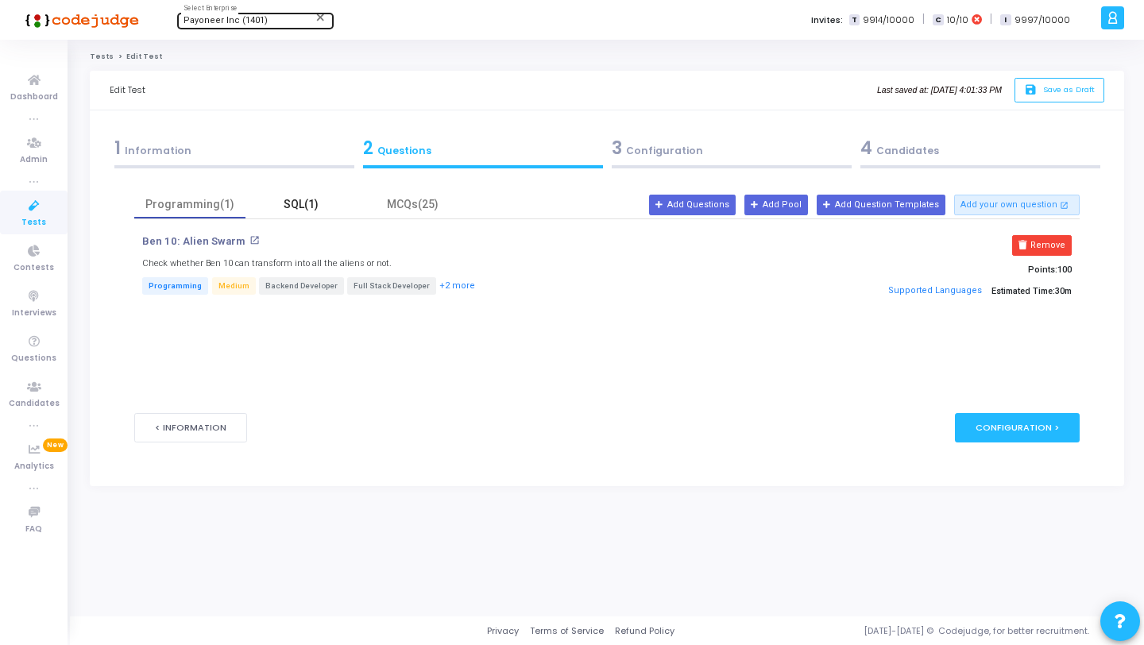
click at [284, 199] on div "SQL(1)" at bounding box center [301, 204] width 92 height 17
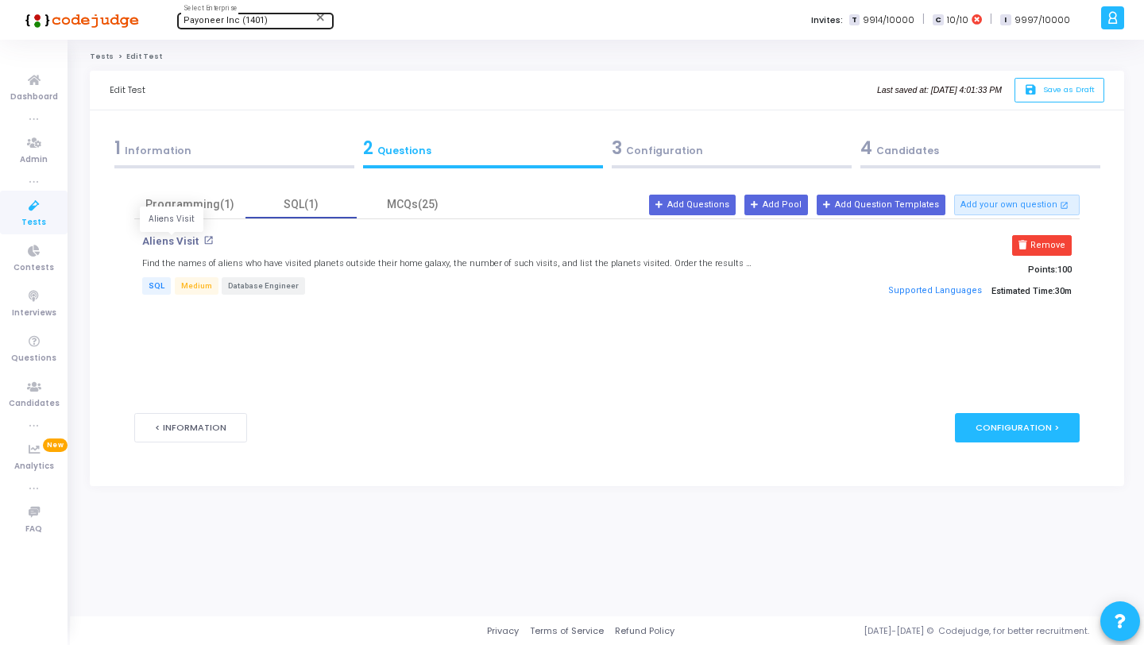
click at [175, 241] on p "Aliens Visit" at bounding box center [170, 241] width 56 height 13
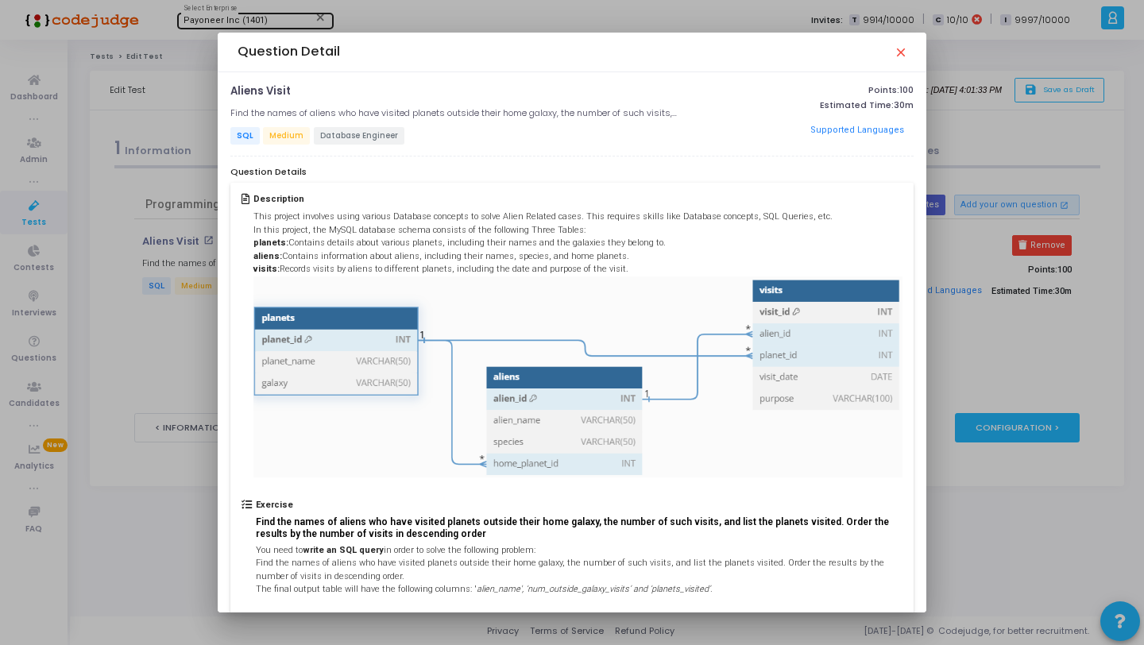
click at [904, 49] on mat-icon "close" at bounding box center [899, 51] width 13 height 13
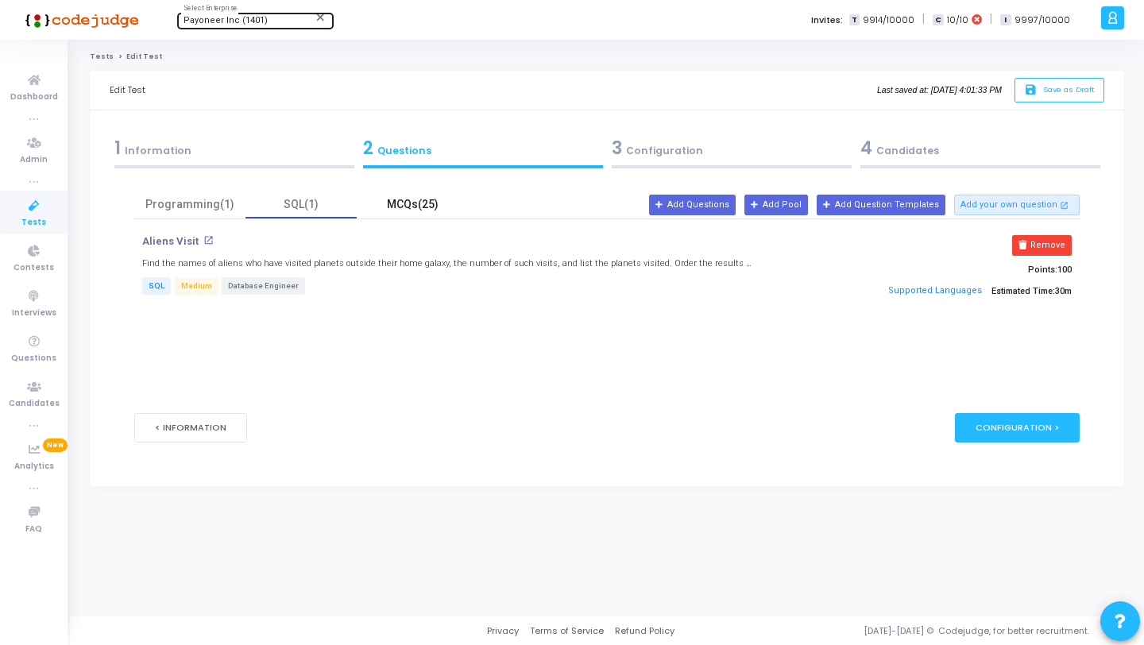
click at [422, 200] on div "MCQs(25)" at bounding box center [412, 204] width 92 height 17
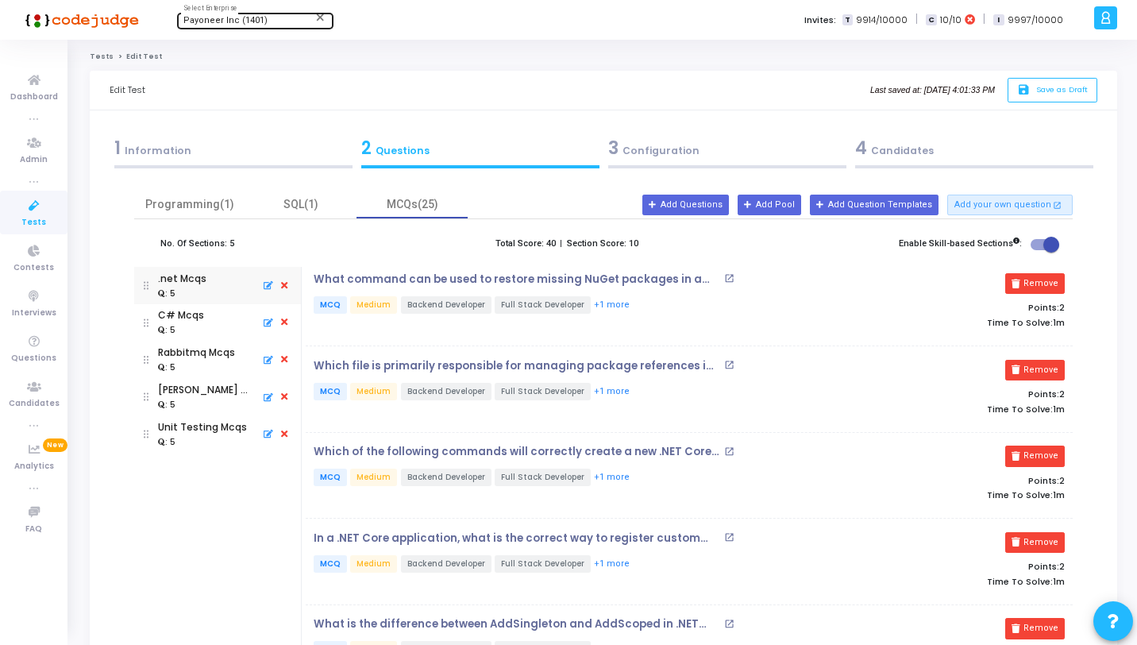
click at [719, 155] on div "3 Configuration" at bounding box center [727, 148] width 238 height 26
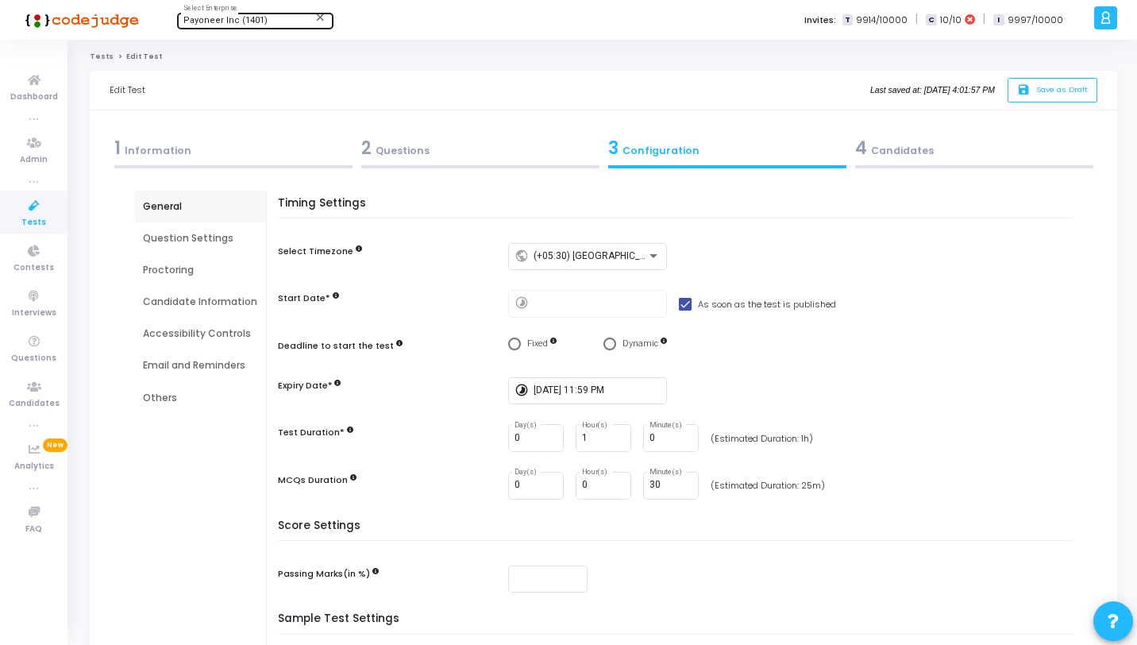
click at [487, 154] on div "2 Questions" at bounding box center [480, 148] width 238 height 26
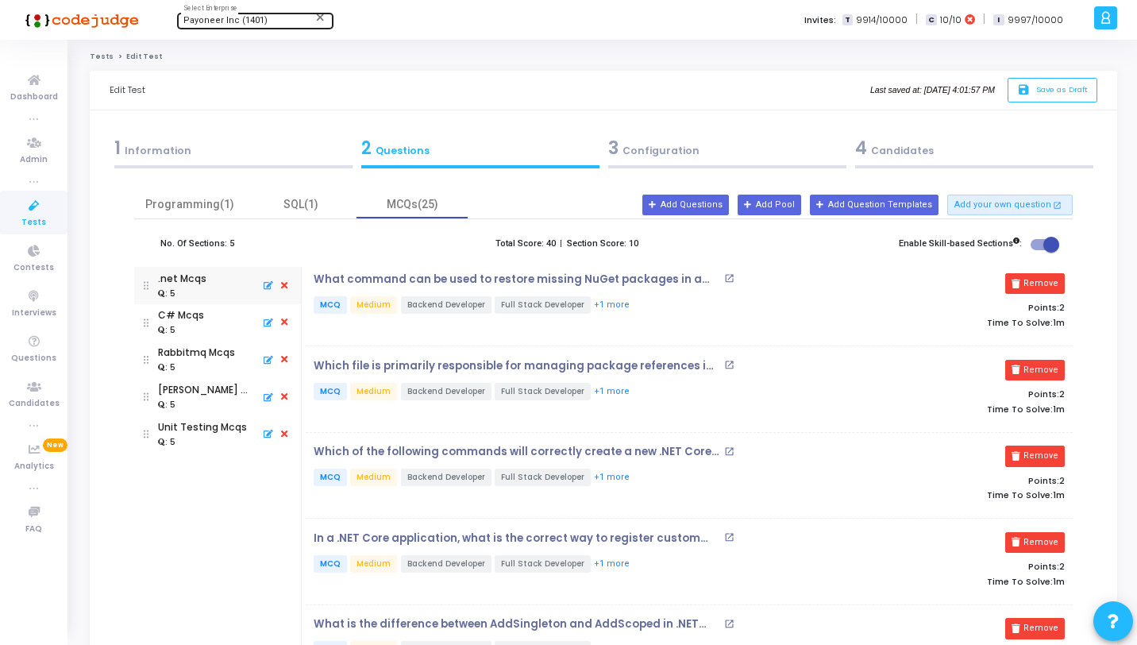
click at [853, 144] on div "4 Candidates" at bounding box center [973, 151] width 247 height 43
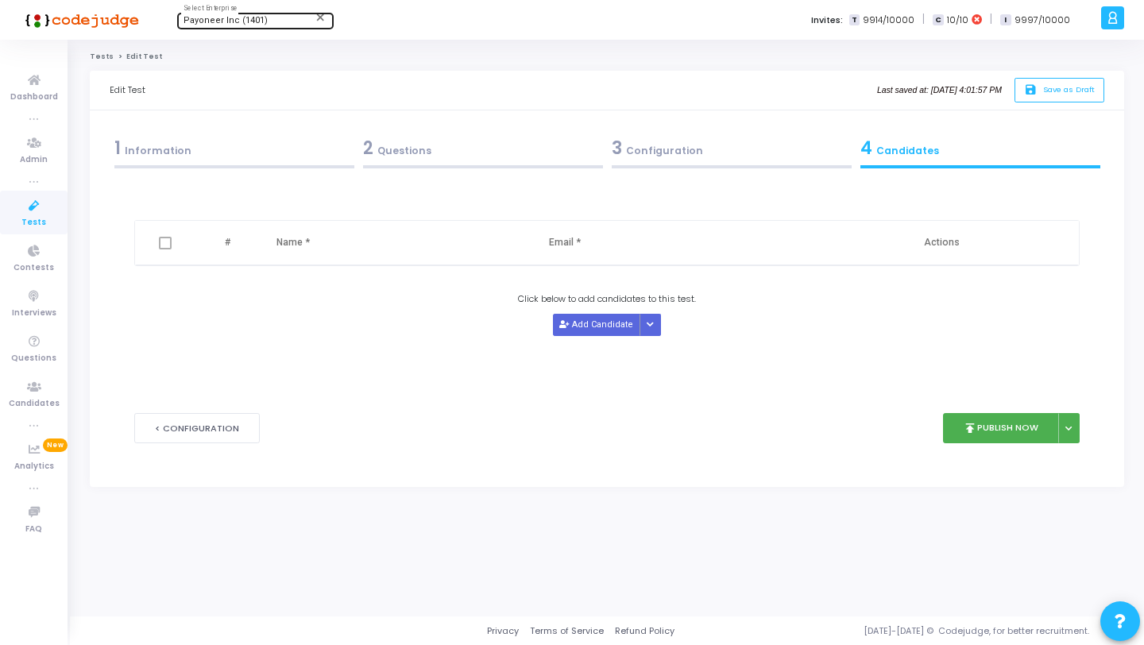
click at [542, 164] on div "2 Questions" at bounding box center [482, 151] width 249 height 43
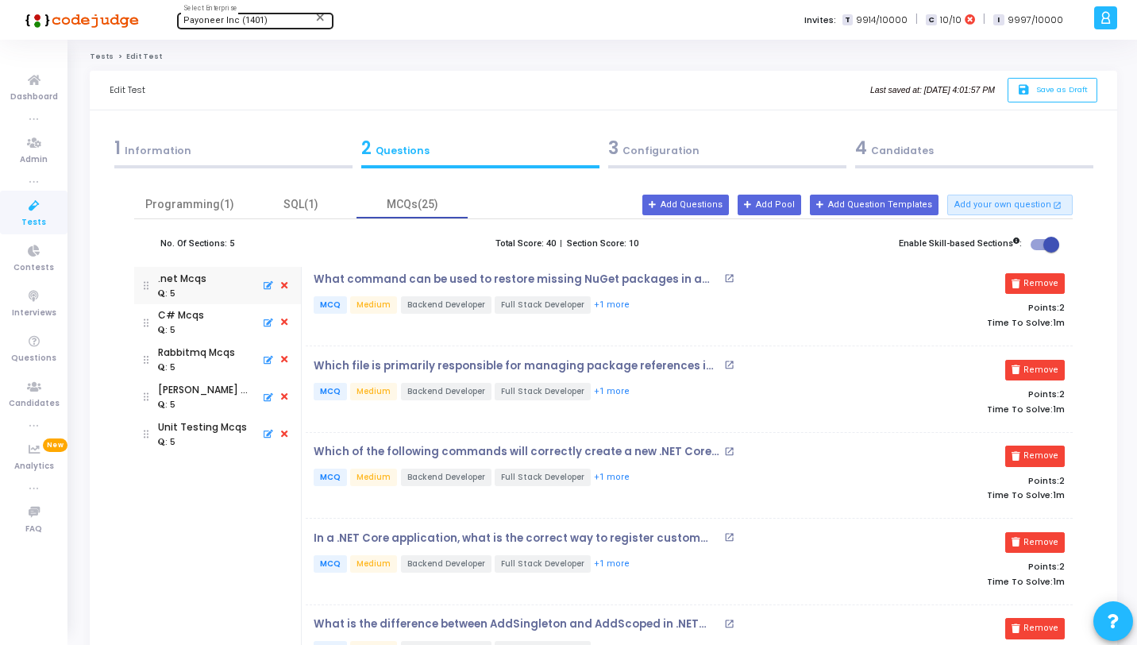
click at [15, 199] on link "Tests" at bounding box center [33, 213] width 67 height 44
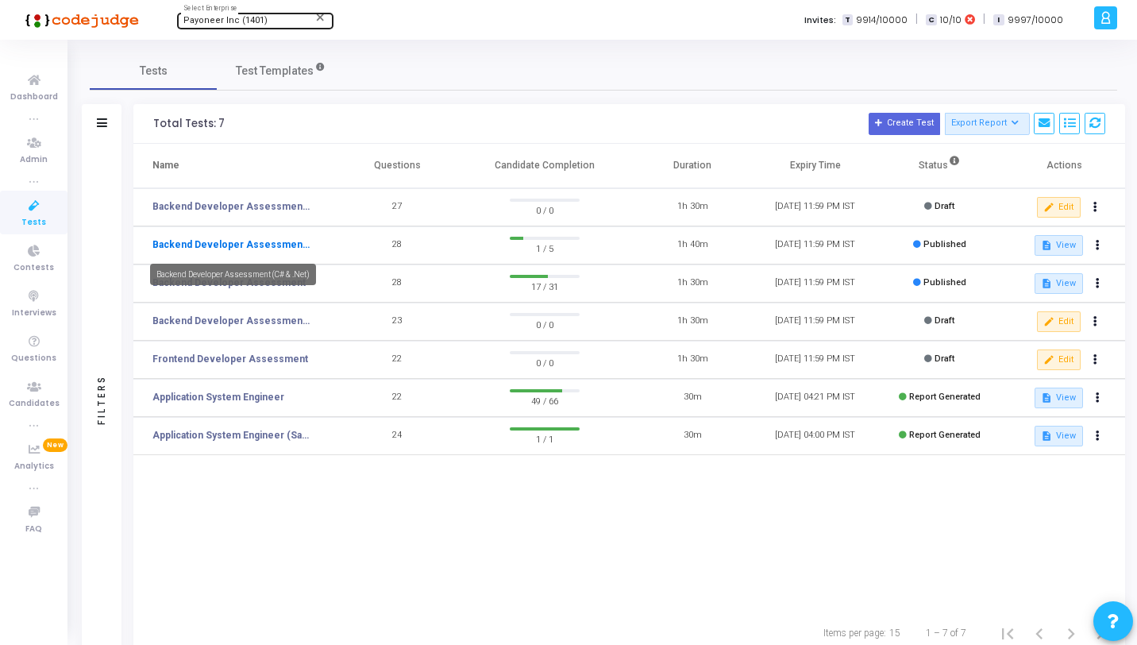
click at [254, 249] on link "Backend Developer Assessment (C# & .Net)" at bounding box center [231, 244] width 159 height 14
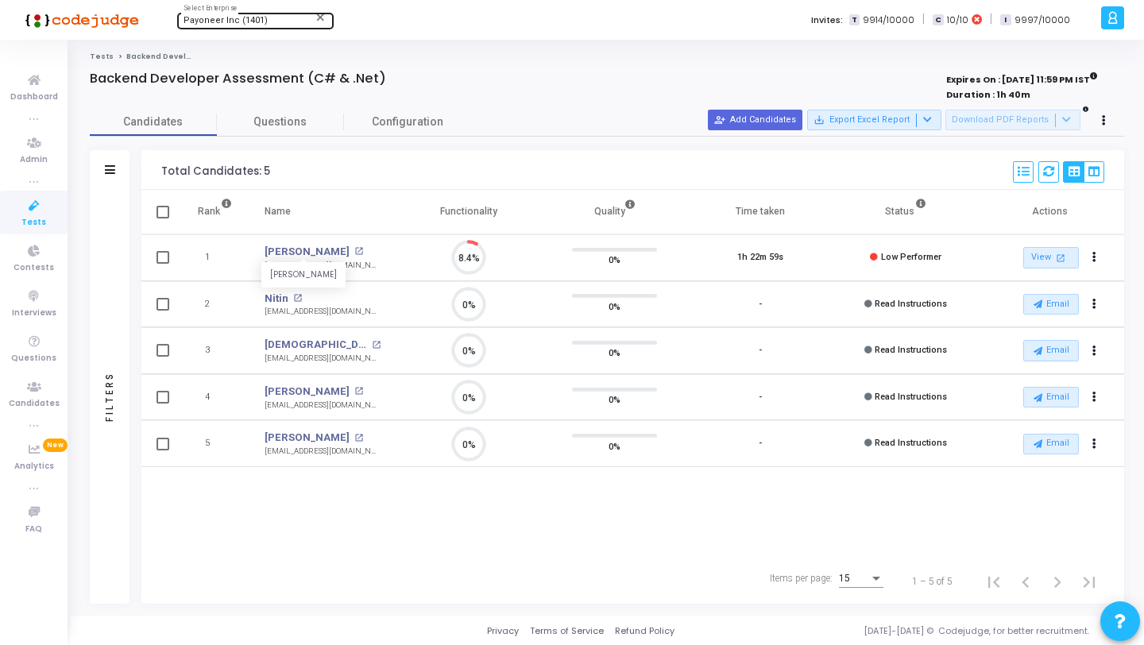
scroll to position [33, 40]
click at [354, 253] on mat-icon "open_in_new" at bounding box center [358, 251] width 9 height 9
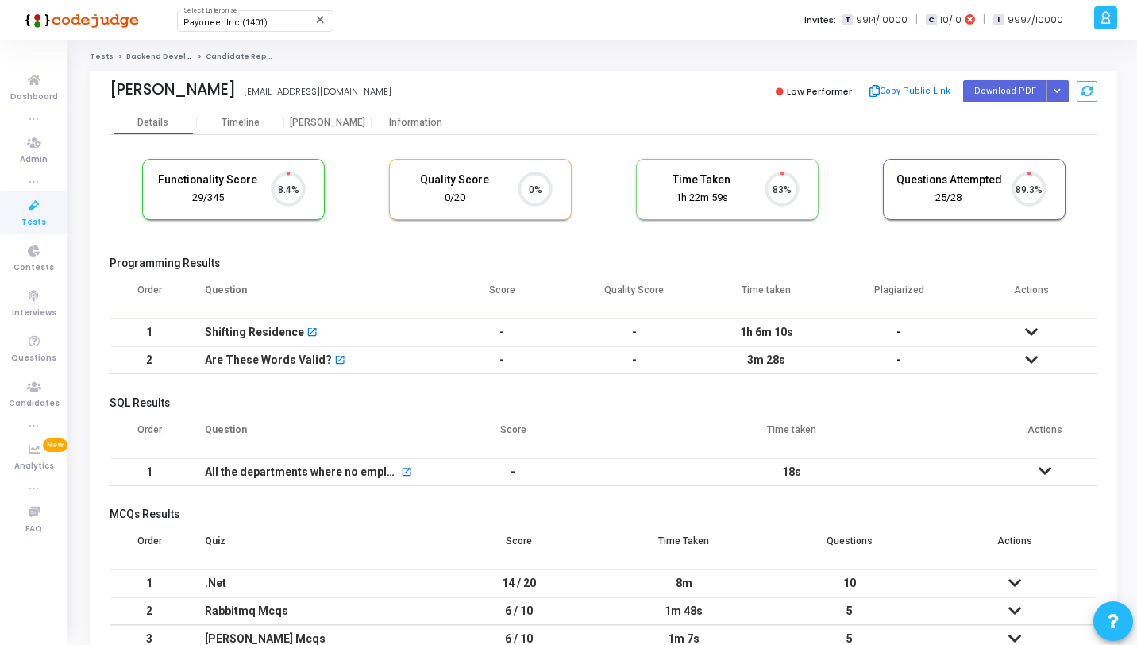
scroll to position [33, 40]
click at [386, 328] on div "Shifting Residence open_in_new" at bounding box center [312, 332] width 215 height 26
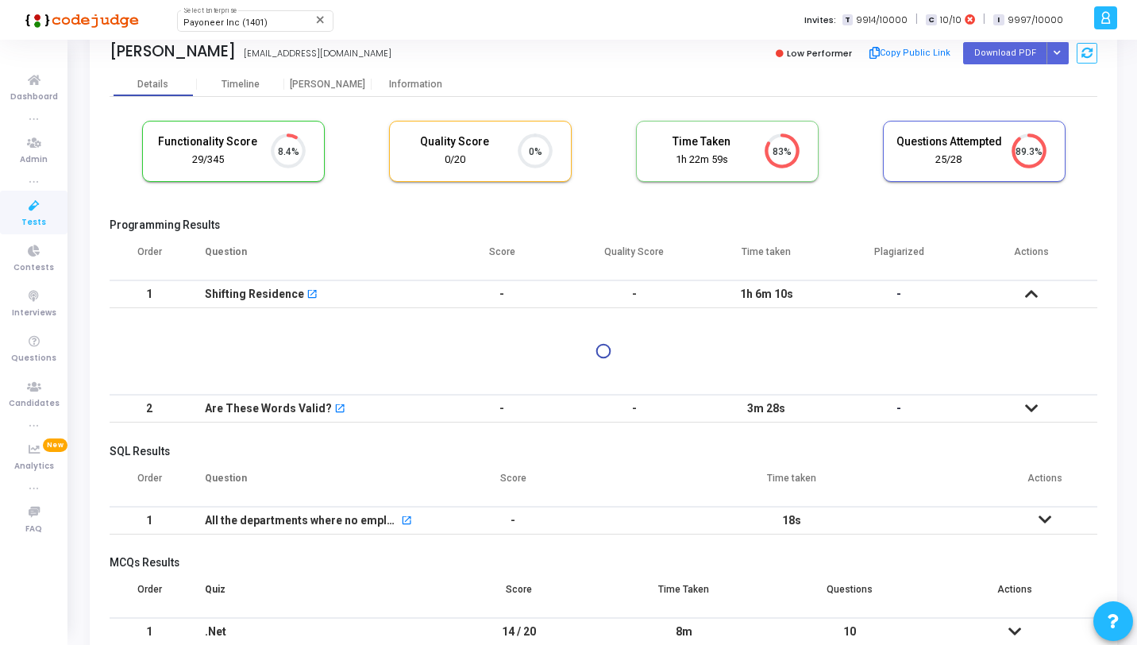
scroll to position [208, 0]
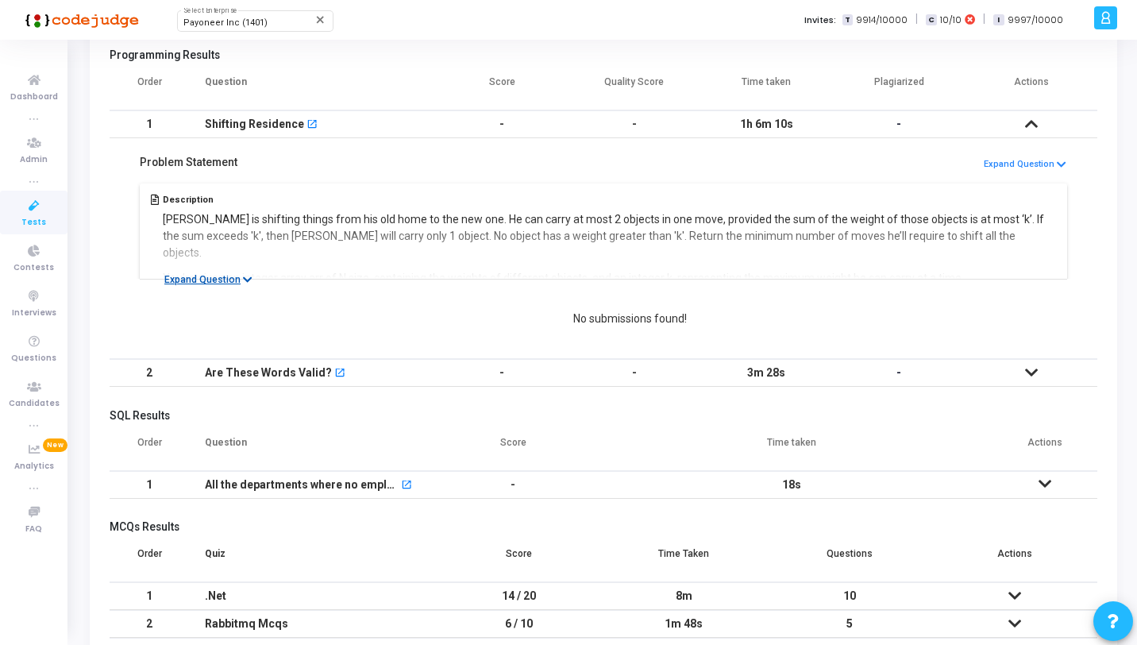
click at [249, 280] on icon at bounding box center [248, 280] width 10 height 10
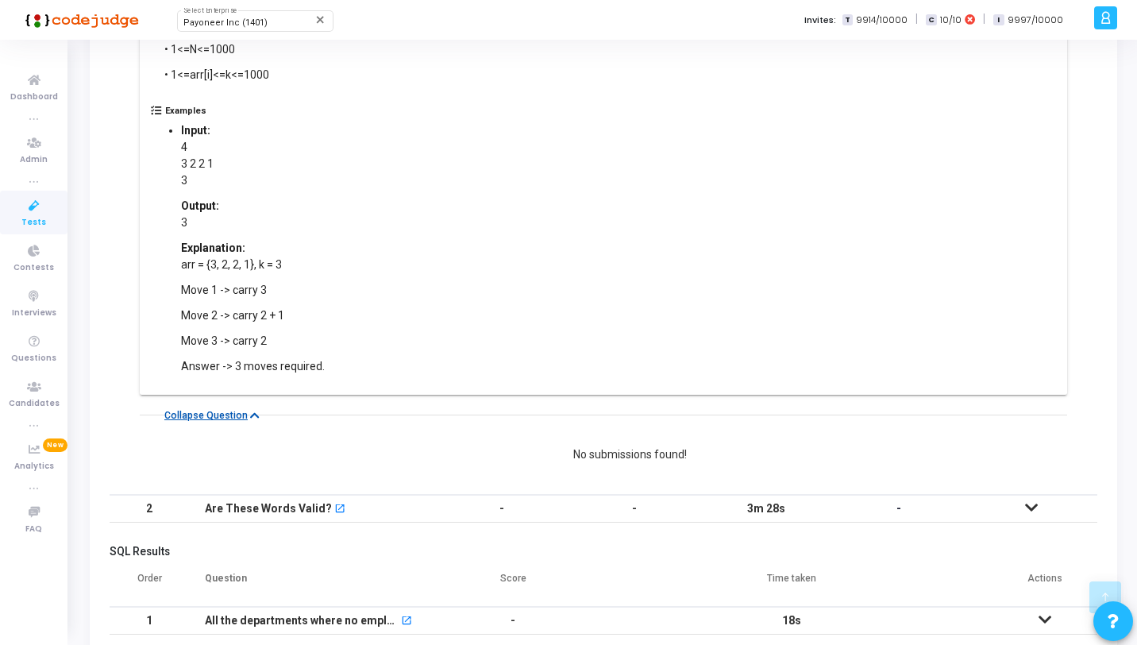
scroll to position [686, 0]
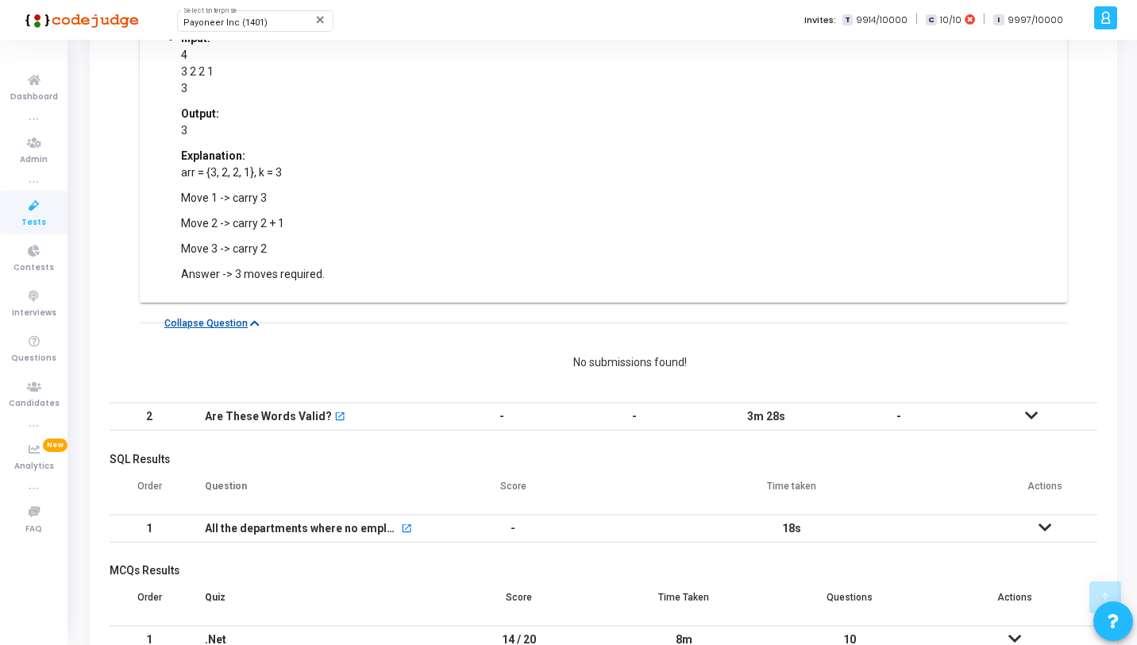
click at [358, 403] on div "Are These Words Valid? open_in_new" at bounding box center [312, 416] width 215 height 26
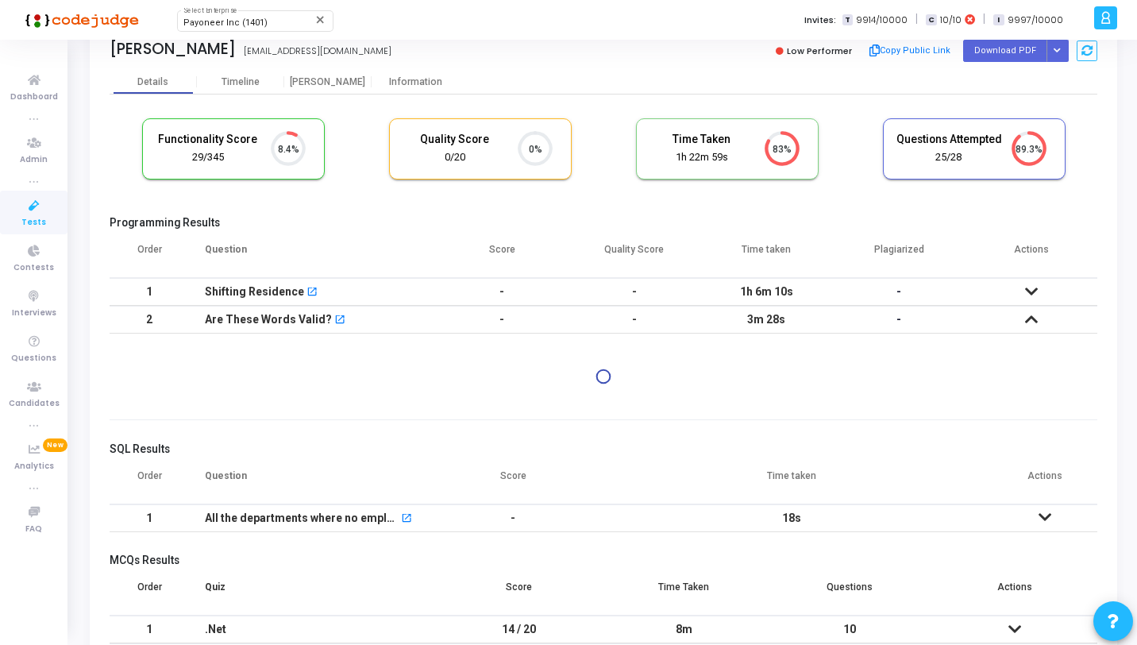
scroll to position [0, 0]
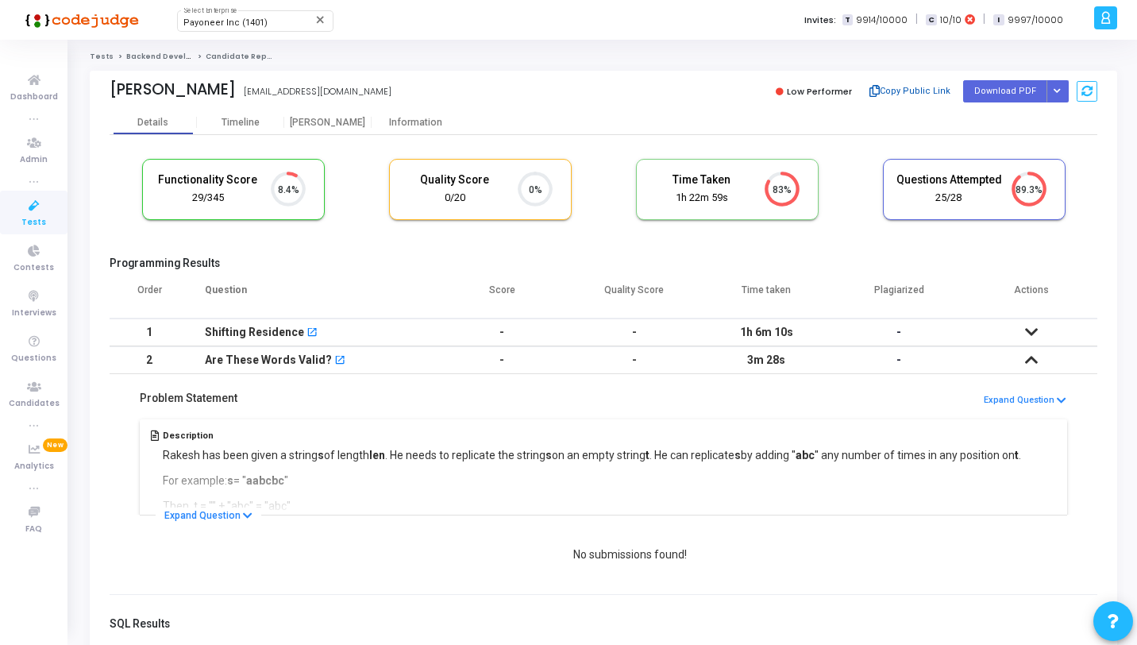
click at [897, 91] on button "Copy Public Link" at bounding box center [909, 91] width 91 height 24
click at [587, 362] on td "-" at bounding box center [635, 360] width 133 height 28
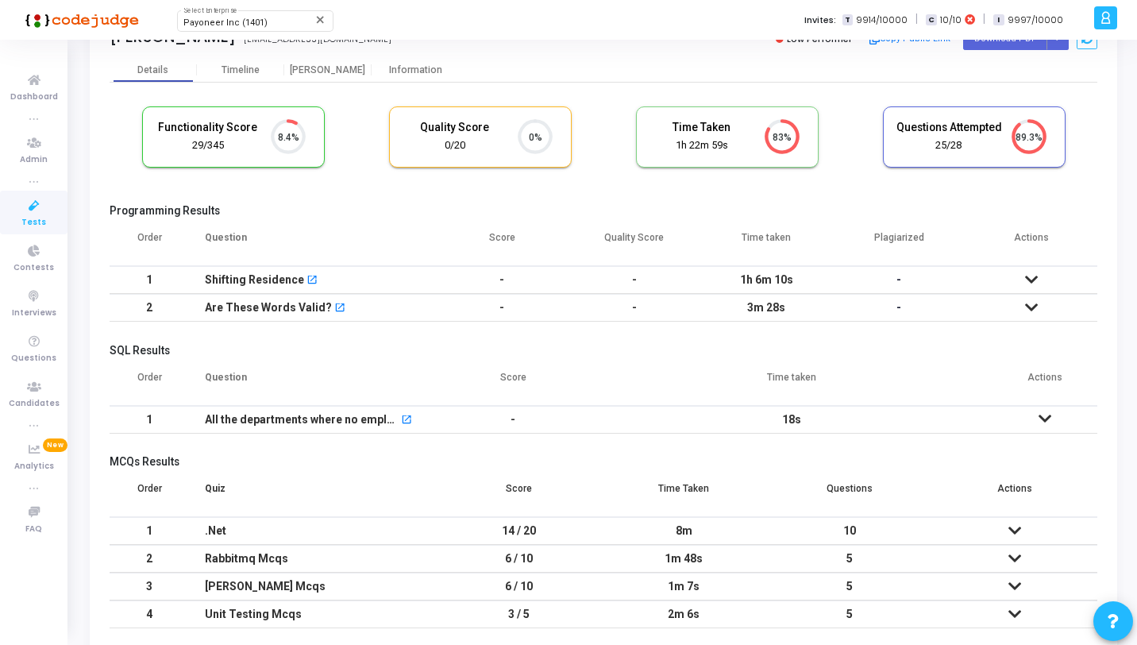
scroll to position [121, 0]
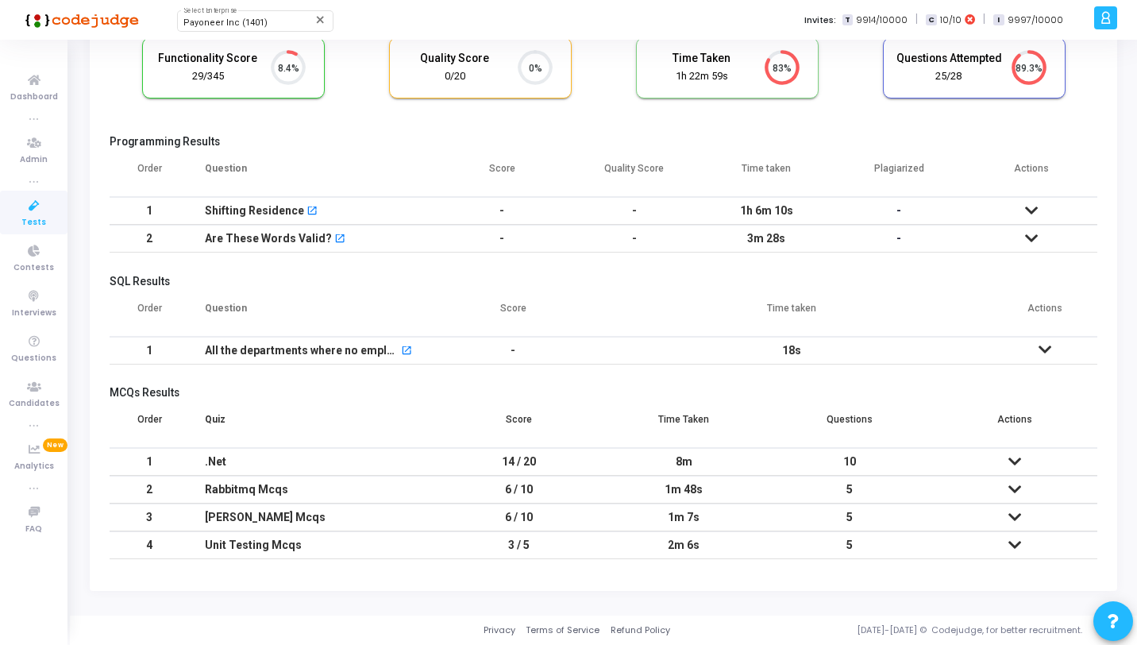
click at [642, 462] on div "8m" at bounding box center [683, 462] width 133 height 26
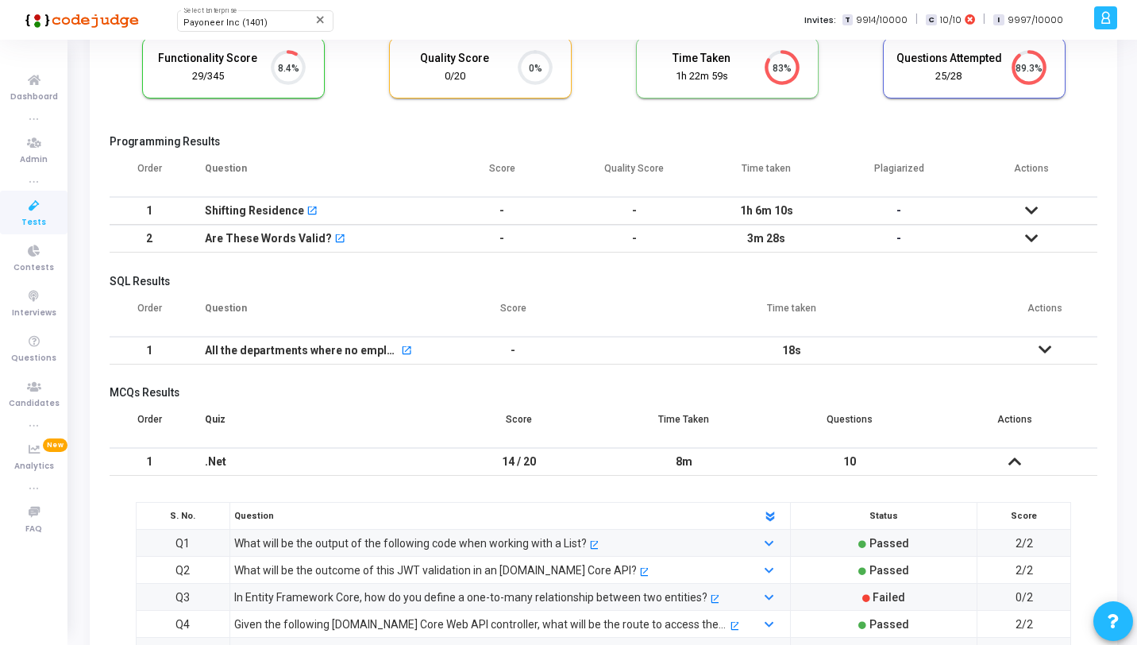
click at [642, 462] on div "8m" at bounding box center [683, 462] width 133 height 26
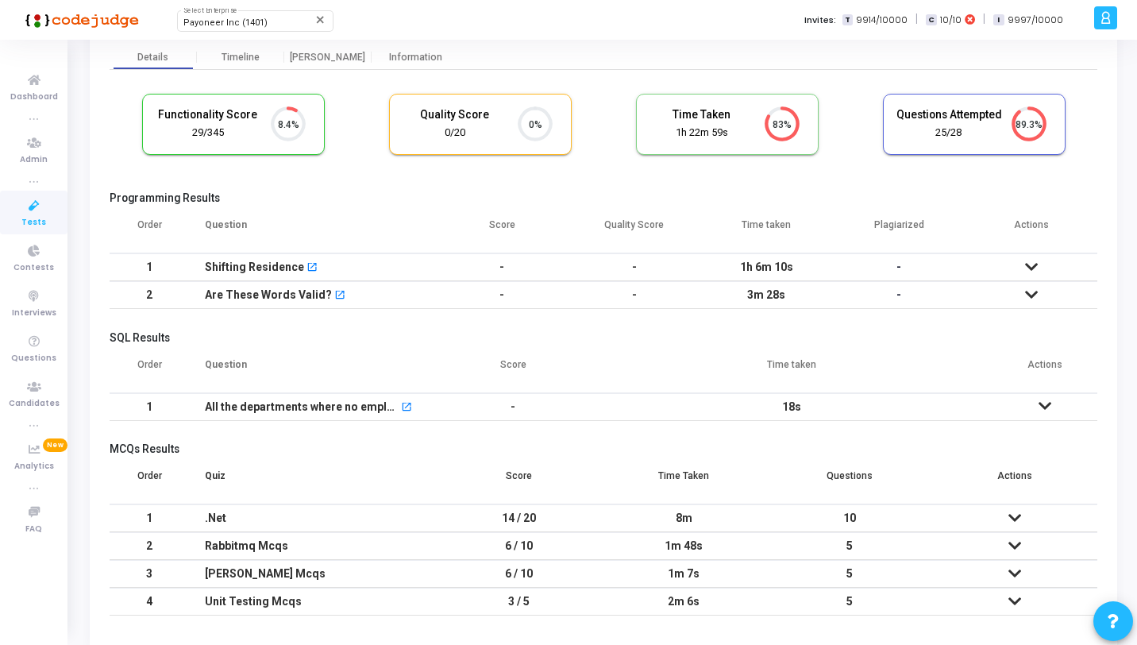
scroll to position [0, 0]
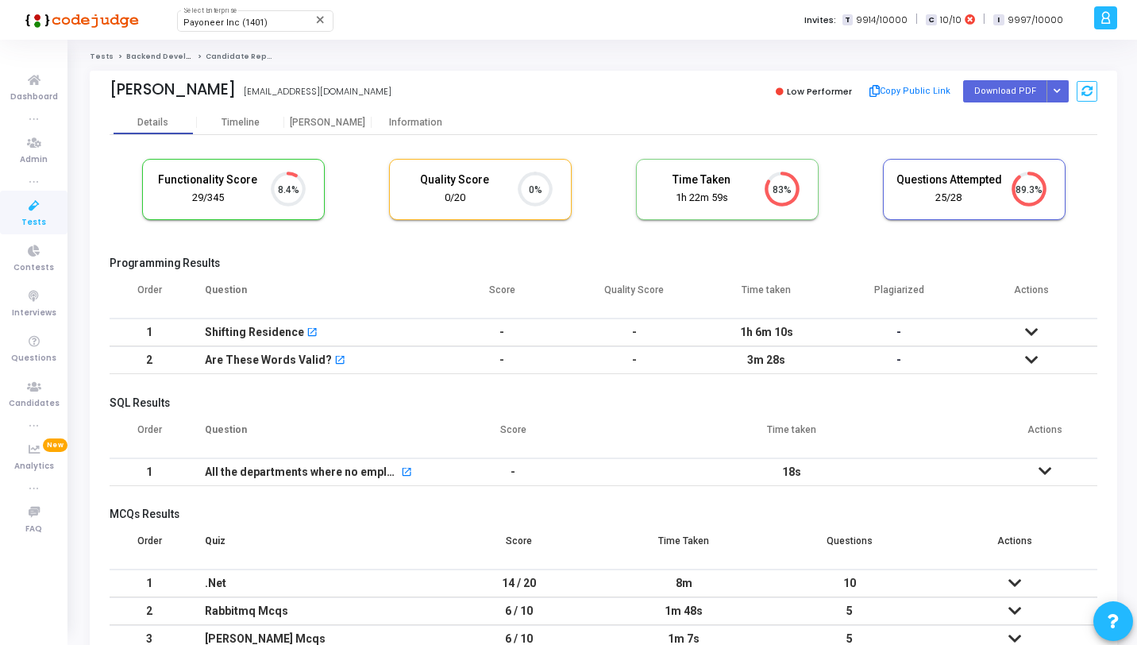
click at [33, 210] on icon at bounding box center [33, 206] width 33 height 20
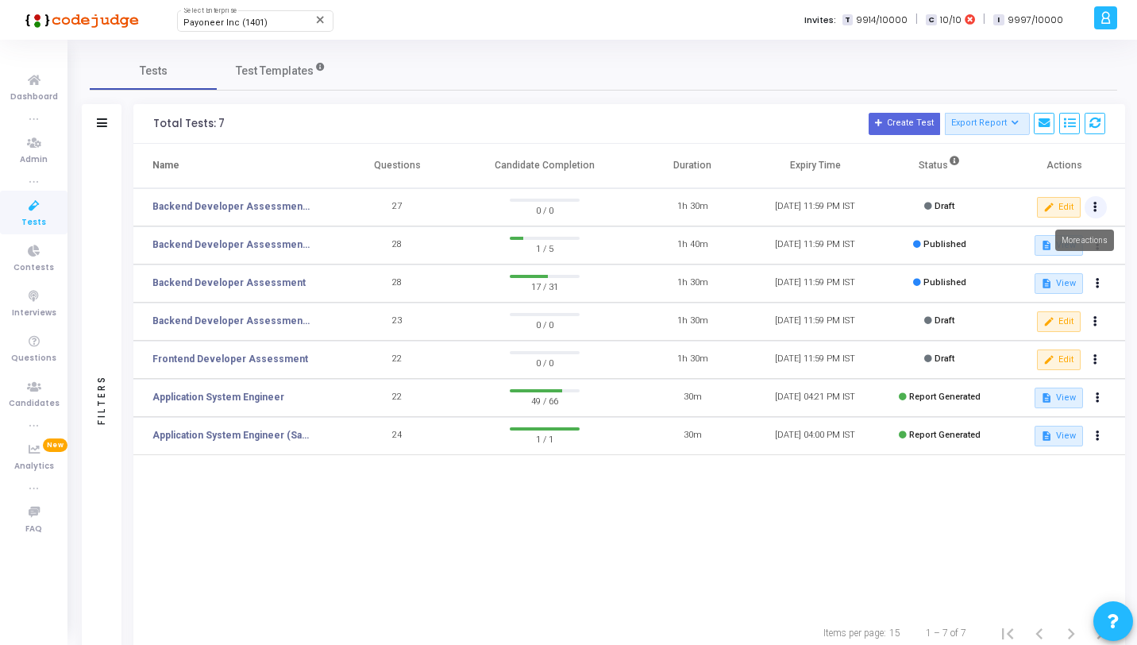
click at [1090, 210] on button at bounding box center [1096, 207] width 22 height 22
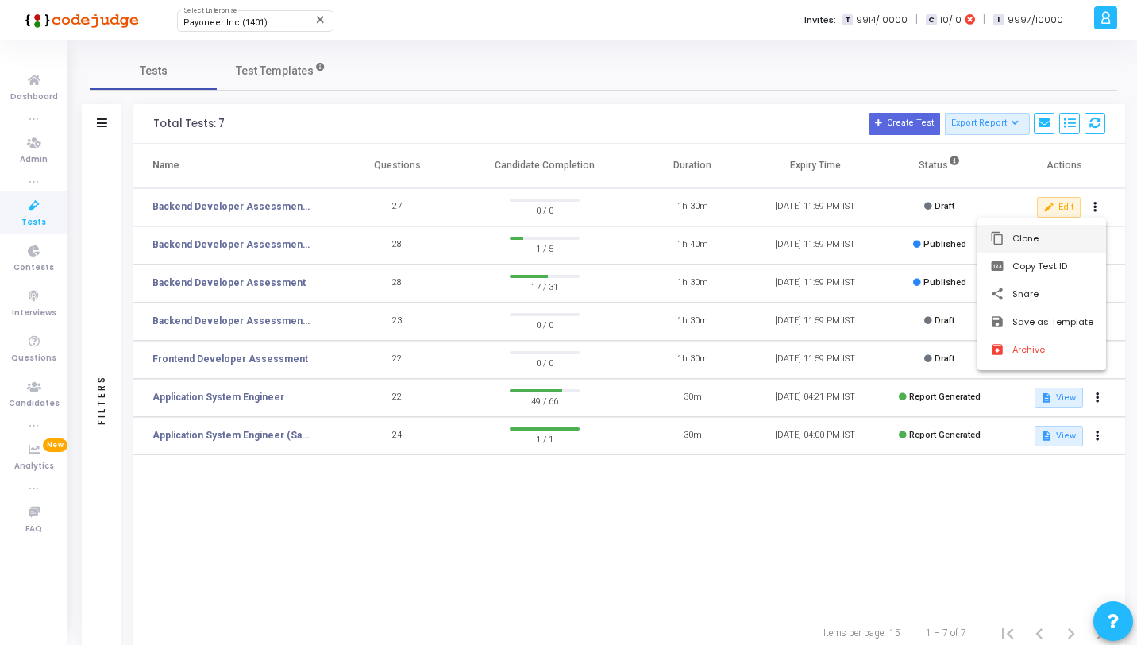
click at [1000, 229] on button "content_copy Clone" at bounding box center [1042, 239] width 129 height 28
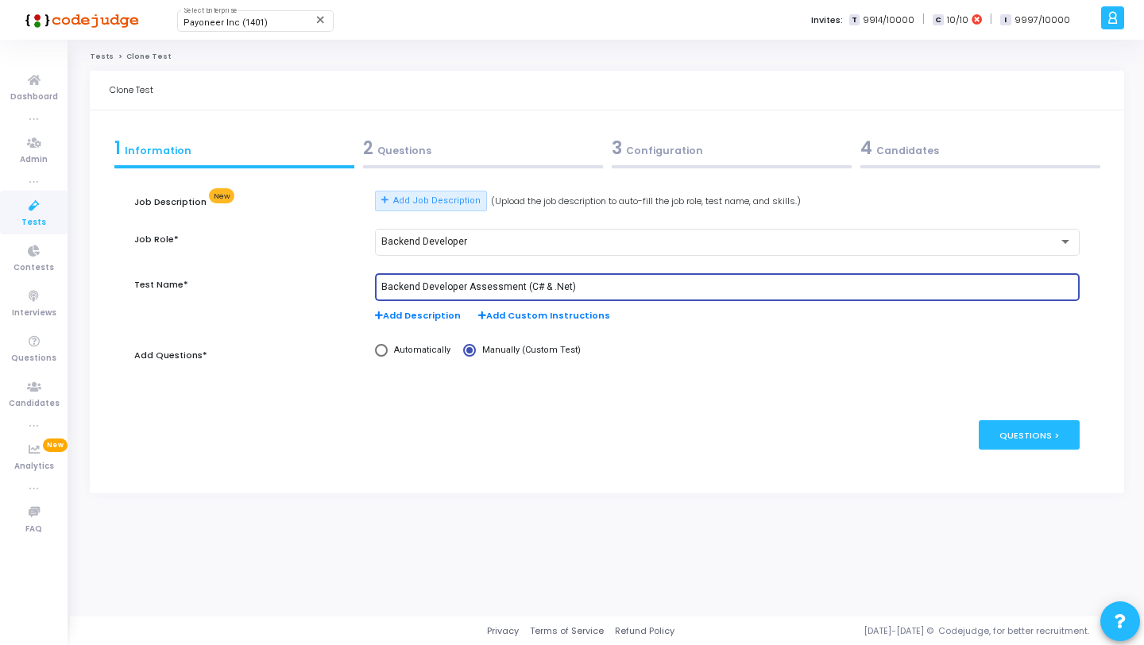
click at [591, 287] on input "Backend Developer Assessment (C# & .Net)" at bounding box center [727, 287] width 692 height 11
type input "Backend Developer Assessment (C# & .Net) Demo"
click at [783, 152] on div "3 Configuration" at bounding box center [731, 148] width 240 height 26
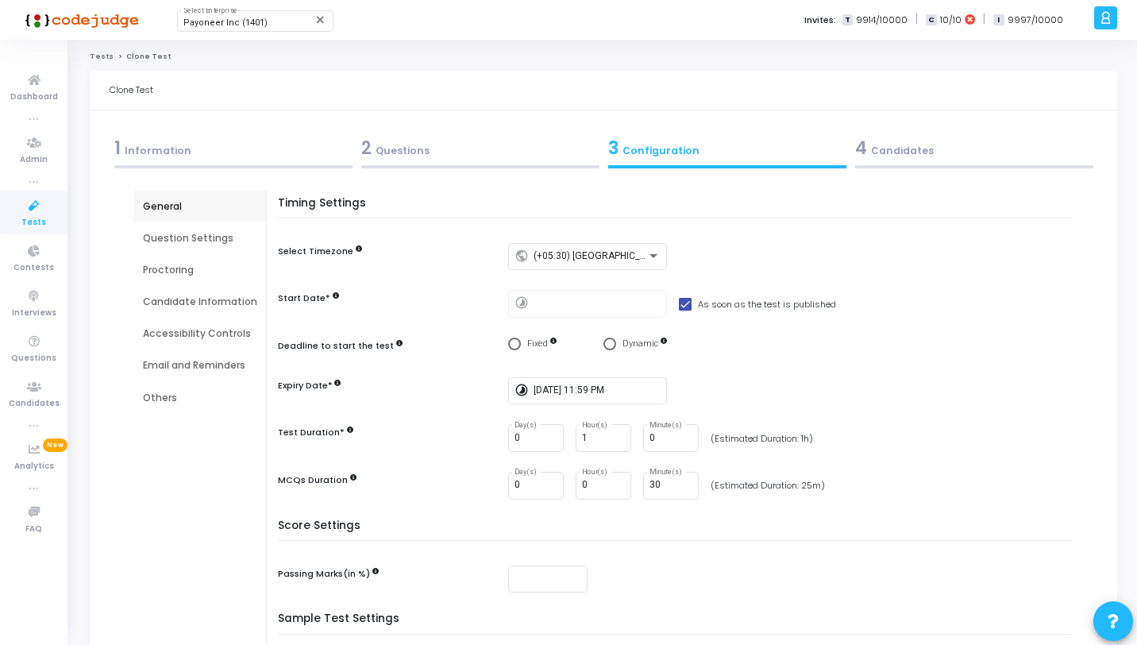
click at [997, 148] on div "4 Candidates" at bounding box center [974, 148] width 238 height 26
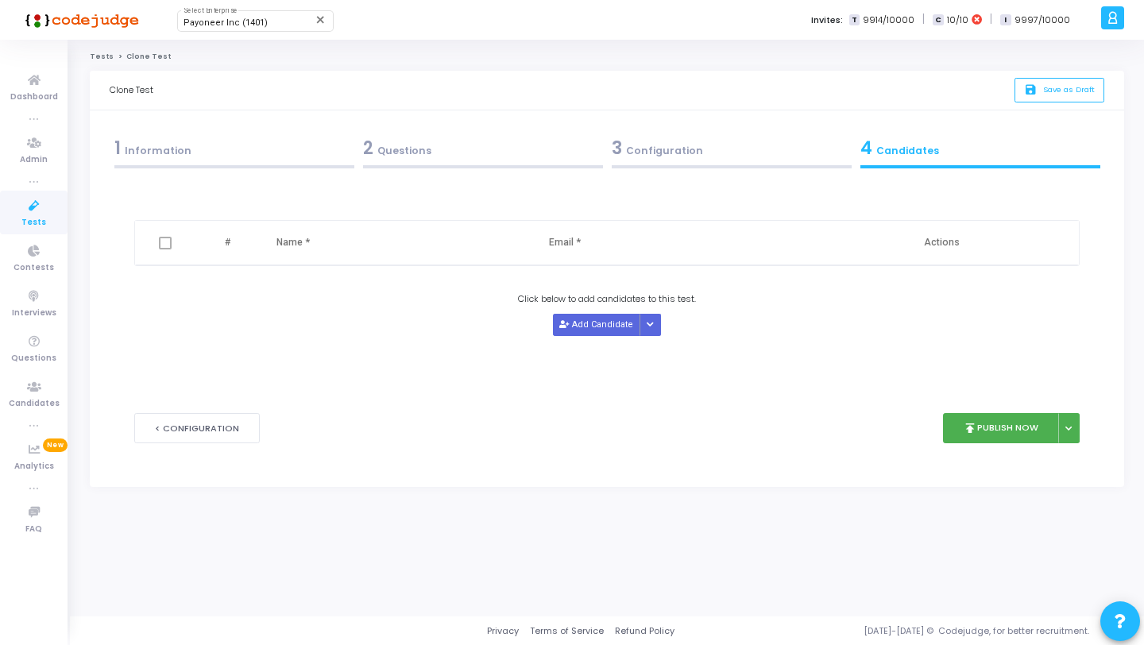
click at [671, 148] on div "3 Configuration" at bounding box center [731, 148] width 240 height 26
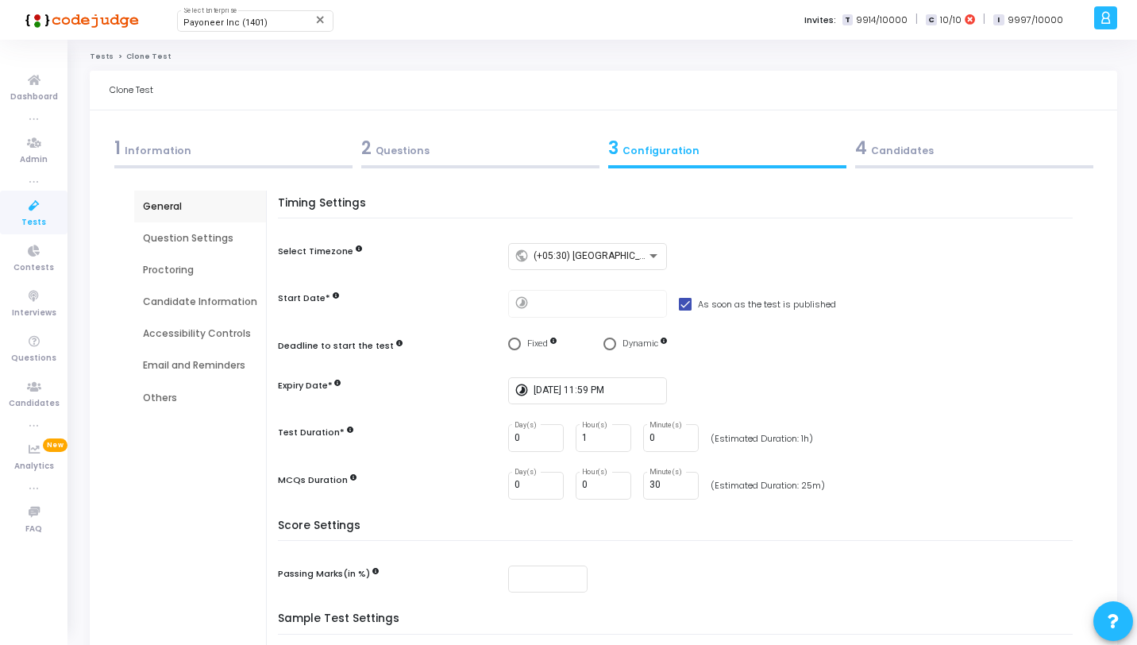
click at [189, 241] on div "Question Settings" at bounding box center [200, 238] width 114 height 14
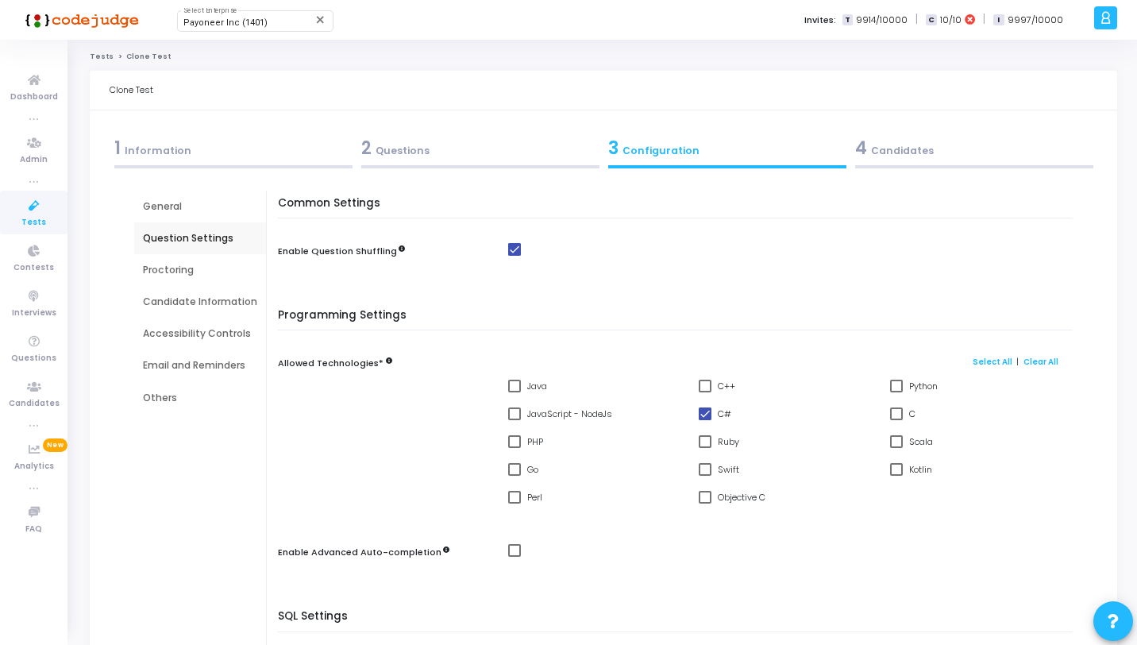
click at [194, 267] on div "Proctoring" at bounding box center [200, 270] width 114 height 14
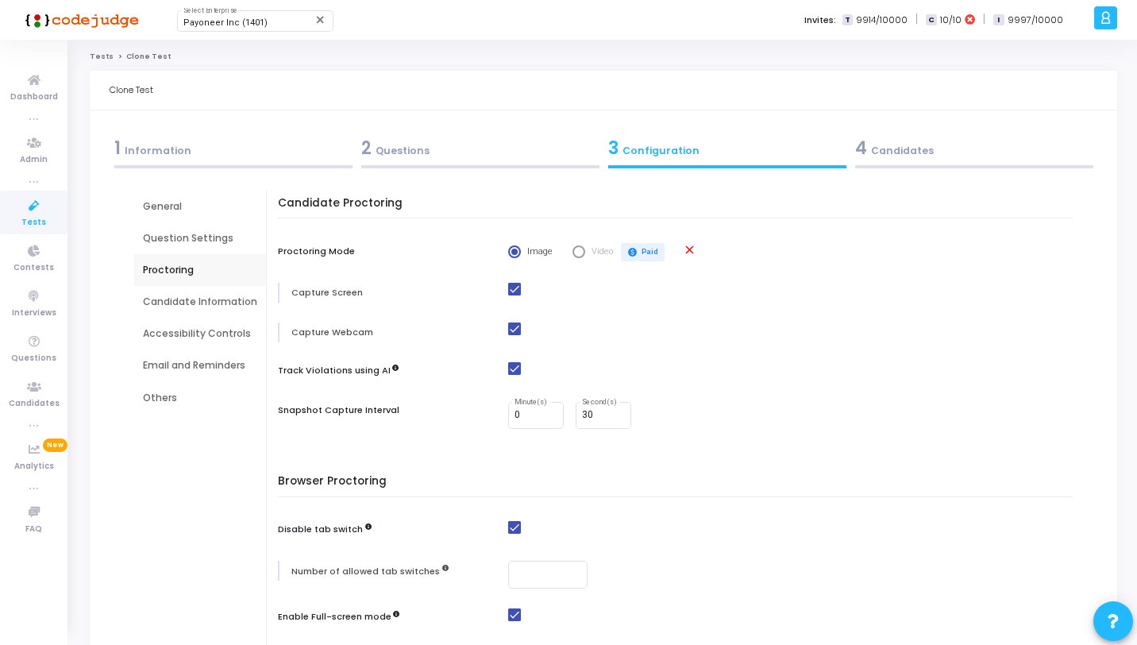
click at [438, 158] on div "2 Questions" at bounding box center [480, 148] width 238 height 26
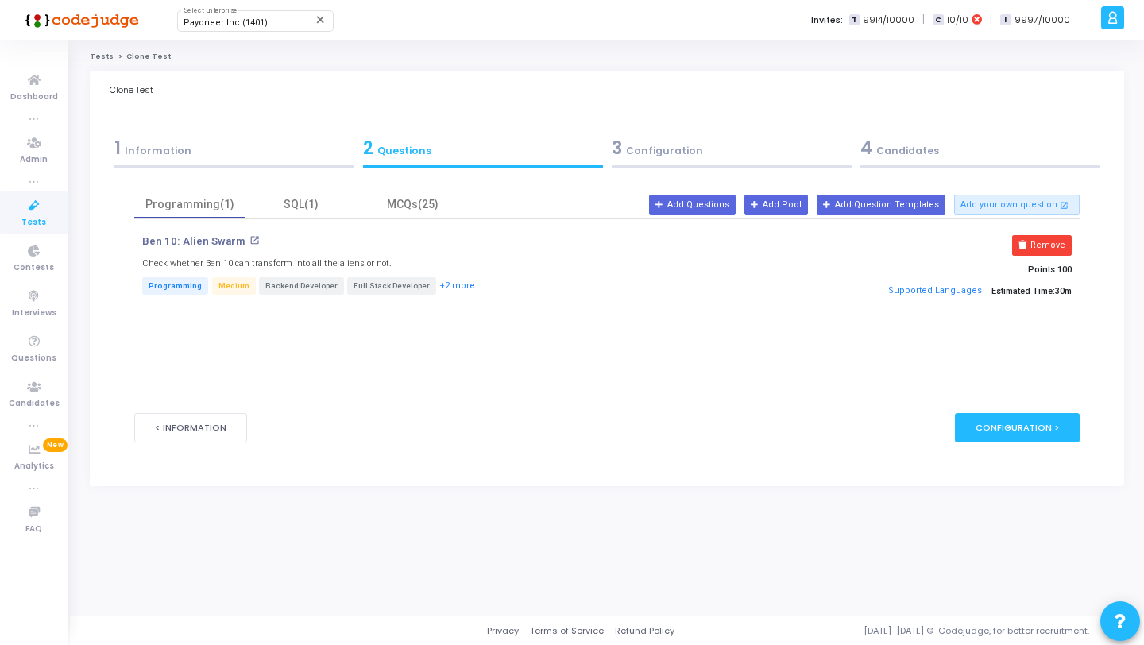
click at [693, 156] on div "3 Configuration" at bounding box center [731, 148] width 240 height 26
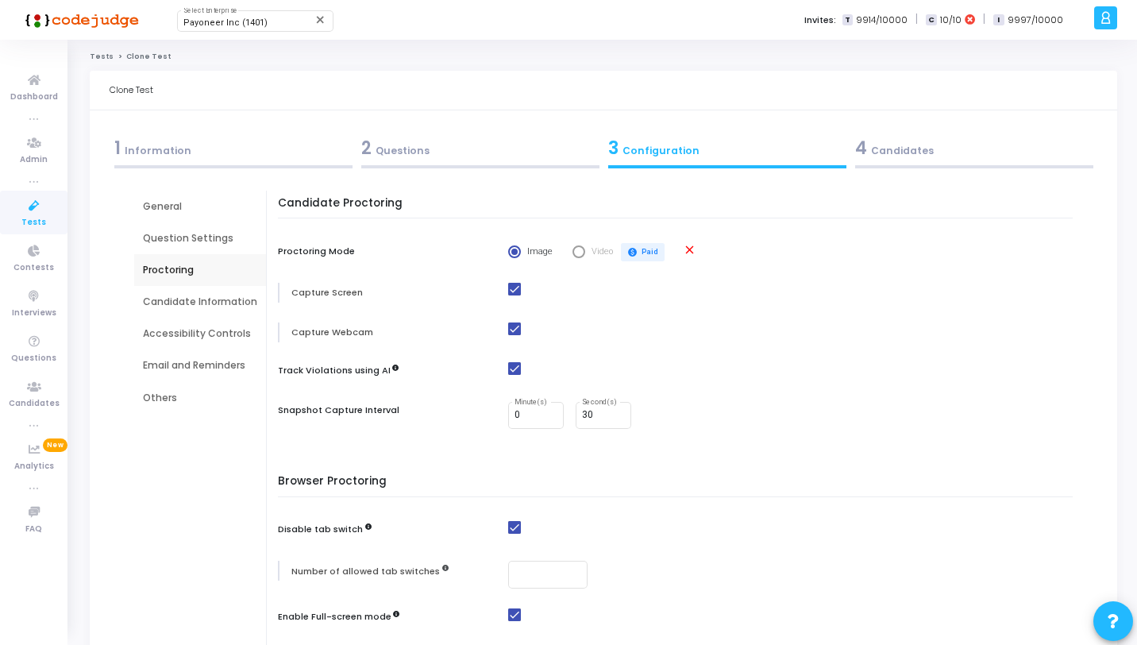
click at [688, 253] on mat-icon "close" at bounding box center [689, 249] width 13 height 13
radio input "false"
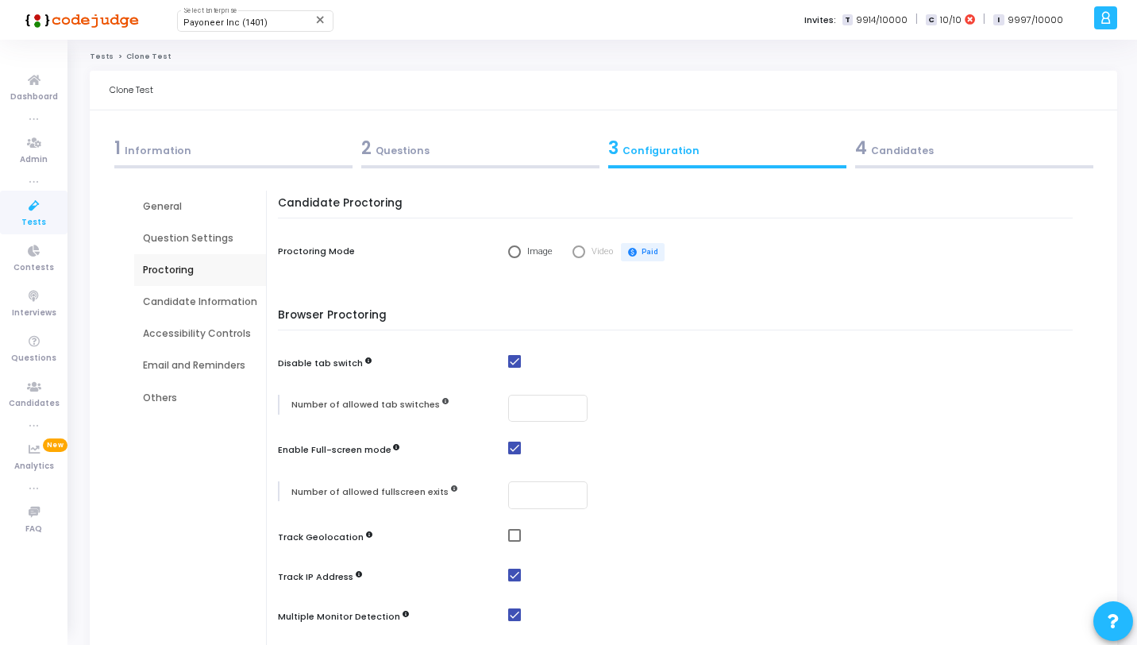
click at [514, 356] on span at bounding box center [514, 361] width 13 height 13
click at [514, 368] on input "checkbox" at bounding box center [514, 368] width 1 height 1
checkbox input "false"
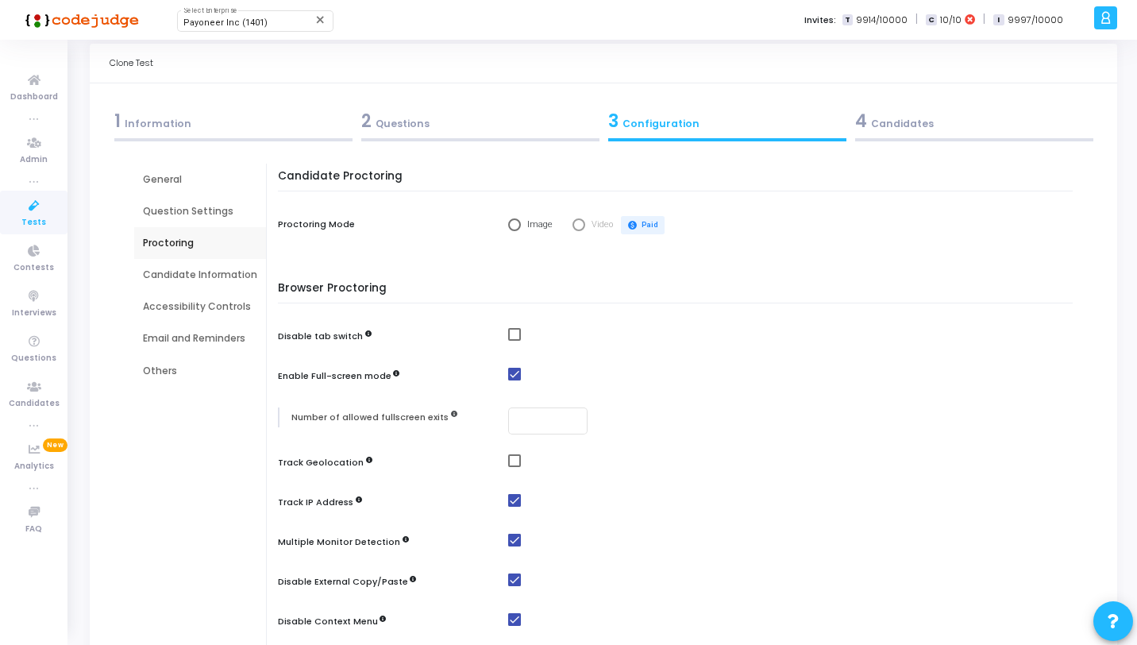
click at [515, 369] on span at bounding box center [514, 374] width 13 height 13
click at [515, 380] on input "checkbox" at bounding box center [514, 380] width 1 height 1
checkbox input "false"
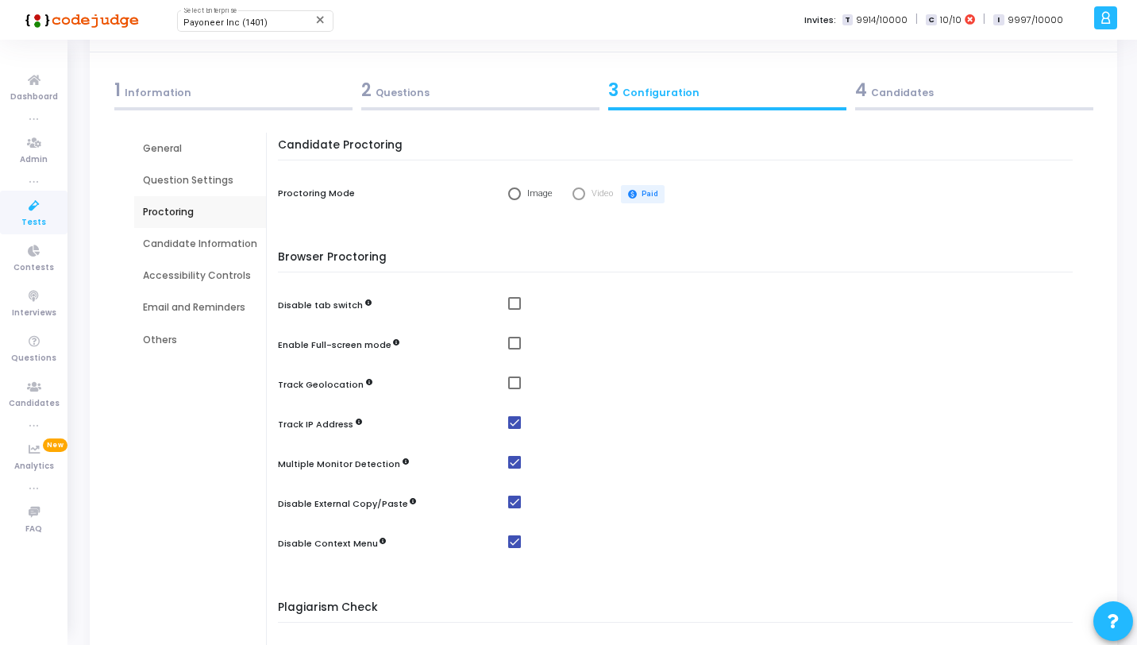
scroll to position [59, 0]
click at [508, 416] on span at bounding box center [514, 421] width 13 height 13
click at [514, 428] on input "checkbox" at bounding box center [514, 428] width 1 height 1
checkbox input "false"
click at [514, 466] on span at bounding box center [514, 461] width 13 height 13
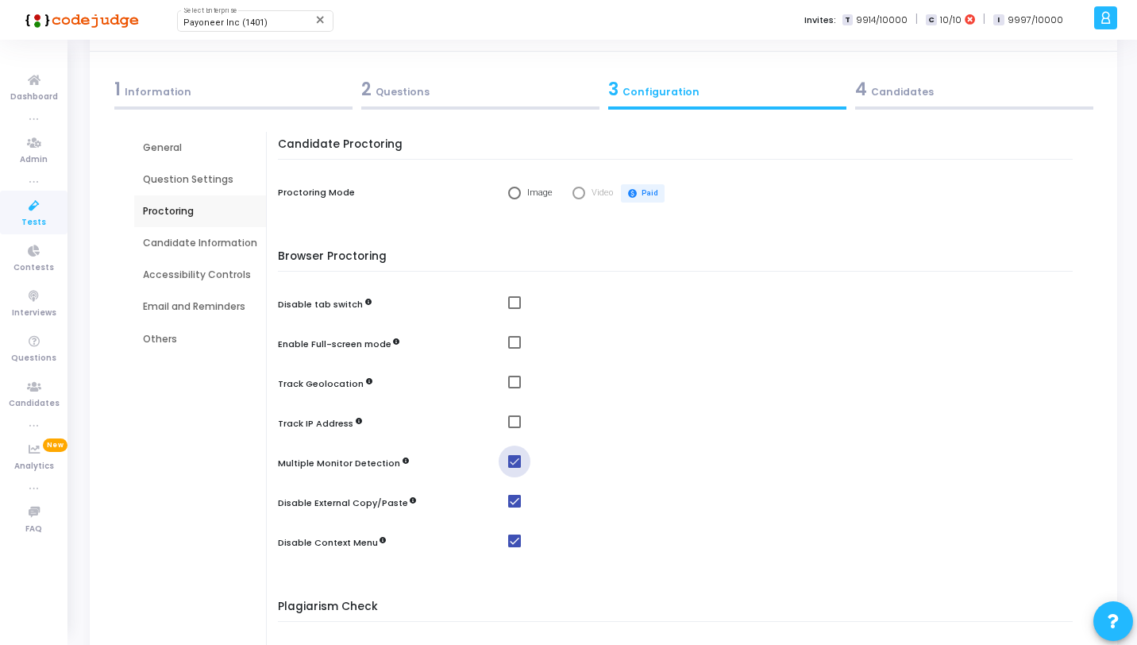
click at [514, 468] on input "checkbox" at bounding box center [514, 468] width 1 height 1
checkbox input "false"
click at [515, 496] on span at bounding box center [514, 501] width 13 height 13
click at [515, 507] on input "checkbox" at bounding box center [514, 507] width 1 height 1
checkbox input "false"
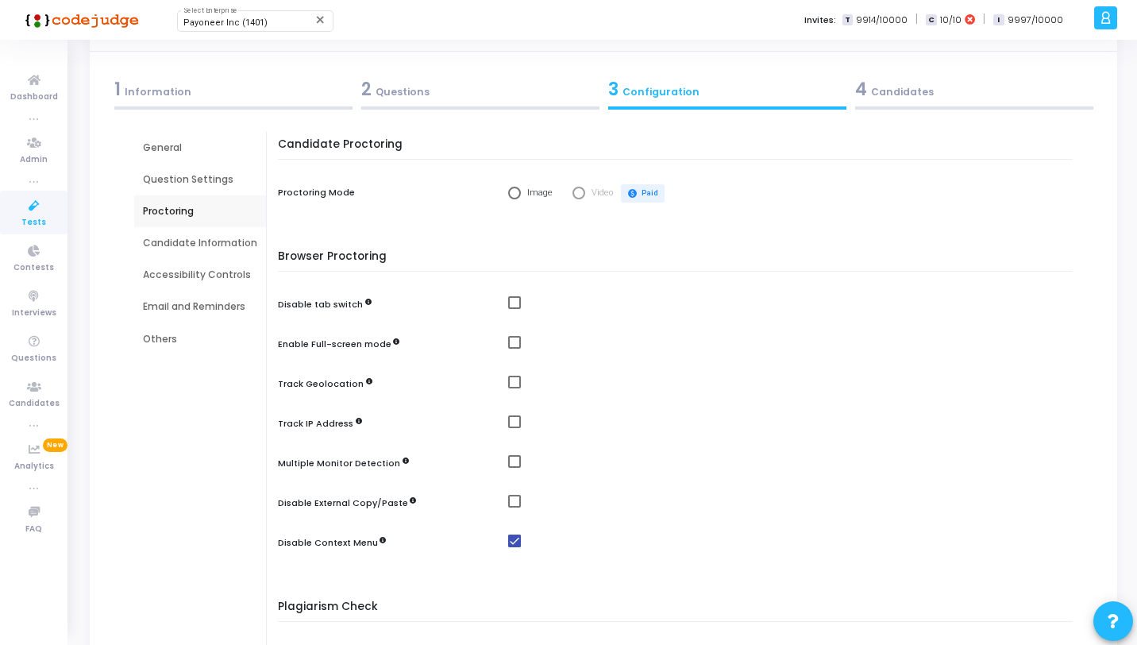
click at [511, 535] on span at bounding box center [514, 540] width 13 height 13
click at [514, 547] on input "checkbox" at bounding box center [514, 547] width 1 height 1
checkbox input "false"
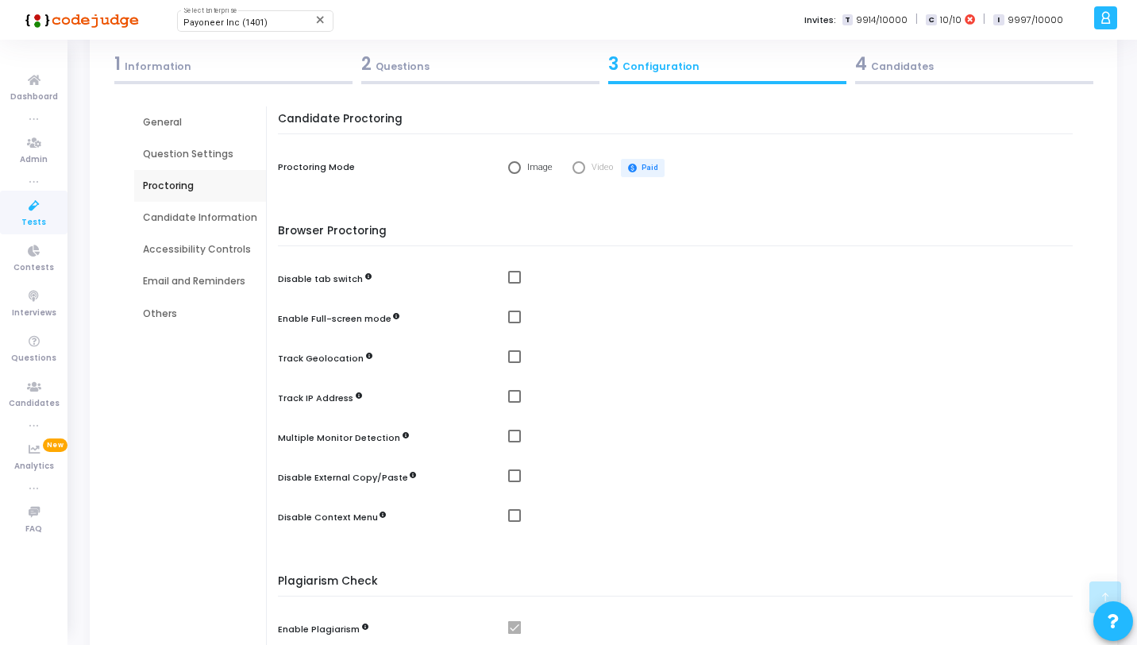
scroll to position [0, 0]
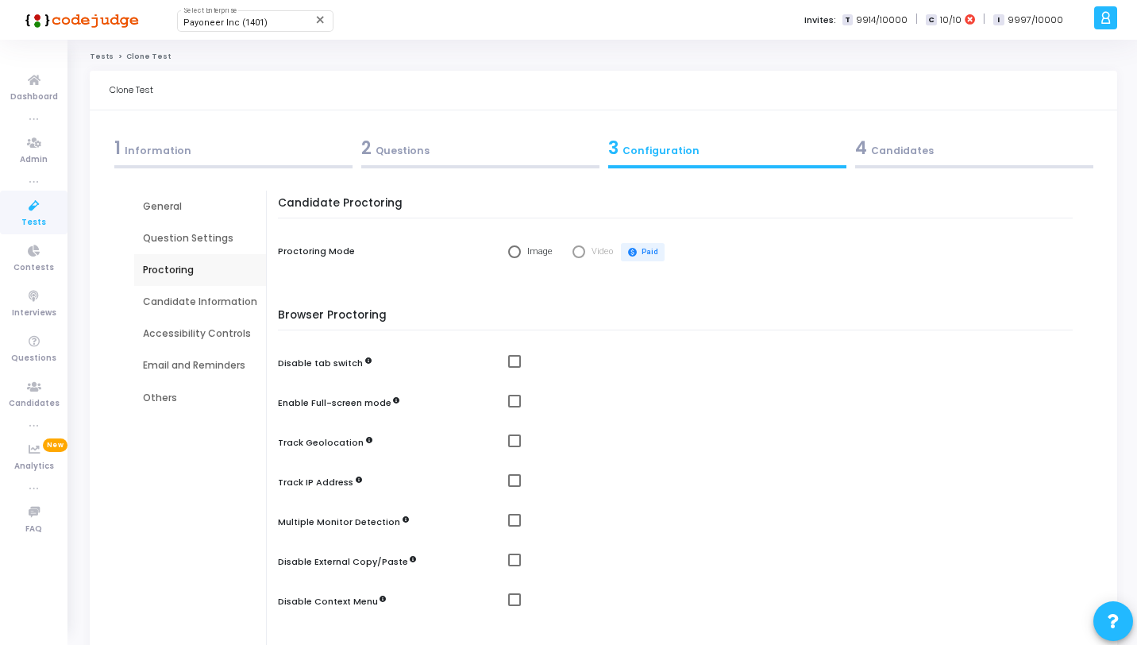
click at [206, 295] on div "Candidate Information" at bounding box center [200, 302] width 114 height 14
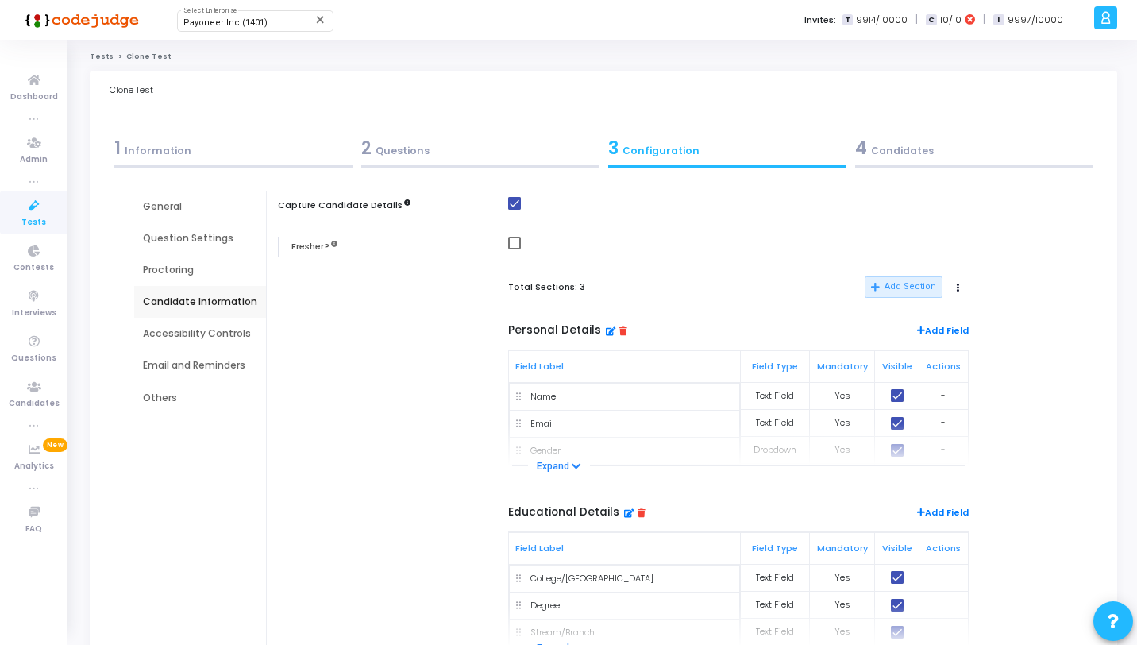
click at [511, 207] on span at bounding box center [514, 203] width 13 height 13
click at [514, 210] on input "checkbox" at bounding box center [514, 210] width 1 height 1
checkbox input "false"
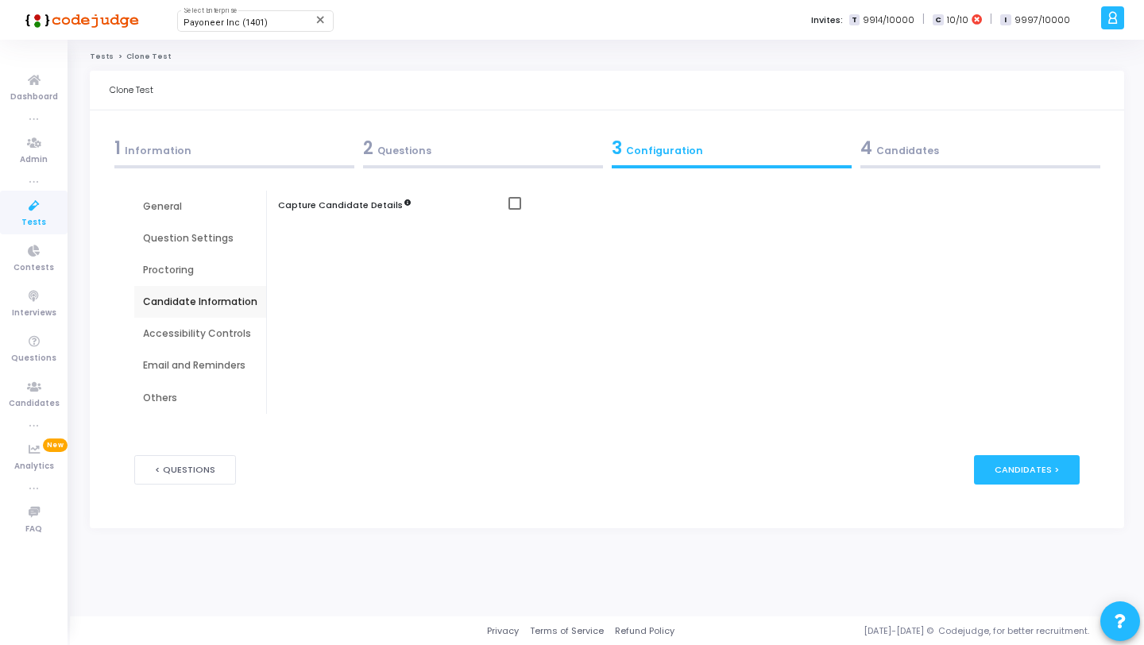
click at [167, 214] on div "General" at bounding box center [200, 207] width 132 height 32
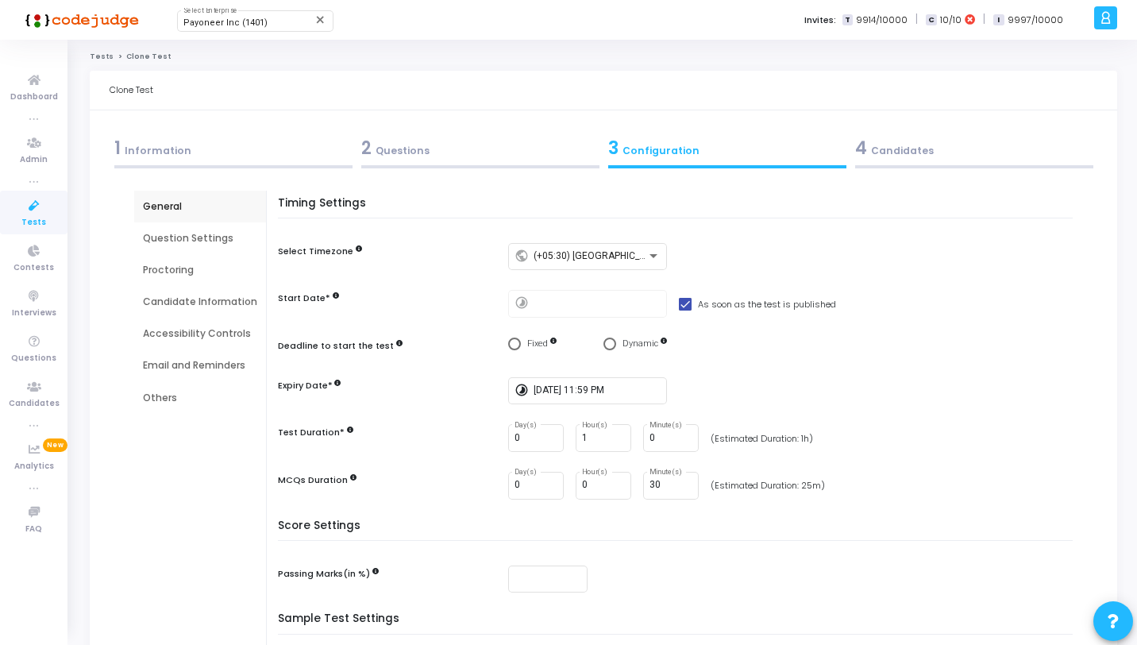
click at [181, 229] on div "Question Settings" at bounding box center [200, 238] width 132 height 32
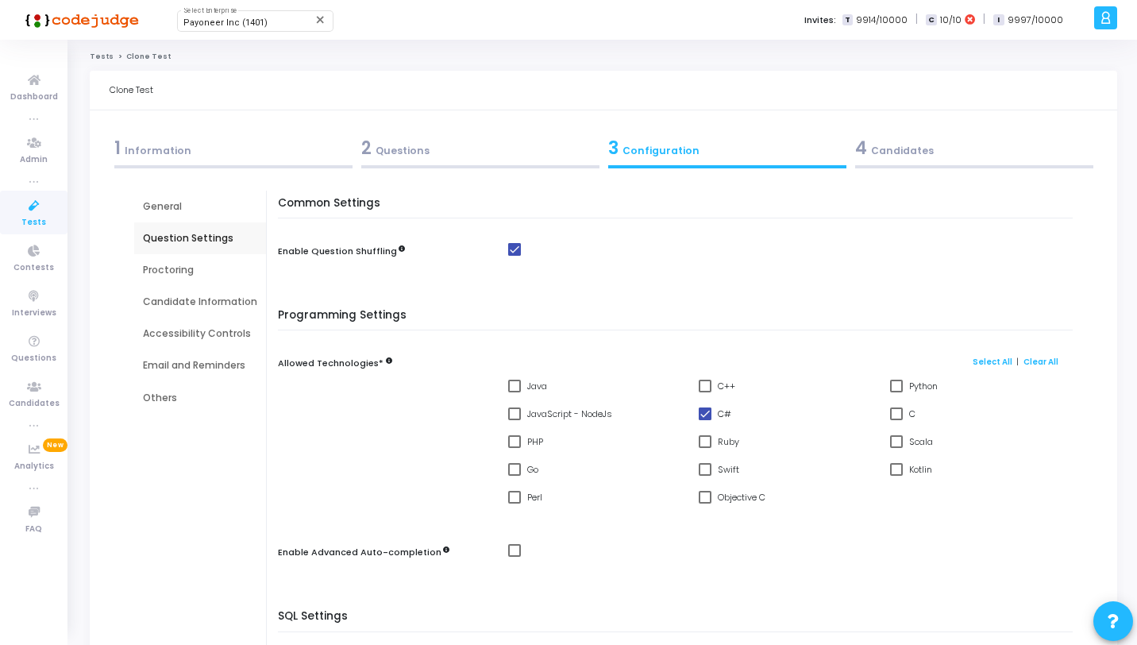
click at [177, 300] on div "Candidate Information" at bounding box center [200, 302] width 114 height 14
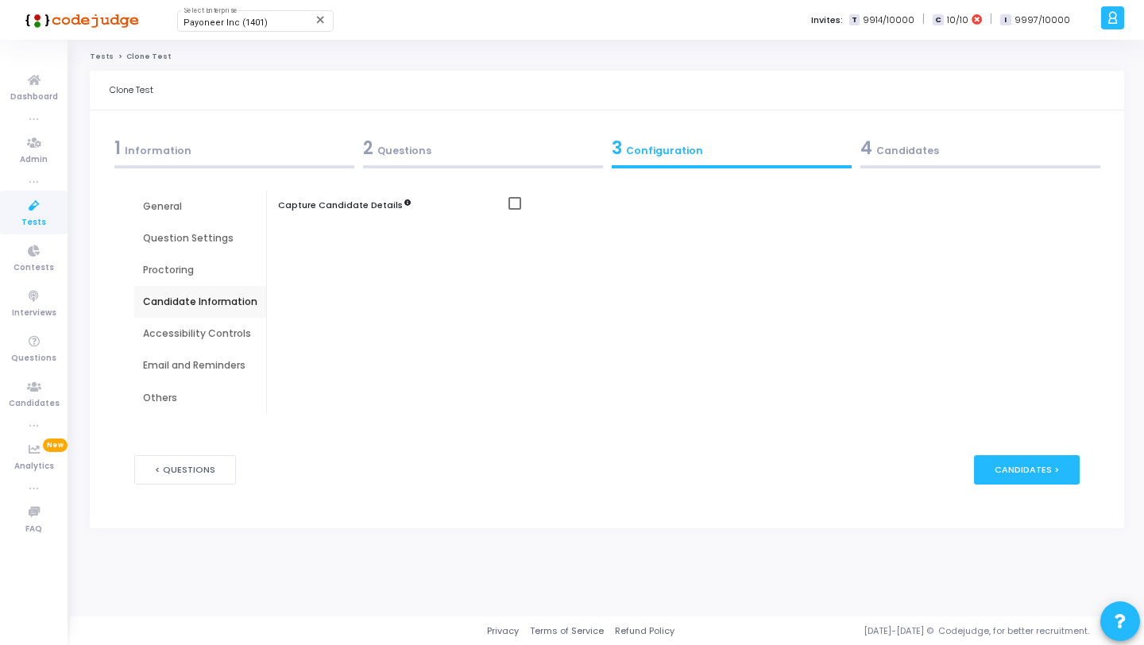
click at [222, 352] on div "Email and Reminders" at bounding box center [200, 365] width 132 height 32
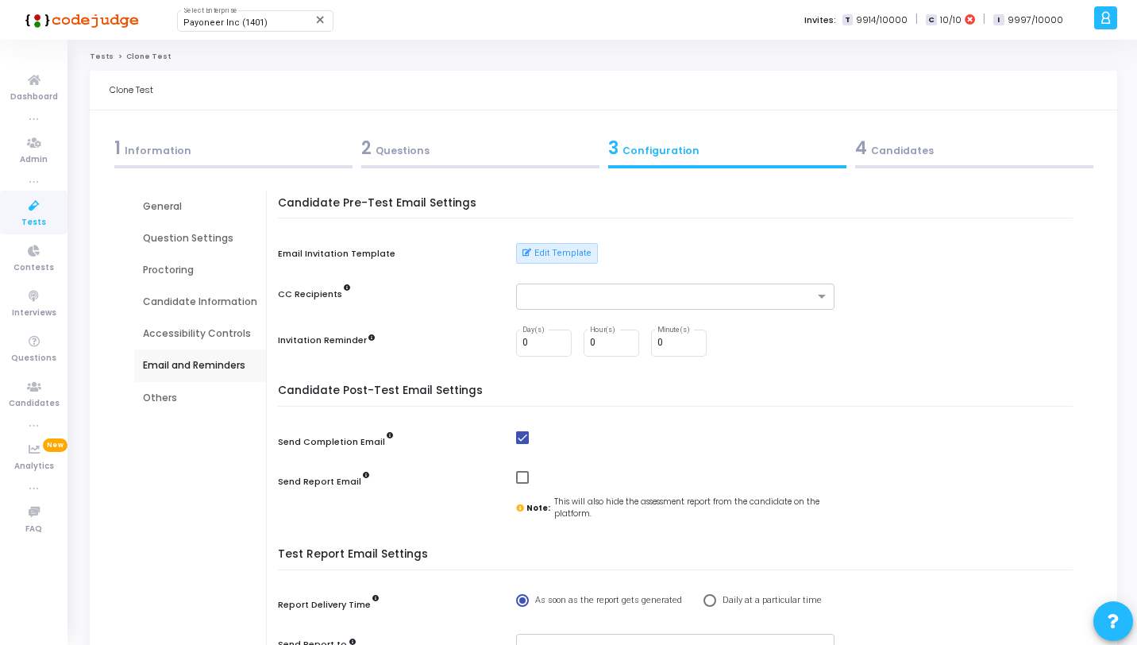
click at [185, 397] on div "Others" at bounding box center [200, 398] width 114 height 14
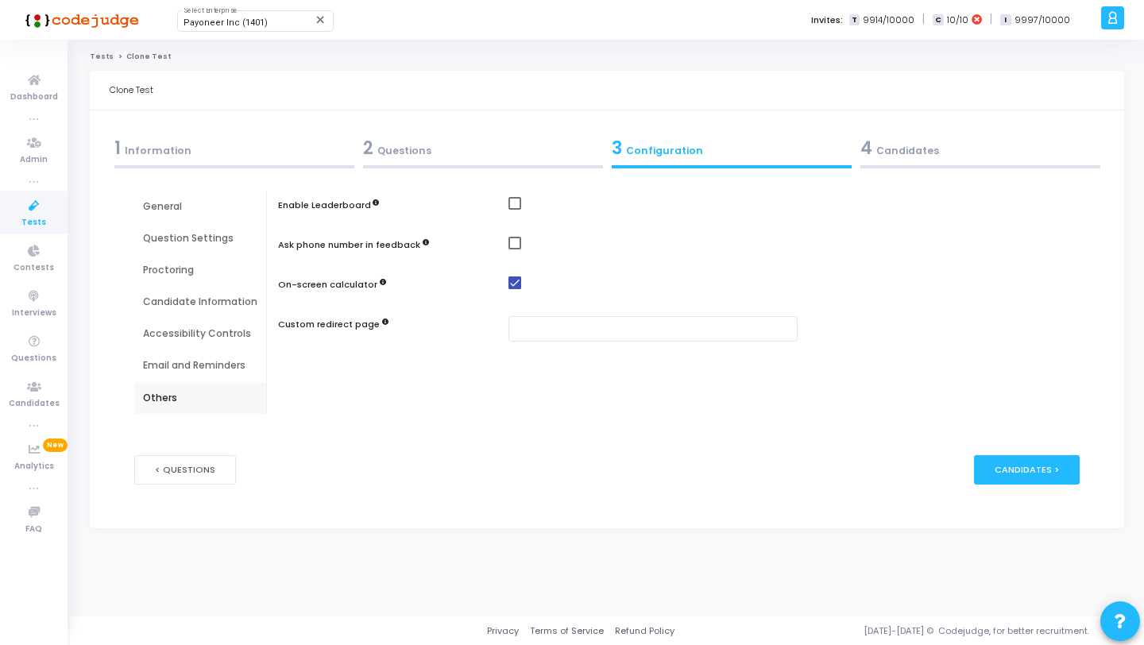
click at [184, 211] on div "General" at bounding box center [200, 206] width 114 height 14
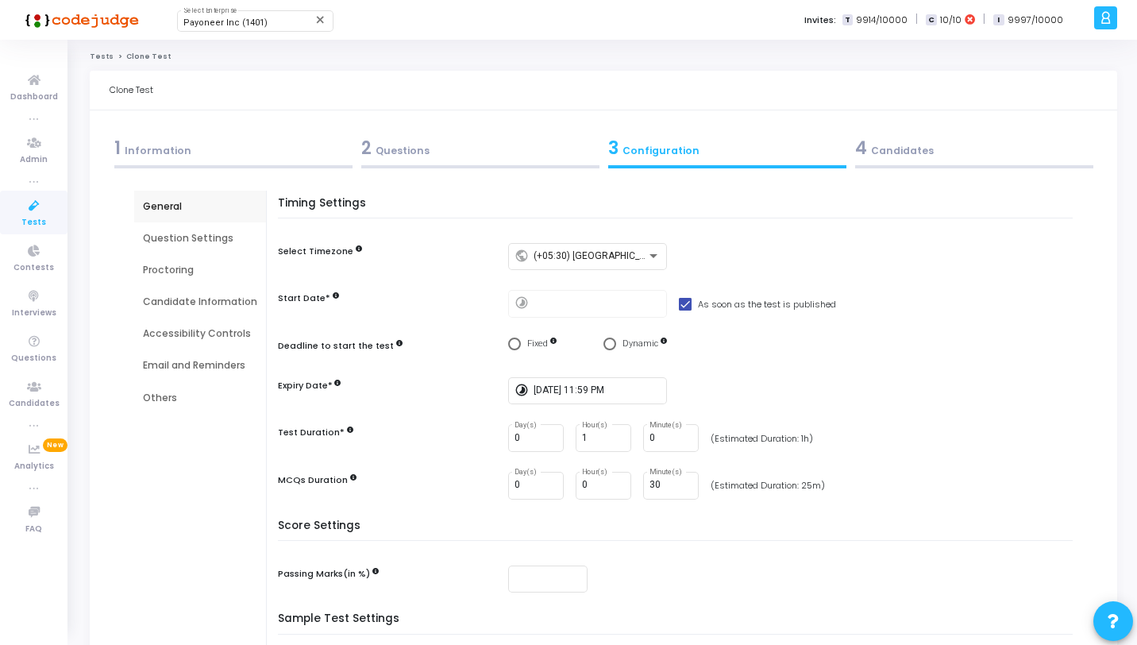
click at [928, 159] on div "4 Candidates" at bounding box center [974, 148] width 238 height 26
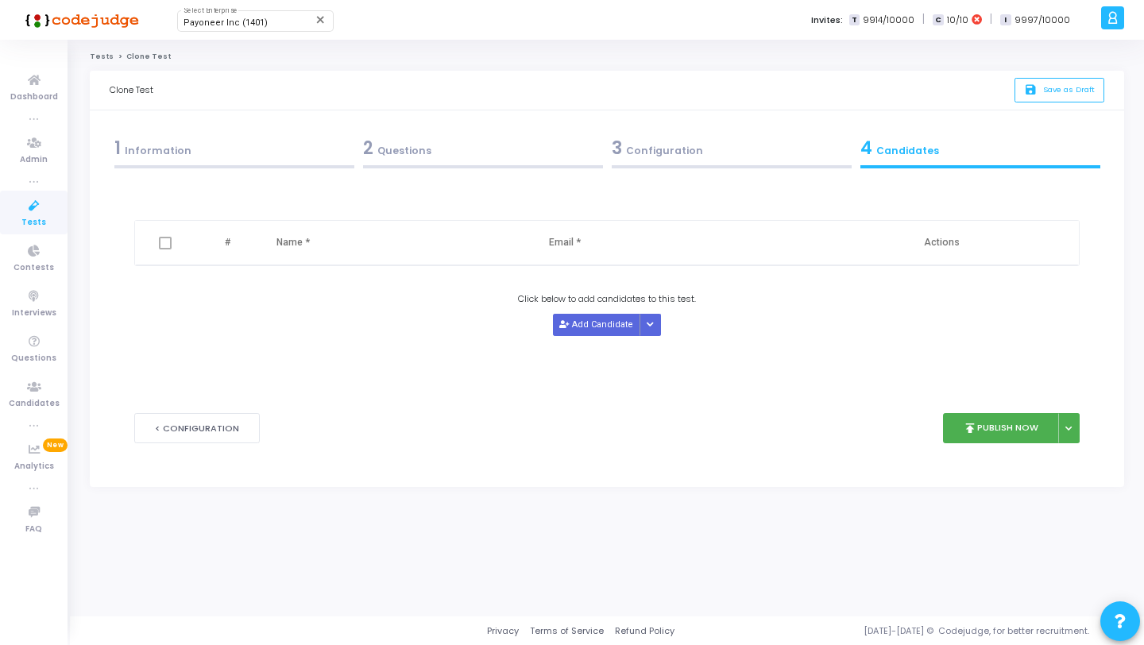
click at [38, 208] on icon at bounding box center [33, 206] width 33 height 20
